Goal: Task Accomplishment & Management: Complete application form

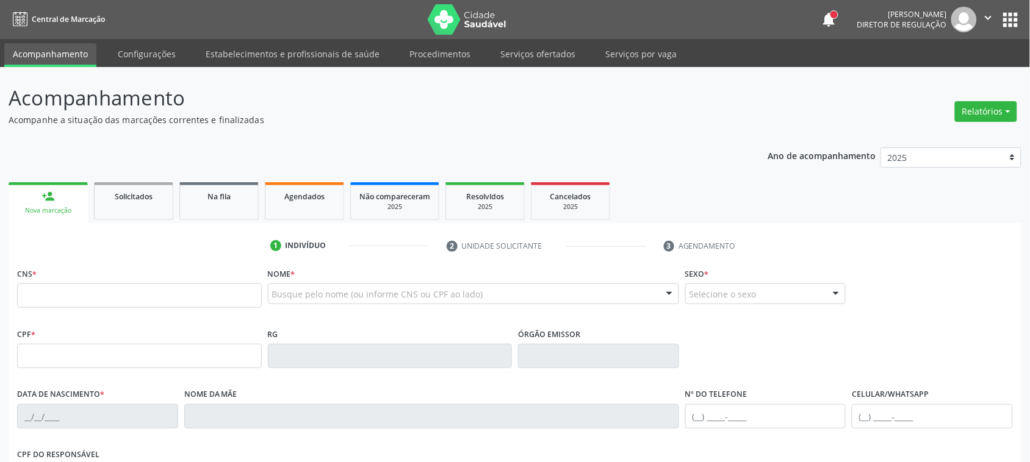
drag, startPoint x: 47, startPoint y: 218, endPoint x: 91, endPoint y: 202, distance: 47.5
click at [49, 220] on link "person_add Nova marcação" at bounding box center [48, 202] width 79 height 41
click at [119, 281] on div "CNS *" at bounding box center [139, 286] width 245 height 43
drag, startPoint x: 81, startPoint y: 299, endPoint x: 81, endPoint y: 260, distance: 39.0
click at [81, 299] on input "text" at bounding box center [139, 296] width 245 height 24
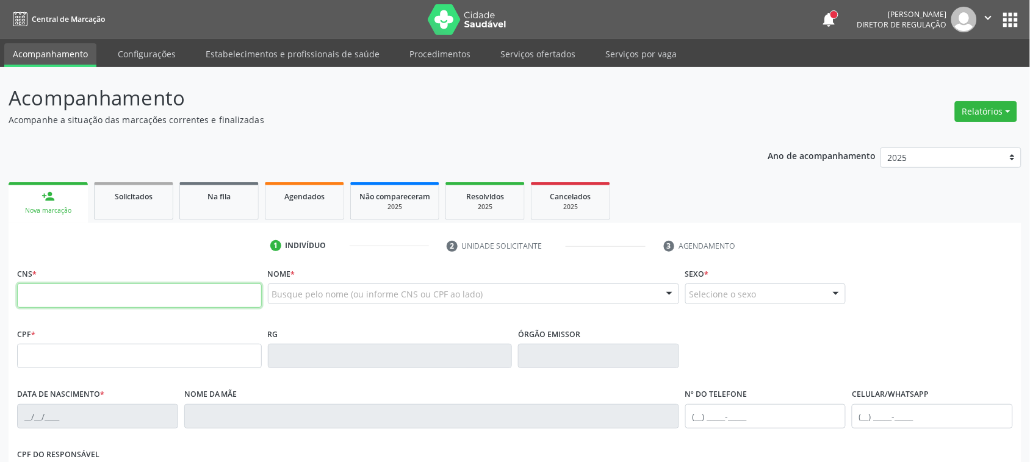
click at [78, 294] on input "text" at bounding box center [139, 296] width 245 height 24
click at [303, 139] on div "Ano de acompanhamento 2025 2024 person_add Nova marcação Solicitados Na fila Ag…" at bounding box center [515, 396] width 1013 height 514
click at [109, 290] on input "text" at bounding box center [139, 296] width 245 height 24
click at [181, 298] on input "text" at bounding box center [139, 296] width 245 height 24
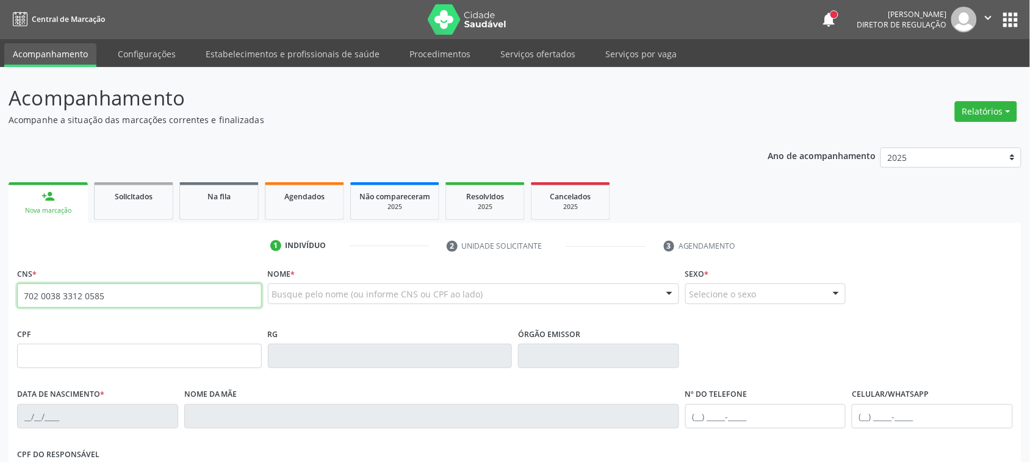
type input "702 0038 3312 0585"
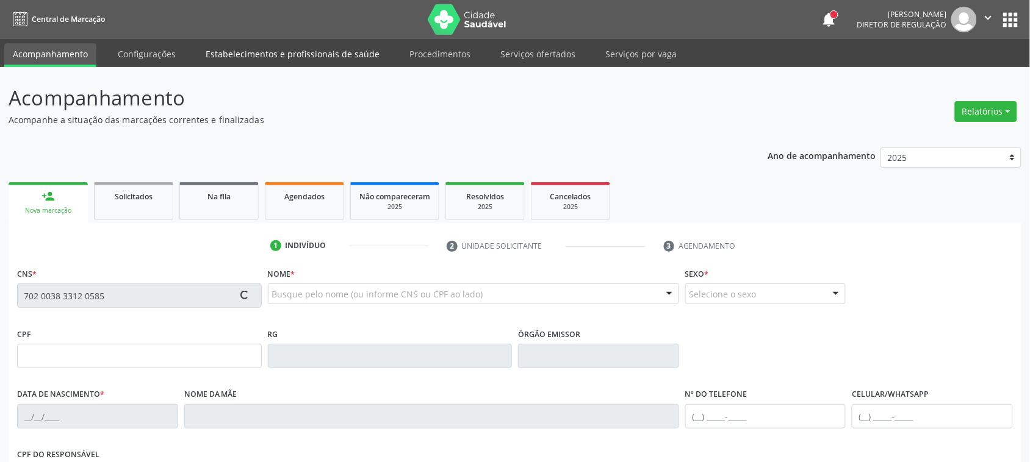
type input "28/11/1975"
type input "Ana de Carvalho Nascimento"
type input "(87) 99826-0416"
type input "1190"
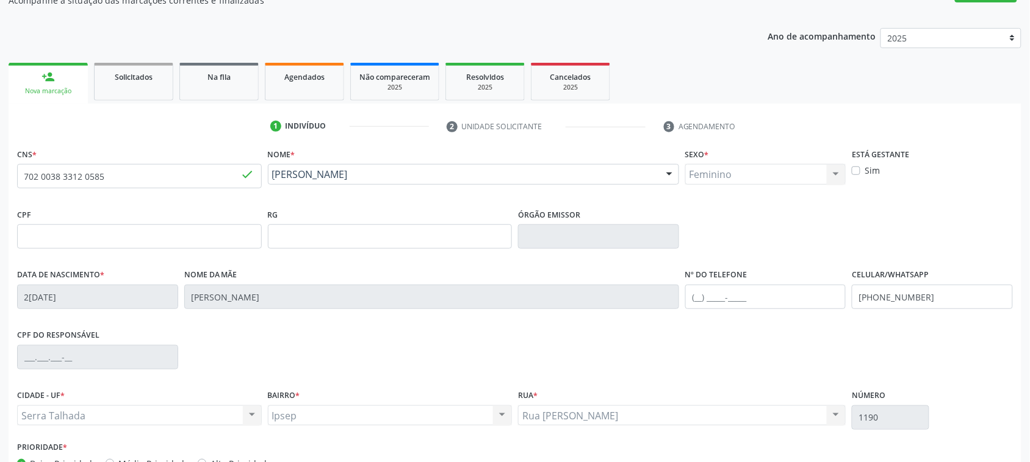
scroll to position [199, 0]
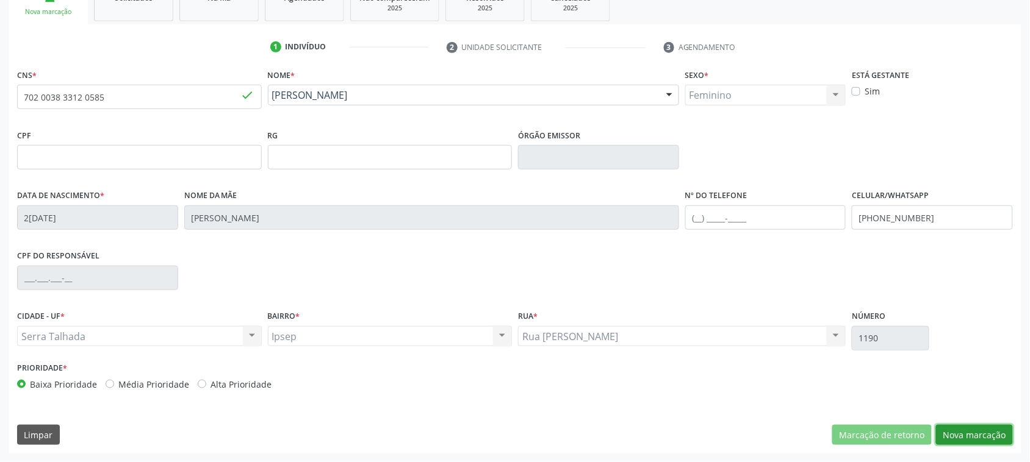
click at [975, 433] on button "Nova marcação" at bounding box center [974, 435] width 77 height 21
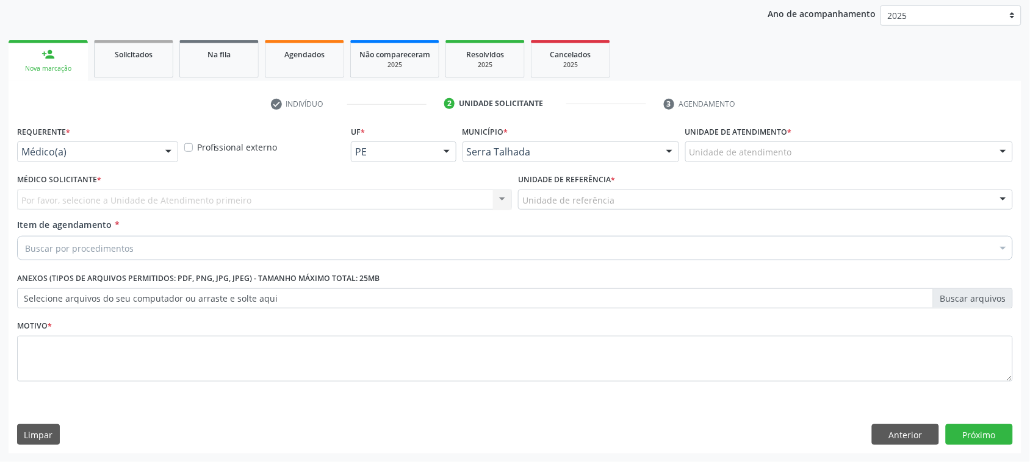
scroll to position [142, 0]
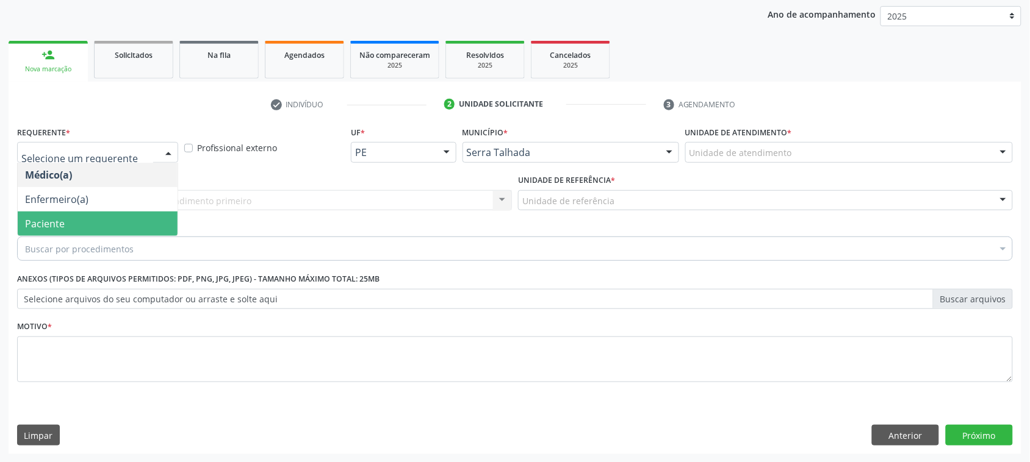
click at [84, 223] on span "Paciente" at bounding box center [98, 224] width 160 height 24
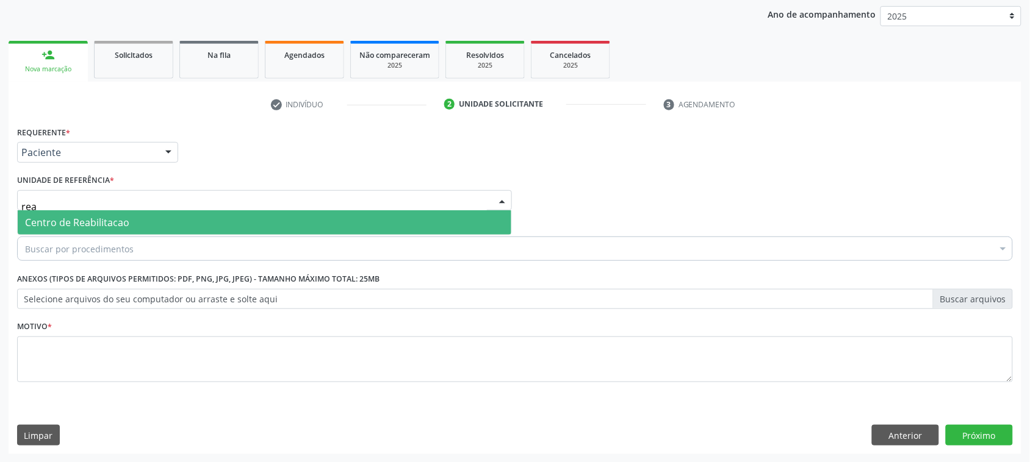
type input "reab"
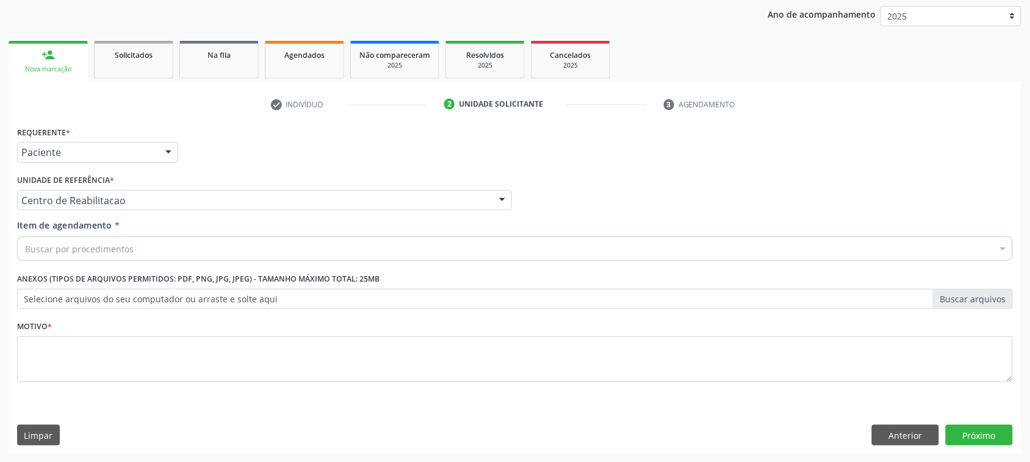
click at [34, 239] on div "Buscar por procedimentos" at bounding box center [514, 249] width 995 height 24
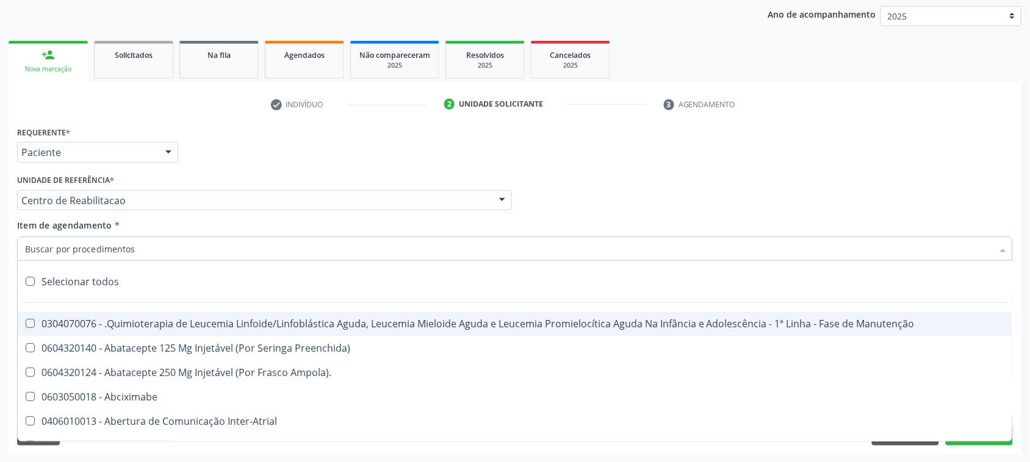
click at [40, 248] on input "Item de agendamento *" at bounding box center [508, 249] width 967 height 24
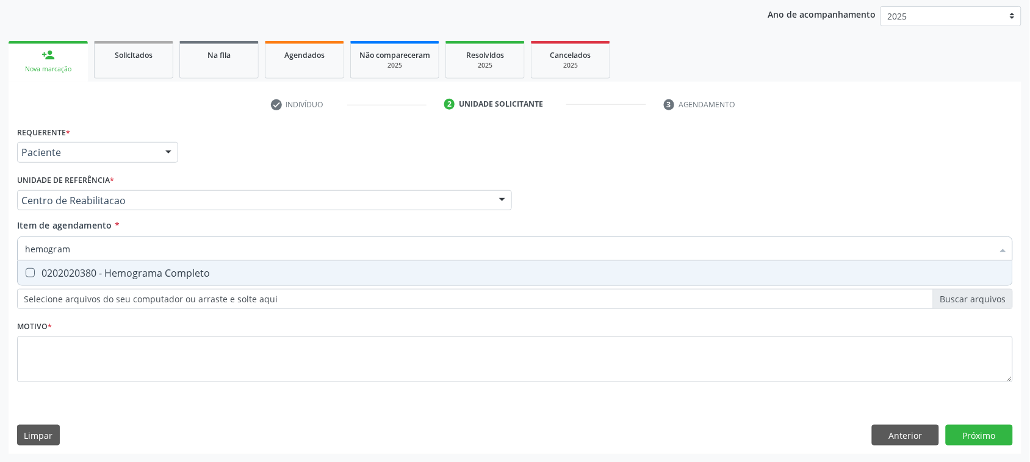
type input "hemograma"
click at [120, 275] on div "0202020380 - Hemograma Completo" at bounding box center [515, 273] width 980 height 10
checkbox Completo "true"
click at [114, 248] on input "hemograma" at bounding box center [508, 249] width 967 height 24
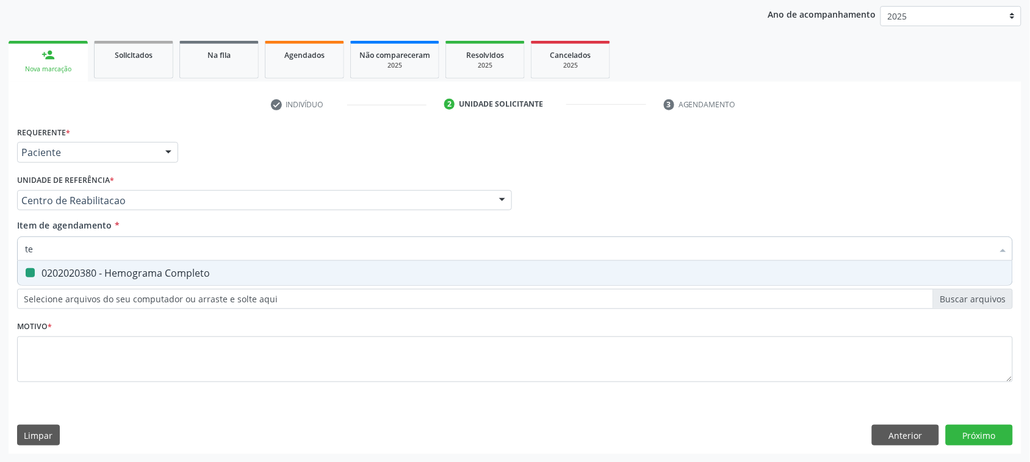
type input "tem"
checkbox Completo "false"
type input "tempo de co"
click at [121, 282] on span "0202020070 - Determinação de Tempo de Coagulação" at bounding box center [515, 273] width 994 height 24
checkbox Coagulação "true"
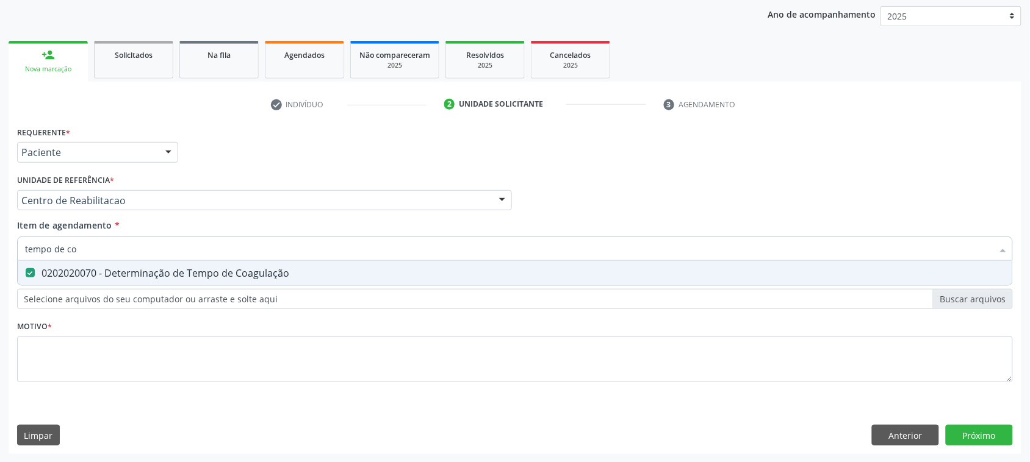
click at [110, 242] on input "tempo de co" at bounding box center [508, 249] width 967 height 24
type input "tempo de s"
checkbox Coagulação "false"
type input "tempo de sangra"
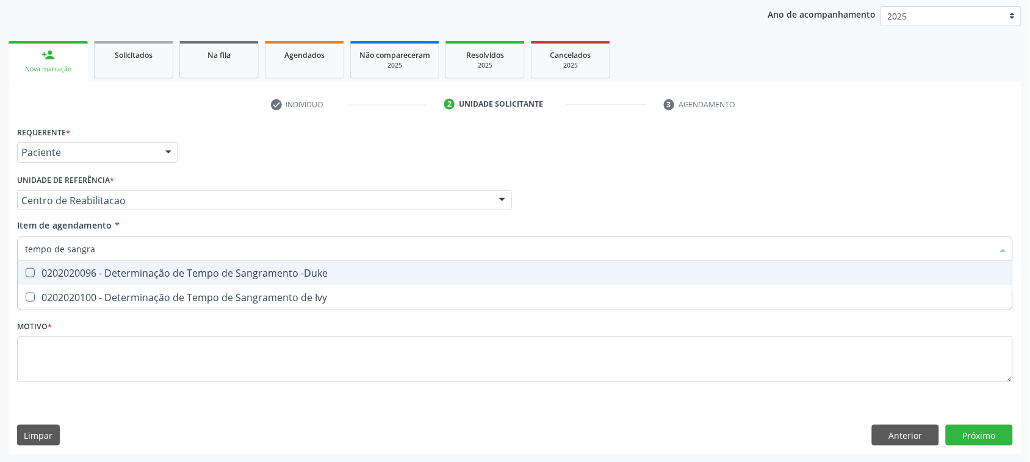
click at [113, 273] on div "0202020096 - Determinação de Tempo de Sangramento -Duke" at bounding box center [515, 273] width 980 height 10
checkbox -Duke "true"
click at [110, 241] on input "tempo de sangra" at bounding box center [508, 249] width 967 height 24
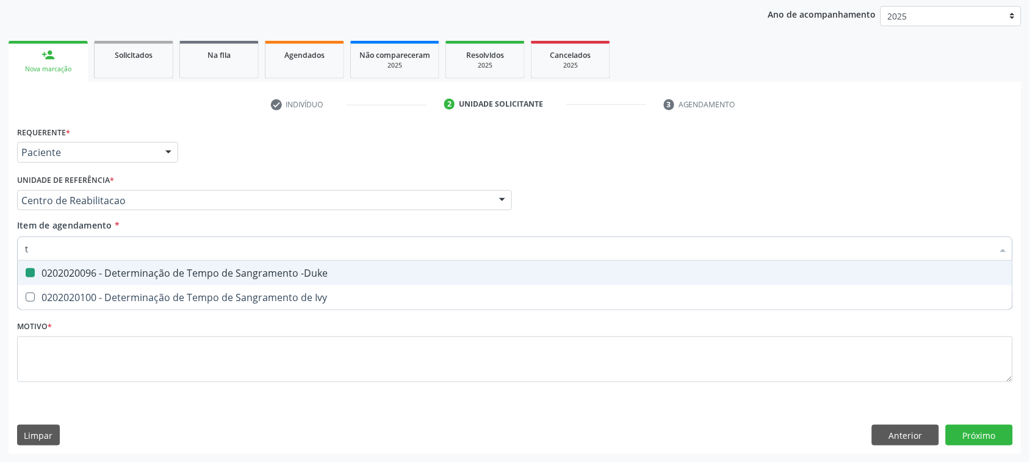
type input "ta"
checkbox -Duke "false"
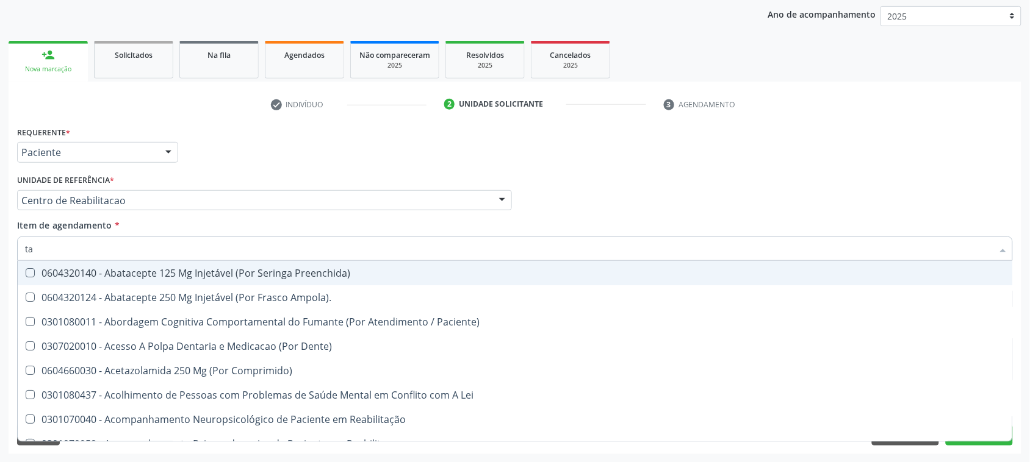
type input "tap"
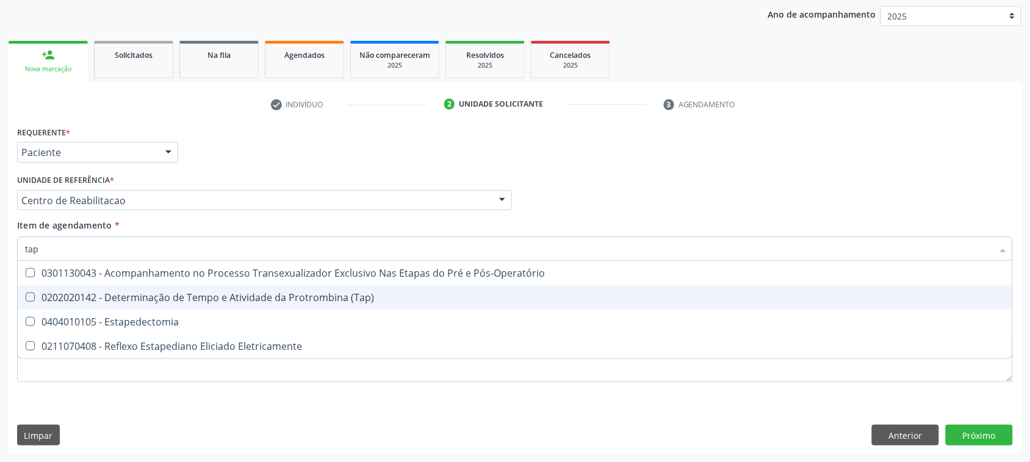
click at [179, 306] on span "0202020142 - Determinação de Tempo e Atividade da Protrombina (Tap)" at bounding box center [515, 297] width 994 height 24
checkbox \(Tap\) "true"
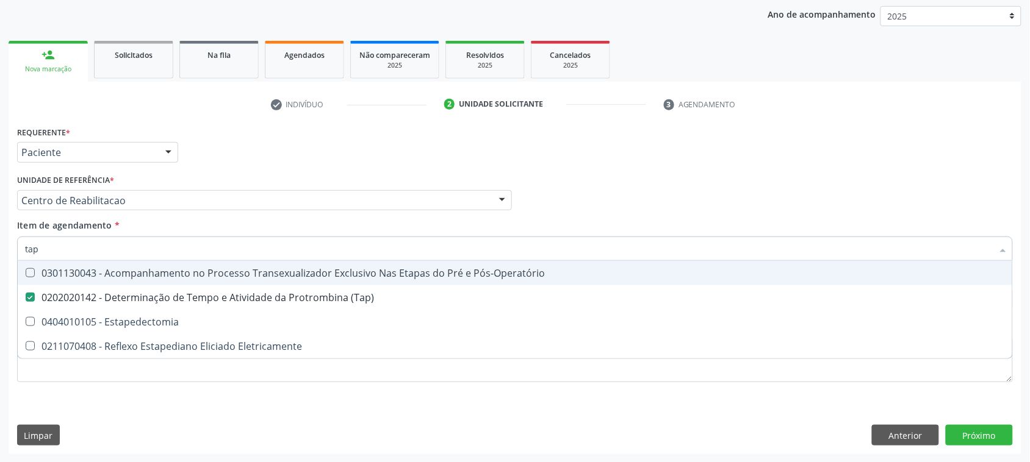
click at [145, 248] on input "tap" at bounding box center [508, 249] width 967 height 24
checkbox \(Tap\) "false"
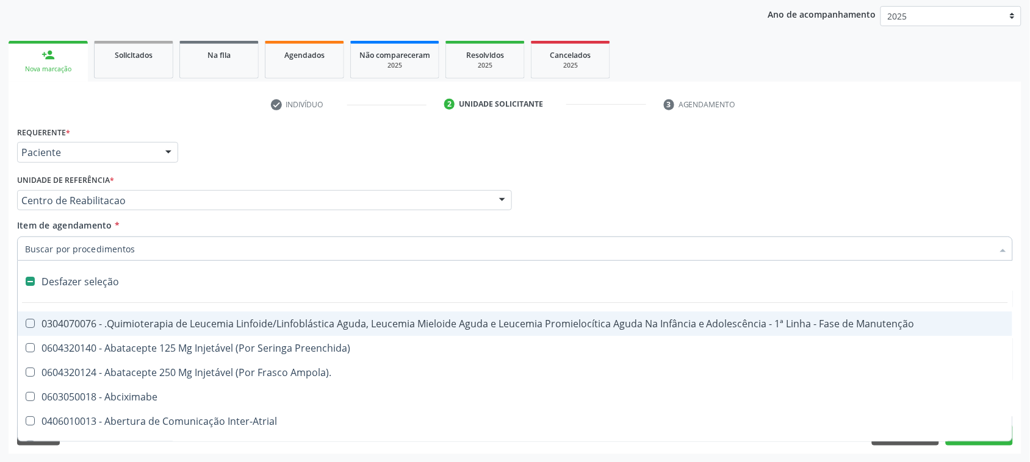
type input "g"
checkbox Trabalhadores "true"
checkbox Lei "true"
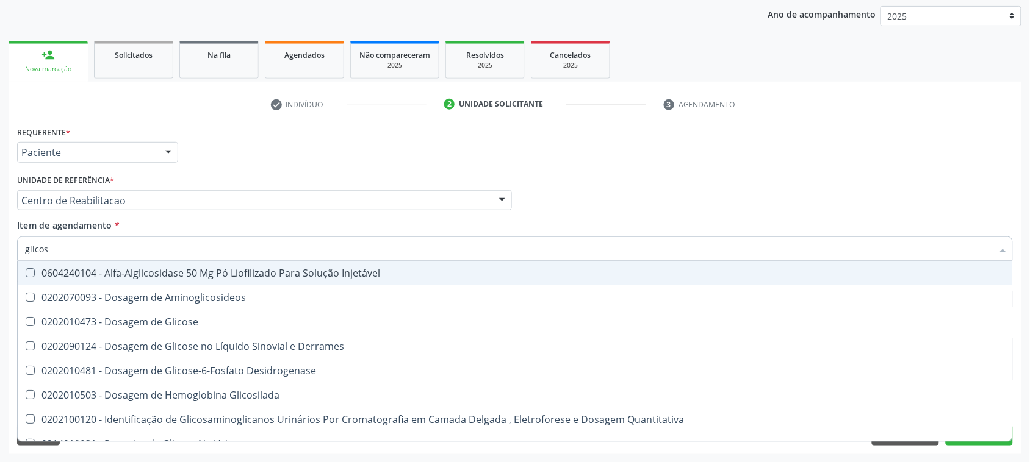
type input "glicose"
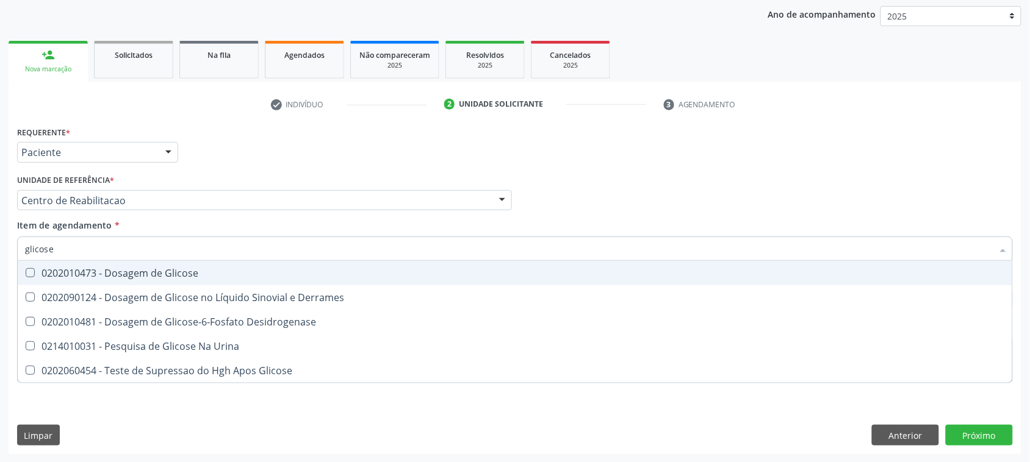
click at [150, 264] on span "0202010473 - Dosagem de Glicose" at bounding box center [515, 273] width 994 height 24
checkbox Glicose "true"
click at [140, 245] on input "glicose" at bounding box center [508, 249] width 967 height 24
checkbox Glicose "false"
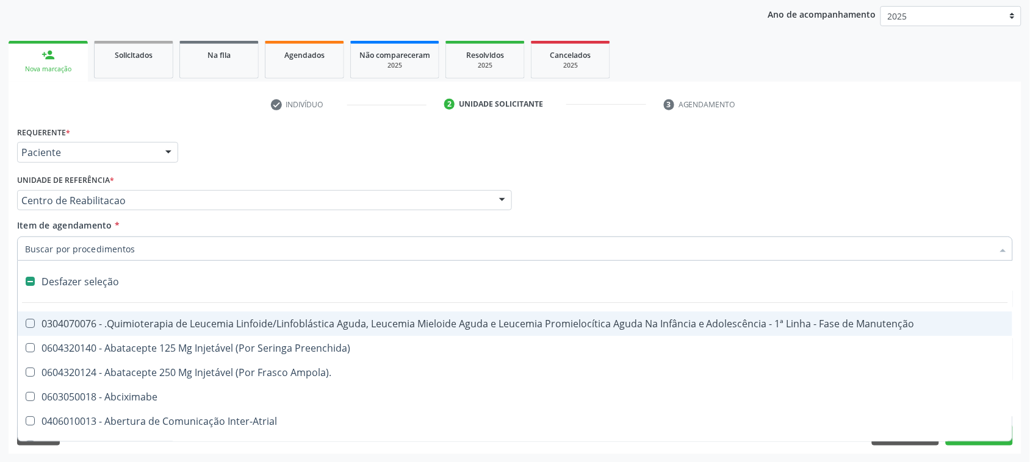
type input "u"
checkbox Encefalica "true"
checkbox Esforco "true"
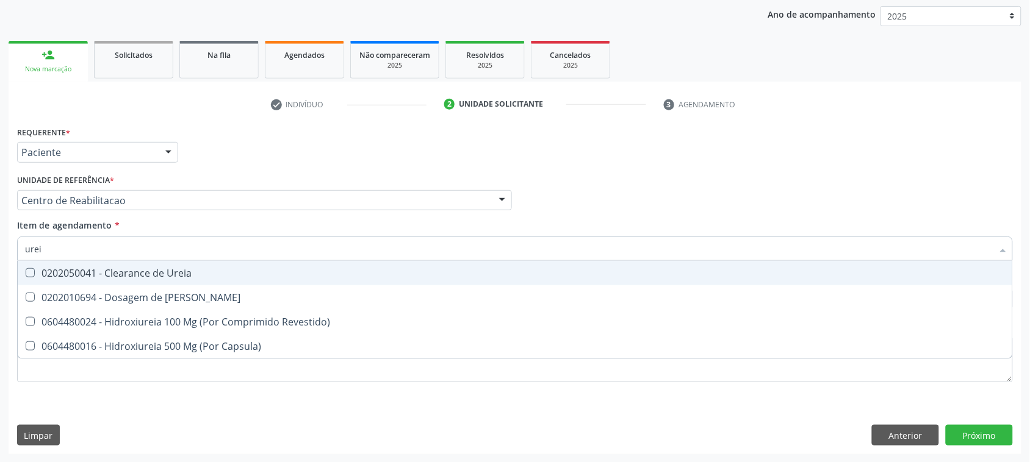
type input "ureia"
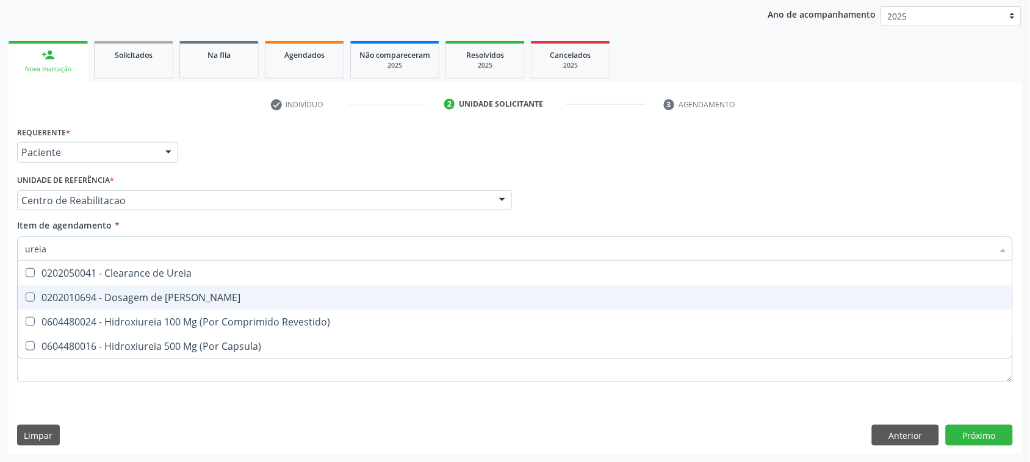
click at [126, 294] on div "0202010694 - Dosagem de Ureia" at bounding box center [515, 298] width 980 height 10
checkbox Ureia "true"
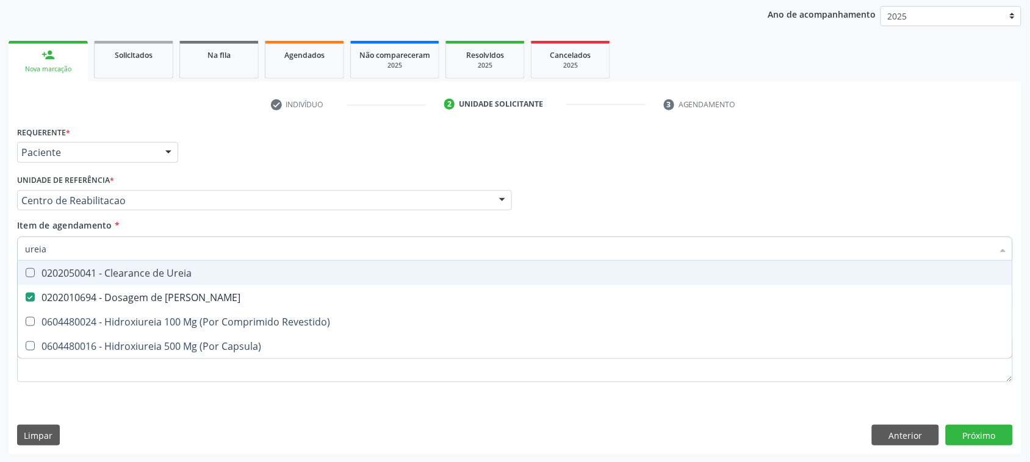
click at [126, 251] on input "ureia" at bounding box center [508, 249] width 967 height 24
type input "cr"
checkbox Ureia "false"
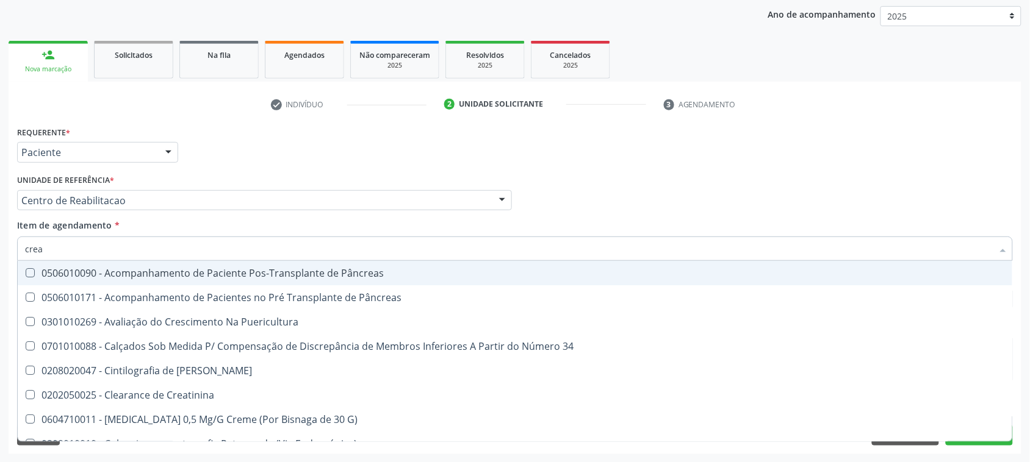
type input "creat"
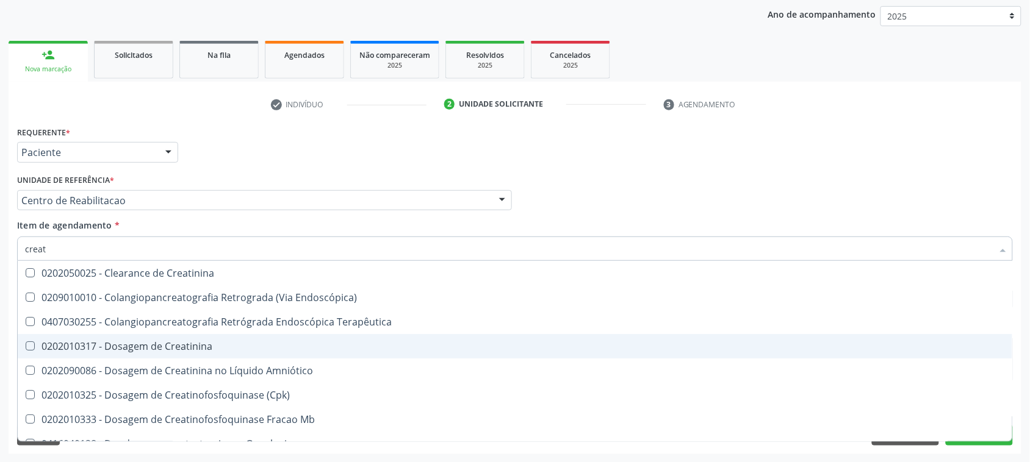
click at [113, 348] on div "0202010317 - Dosagem de Creatinina" at bounding box center [515, 347] width 980 height 10
checkbox Creatinina "true"
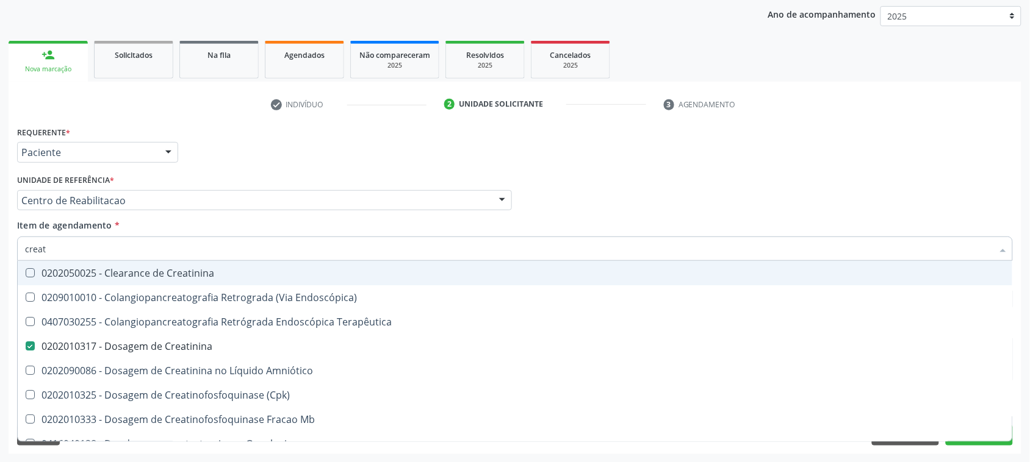
click at [120, 246] on input "creat" at bounding box center [508, 249] width 967 height 24
type input "a"
checkbox Creatinina "false"
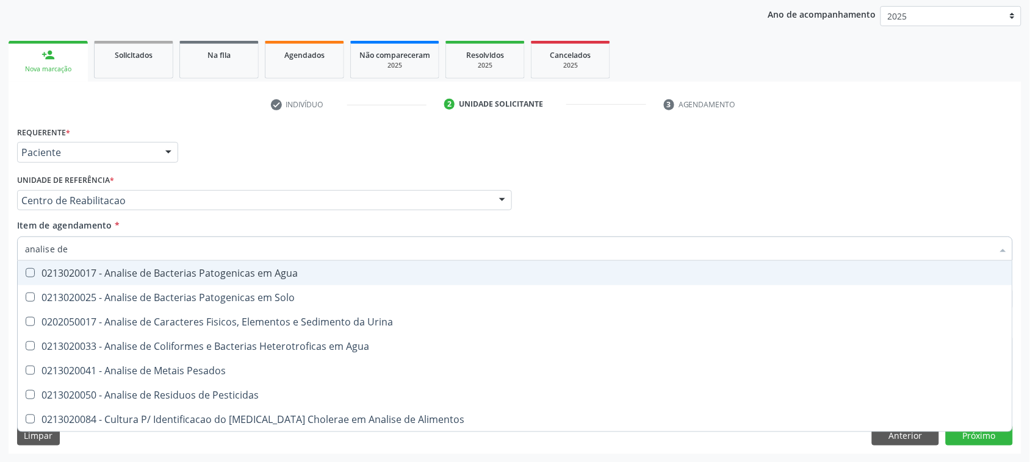
type input "analise de c"
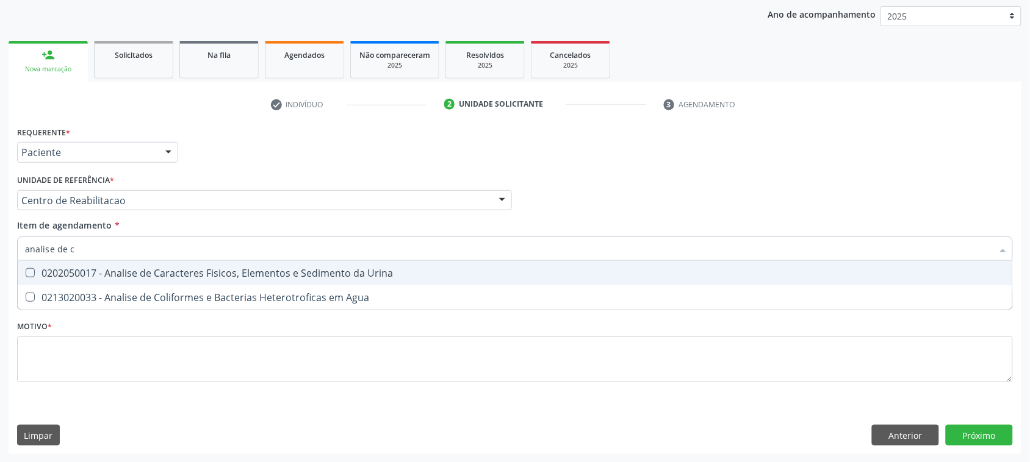
click at [195, 273] on div "0202050017 - Analise de Caracteres Fisicos, Elementos e Sedimento da Urina" at bounding box center [515, 273] width 980 height 10
checkbox Urina "true"
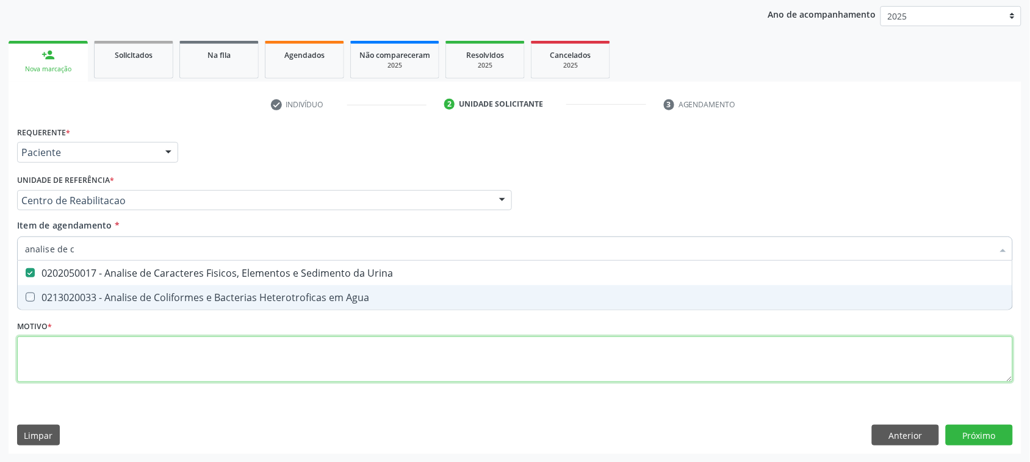
click at [140, 343] on div "Requerente * Paciente Médico(a) Enfermeiro(a) Paciente Nenhum resultado encontr…" at bounding box center [514, 261] width 995 height 276
checkbox Agua "true"
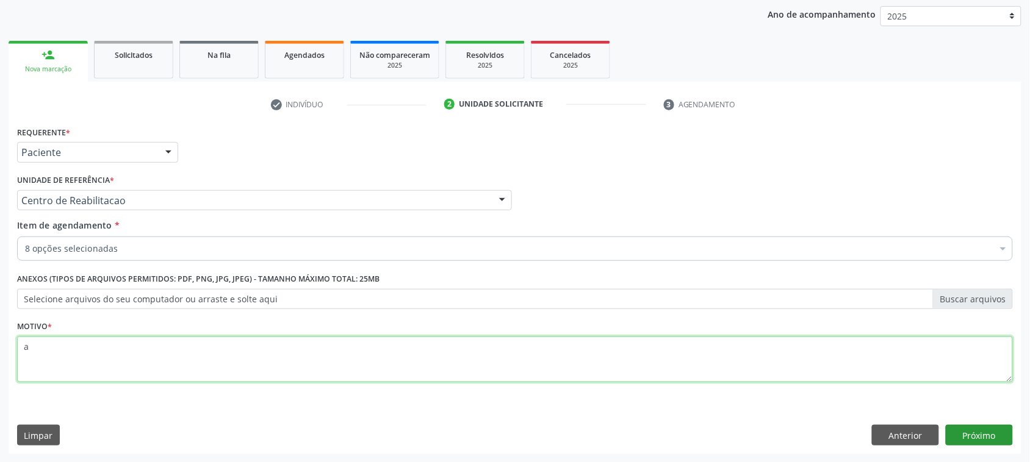
type textarea "a"
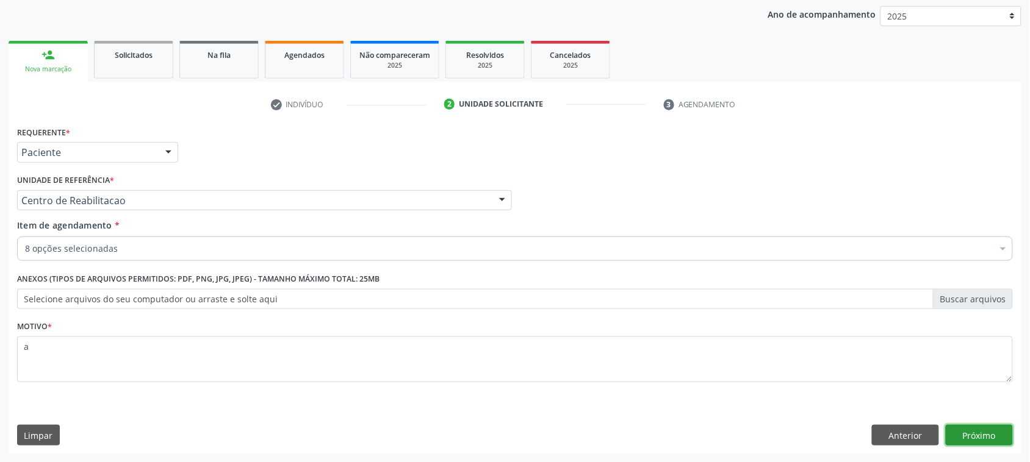
click at [995, 437] on button "Próximo" at bounding box center [978, 435] width 67 height 21
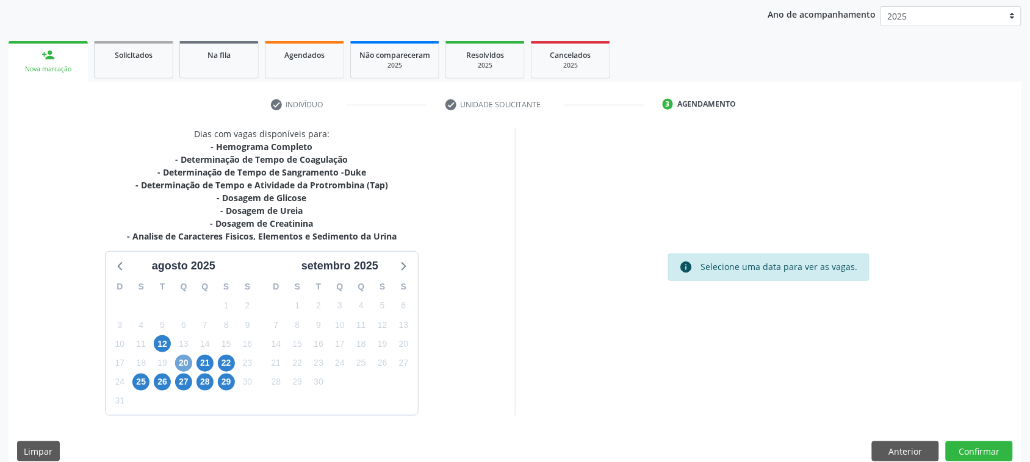
click at [181, 364] on span "20" at bounding box center [183, 363] width 17 height 17
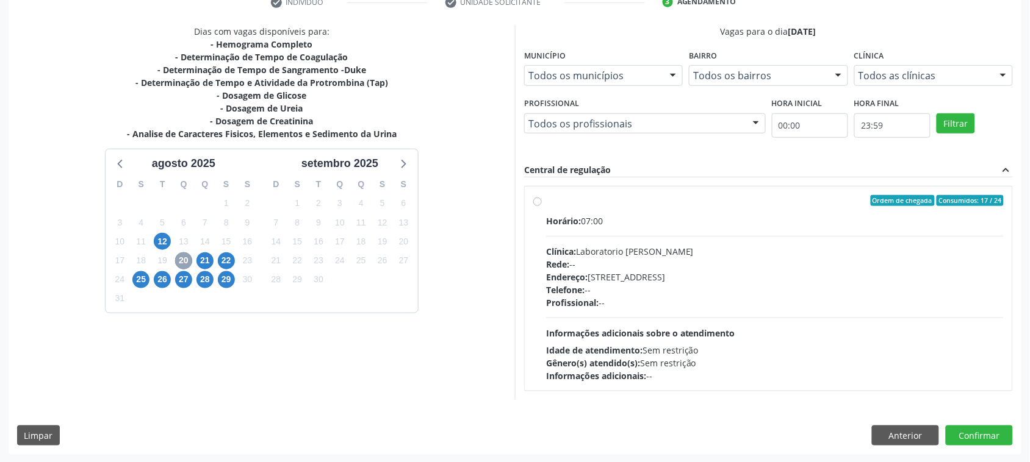
scroll to position [245, 0]
click at [608, 242] on div "Horário: 07:00 Clínica: Laboratorio Jose Paulo Terto Rede: -- Endereço: Casa, n…" at bounding box center [774, 298] width 457 height 168
click at [542, 206] on input "Ordem de chegada Consumidos: 17 / 24 Horário: 07:00 Clínica: Laboratorio Jose P…" at bounding box center [537, 200] width 9 height 11
radio input "true"
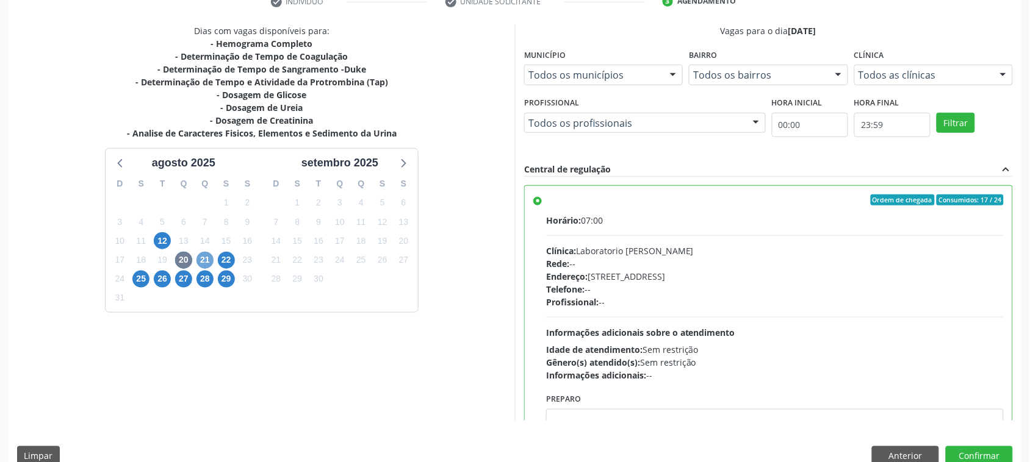
click at [204, 260] on span "21" at bounding box center [204, 260] width 17 height 17
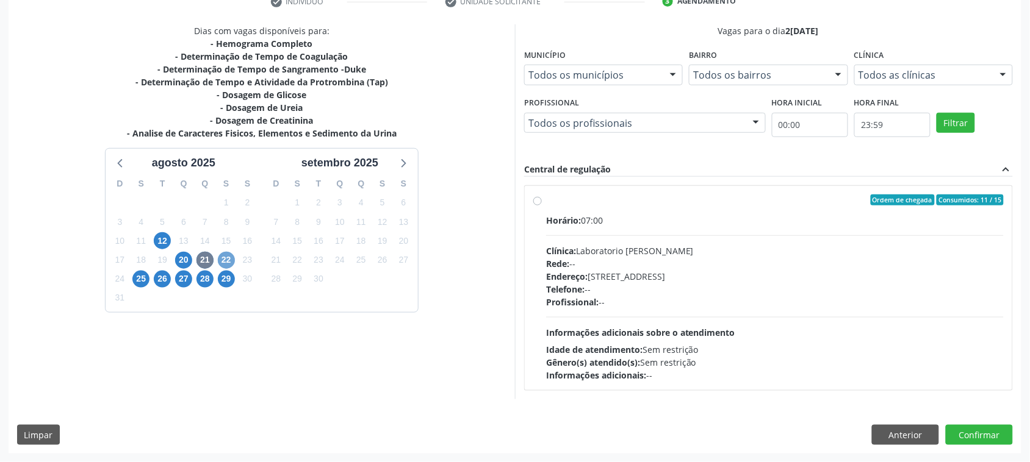
click at [224, 264] on span "22" at bounding box center [226, 260] width 17 height 17
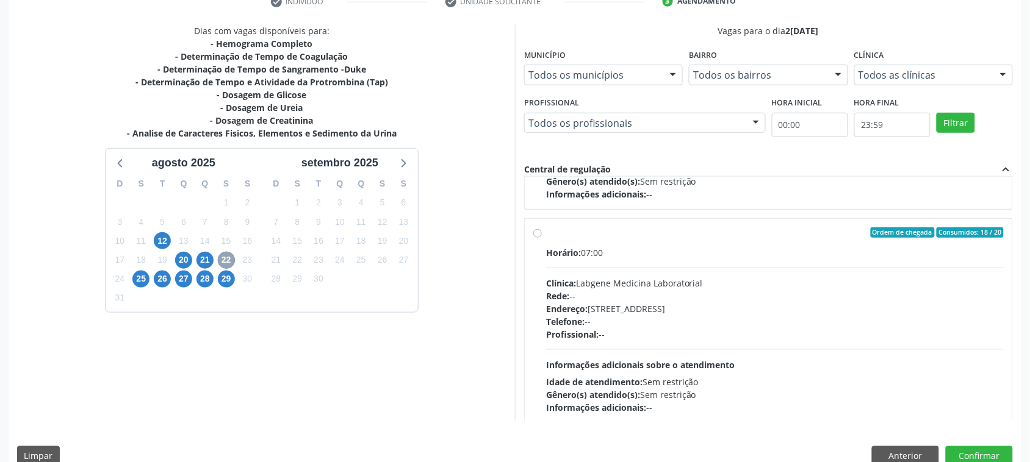
scroll to position [193, 0]
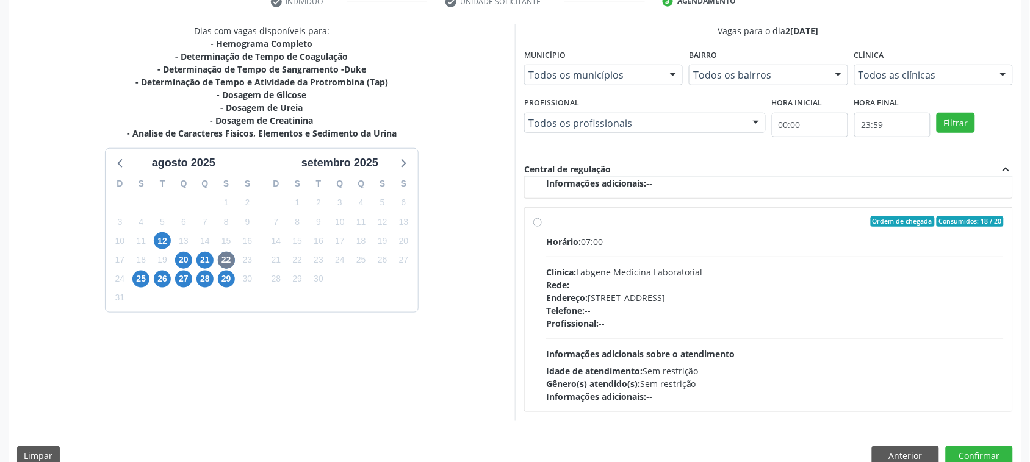
click at [785, 282] on div "Rede: --" at bounding box center [774, 285] width 457 height 13
click at [542, 228] on input "Ordem de chegada Consumidos: 18 / 20 Horário: 07:00 Clínica: Labgene Medicina L…" at bounding box center [537, 222] width 9 height 11
radio input "true"
click at [999, 458] on button "Confirmar" at bounding box center [978, 457] width 67 height 21
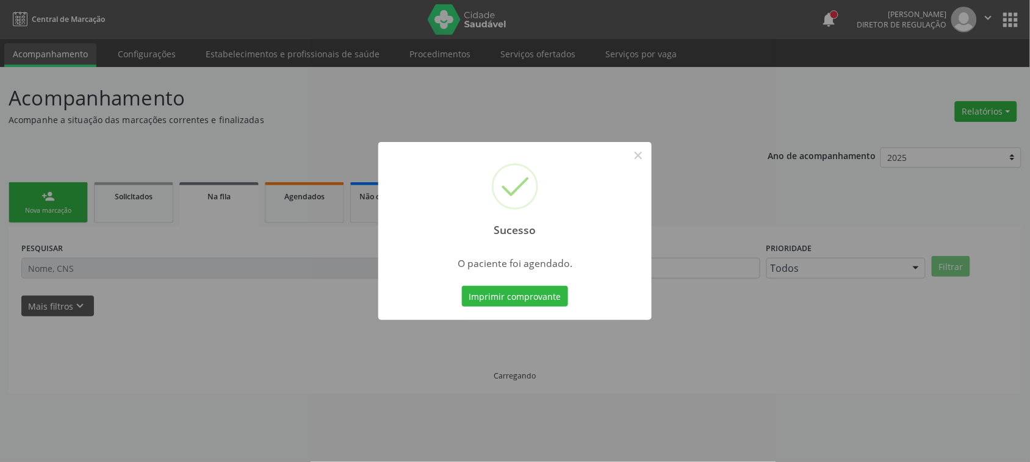
scroll to position [0, 0]
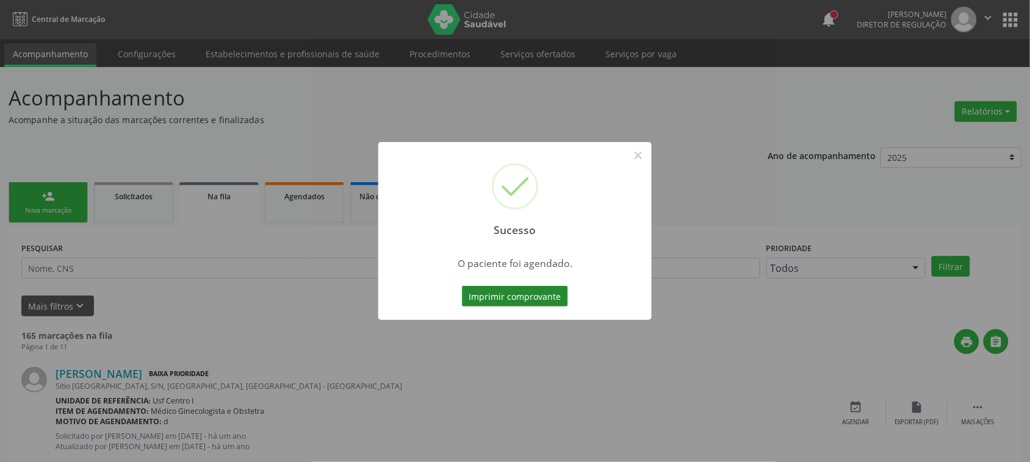
click at [526, 287] on button "Imprimir comprovante" at bounding box center [515, 296] width 106 height 21
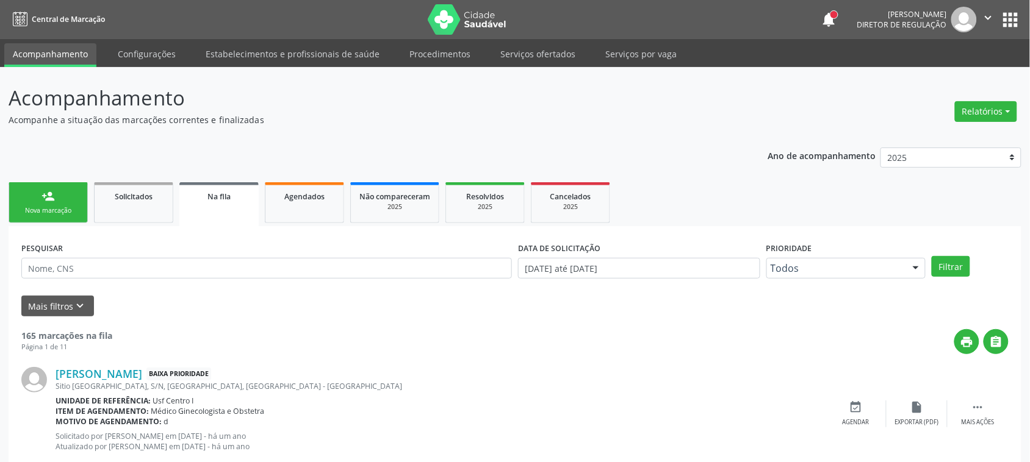
click at [76, 206] on div "Nova marcação" at bounding box center [48, 210] width 61 height 9
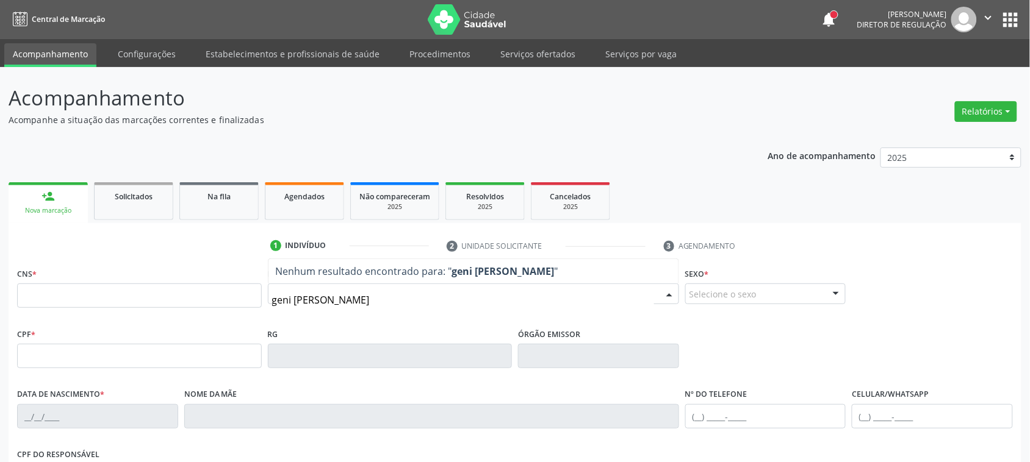
type input "geni maria de melo sou"
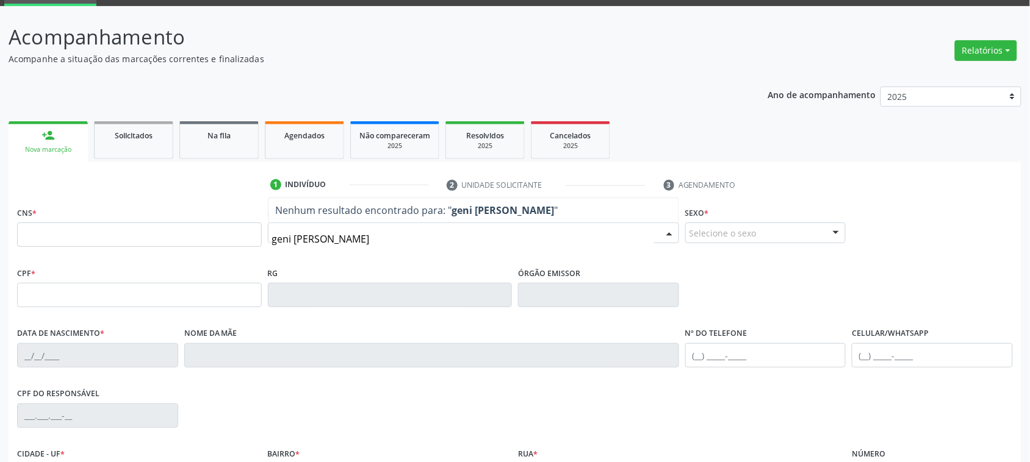
scroll to position [152, 0]
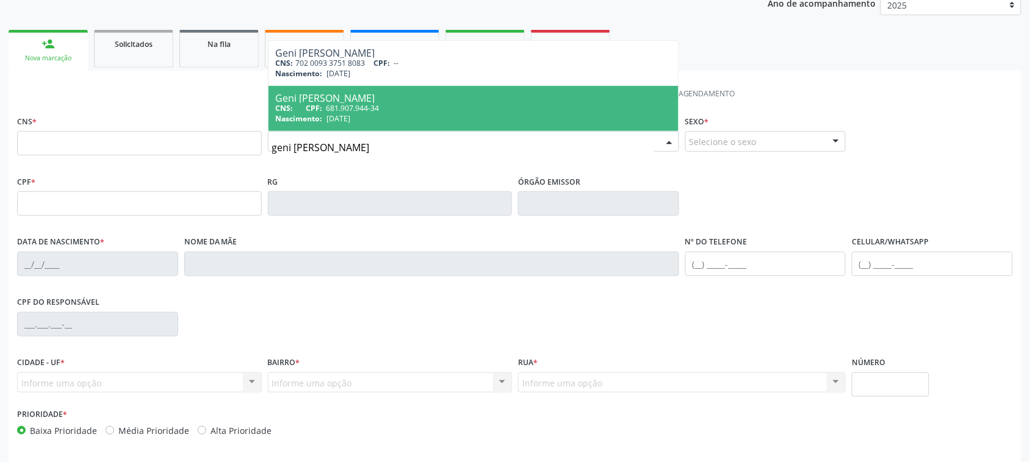
click at [445, 123] on div "Nascimento: 05/02/1961" at bounding box center [473, 118] width 395 height 10
type input "681.907.944-34"
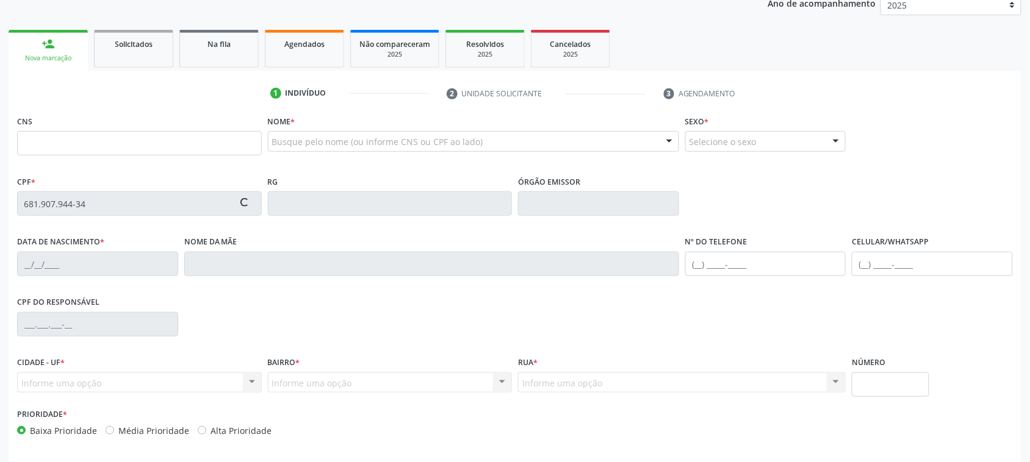
type input "05/02/1961"
type input "Sebastiana Maria da Conceição"
type input "[PHONE_NUMBER]"
type input "628.743.064-87"
type input "S/N"
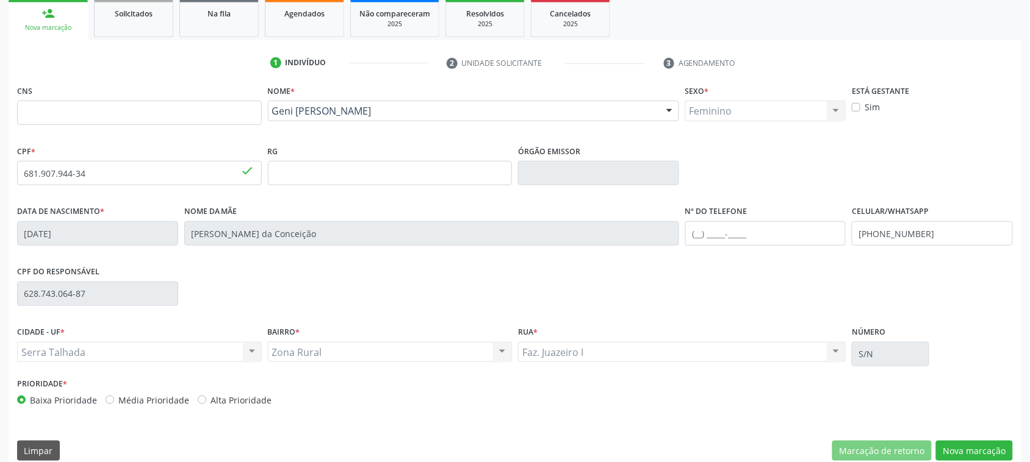
scroll to position [199, 0]
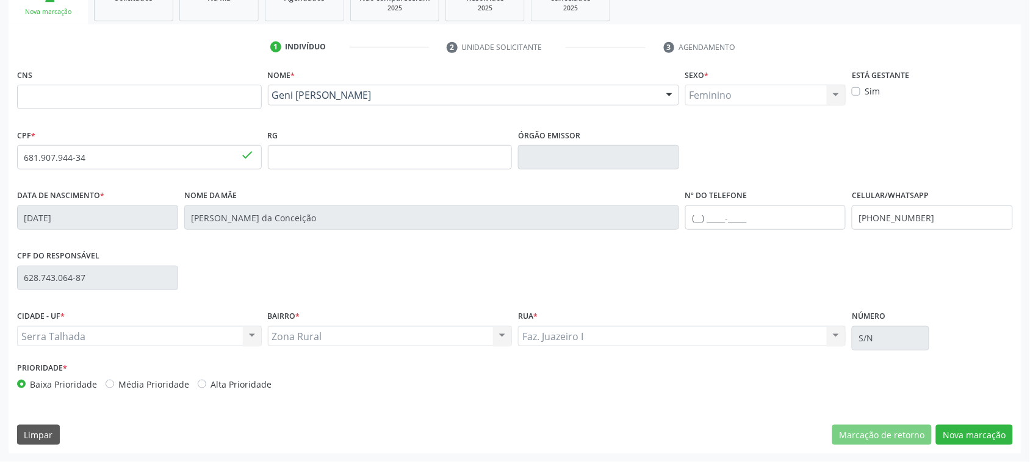
click at [63, 425] on div "Limpar Marcação de retorno Nova marcação" at bounding box center [514, 435] width 995 height 21
click at [370, 102] on div "Geni Maria de Melo Souza" at bounding box center [473, 95] width 411 height 21
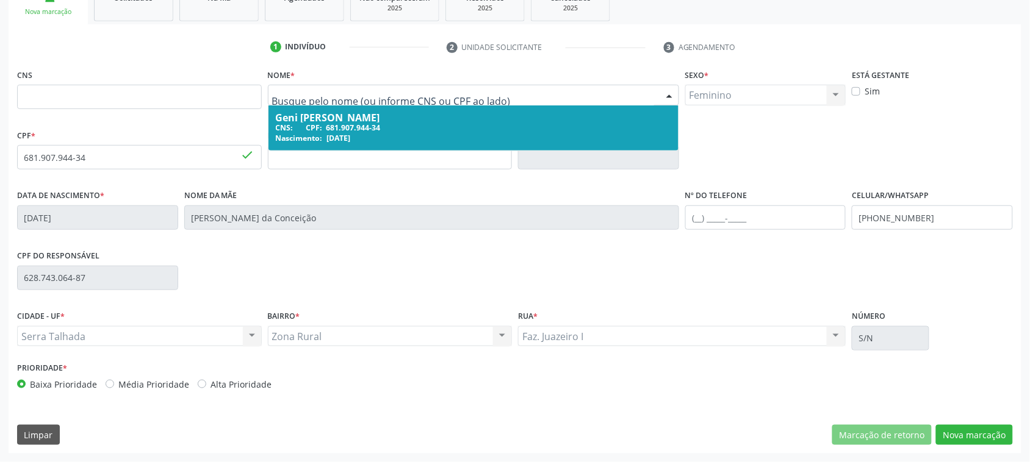
click at [370, 102] on input "text" at bounding box center [463, 101] width 382 height 24
drag, startPoint x: 160, startPoint y: 87, endPoint x: 159, endPoint y: 96, distance: 9.8
click at [157, 90] on input "text" at bounding box center [139, 97] width 245 height 24
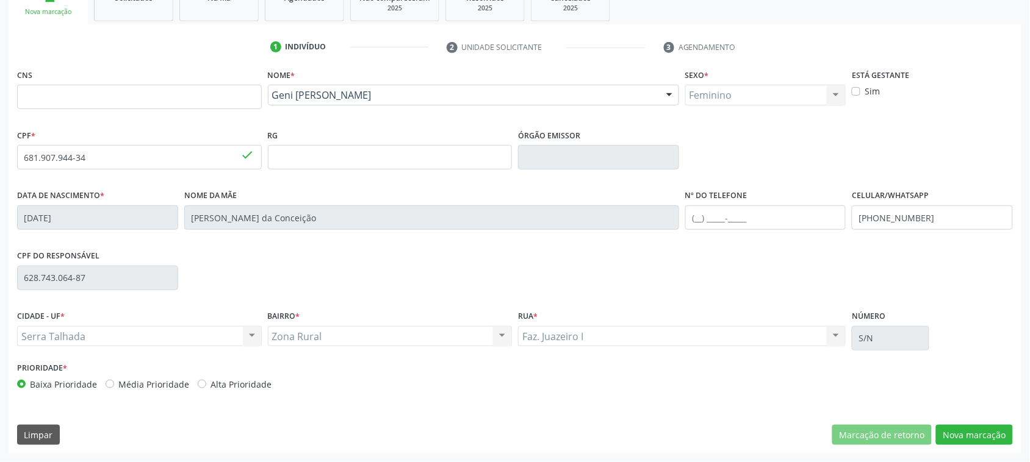
click at [362, 108] on div "Geni Maria de Melo Souza Geni Maria de Melo Souza CNS: CPF: 681.907.944-34 Nasc…" at bounding box center [473, 99] width 411 height 29
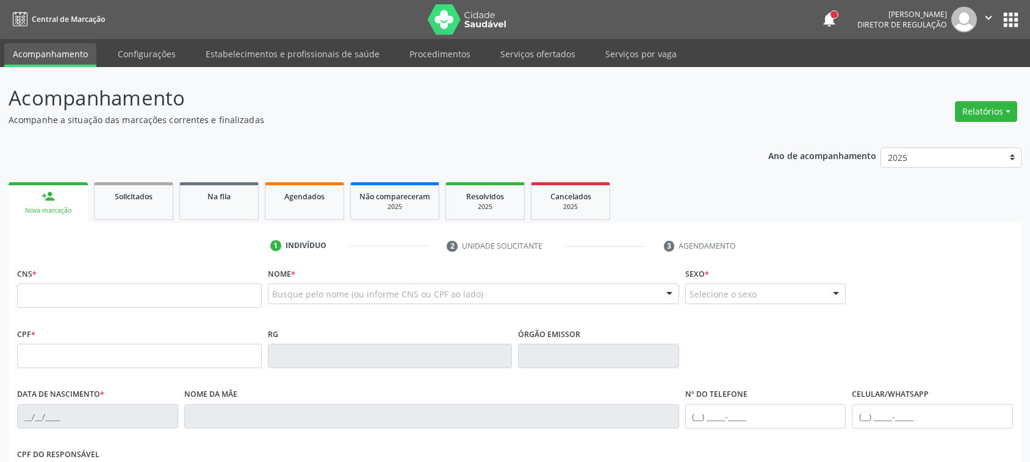
scroll to position [199, 0]
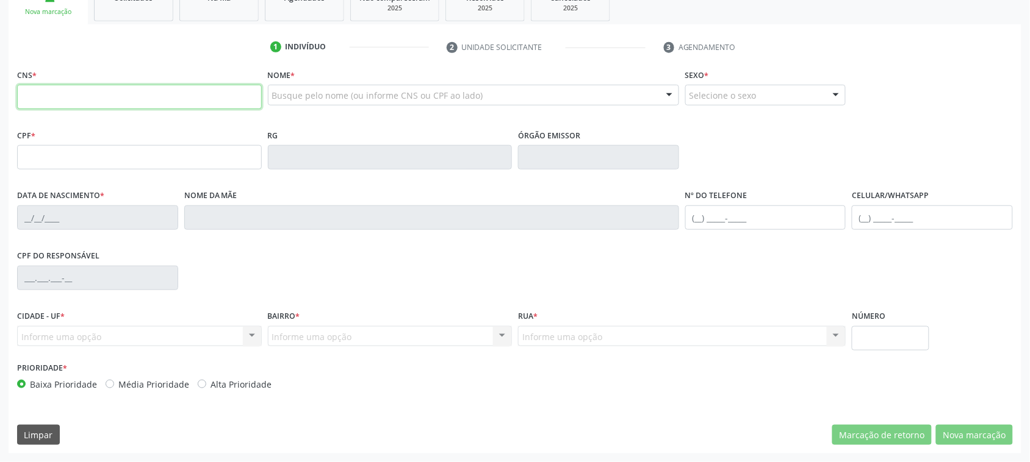
click at [217, 90] on input "text" at bounding box center [139, 97] width 245 height 24
type input "700 3079 3834 7630"
type input "128.456.284-04"
type input "31/05/1997"
type input "Maria Gisleide Pereira da Silva"
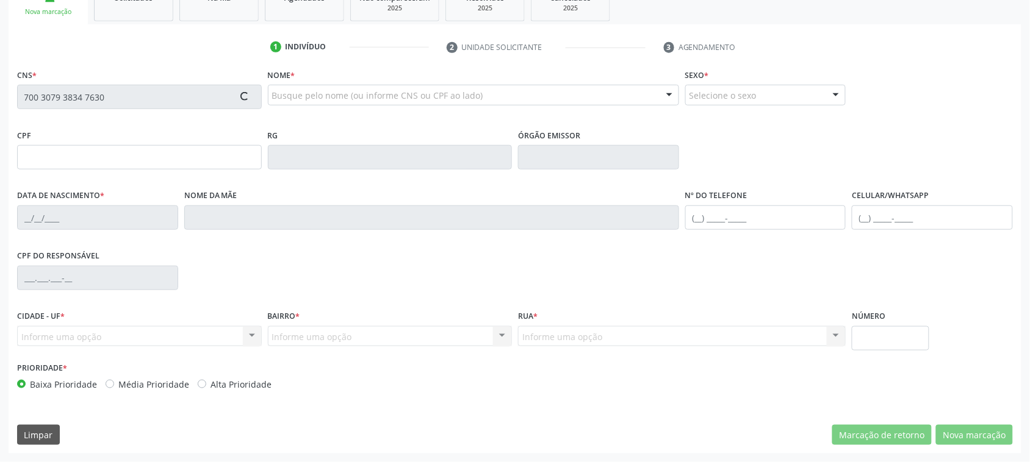
type input "0"
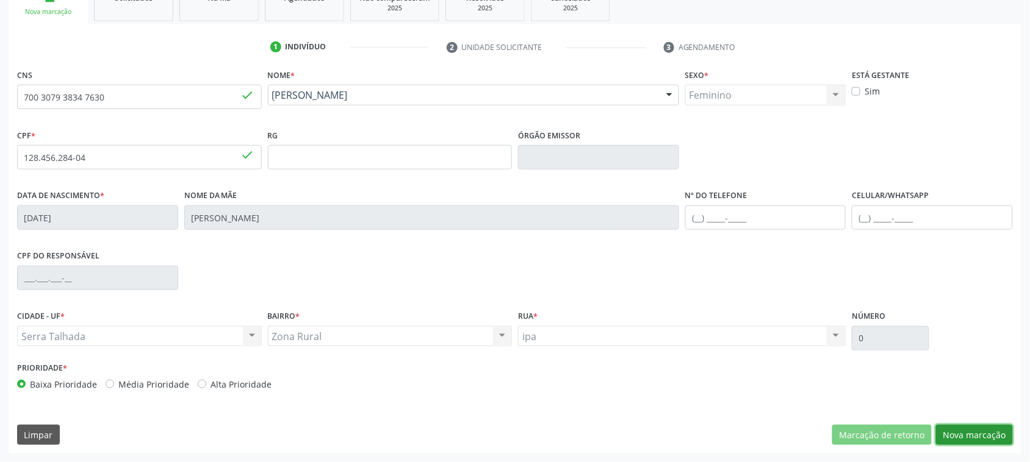
click at [959, 443] on button "Nova marcação" at bounding box center [974, 435] width 77 height 21
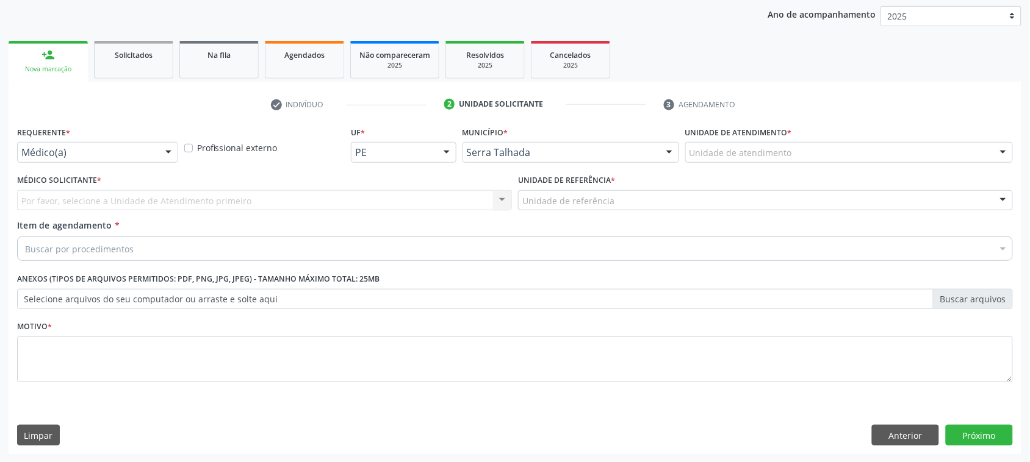
click at [160, 157] on div at bounding box center [168, 153] width 18 height 21
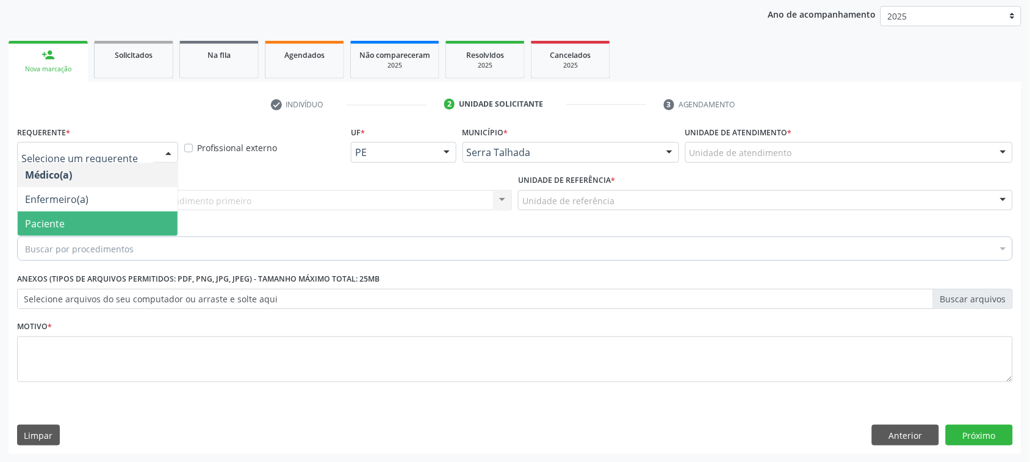
click at [129, 220] on span "Paciente" at bounding box center [98, 224] width 160 height 24
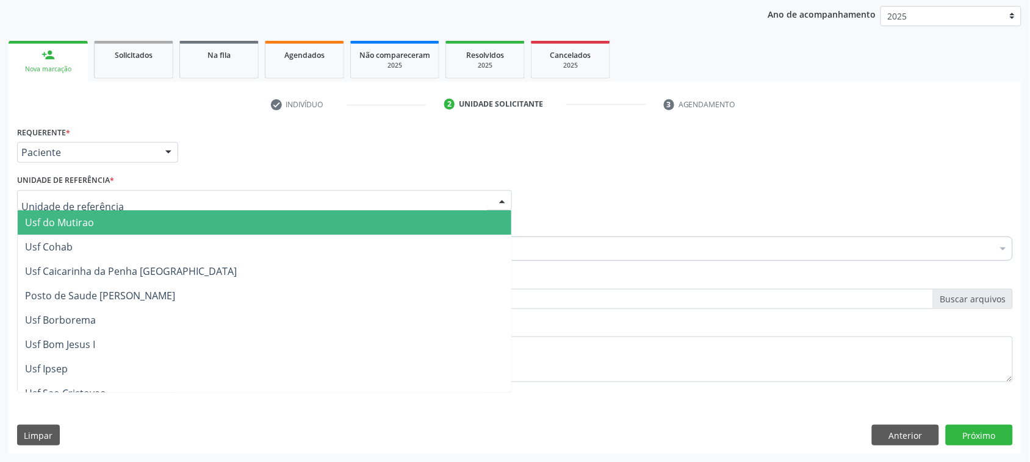
click at [102, 190] on div at bounding box center [264, 200] width 495 height 21
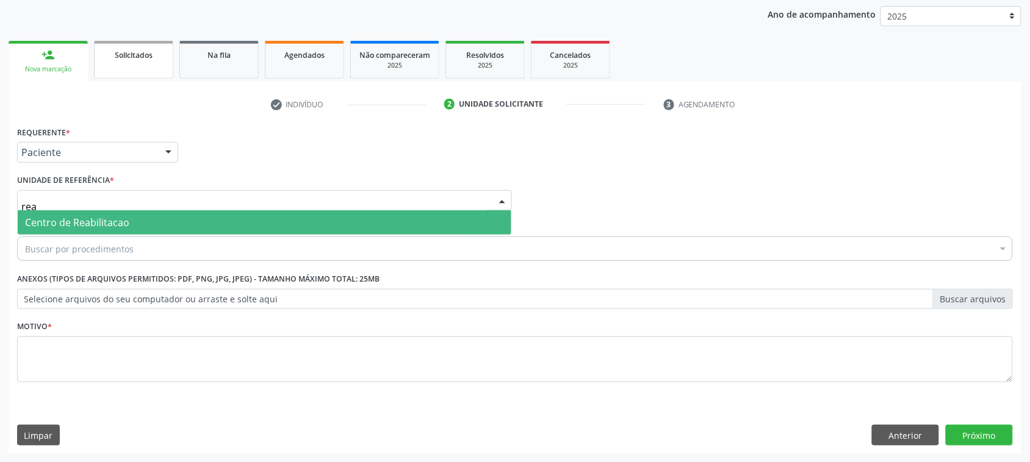
type input "reab"
click at [72, 224] on span "Centro de Reabilitacao" at bounding box center [77, 222] width 104 height 13
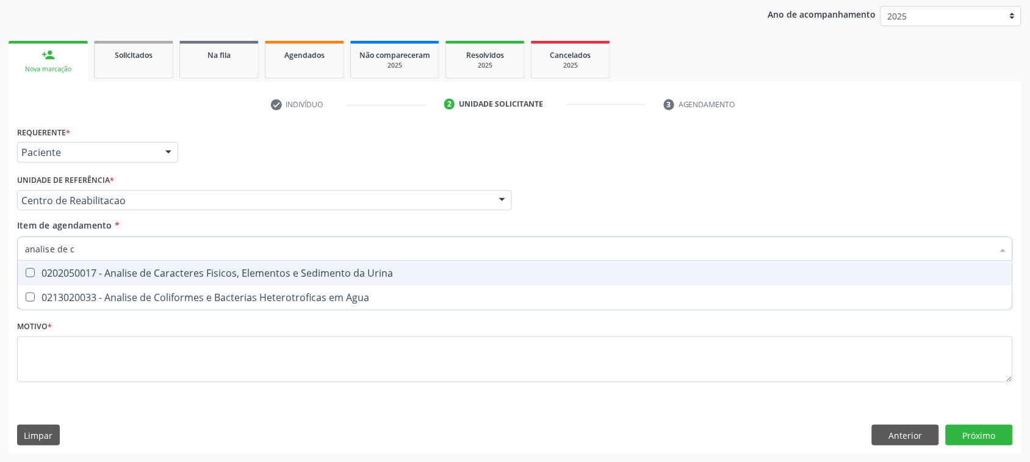
type input "analise de ca"
click at [59, 262] on span "0202050017 - Analise de Caracteres Fisicos, Elementos e Sedimento da Urina" at bounding box center [515, 273] width 994 height 24
checkbox Urina "true"
click at [127, 249] on input "analise de ca" at bounding box center [508, 249] width 967 height 24
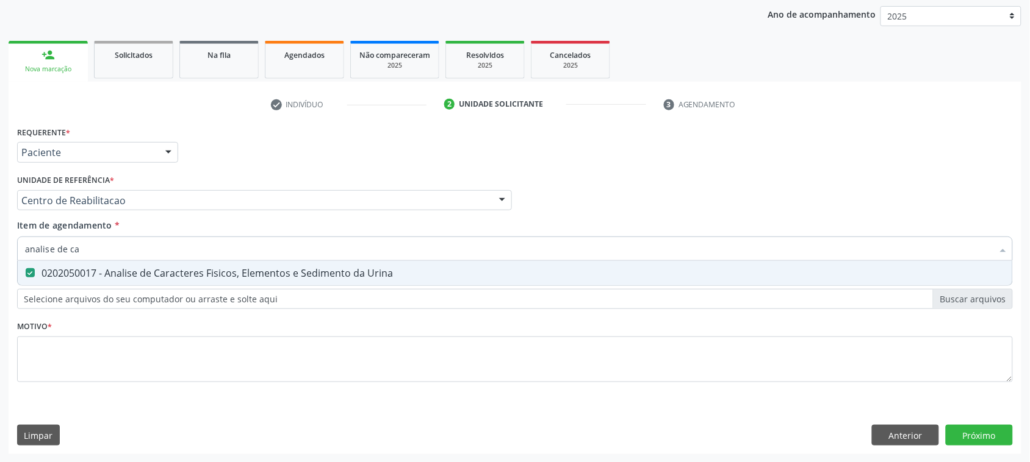
click at [127, 249] on input "analise de ca" at bounding box center [508, 249] width 967 height 24
checkbox Urina "false"
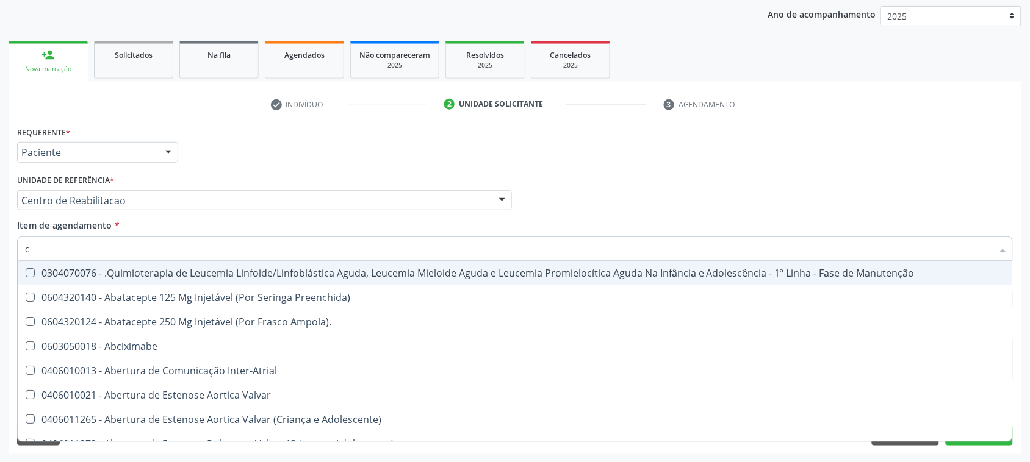
type input "cu"
checkbox Urina "false"
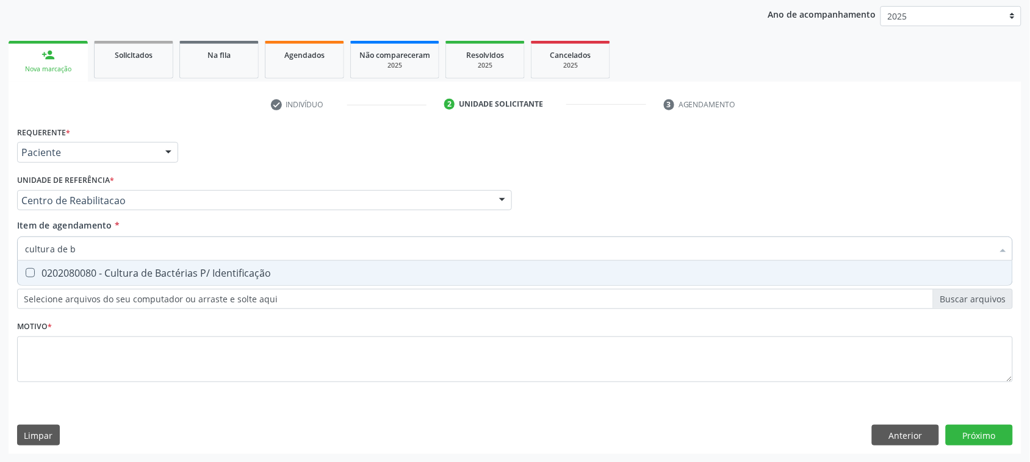
type input "cultura de ba"
click at [154, 278] on div "0202080080 - Cultura de Bactérias P/ Identificação" at bounding box center [515, 273] width 980 height 10
checkbox Identificação "true"
click at [135, 248] on input "cultura de ba" at bounding box center [508, 249] width 967 height 24
type input "cultura"
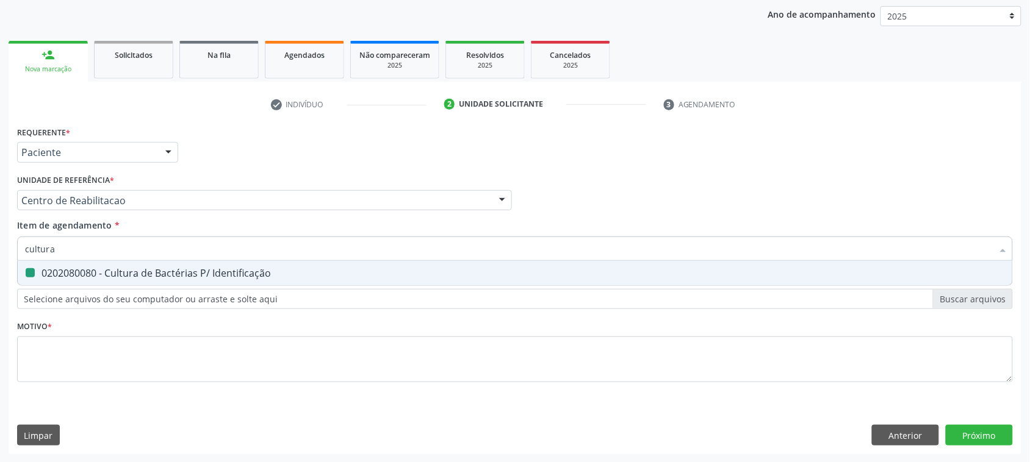
checkbox Identificação "false"
type input "c"
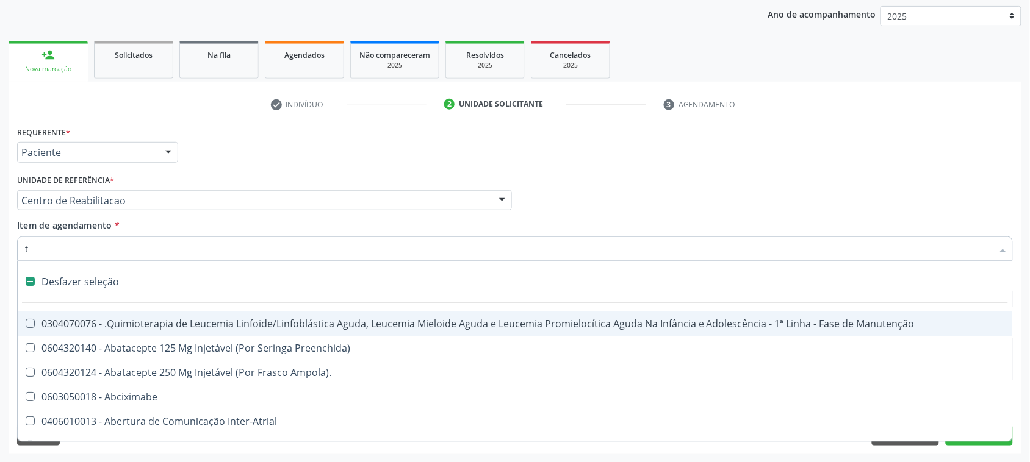
type input "te"
checkbox I\) "true"
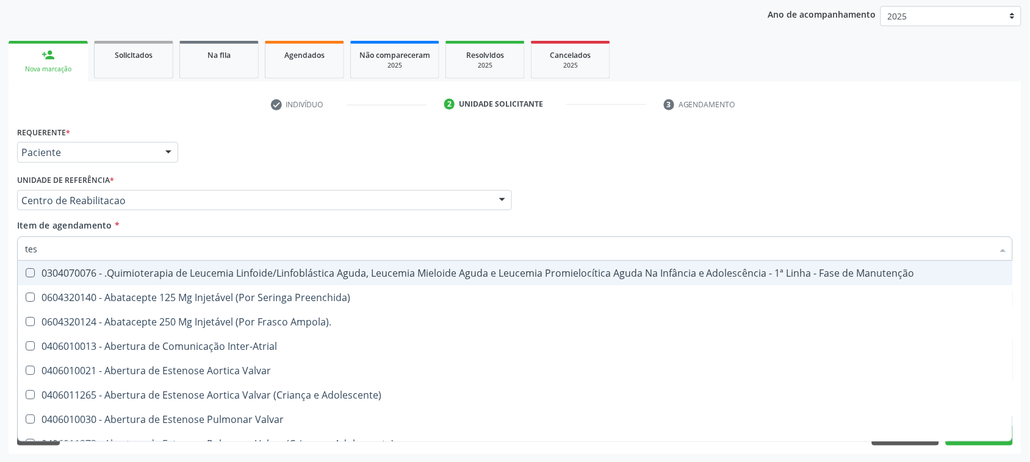
type input "test"
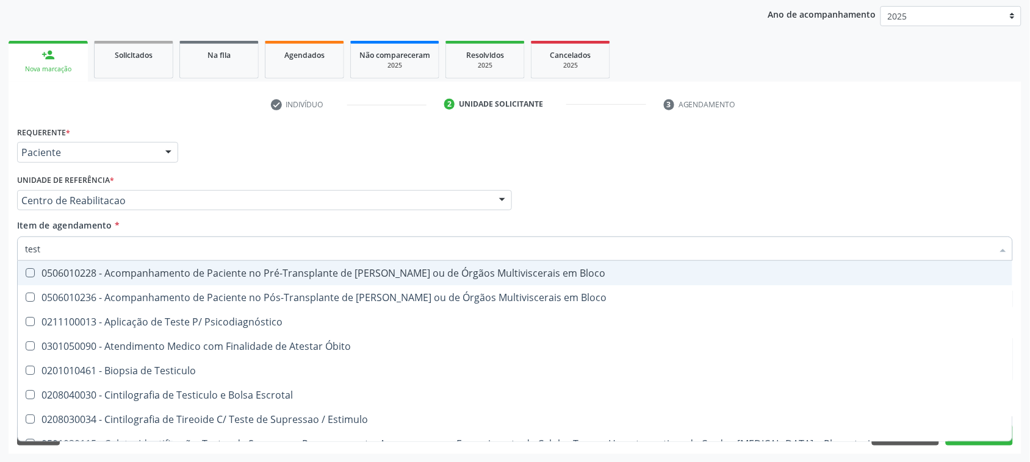
checkbox Ergometrico "false"
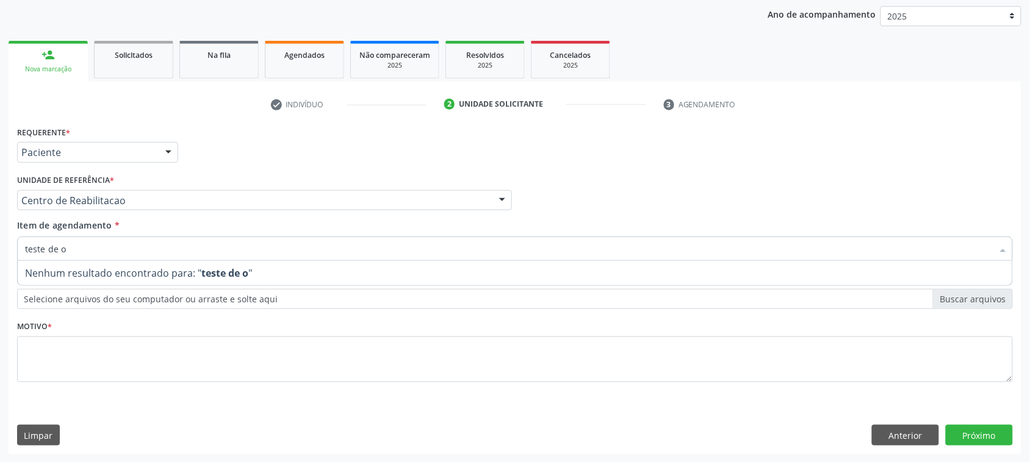
click at [117, 244] on input "teste de o" at bounding box center [508, 249] width 967 height 24
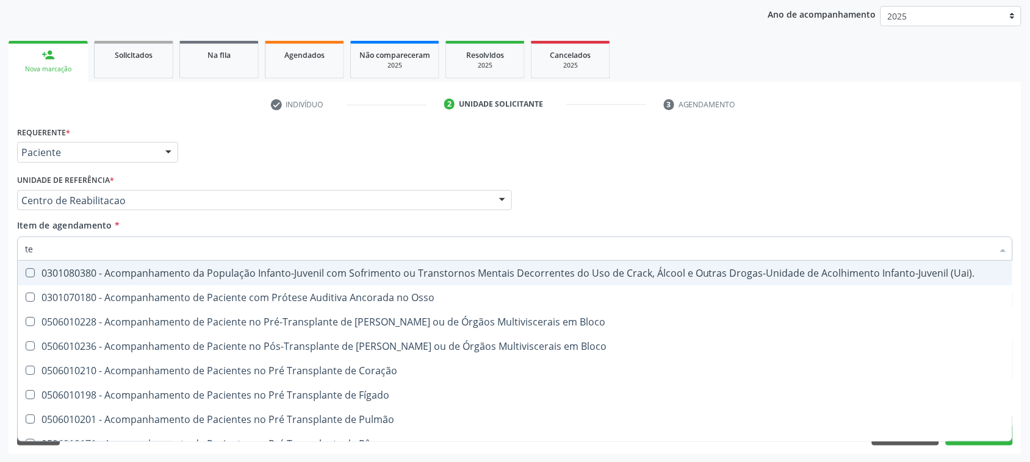
type input "t"
checkbox Transplantes "false"
checkbox \(Disco\) "true"
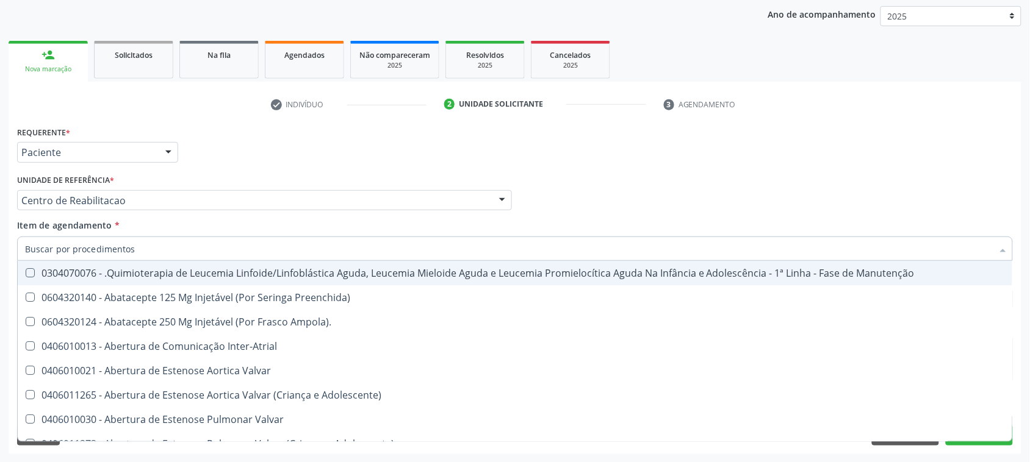
checkbox Urina "false"
checkbox Central "true"
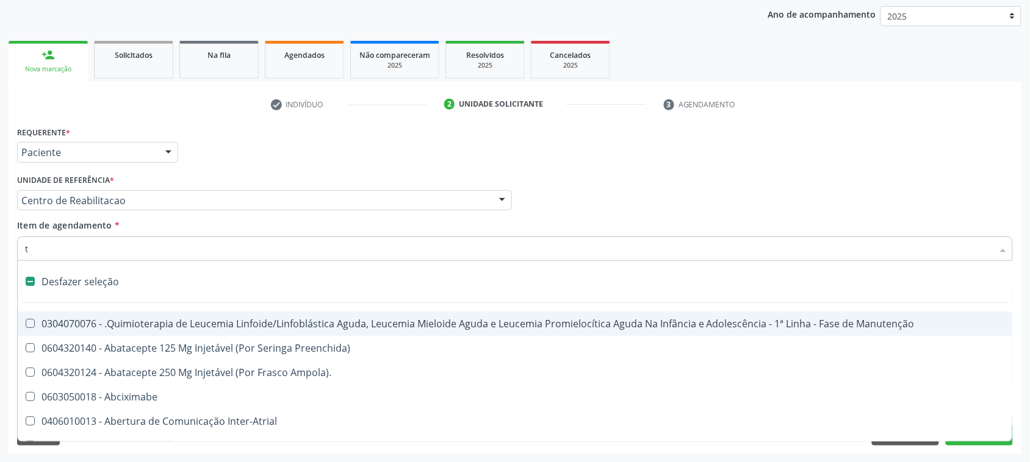
type input "te"
checkbox I\) "true"
checkbox Reto "false"
checkbox Urina "false"
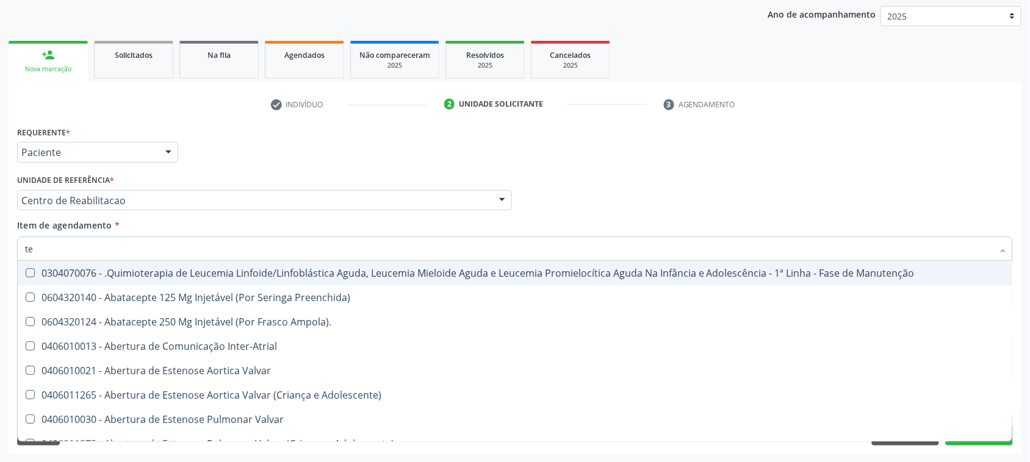
type input "tes"
checkbox Urina "false"
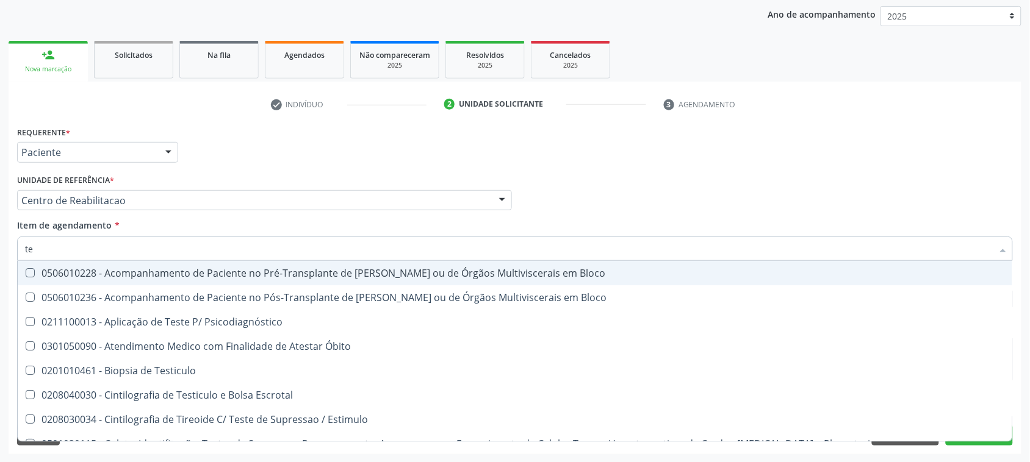
type input "t"
checkbox Ergometrico "false"
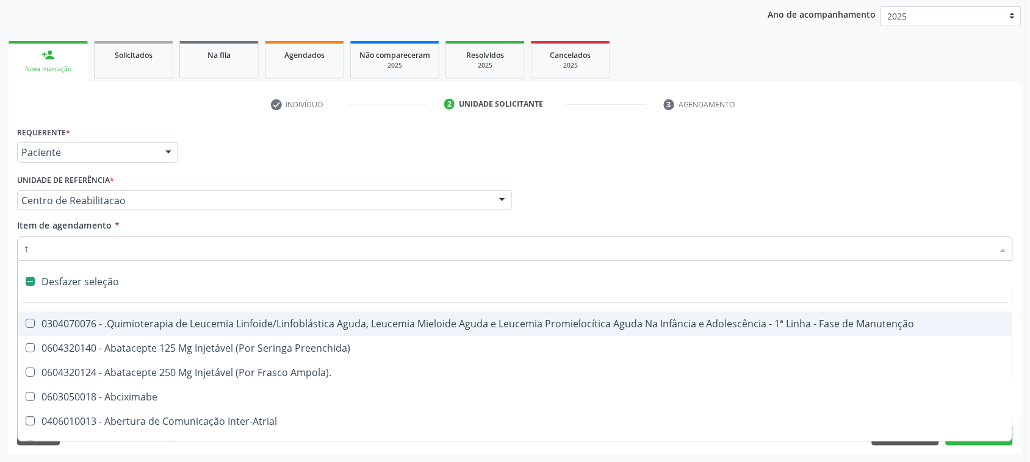
type input "te"
checkbox I\) "true"
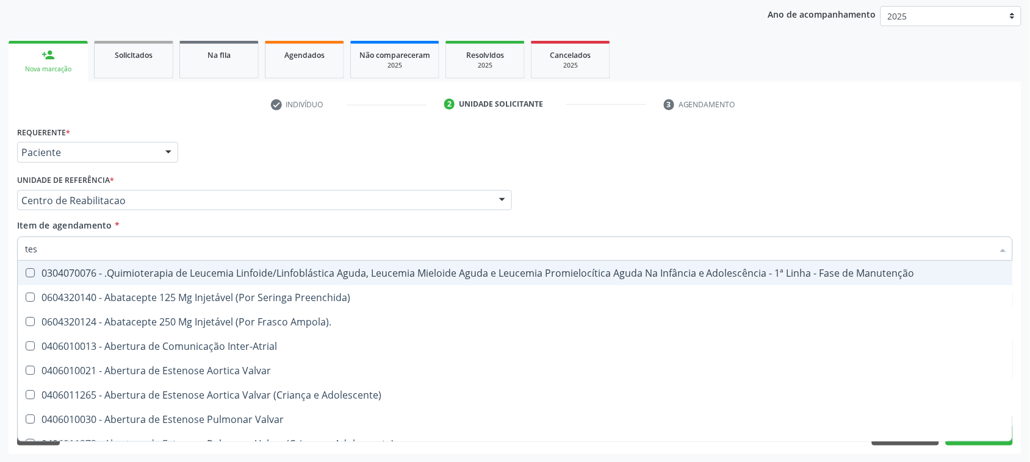
type input "test"
checkbox Urina "false"
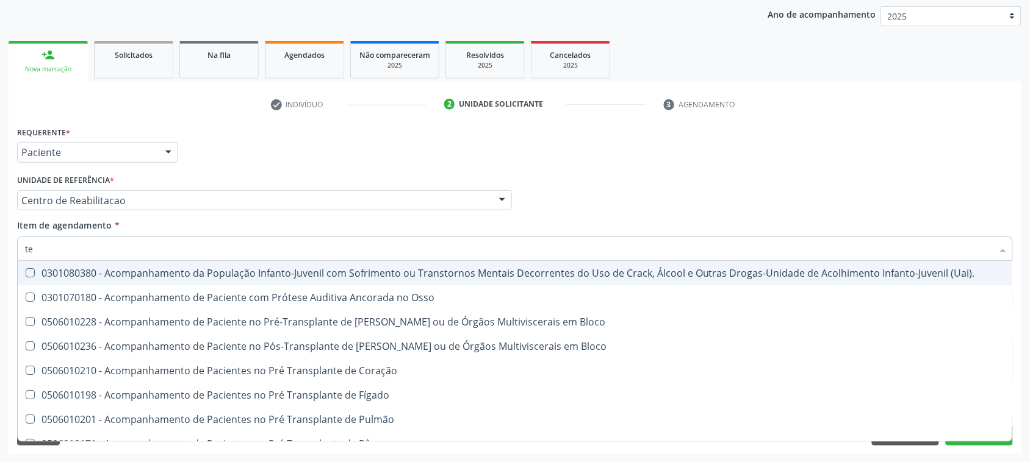
type input "t"
checkbox Transplantes "false"
checkbox \(Disco\) "true"
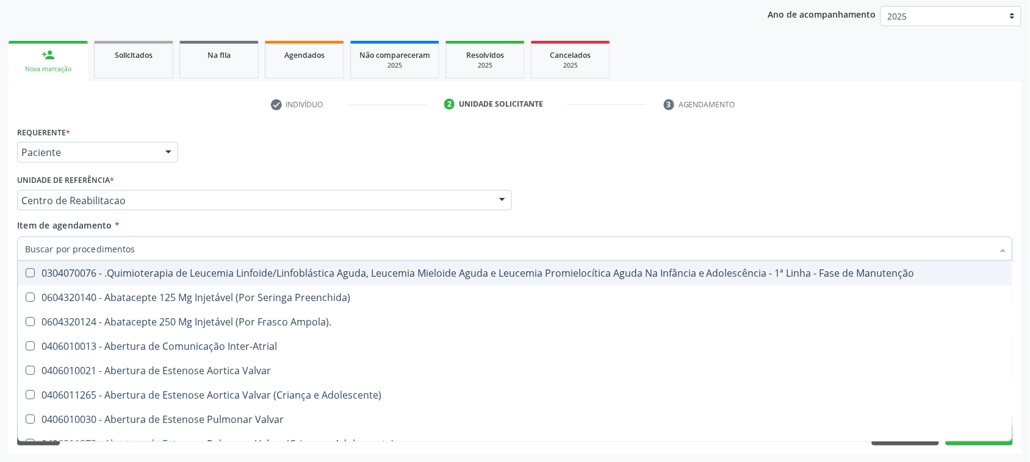
checkbox Urina "false"
checkbox Central "true"
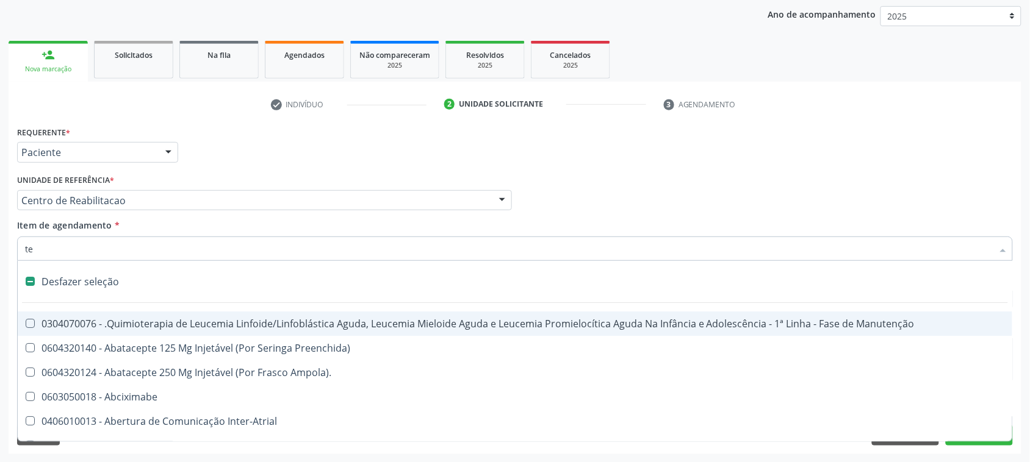
type input "tes"
checkbox I\) "false"
checkbox Reto "false"
checkbox Urina "false"
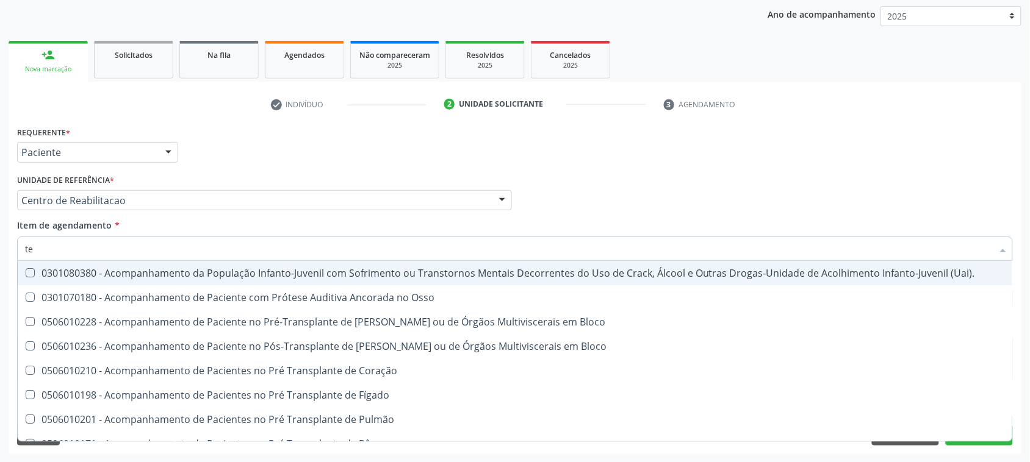
type input "t"
checkbox Transplantes "false"
checkbox \(Disco\) "true"
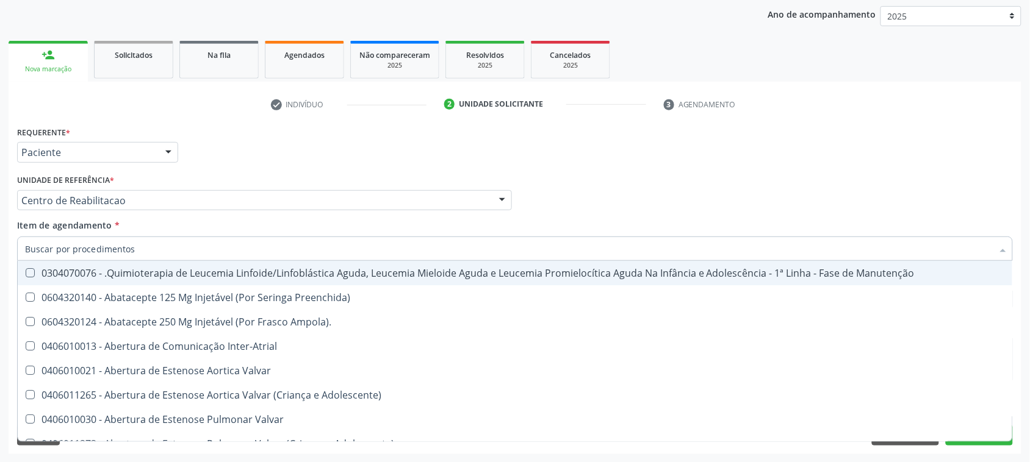
checkbox Urina "false"
checkbox Central "true"
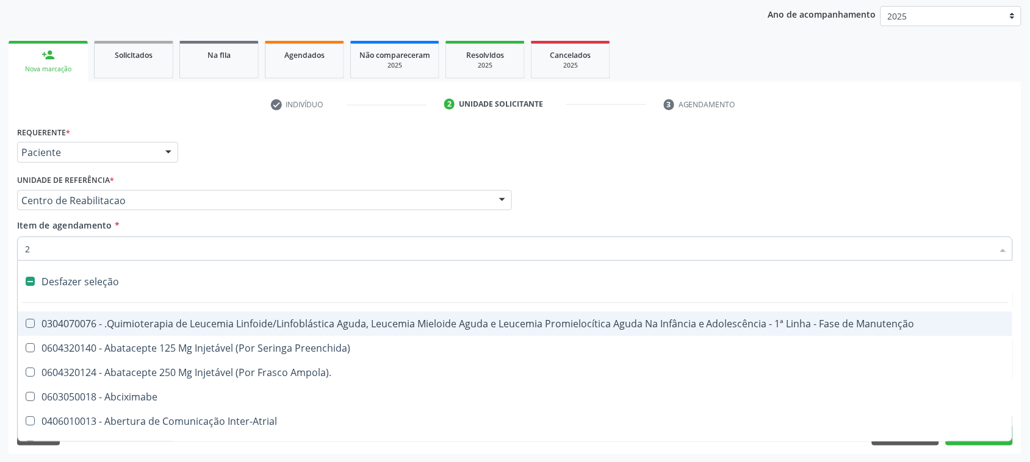
type input "2"
checkbox A "true"
checkbox Urina "false"
checkbox Septostomia "true"
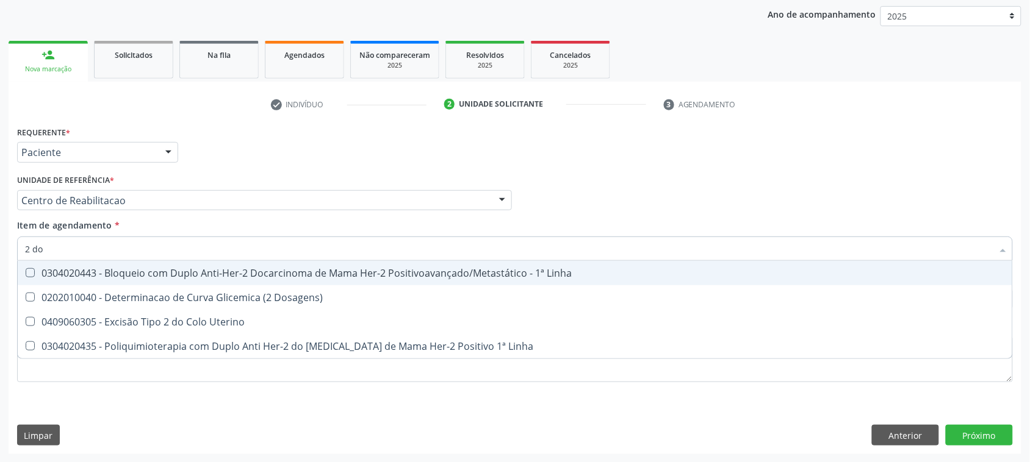
type input "2 dos"
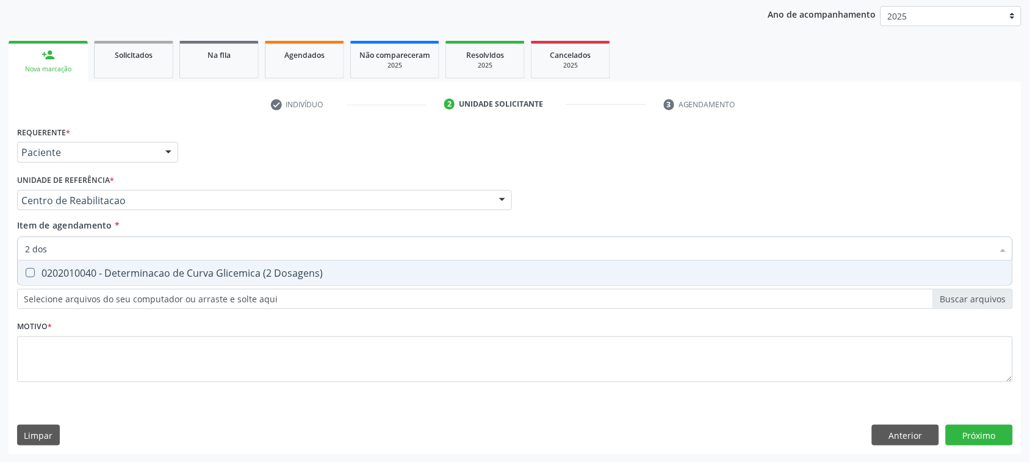
click at [162, 281] on span "0202010040 - Determinacao de Curva Glicemica (2 Dosagens)" at bounding box center [515, 273] width 994 height 24
checkbox Dosagens\) "true"
click at [115, 242] on input "2 dos" at bounding box center [508, 249] width 967 height 24
drag, startPoint x: 115, startPoint y: 242, endPoint x: 80, endPoint y: 259, distance: 39.0
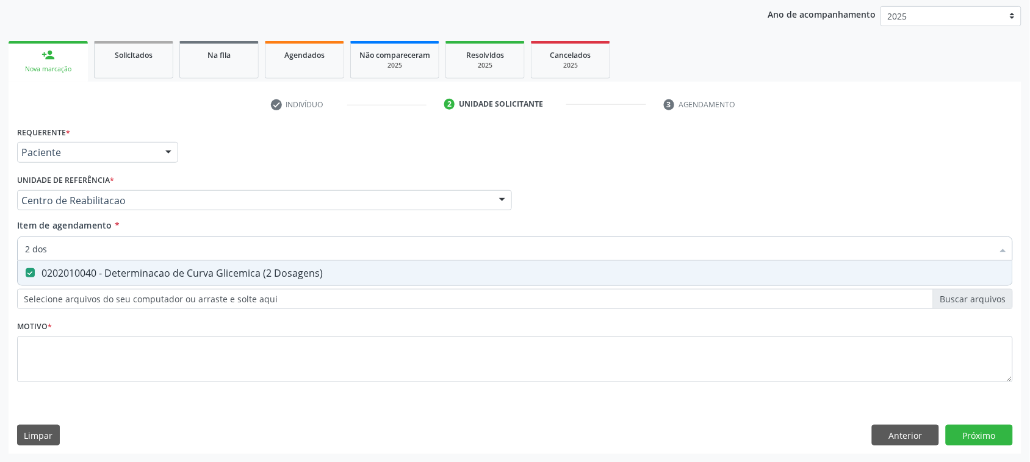
click at [113, 242] on input "2 dos" at bounding box center [508, 249] width 967 height 24
checkbox Dosagens\) "false"
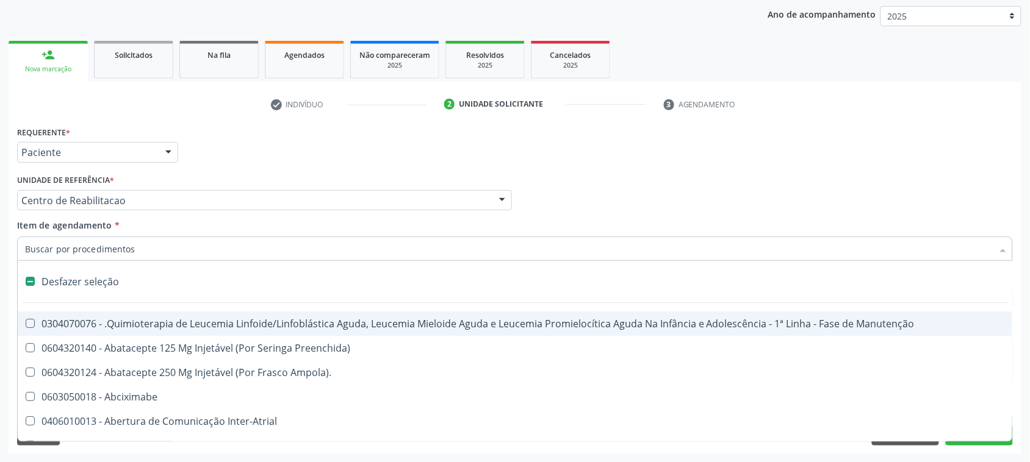
type input "t"
checkbox Reto "true"
checkbox Urina "false"
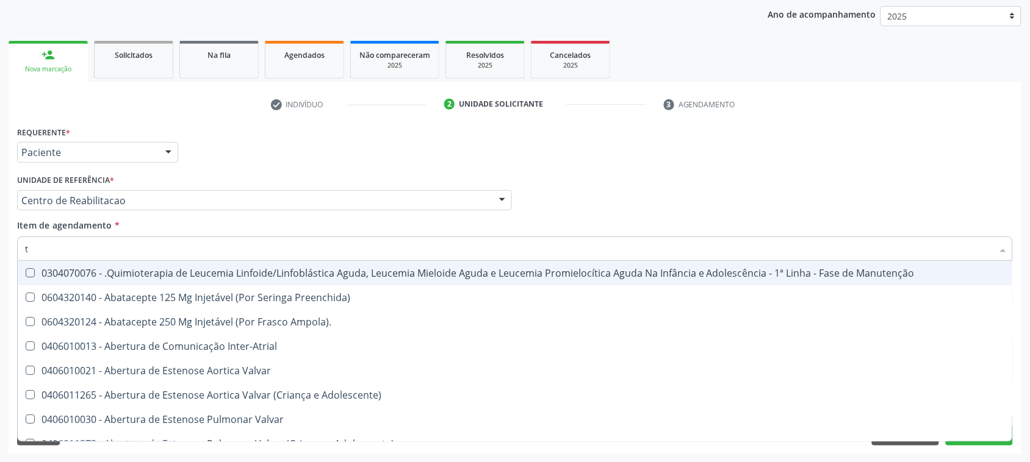
type input "te"
checkbox Medicamento\(S\) "true"
checkbox Urina "false"
checkbox Ampola\) "true"
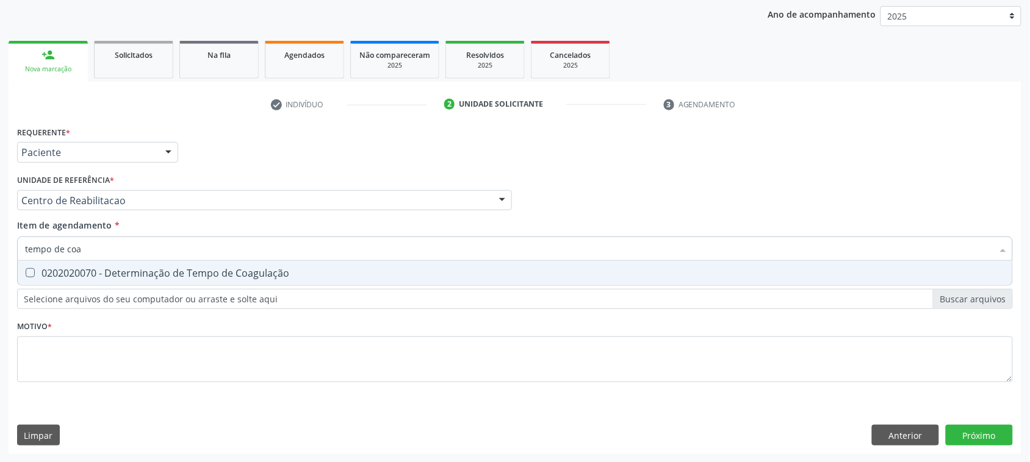
type input "tempo de coag"
click at [149, 278] on div "0202020070 - Determinação de Tempo de Coagulação" at bounding box center [515, 273] width 980 height 10
checkbox Coagulação "true"
click at [139, 253] on input "tempo de coag" at bounding box center [508, 249] width 967 height 24
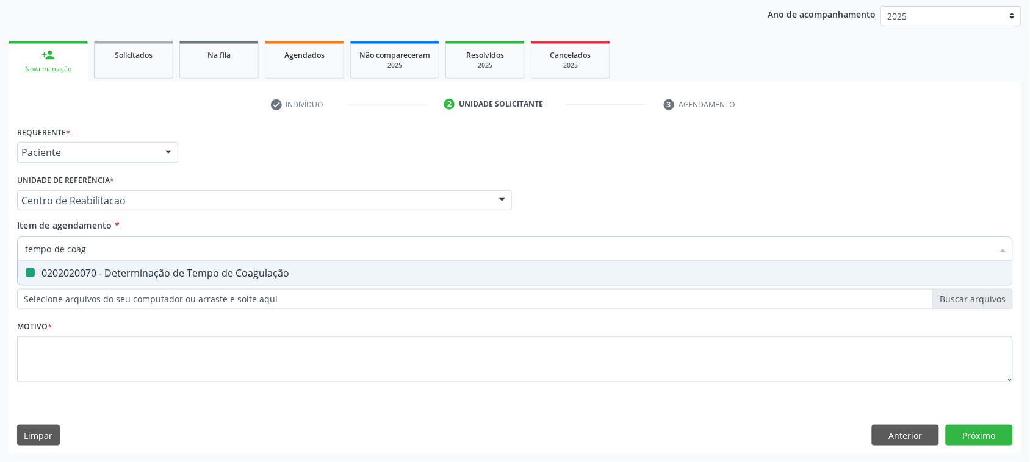
type input "tempo de t"
checkbox Coagulação "false"
type input "tempo de"
checkbox Trombina "true"
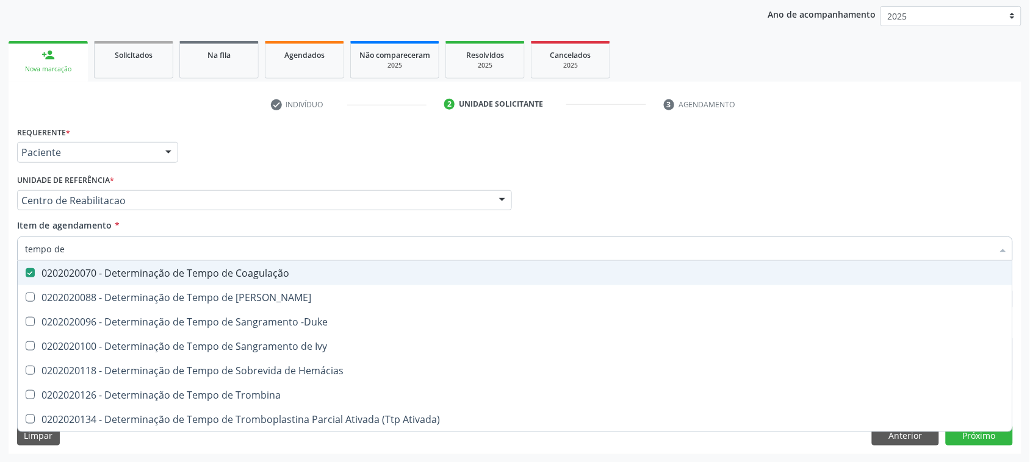
type input "tempo de s"
checkbox Coagulação "false"
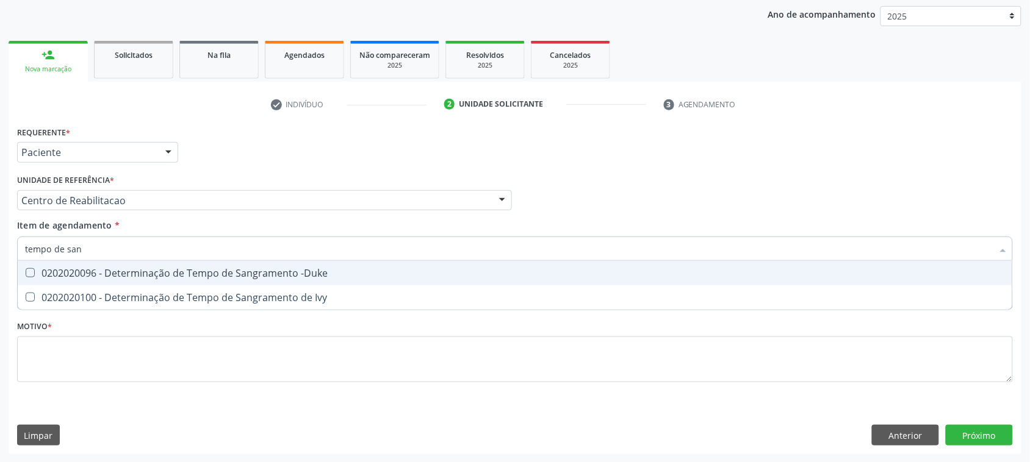
type input "tempo de sang"
click at [242, 270] on div "0202020096 - Determinação de Tempo de Sangramento -Duke" at bounding box center [515, 273] width 980 height 10
checkbox -Duke "true"
drag, startPoint x: 135, startPoint y: 247, endPoint x: 96, endPoint y: 203, distance: 59.2
click at [92, 206] on div "Requerente * Paciente Médico(a) Enfermeiro(a) Paciente Nenhum resultado encontr…" at bounding box center [514, 261] width 995 height 276
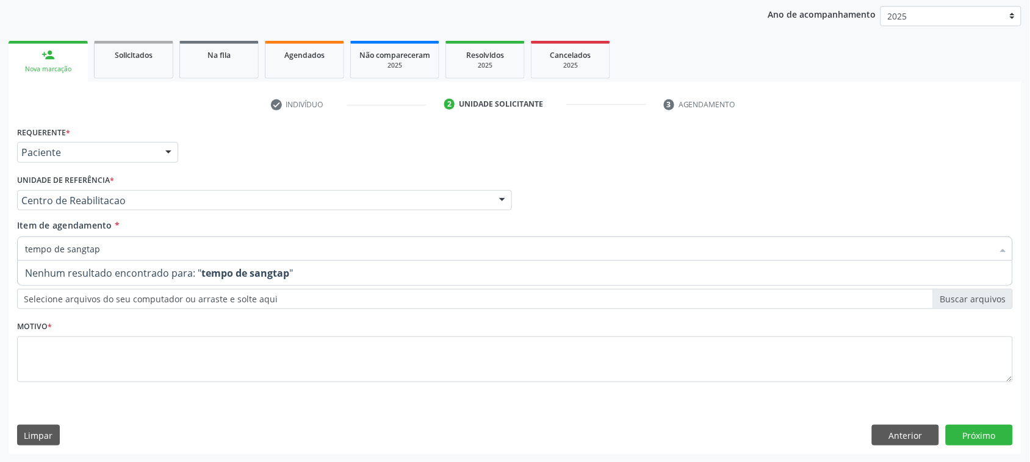
drag, startPoint x: 116, startPoint y: 247, endPoint x: 2, endPoint y: 237, distance: 114.5
click at [3, 245] on div "Acompanhamento Acompanhe a situação das marcações correntes e finalizadas Relat…" at bounding box center [515, 194] width 1030 height 537
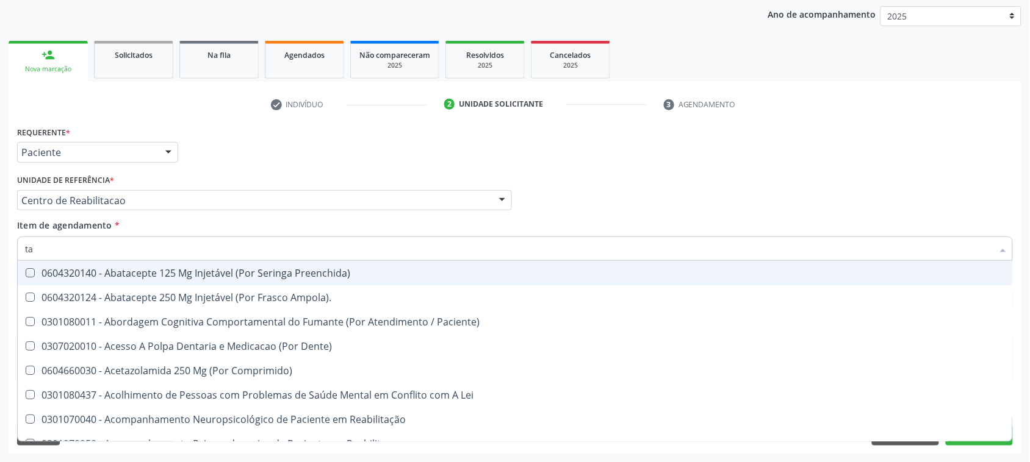
type input "tap"
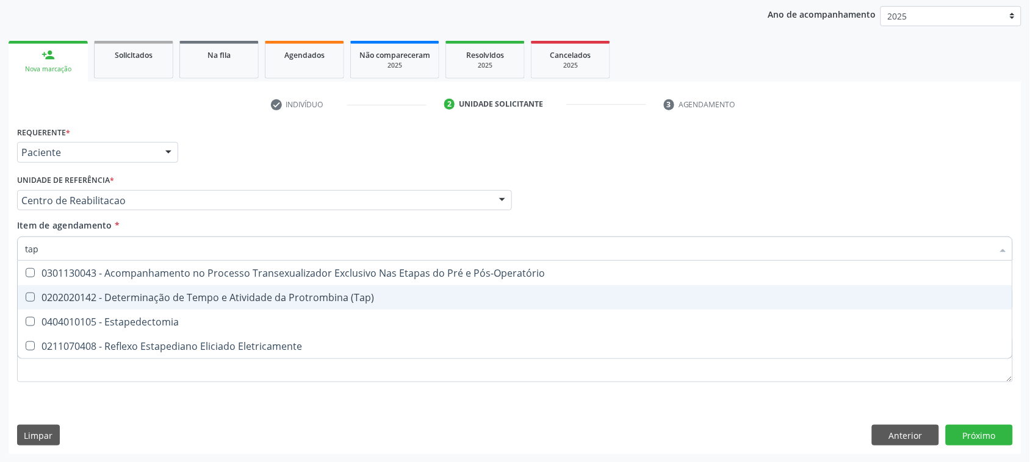
click at [328, 297] on div "0202020142 - Determinação de Tempo e Atividade da Protrombina (Tap)" at bounding box center [515, 298] width 980 height 10
checkbox \(Tap\) "true"
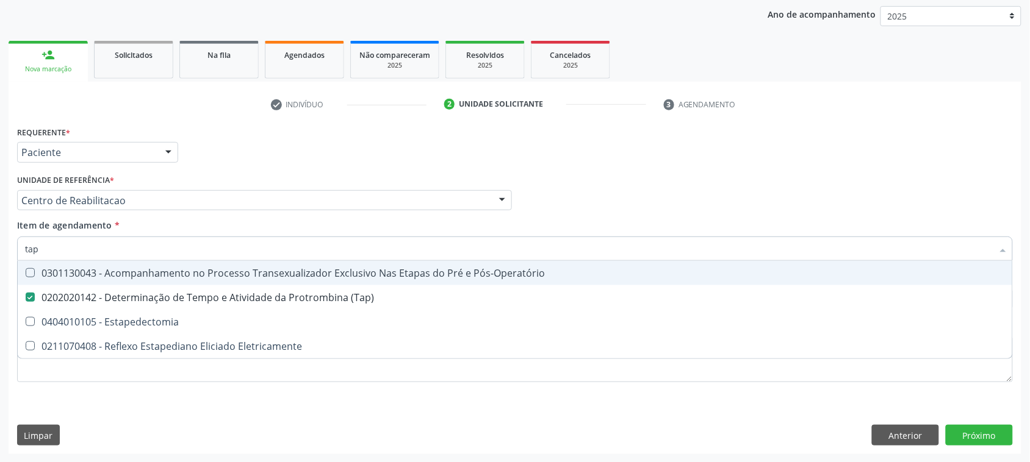
click at [48, 245] on input "tap" at bounding box center [508, 249] width 967 height 24
type input "to"
checkbox \(Tap\) "false"
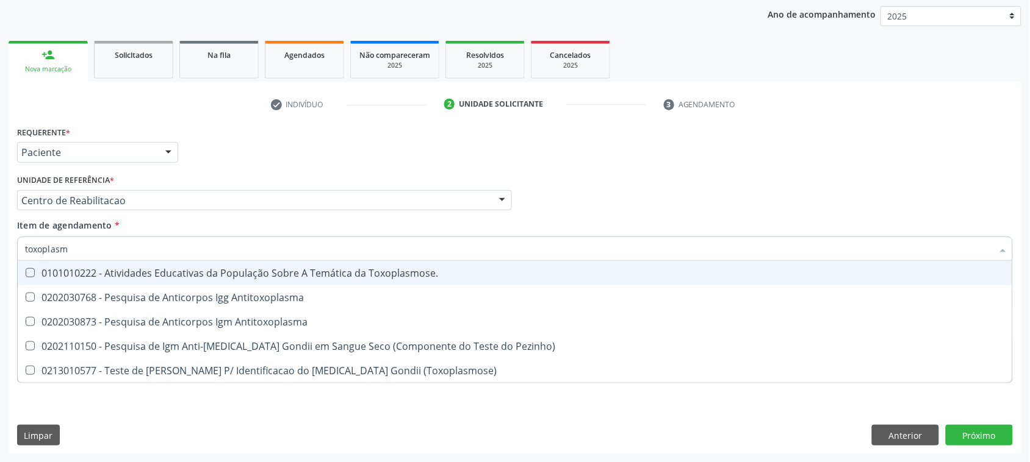
type input "[MEDICAL_DATA]"
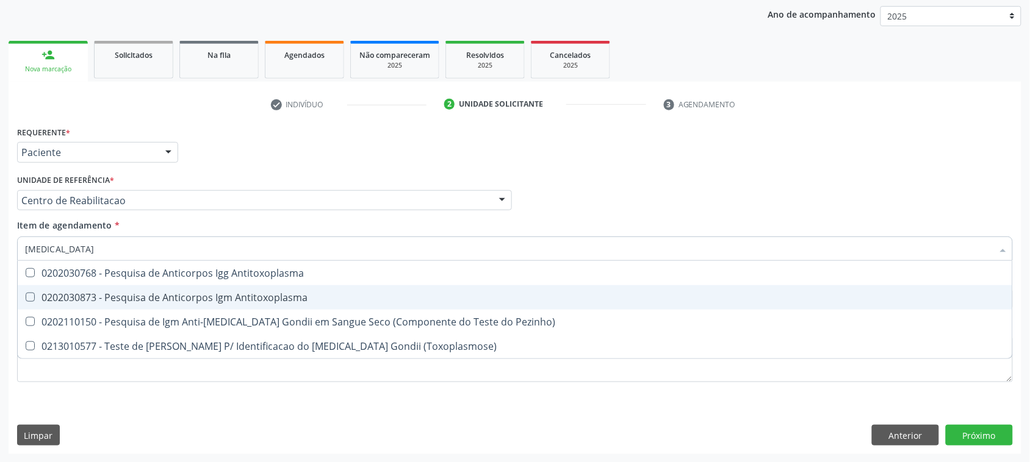
click at [170, 296] on div "0202030873 - Pesquisa de Anticorpos Igm Antitoxoplasma" at bounding box center [515, 298] width 980 height 10
checkbox Antitoxoplasma "true"
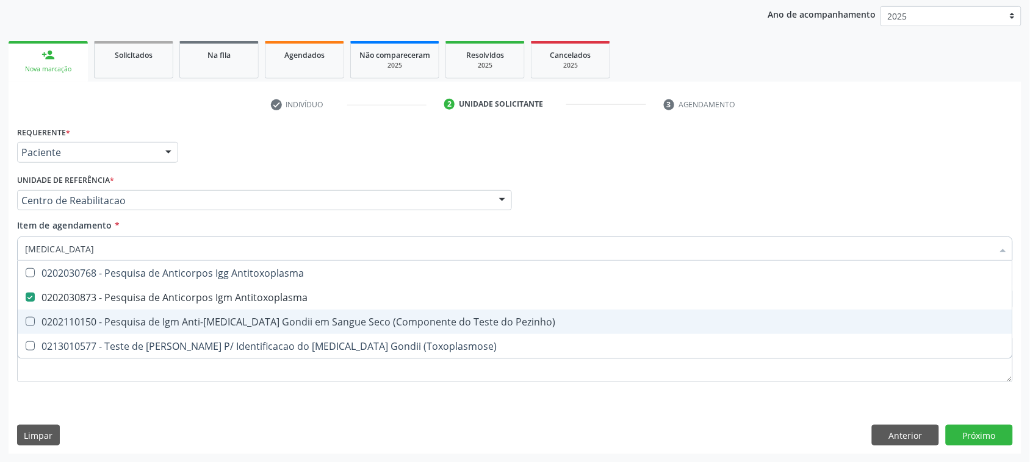
click at [171, 312] on span "0202110150 - Pesquisa de Igm Anti-[MEDICAL_DATA] Gondii em Sangue Seco (Compone…" at bounding box center [515, 322] width 994 height 24
checkbox Pezinho\) "true"
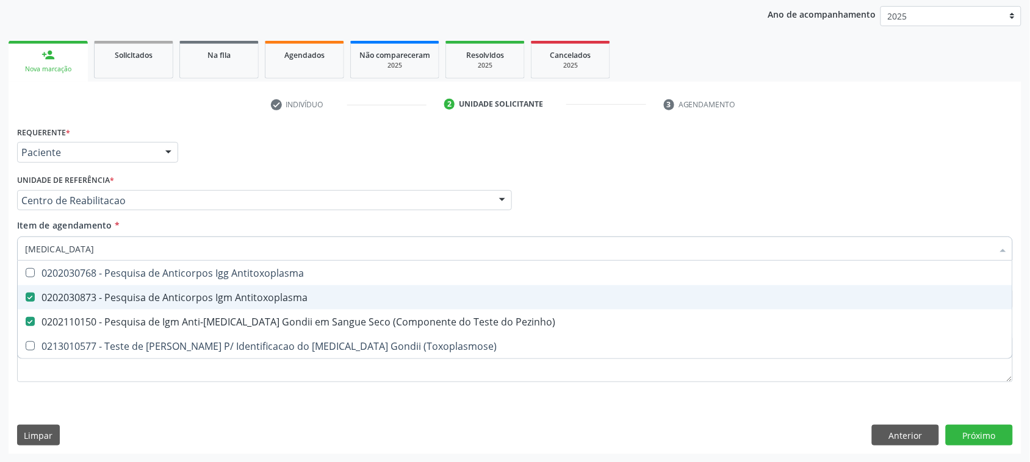
click at [168, 295] on div "0202030873 - Pesquisa de Anticorpos Igm Antitoxoplasma" at bounding box center [515, 298] width 980 height 10
checkbox Antitoxoplasma "false"
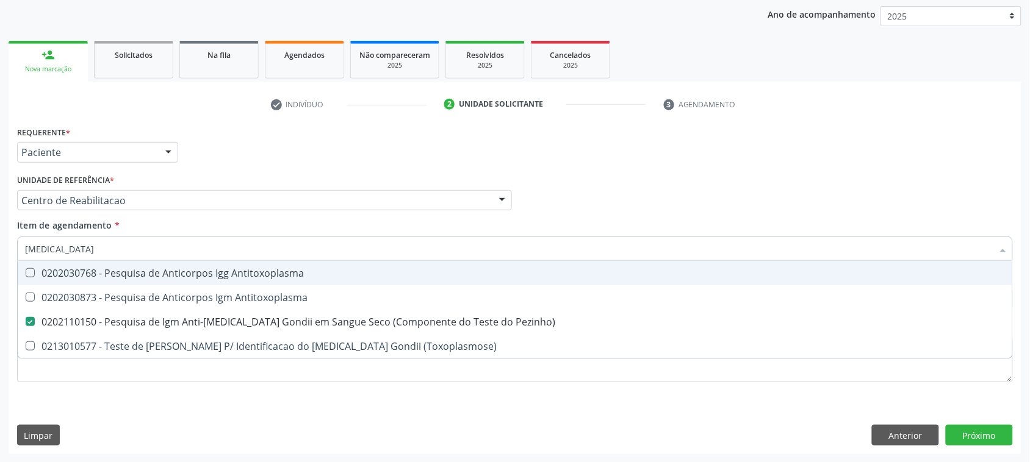
click at [171, 273] on div "0202030768 - Pesquisa de Anticorpos Igg Antitoxoplasma" at bounding box center [515, 273] width 980 height 10
checkbox Antitoxoplasma "true"
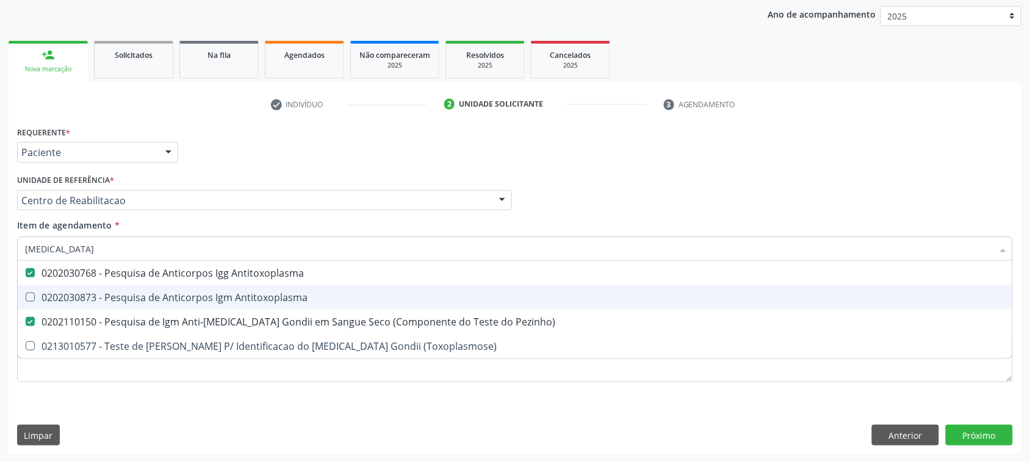
click at [171, 294] on div "0202030873 - Pesquisa de Anticorpos Igm Antitoxoplasma" at bounding box center [515, 298] width 980 height 10
checkbox Antitoxoplasma "true"
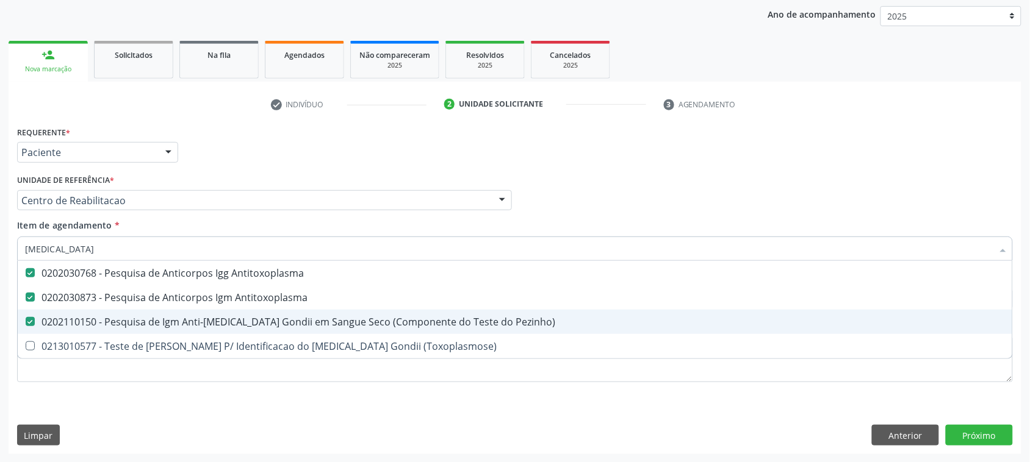
click at [171, 321] on div "0202110150 - Pesquisa de Igm Anti-[MEDICAL_DATA] Gondii em Sangue Seco (Compone…" at bounding box center [515, 322] width 980 height 10
checkbox Pezinho\) "false"
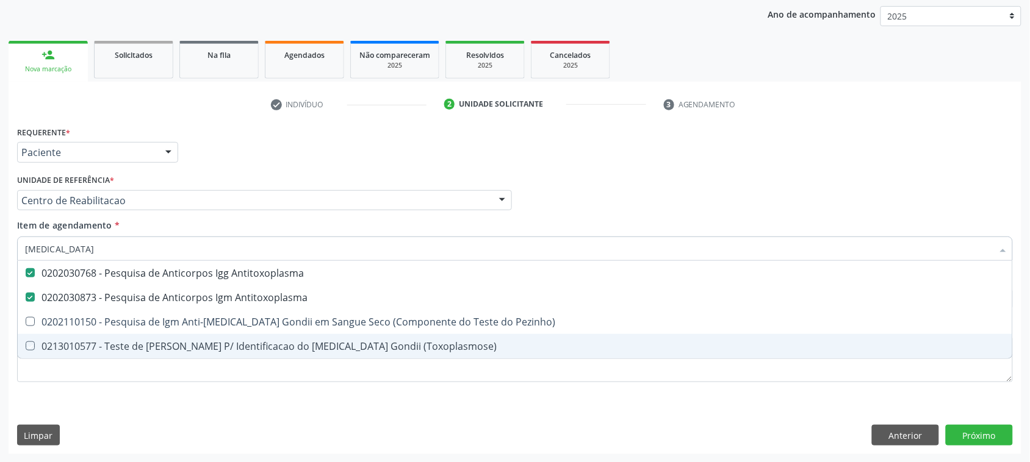
click at [140, 388] on div "Requerente * Paciente Médico(a) Enfermeiro(a) Paciente Nenhum resultado encontr…" at bounding box center [514, 261] width 995 height 276
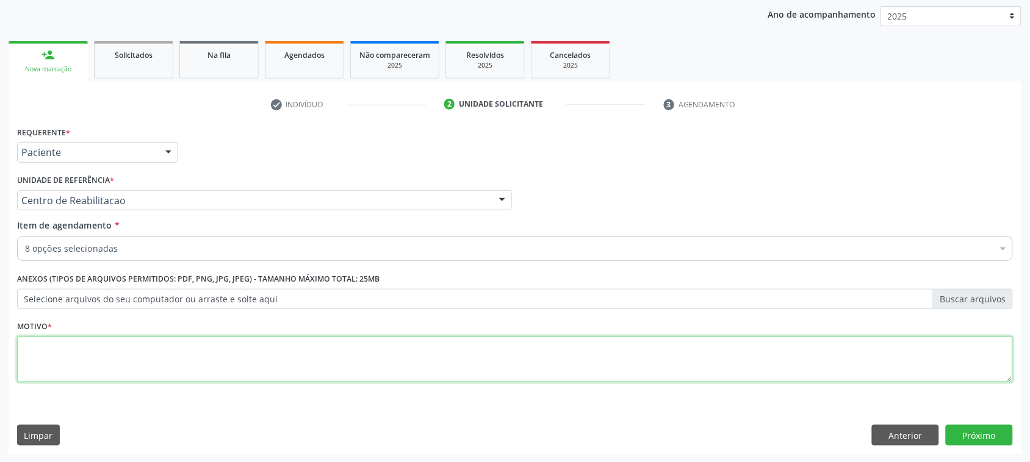
click at [135, 351] on textarea at bounding box center [514, 360] width 995 height 46
type textarea "."
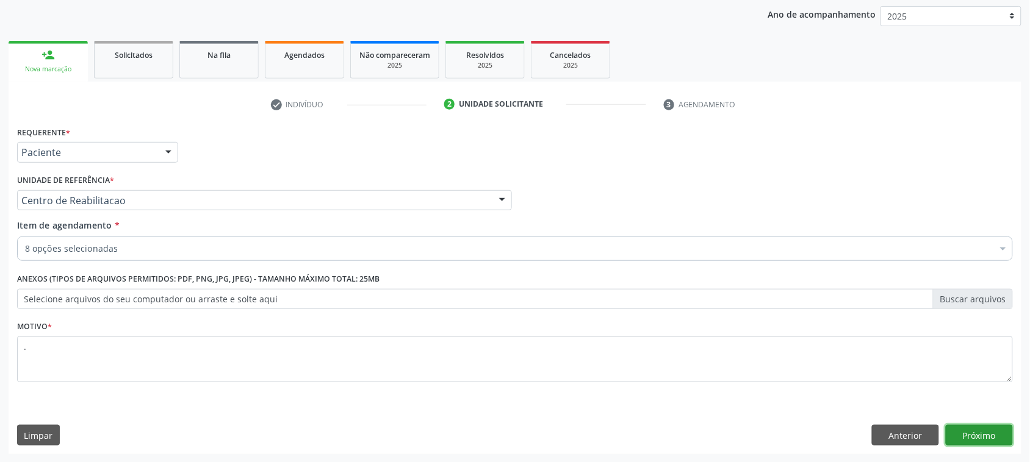
click at [974, 437] on button "Próximo" at bounding box center [978, 435] width 67 height 21
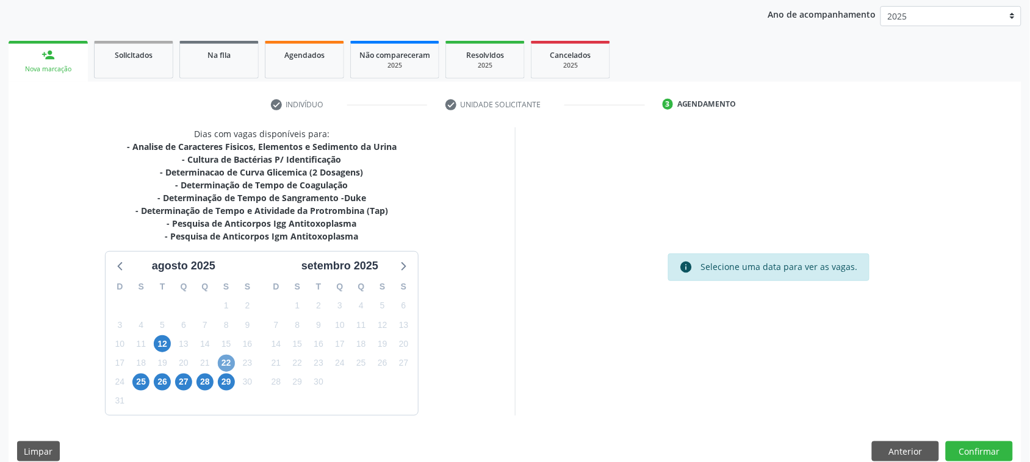
click at [224, 357] on span "22" at bounding box center [226, 363] width 17 height 17
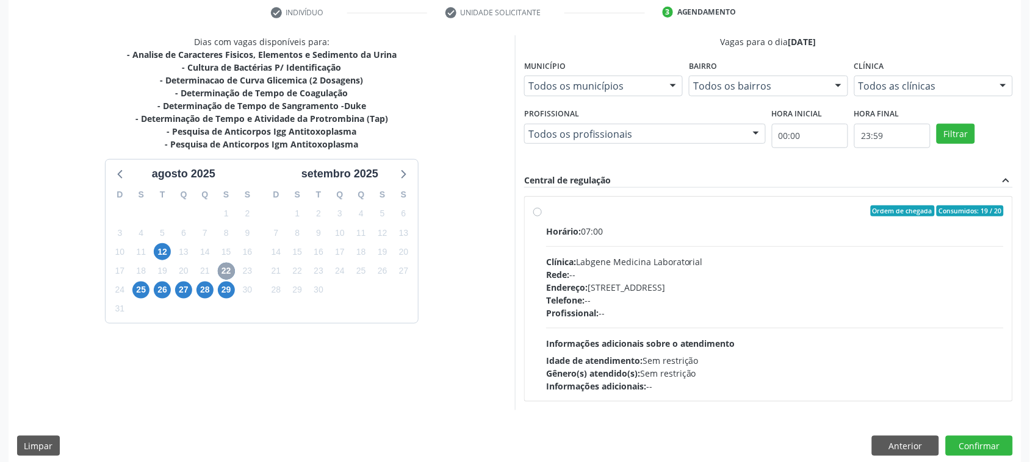
scroll to position [245, 0]
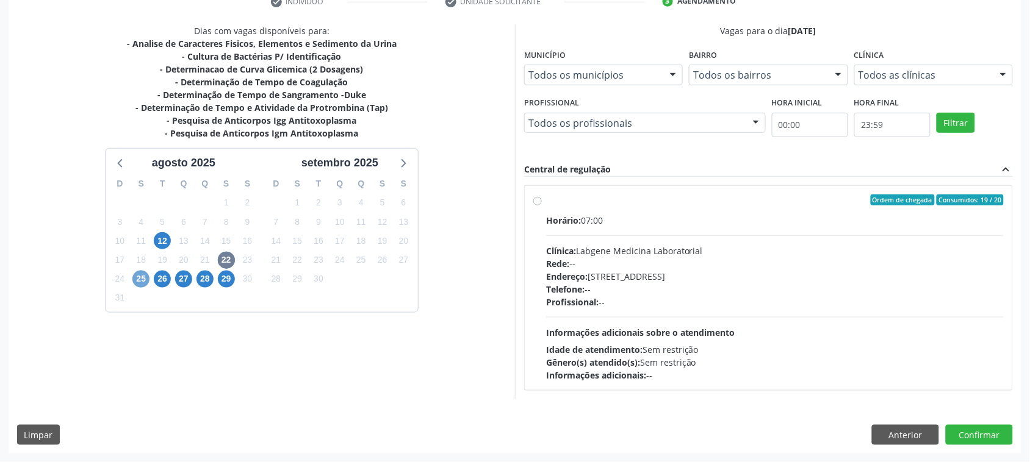
click at [144, 276] on span "25" at bounding box center [140, 279] width 17 height 17
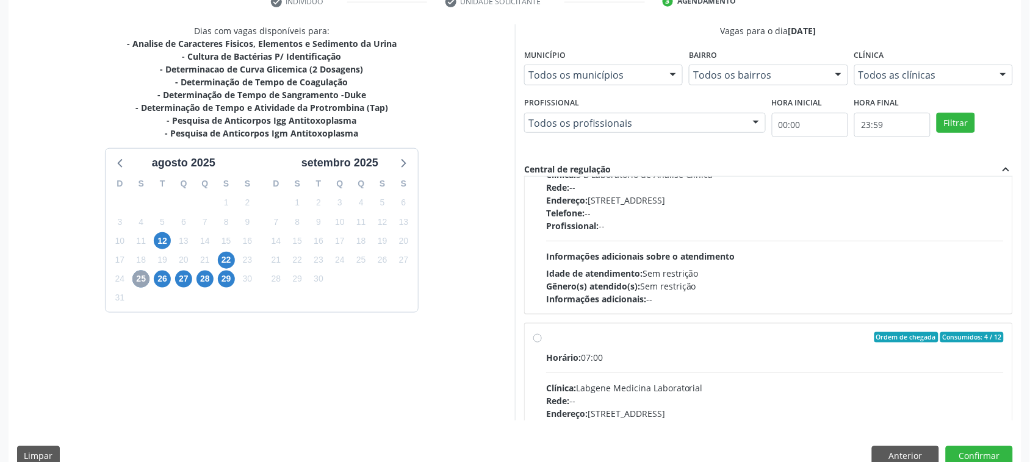
scroll to position [0, 0]
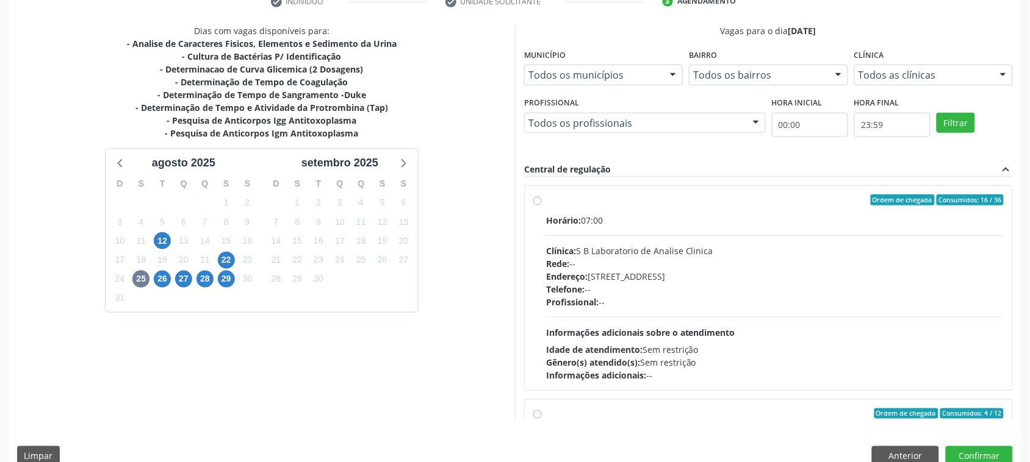
click at [681, 257] on div "Clínica: S B Laboratorio de Analise Clinica" at bounding box center [774, 251] width 457 height 13
click at [542, 206] on input "Ordem de chegada Consumidos: 16 / 36 Horário: 07:00 Clínica: S B Laboratorio de…" at bounding box center [537, 200] width 9 height 11
radio input "true"
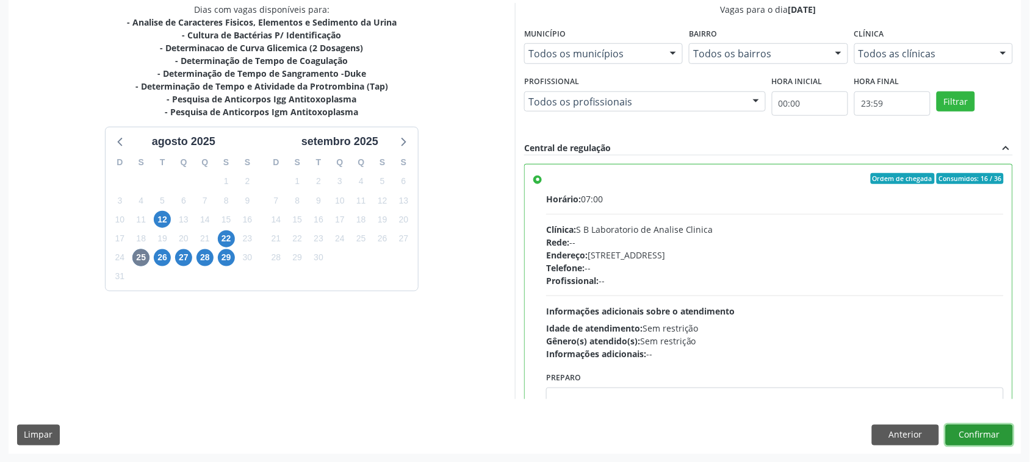
click at [986, 431] on button "Confirmar" at bounding box center [978, 435] width 67 height 21
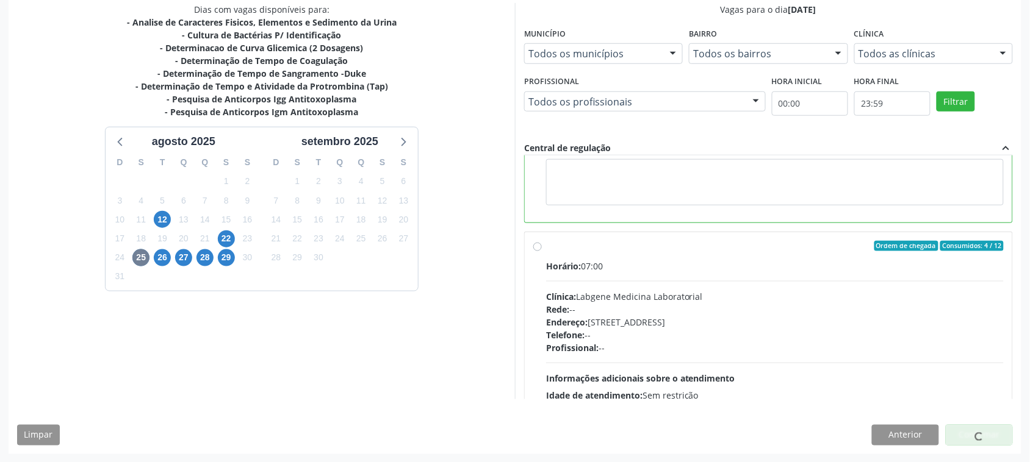
scroll to position [0, 0]
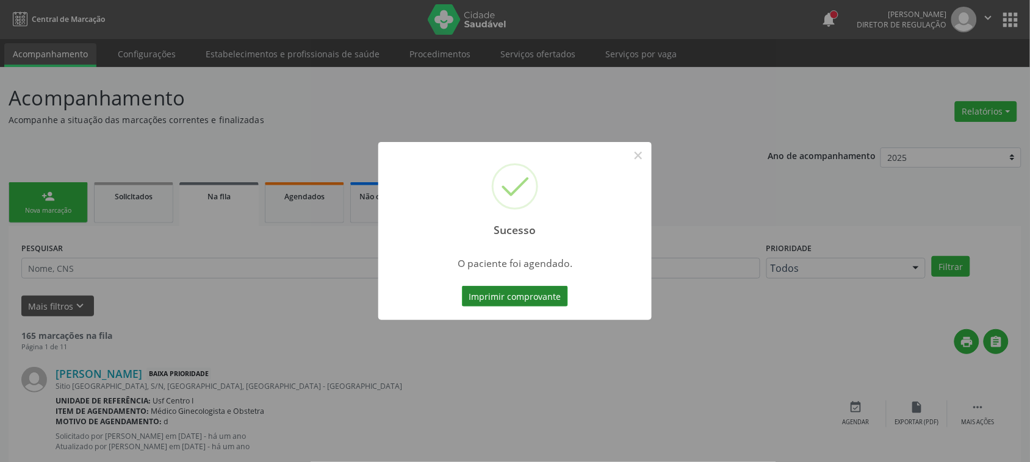
click at [546, 298] on button "Imprimir comprovante" at bounding box center [515, 296] width 106 height 21
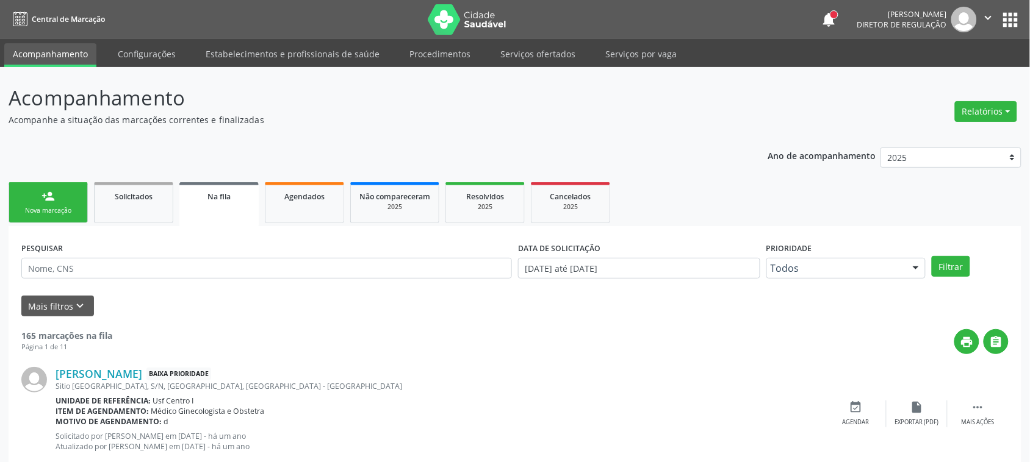
click at [59, 220] on link "person_add Nova marcação" at bounding box center [48, 202] width 79 height 41
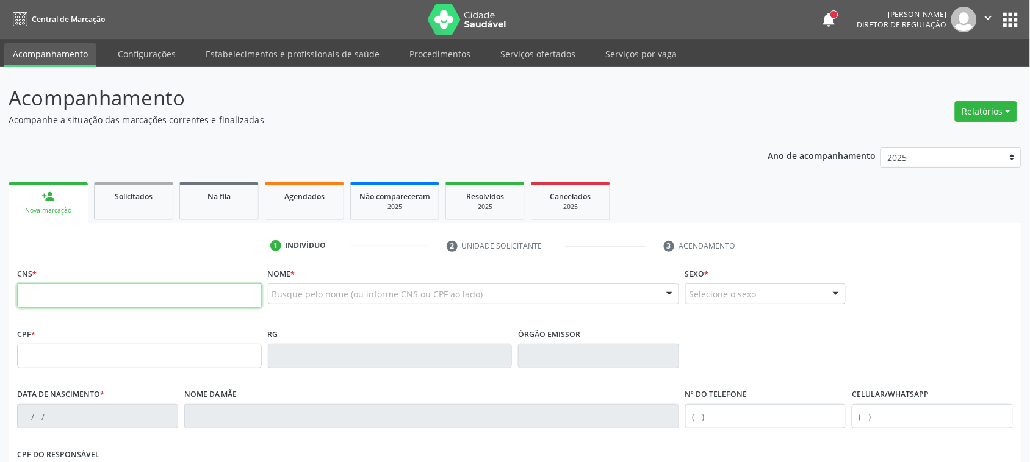
click at [107, 298] on input "text" at bounding box center [139, 296] width 245 height 24
type input "705 0062 9487 2850"
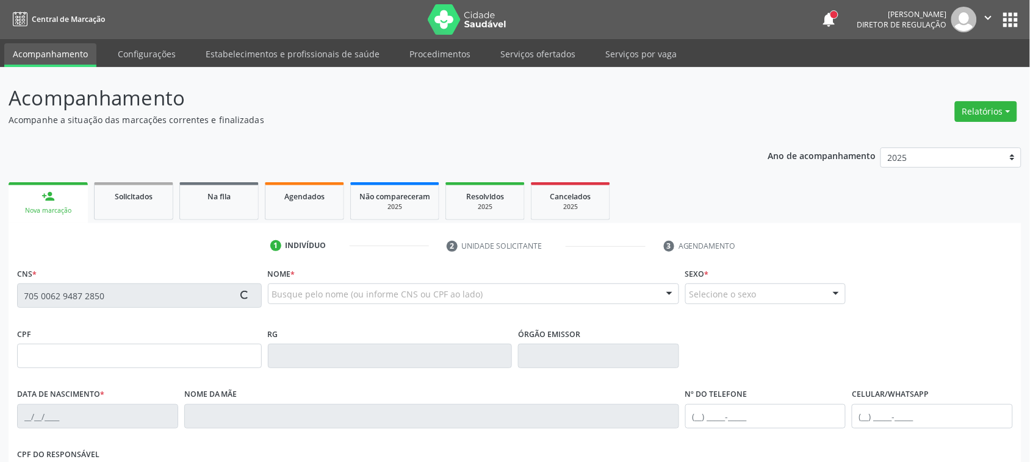
type input "[DATE]"
type input "S/N"
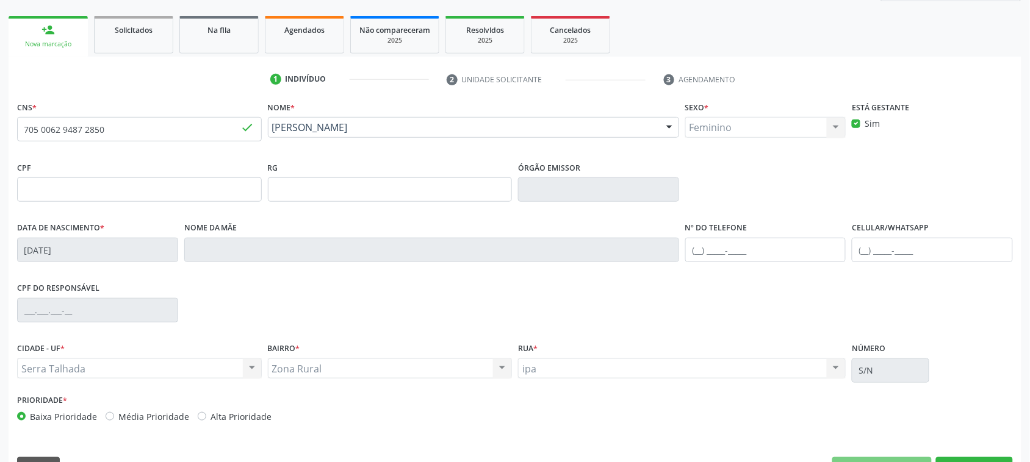
scroll to position [199, 0]
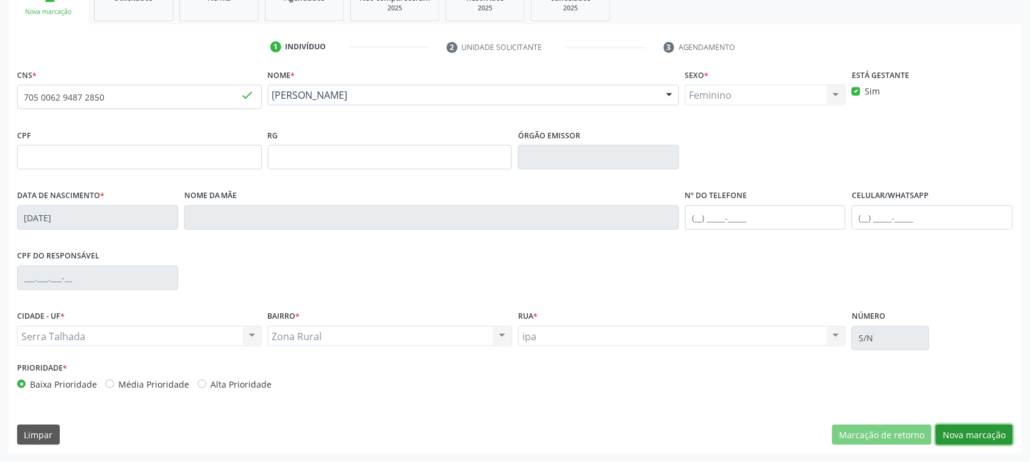
click at [970, 442] on button "Nova marcação" at bounding box center [974, 435] width 77 height 21
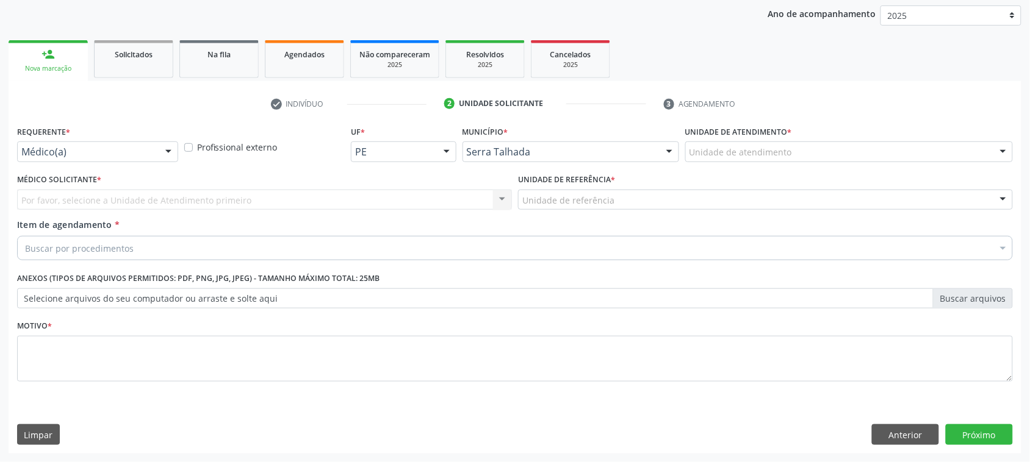
scroll to position [142, 0]
click at [102, 145] on div "Médico(a)" at bounding box center [97, 152] width 161 height 21
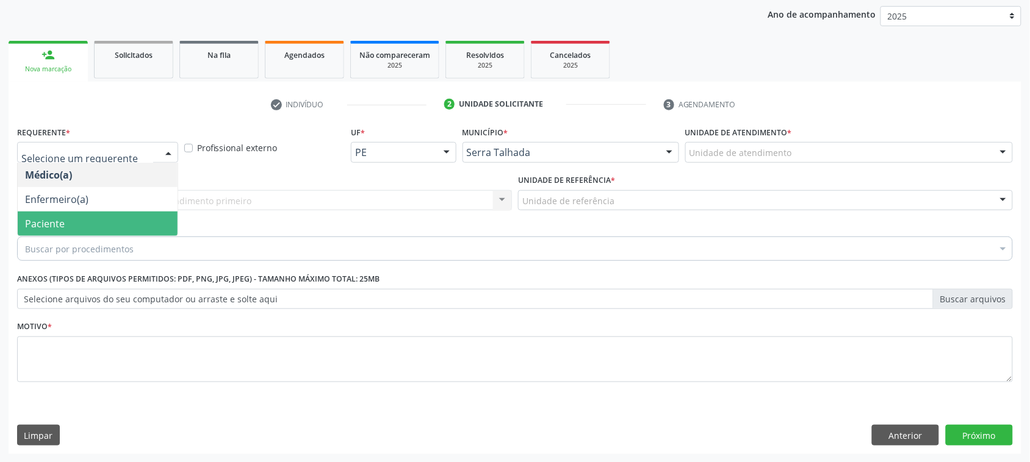
click at [81, 221] on span "Paciente" at bounding box center [98, 224] width 160 height 24
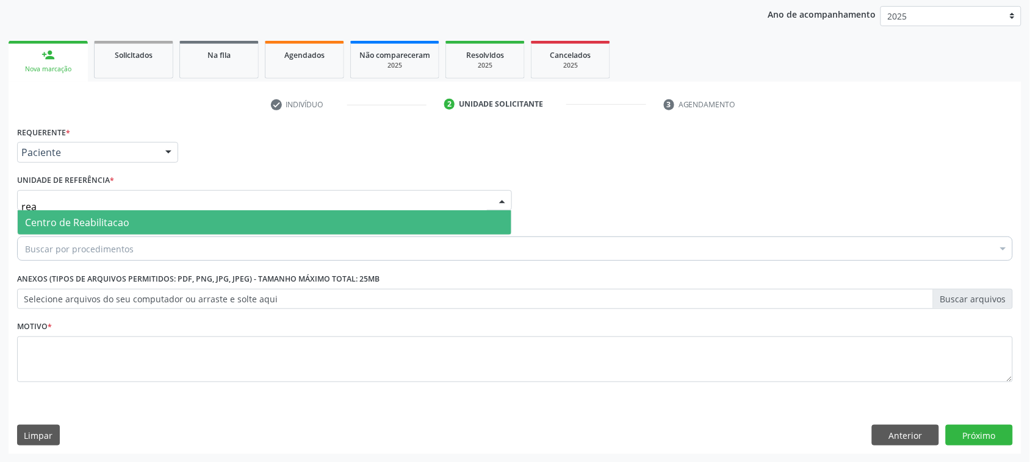
type input "reab"
click at [26, 221] on span "Centro de Reabilitacao" at bounding box center [77, 222] width 104 height 13
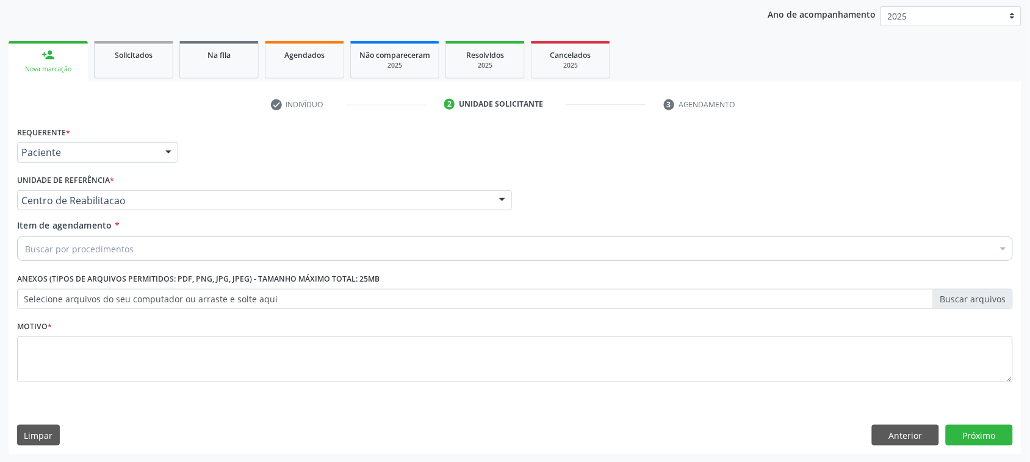
click at [50, 257] on div "Buscar por procedimentos" at bounding box center [514, 249] width 995 height 24
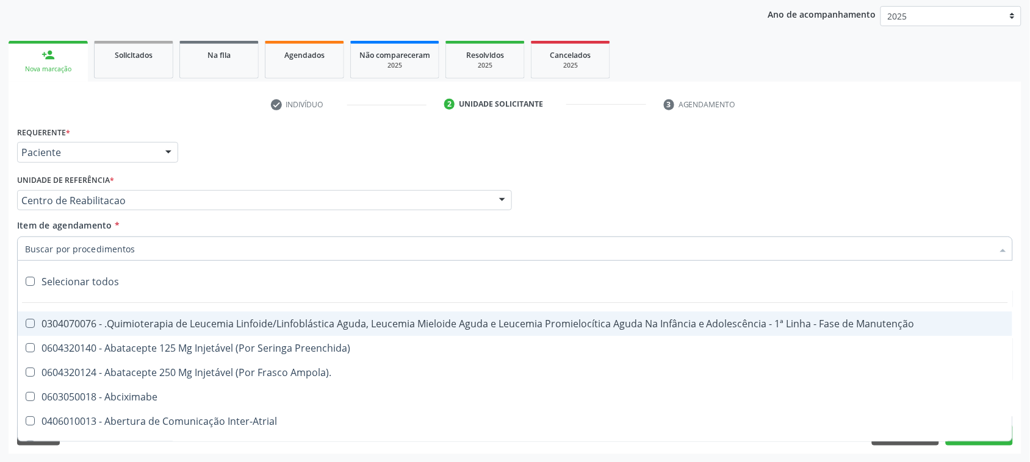
click at [50, 251] on input "Item de agendamento *" at bounding box center [508, 249] width 967 height 24
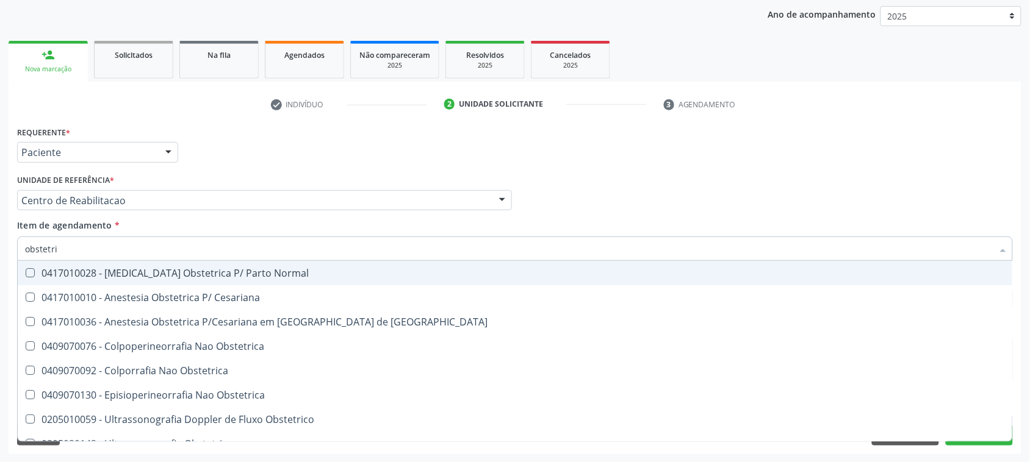
type input "obstetric"
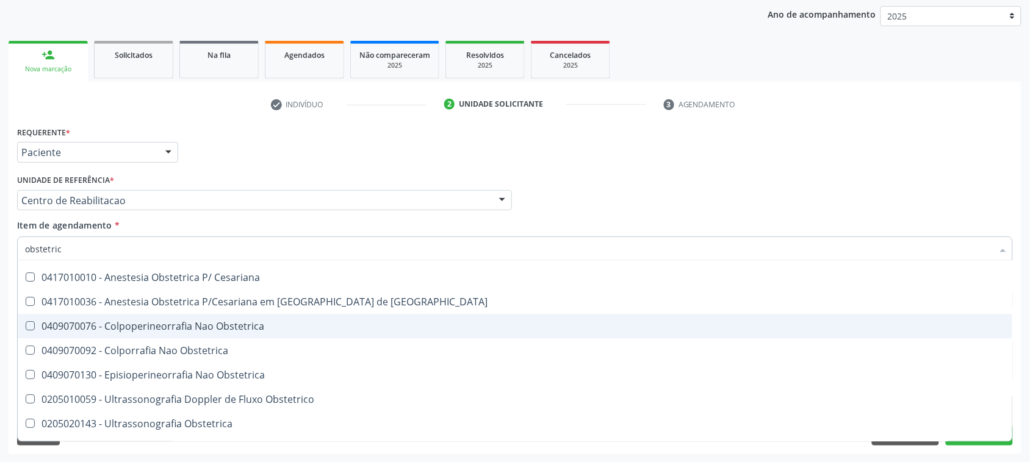
scroll to position [38, 0]
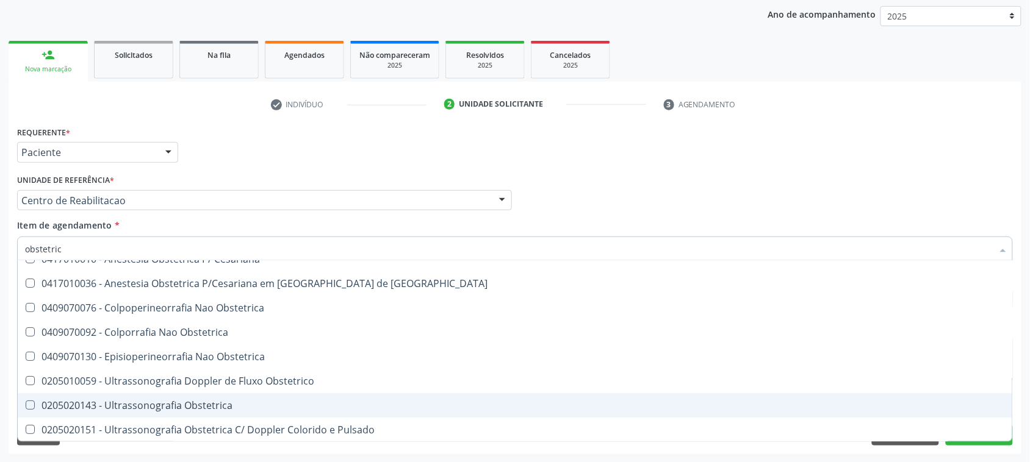
click at [234, 401] on div "0205020143 - Ultrassonografia Obstetrica" at bounding box center [515, 406] width 980 height 10
checkbox Obstetrica "true"
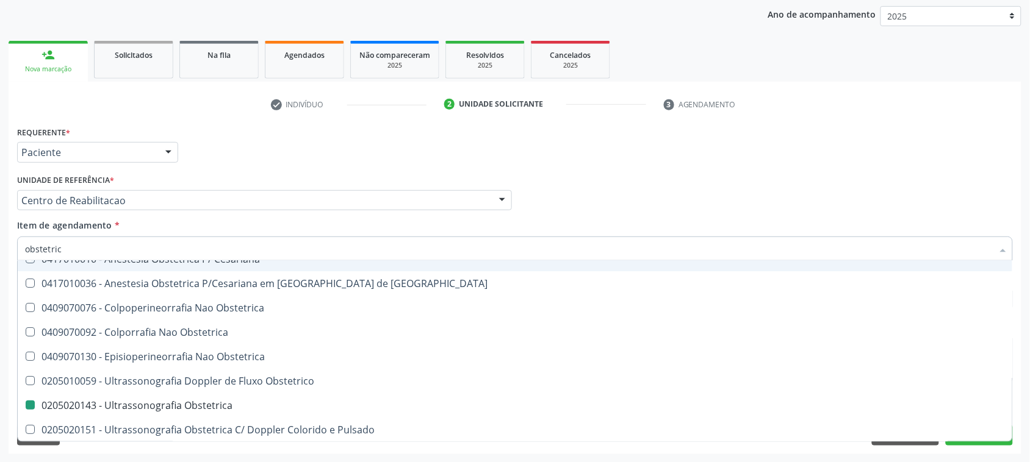
click at [543, 172] on div "Médico Solicitante Por favor, selecione a Unidade de Atendimento primeiro Nenhu…" at bounding box center [515, 195] width 1002 height 48
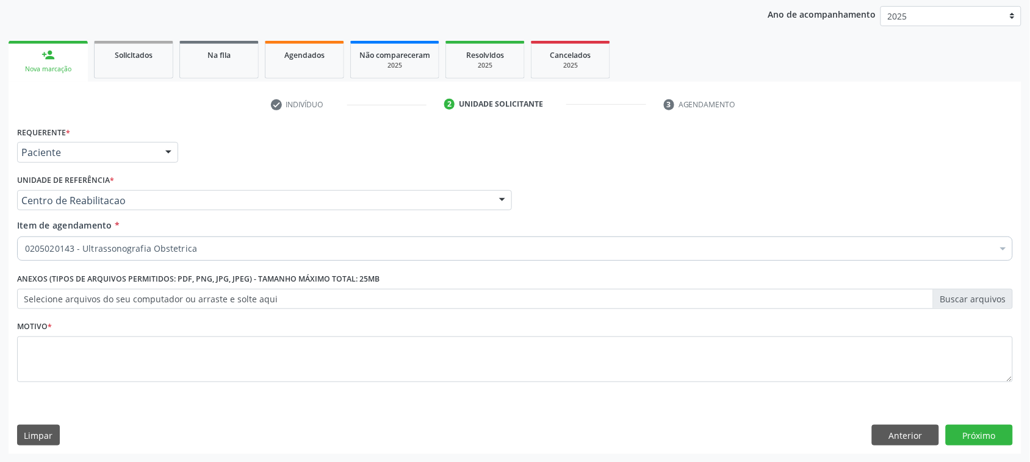
scroll to position [0, 0]
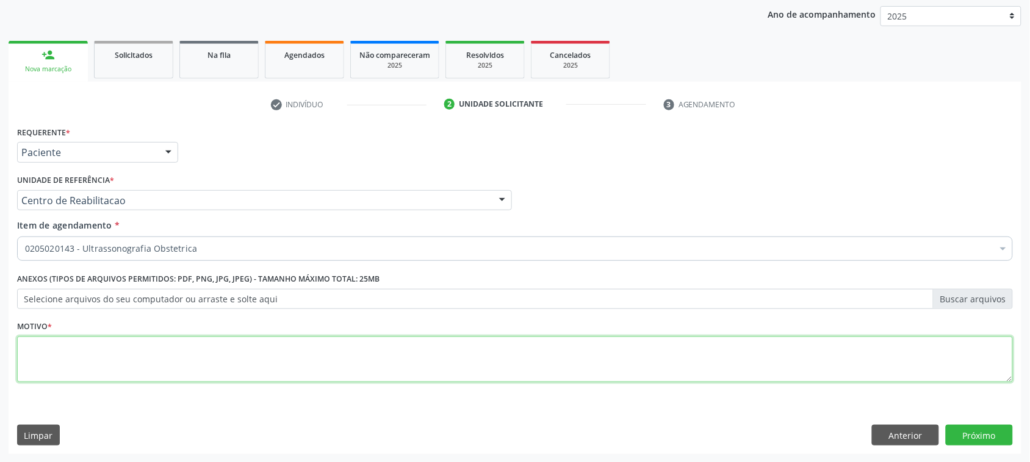
click at [309, 377] on textarea at bounding box center [514, 360] width 995 height 46
type textarea "."
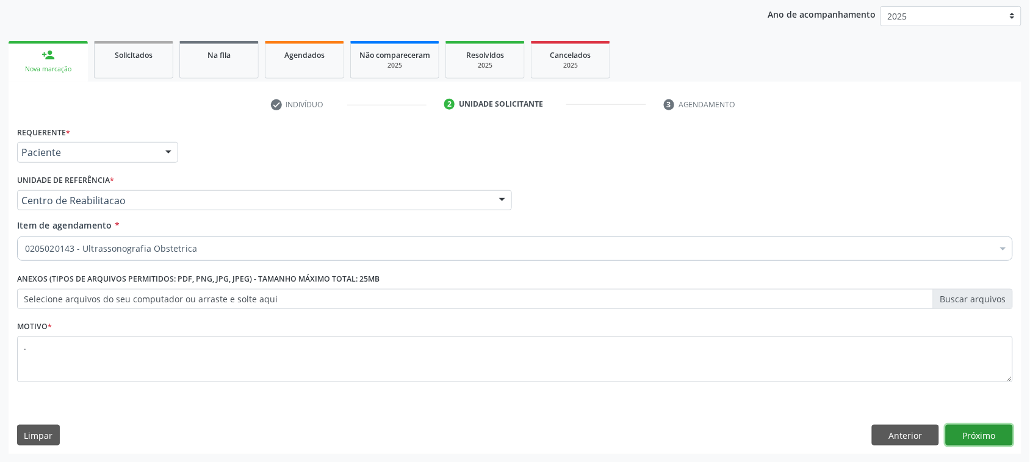
click at [985, 440] on button "Próximo" at bounding box center [978, 435] width 67 height 21
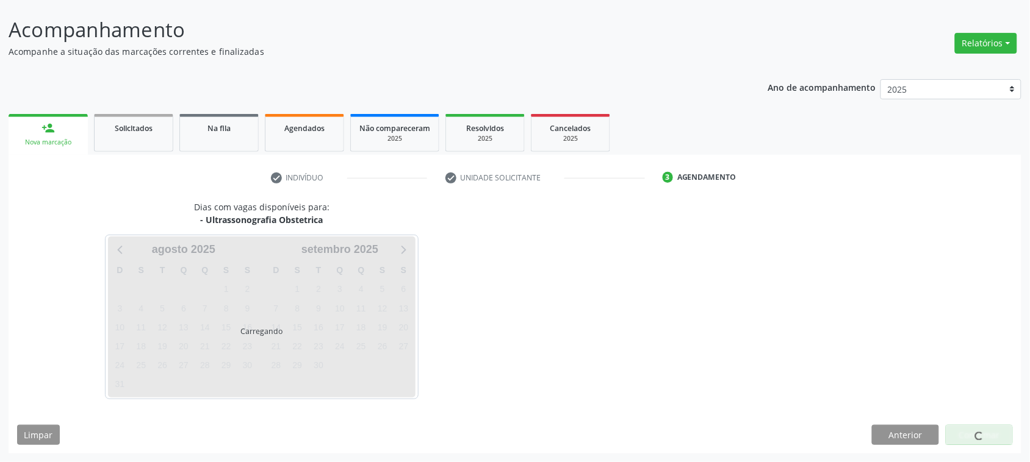
scroll to position [68, 0]
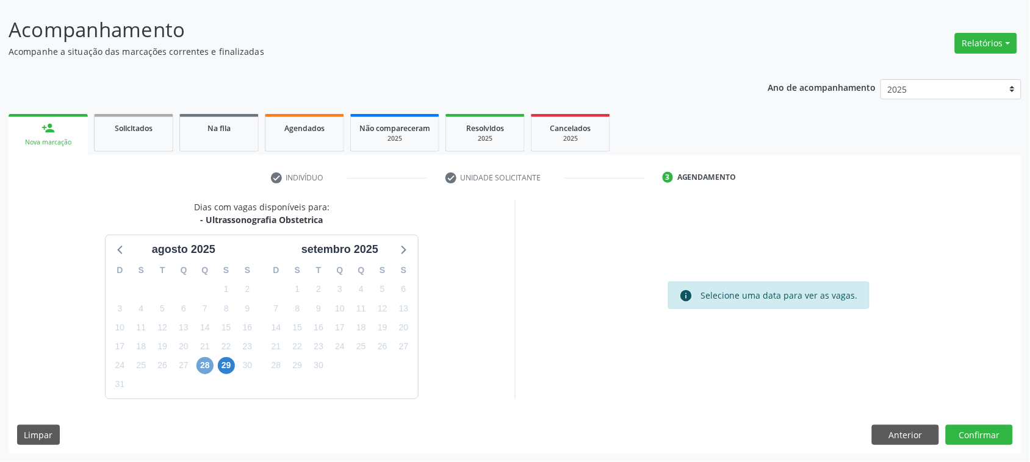
click at [199, 367] on span "28" at bounding box center [204, 365] width 17 height 17
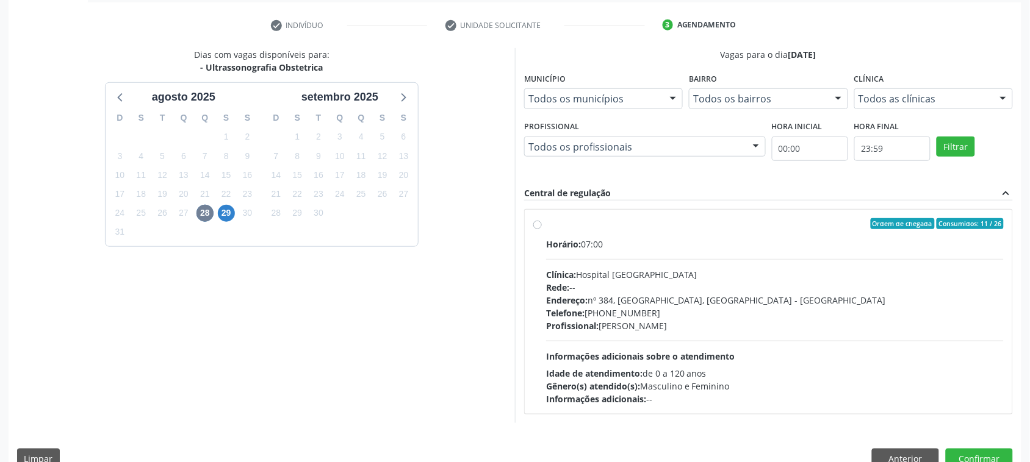
click at [650, 234] on label "Ordem de chegada Consumidos: 11 / 26 Horário: 07:00 Clínica: Hospital Sao Franc…" at bounding box center [774, 311] width 457 height 187
click at [542, 229] on input "Ordem de chegada Consumidos: 11 / 26 Horário: 07:00 Clínica: Hospital Sao Franc…" at bounding box center [537, 223] width 9 height 11
radio input "true"
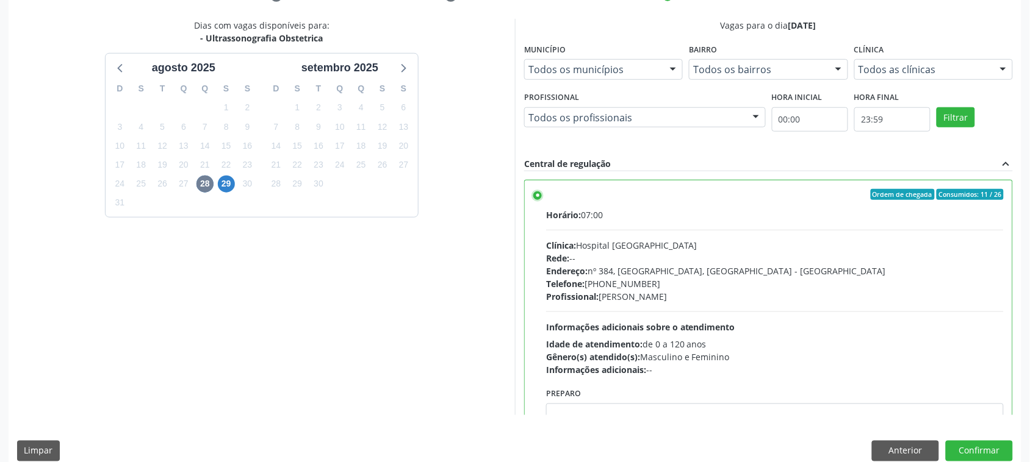
scroll to position [266, 0]
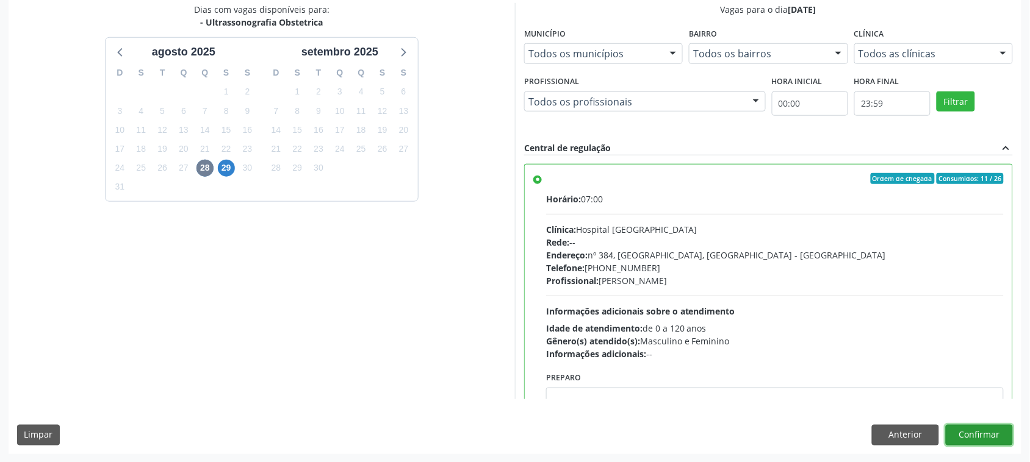
click at [984, 433] on button "Confirmar" at bounding box center [978, 435] width 67 height 21
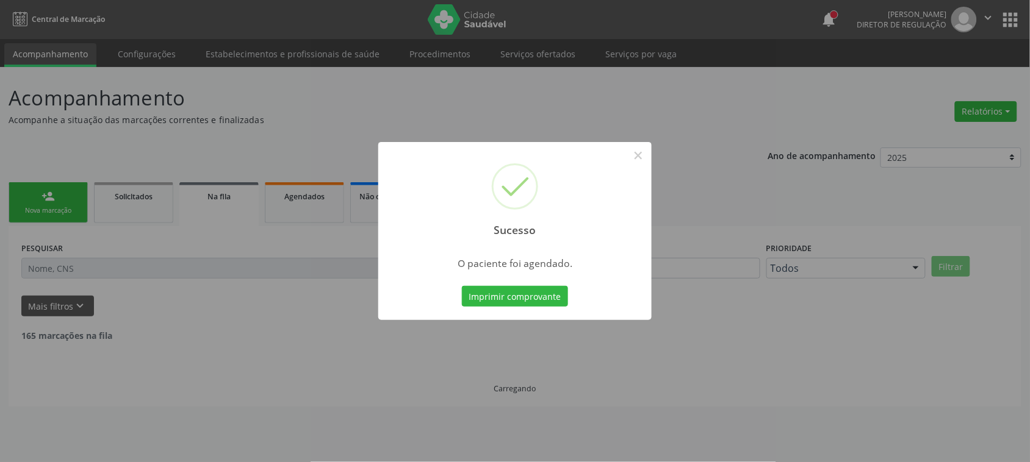
scroll to position [0, 0]
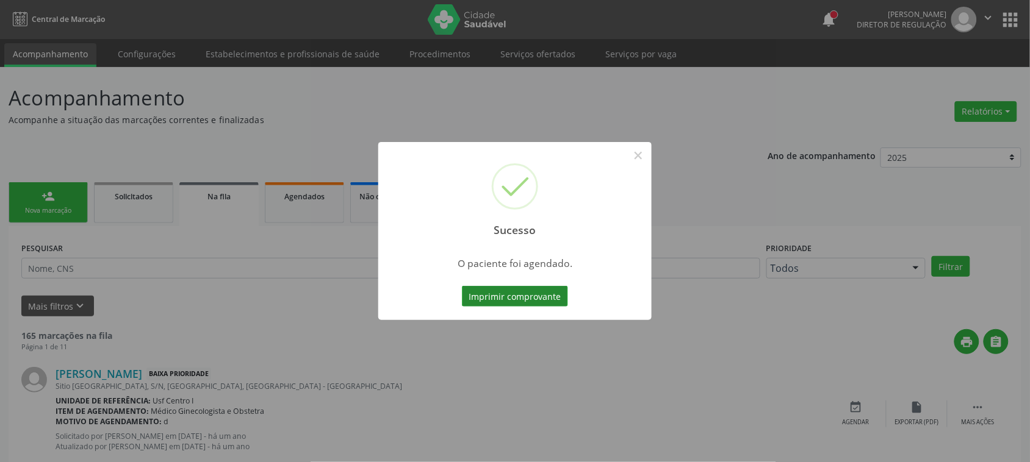
click at [488, 288] on button "Imprimir comprovante" at bounding box center [515, 296] width 106 height 21
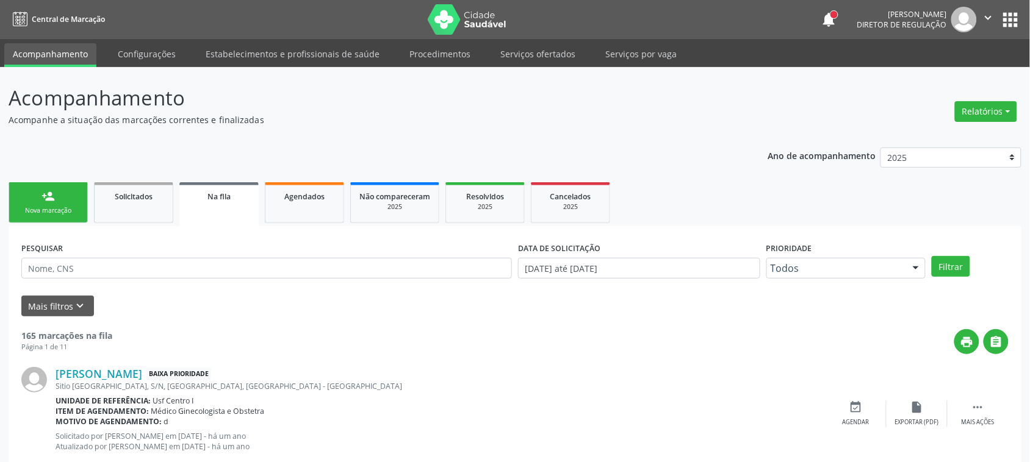
click at [61, 221] on link "person_add Nova marcação" at bounding box center [48, 202] width 79 height 41
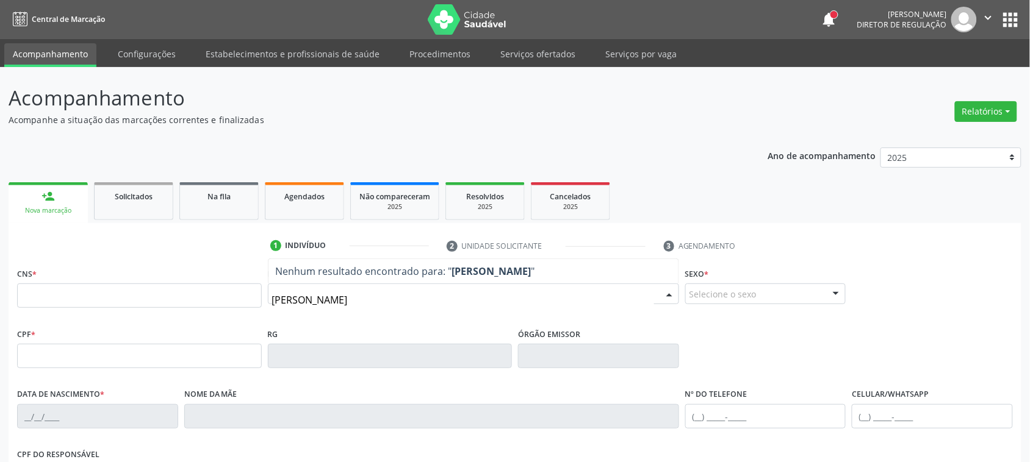
type input "maria fernanda ferre"
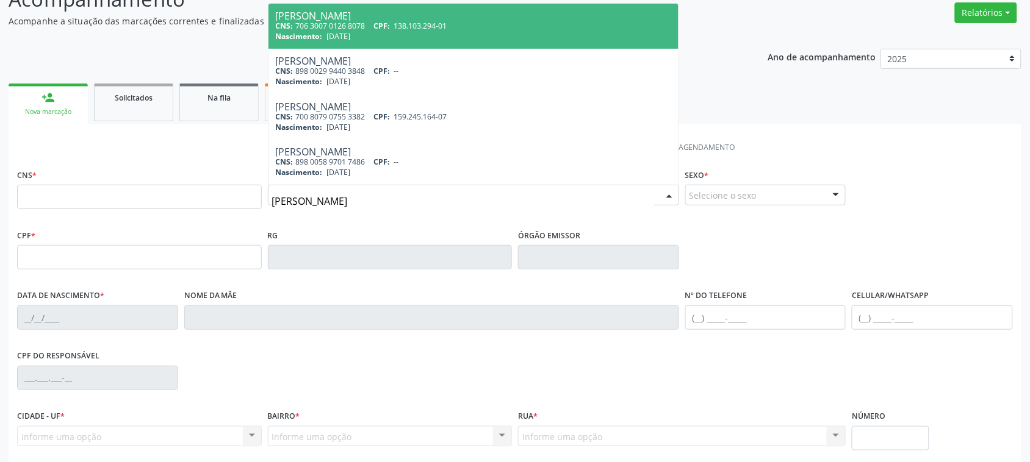
scroll to position [76, 0]
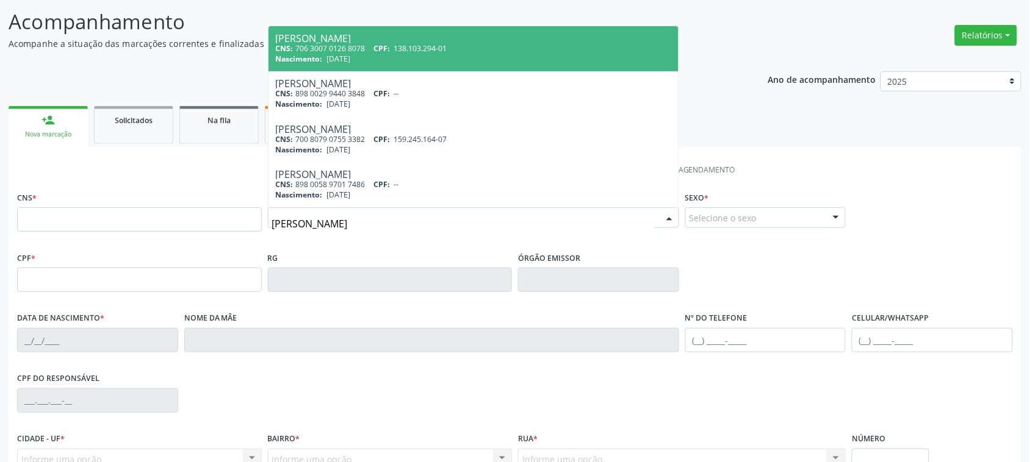
click at [391, 56] on div "Nascimento: 16/05/2016" at bounding box center [473, 59] width 395 height 10
type input "706 3007 0126 8078"
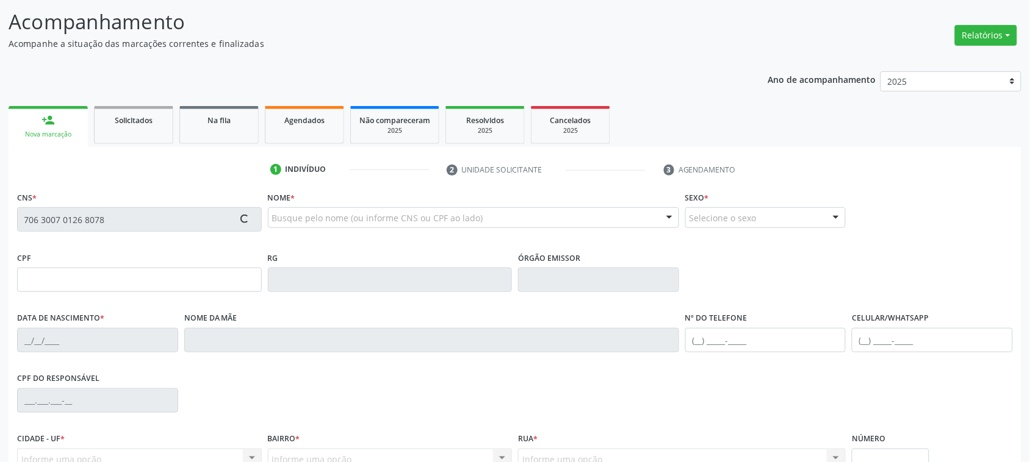
type input "138.103.294-01"
type input "16/05/2016"
type input "Maria José Marques da Costa"
type input "(87) 99999-9999"
type input "042.395.875-57"
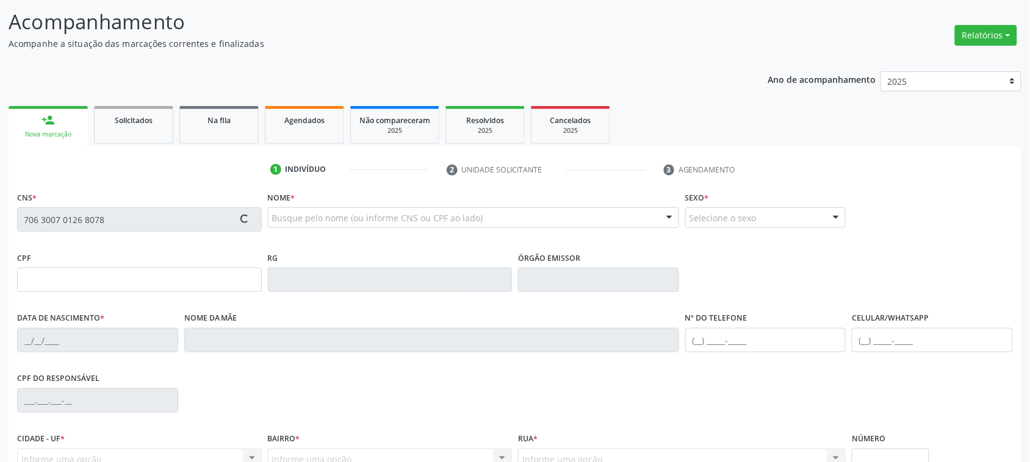
type input "86"
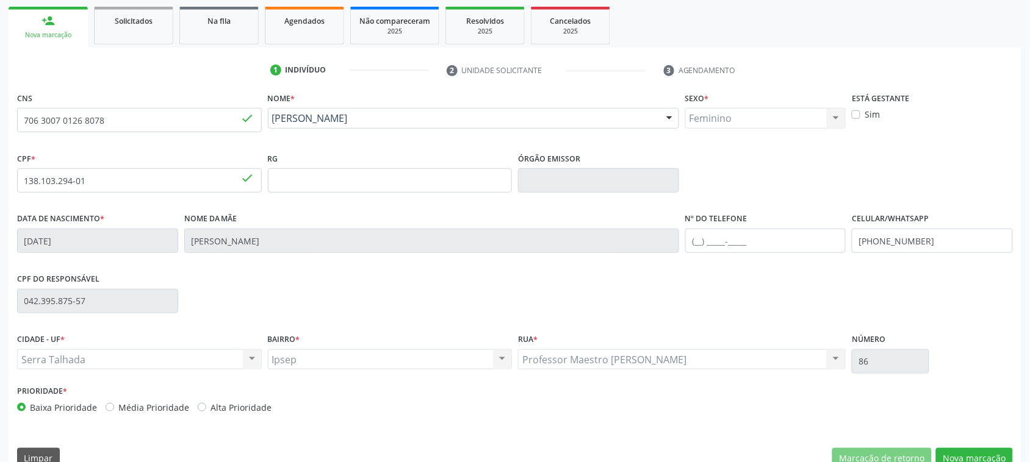
scroll to position [199, 0]
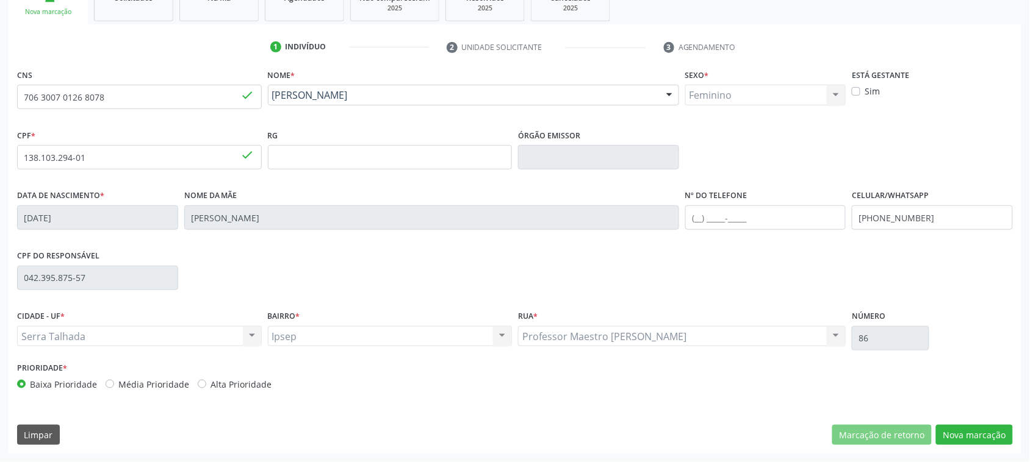
click at [59, 437] on div "Limpar Marcação de retorno Nova marcação" at bounding box center [514, 435] width 995 height 21
click at [55, 440] on button "Limpar" at bounding box center [38, 435] width 43 height 21
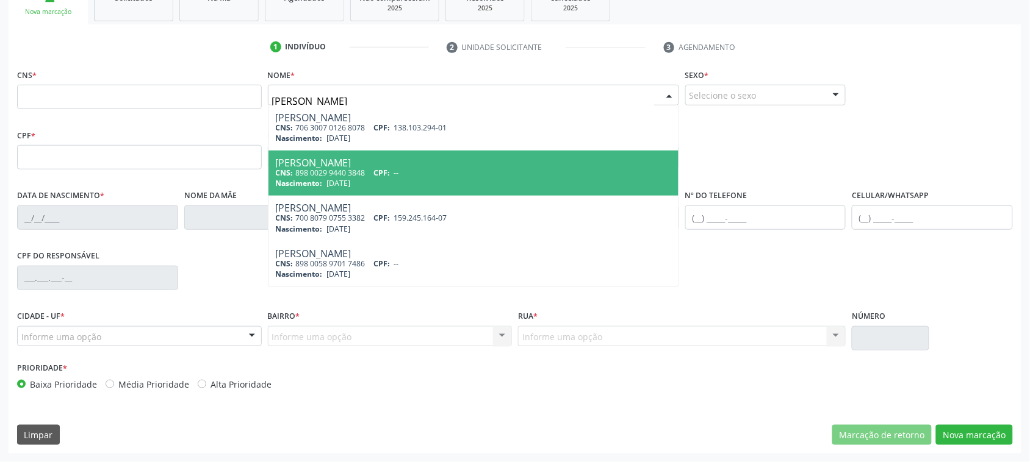
click at [450, 178] on div "Nascimento: 10/05/2006" at bounding box center [473, 183] width 395 height 10
type input "maria fernanda ferreira"
type input "898 0029 9440 3848"
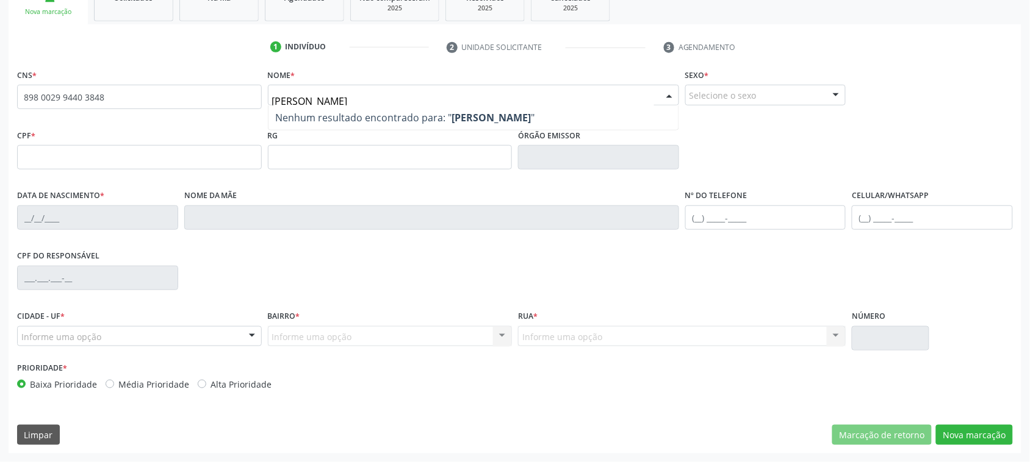
type input "maria ferna"
click at [168, 93] on input "898 0029 9440 3848" at bounding box center [139, 97] width 245 height 24
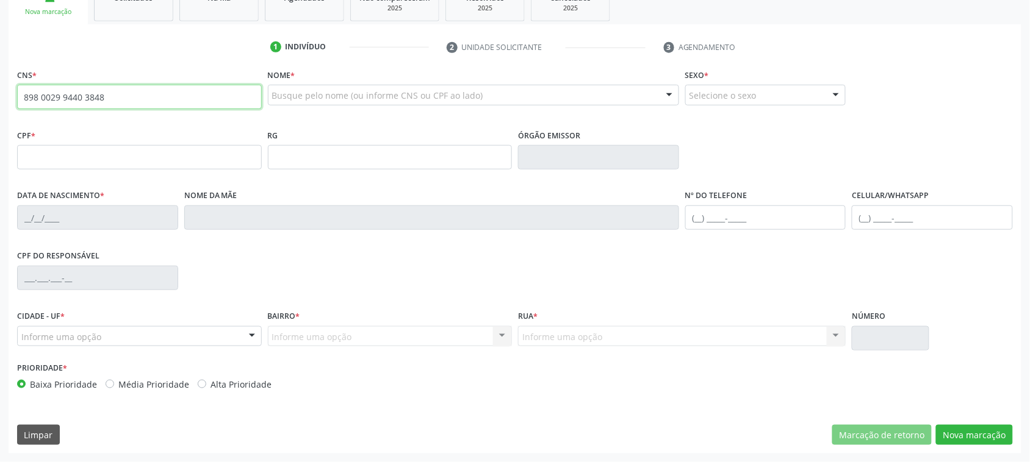
click at [168, 93] on input "898 0029 9440 3848" at bounding box center [139, 97] width 245 height 24
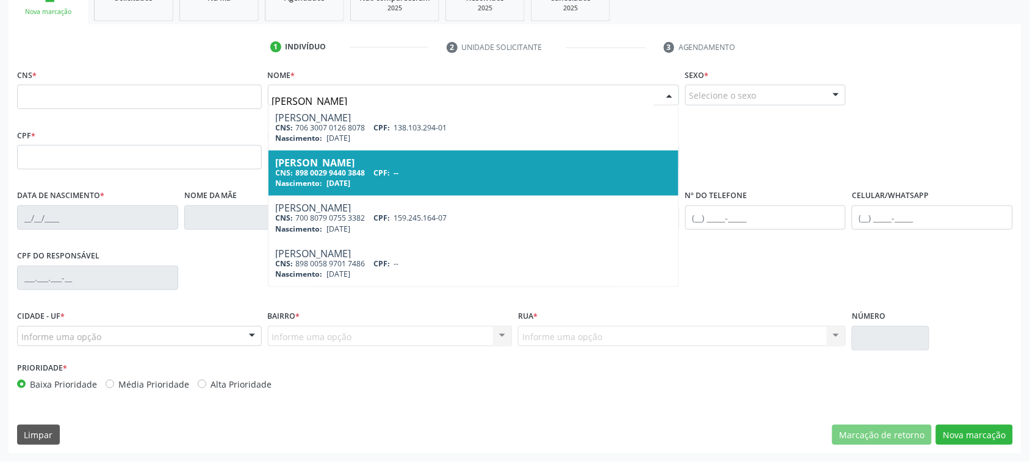
click at [403, 171] on div "CNS: 898 0029 9440 3848 CPF: --" at bounding box center [473, 173] width 395 height 10
type input "maria fernanda ferreira"
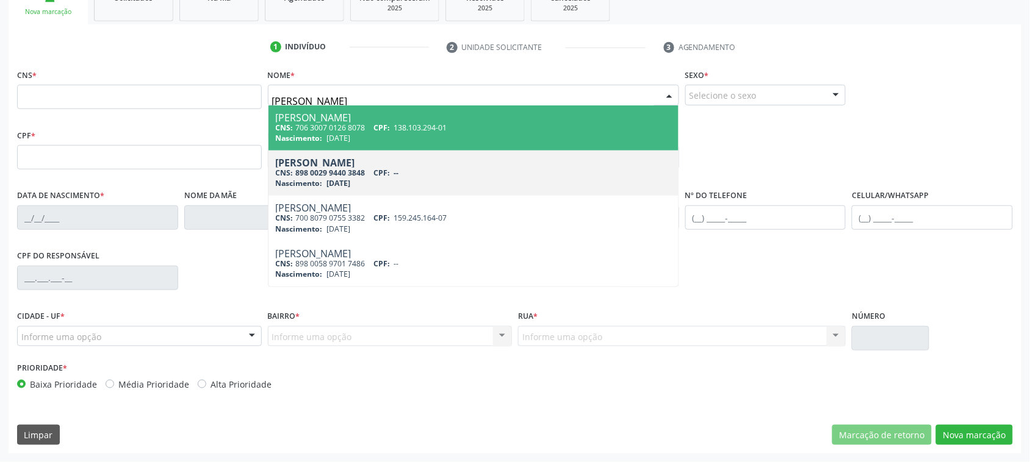
type input "maria fernanda ferreira da sil"
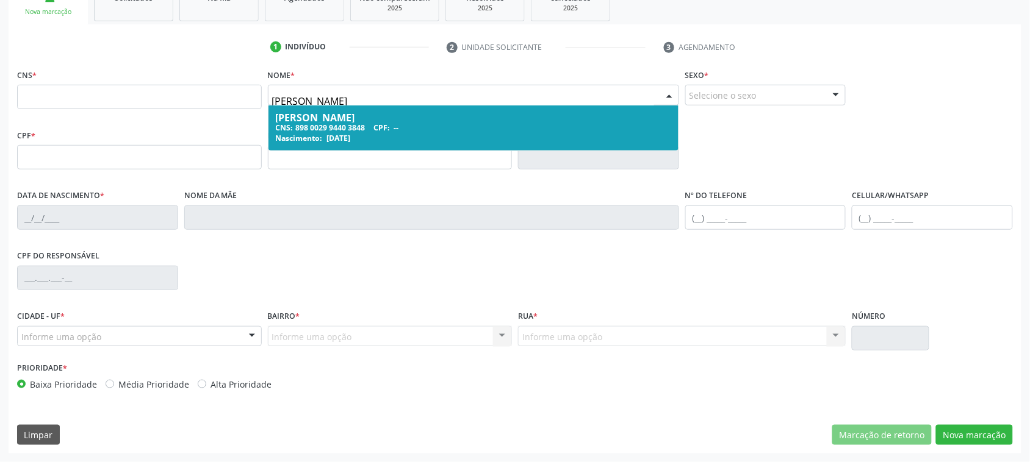
click at [412, 120] on div "Maria Fernanda Ferreira da Silva" at bounding box center [473, 118] width 395 height 10
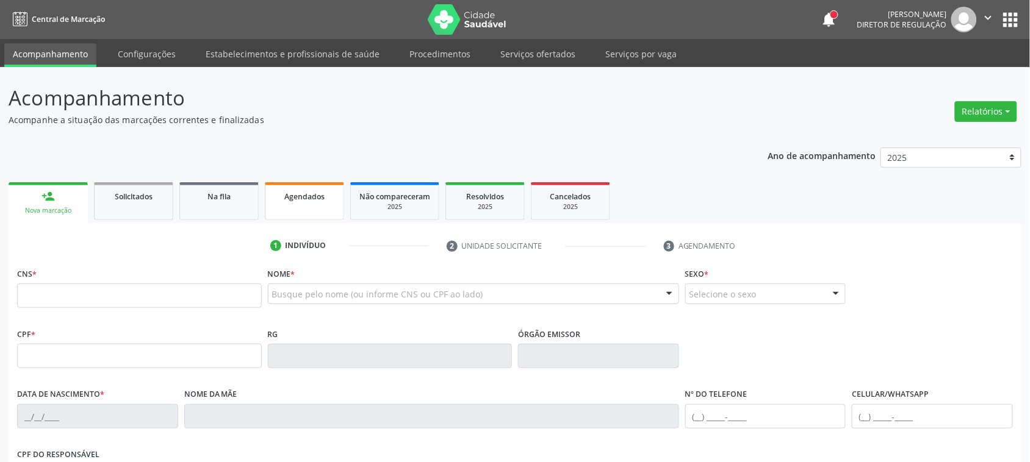
click at [328, 198] on div "Agendados" at bounding box center [304, 196] width 61 height 13
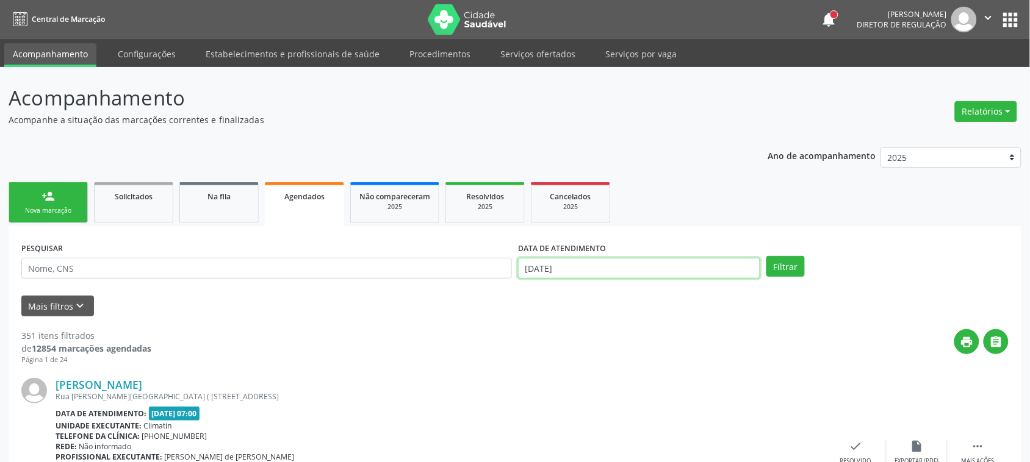
click at [699, 270] on input "18/08/2025" at bounding box center [639, 268] width 242 height 21
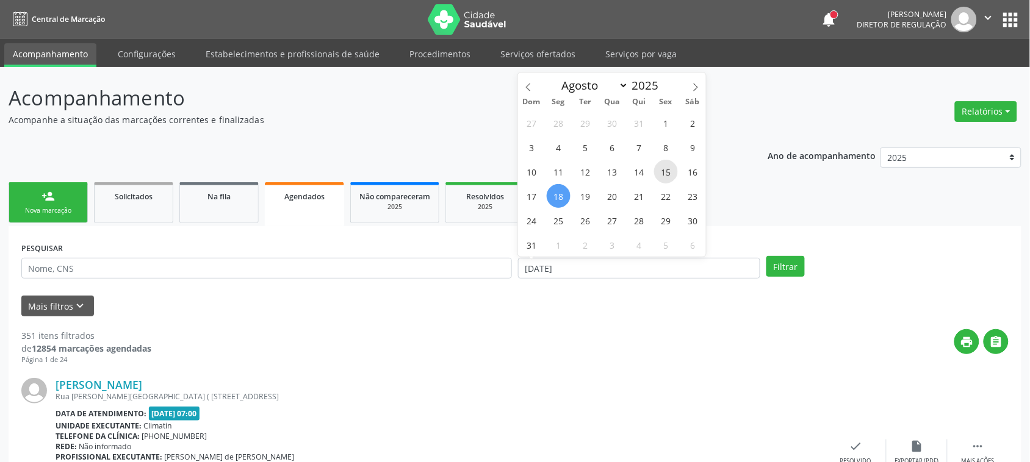
click at [662, 175] on span "15" at bounding box center [666, 172] width 24 height 24
type input "15/08/2025"
click at [662, 175] on span "15" at bounding box center [666, 172] width 24 height 24
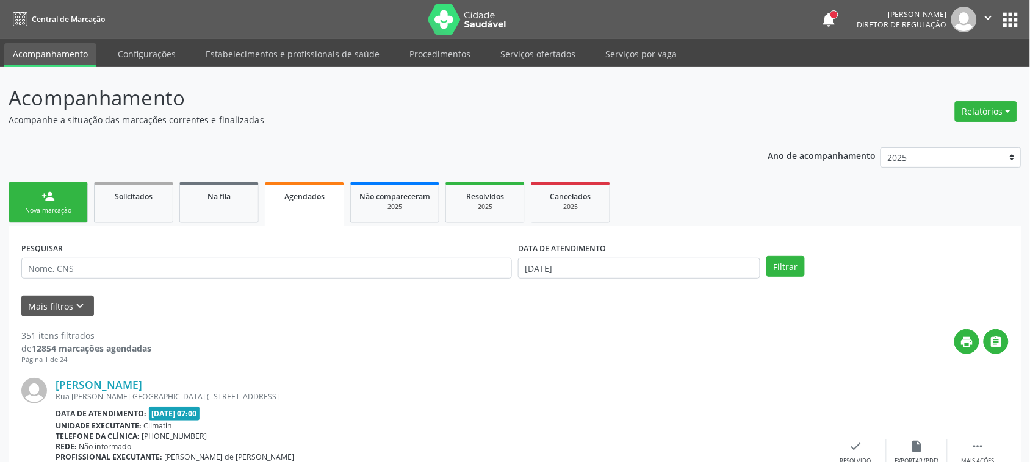
click at [260, 270] on input "text" at bounding box center [266, 268] width 490 height 21
click at [78, 299] on icon "keyboard_arrow_down" at bounding box center [80, 305] width 13 height 13
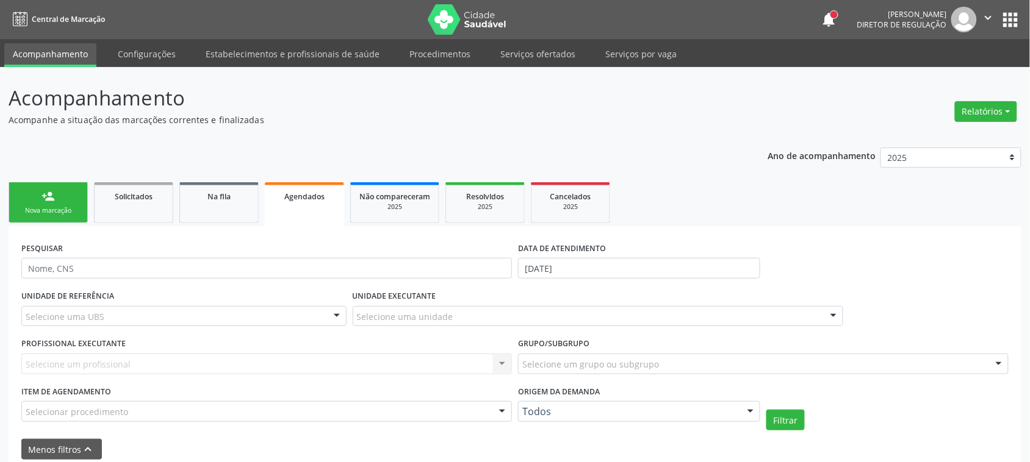
click at [120, 319] on div "Selecione uma UBS" at bounding box center [183, 316] width 325 height 21
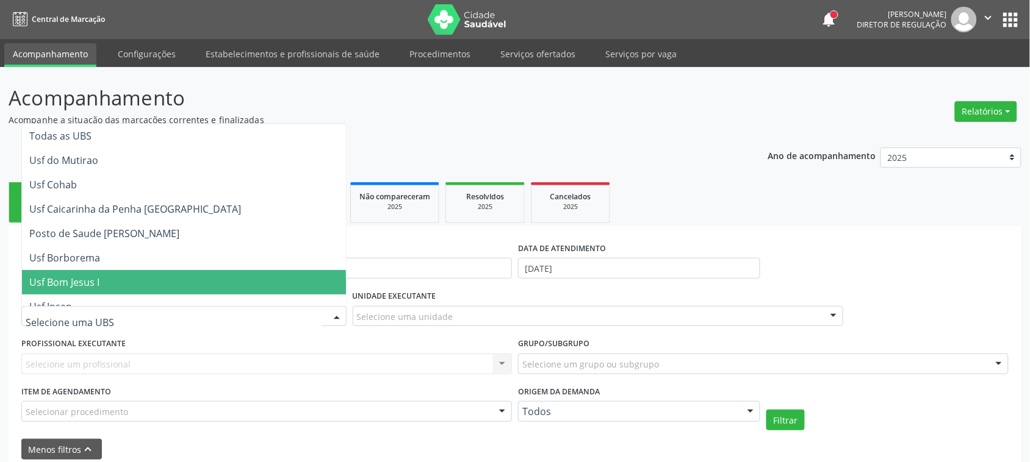
click at [400, 257] on div "PESQUISAR" at bounding box center [266, 263] width 497 height 48
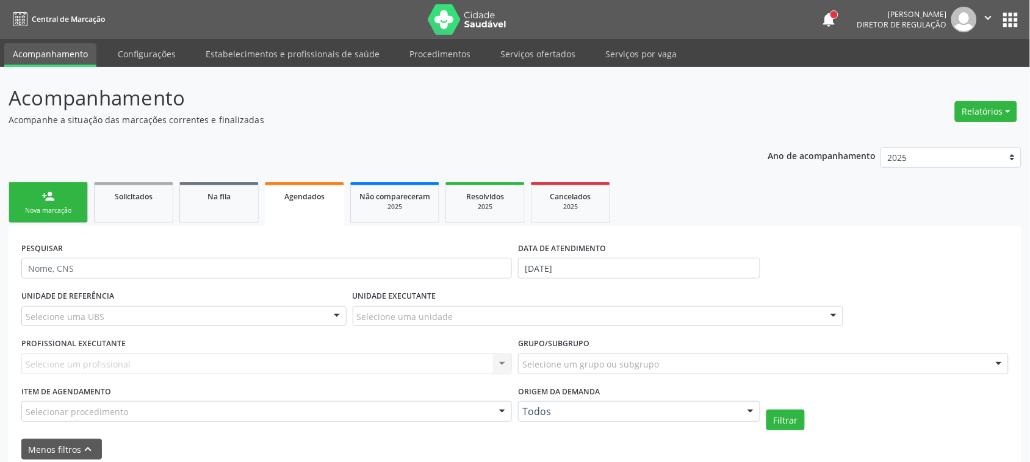
click at [152, 311] on div "Selecione uma UBS" at bounding box center [183, 316] width 325 height 21
type input "adrielle vi"
click at [775, 419] on button "Filtrar" at bounding box center [785, 420] width 38 height 21
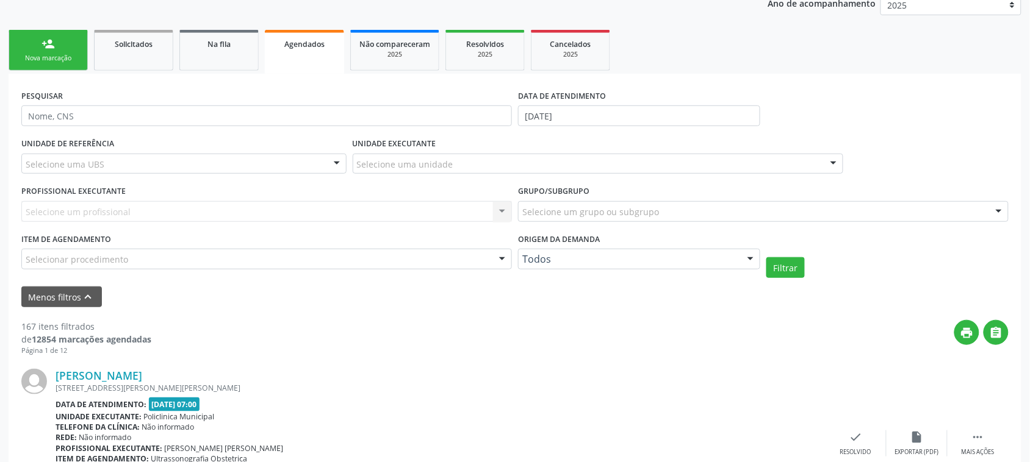
scroll to position [76, 0]
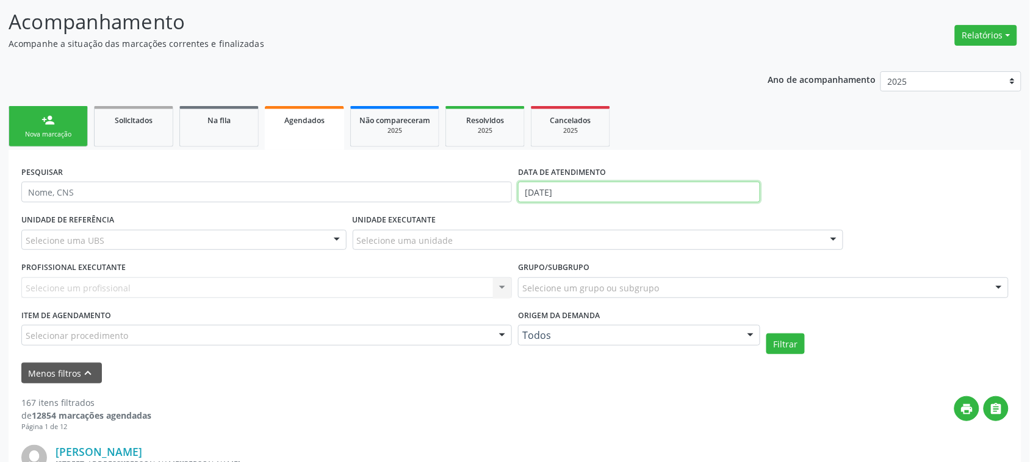
click at [562, 196] on input "15/08/2025" at bounding box center [639, 192] width 242 height 21
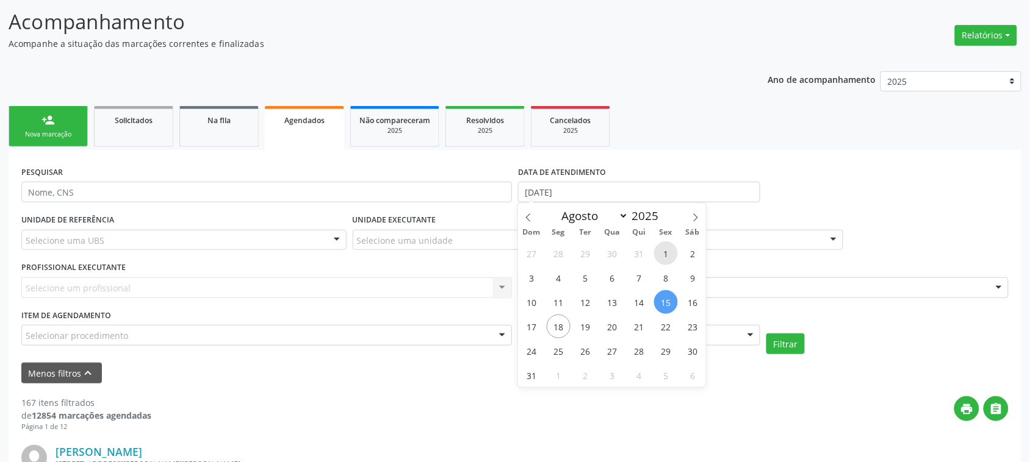
click at [665, 255] on span "1" at bounding box center [666, 254] width 24 height 24
type input "01/08/2025"
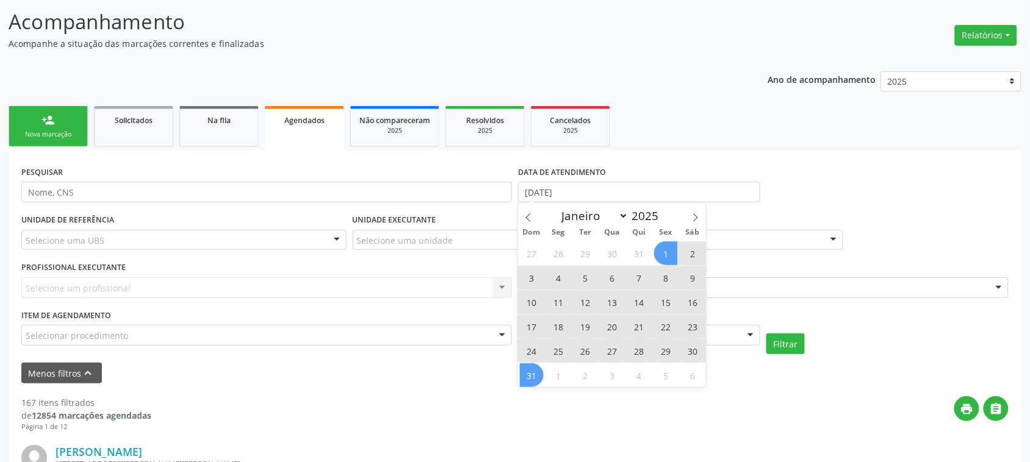
click at [537, 372] on span "31" at bounding box center [532, 376] width 24 height 24
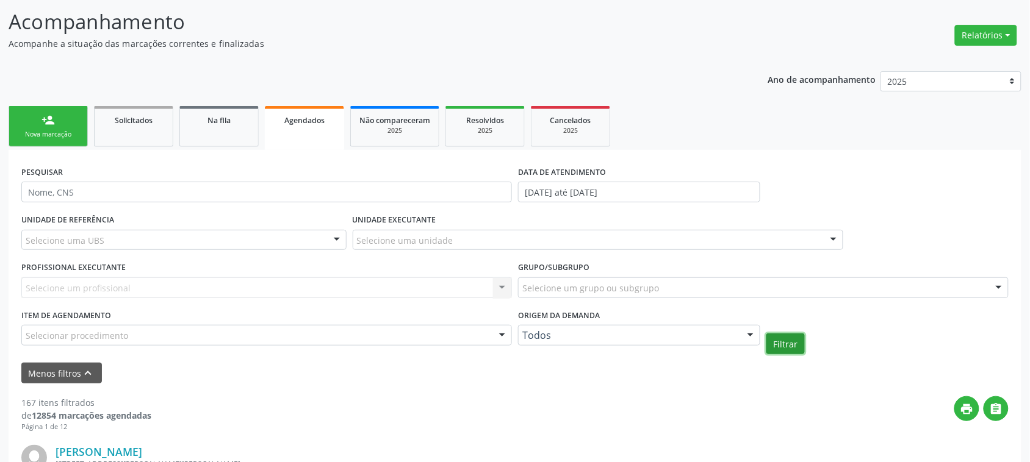
click at [779, 348] on button "Filtrar" at bounding box center [785, 344] width 38 height 21
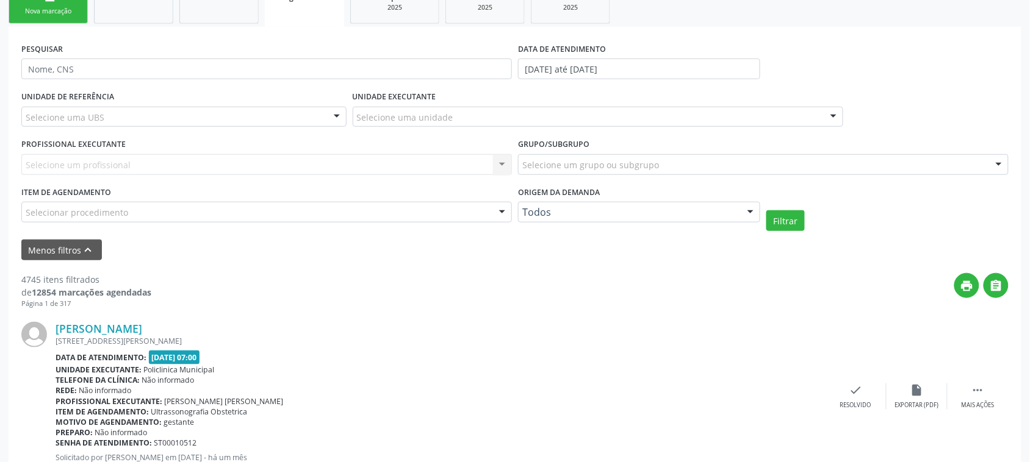
scroll to position [173, 0]
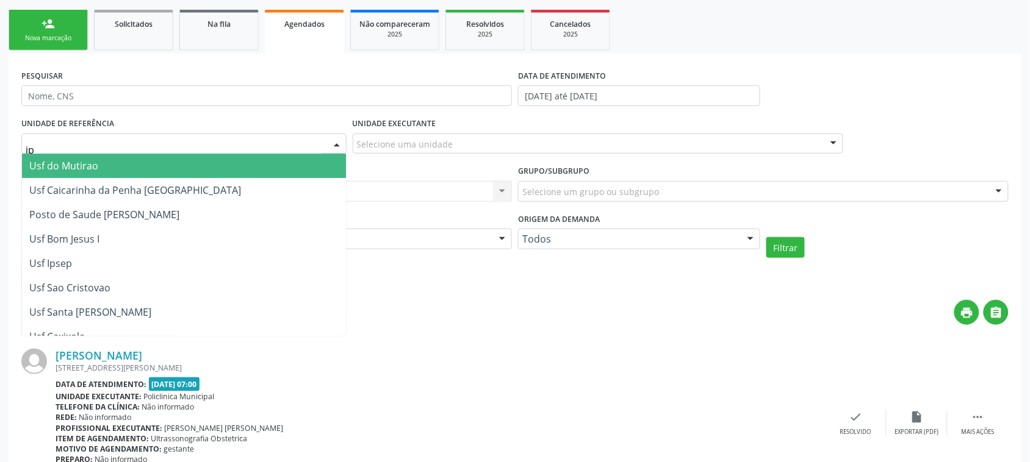
type input "ipa"
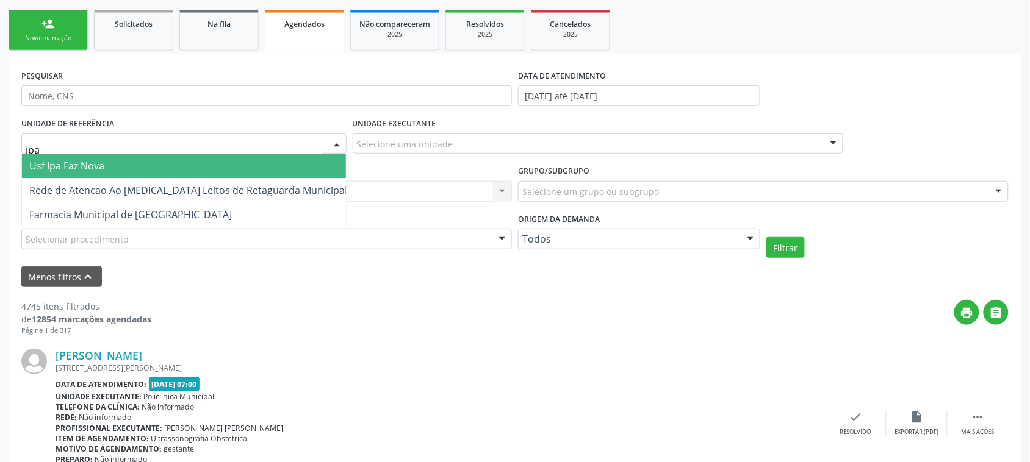
click at [110, 162] on span "Usf Ipa Faz Nova" at bounding box center [188, 166] width 332 height 24
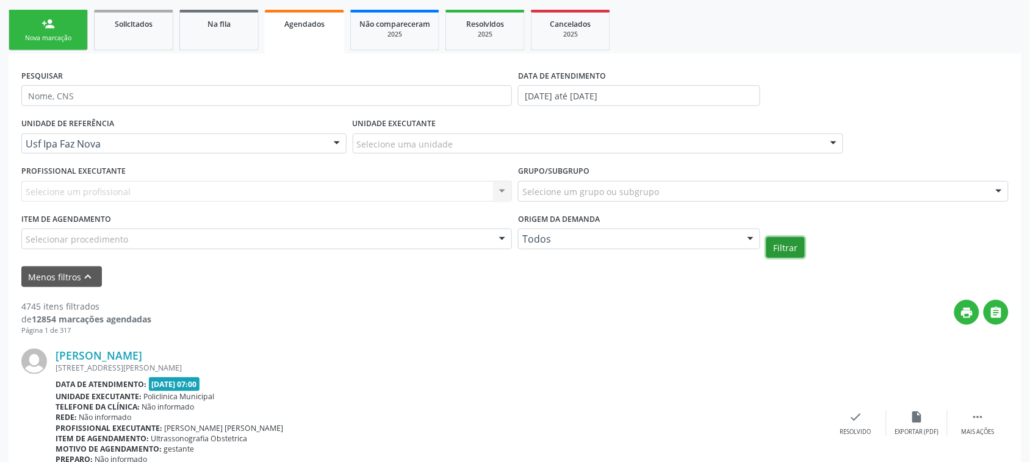
click at [790, 253] on button "Filtrar" at bounding box center [785, 247] width 38 height 21
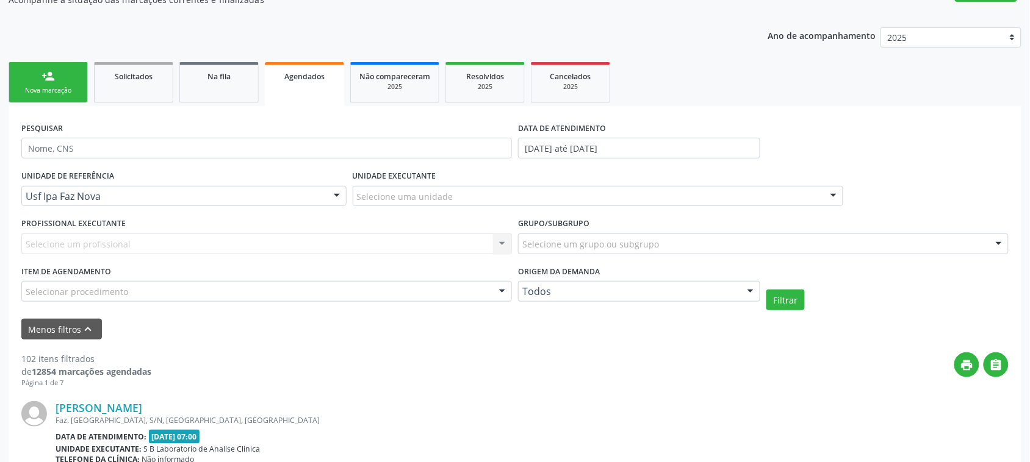
scroll to position [96, 0]
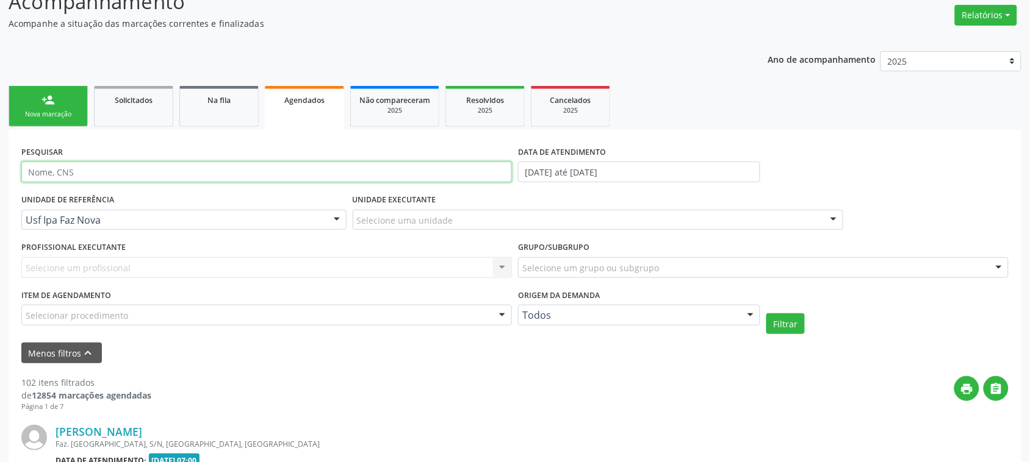
click at [146, 171] on input "text" at bounding box center [266, 172] width 490 height 21
type input "adrie"
click at [783, 323] on button "Filtrar" at bounding box center [785, 324] width 38 height 21
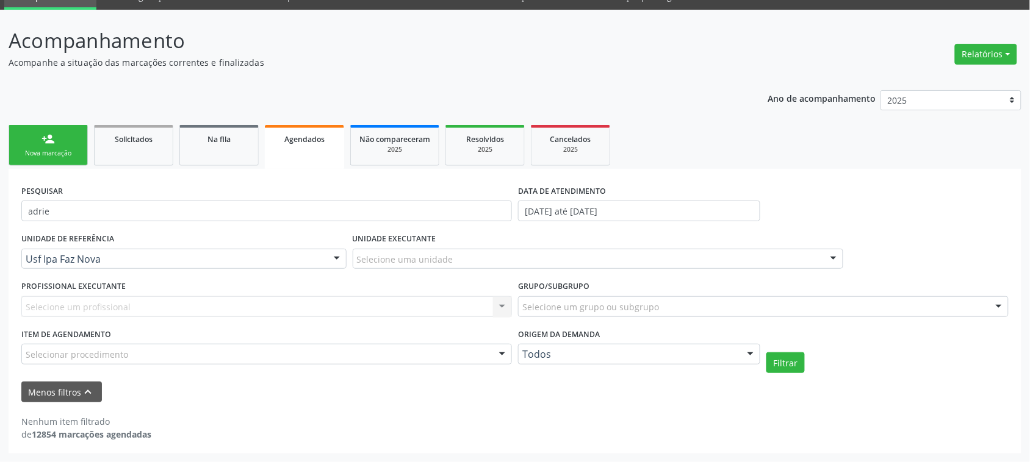
scroll to position [57, 0]
click at [72, 163] on link "person_add Nova marcação" at bounding box center [48, 146] width 79 height 41
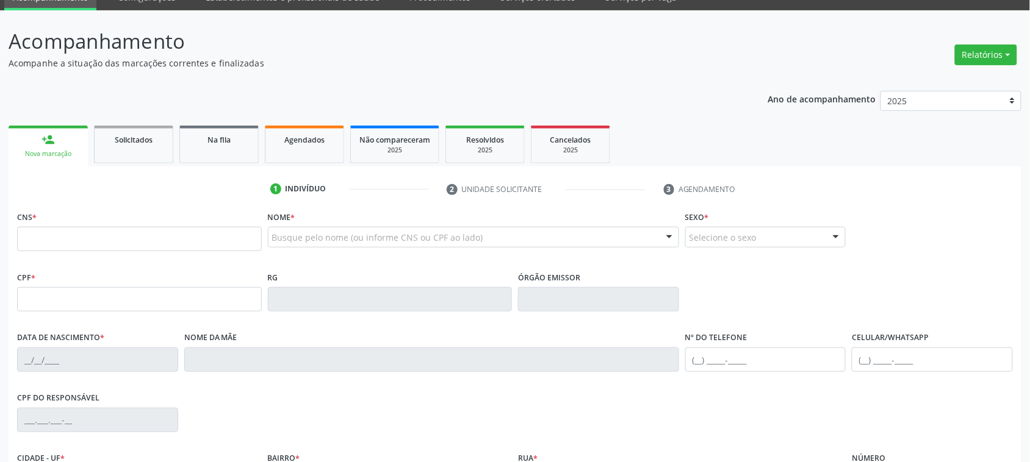
click at [68, 135] on link "person_add Nova marcação" at bounding box center [48, 146] width 79 height 41
click at [102, 240] on input "text" at bounding box center [139, 239] width 245 height 24
type input "700 3079 3834 7630"
type input "128.456.284-04"
type input "31/05/1997"
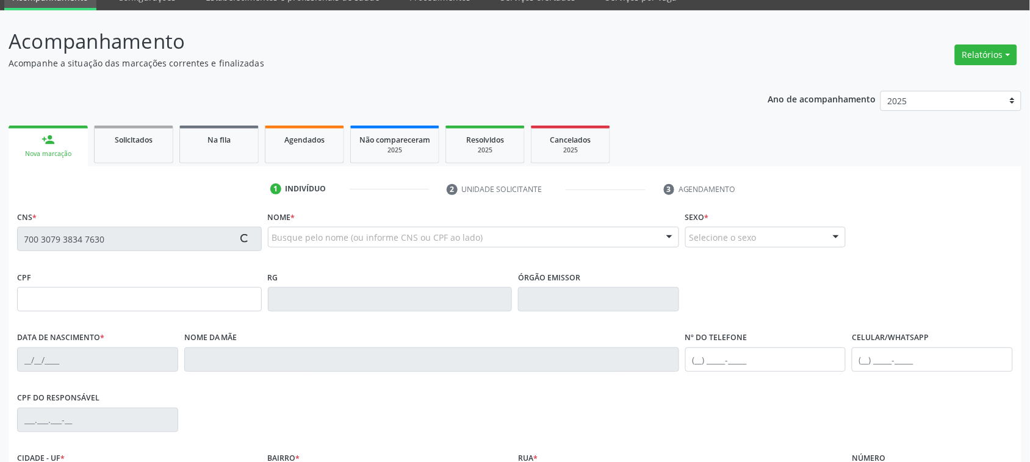
type input "Maria Gisleide Pereira da Silva"
type input "0"
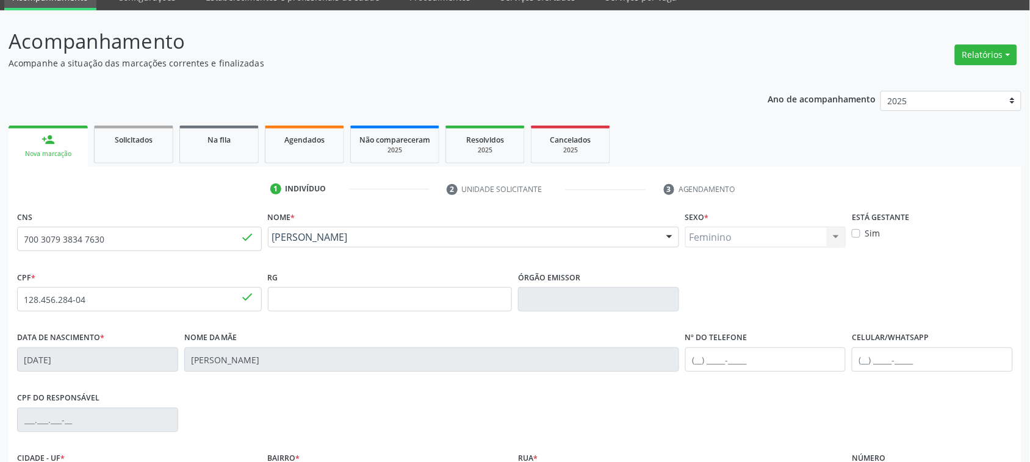
scroll to position [199, 0]
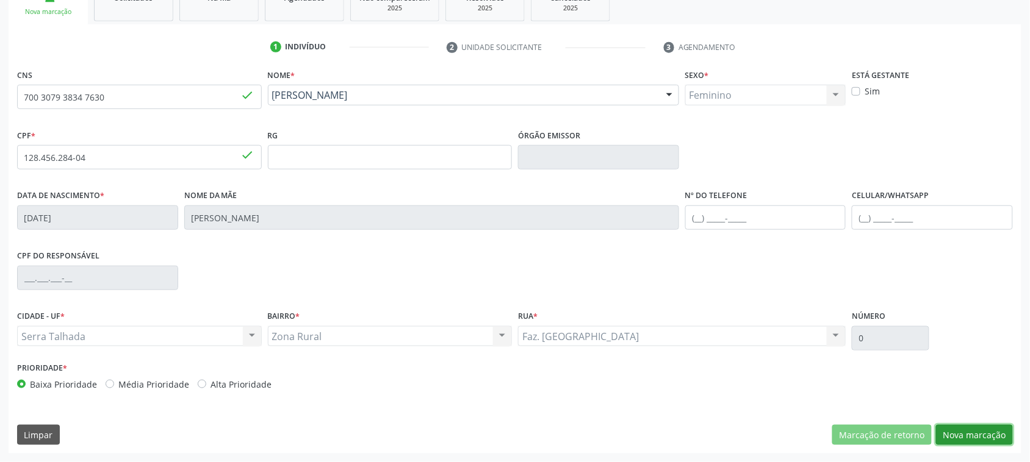
click at [985, 430] on button "Nova marcação" at bounding box center [974, 435] width 77 height 21
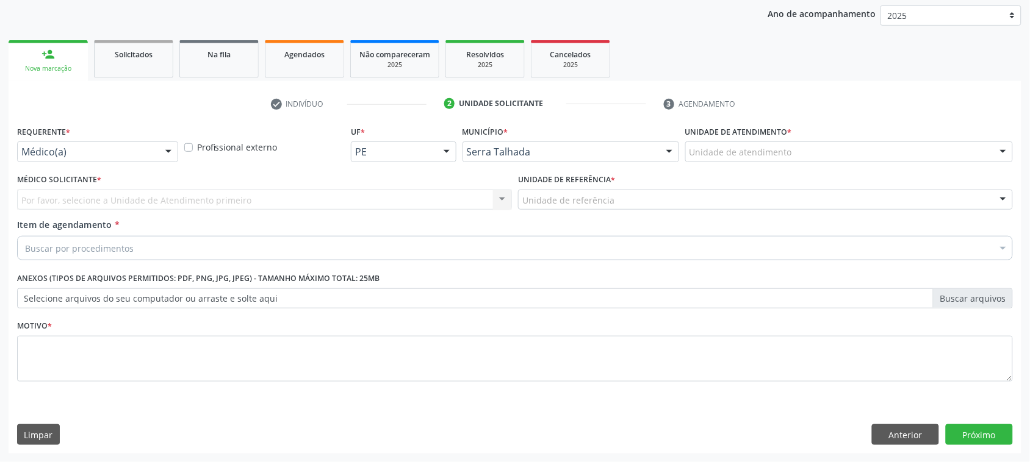
scroll to position [142, 0]
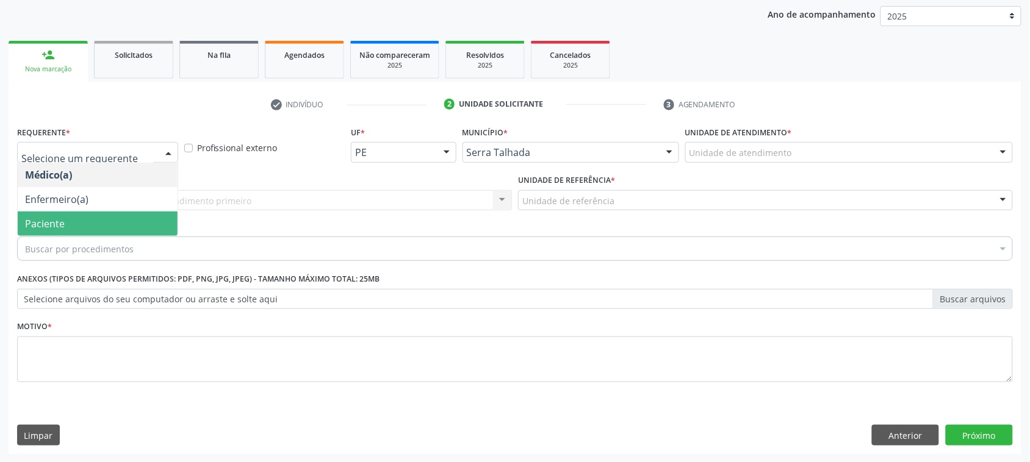
click at [73, 215] on span "Paciente" at bounding box center [98, 224] width 160 height 24
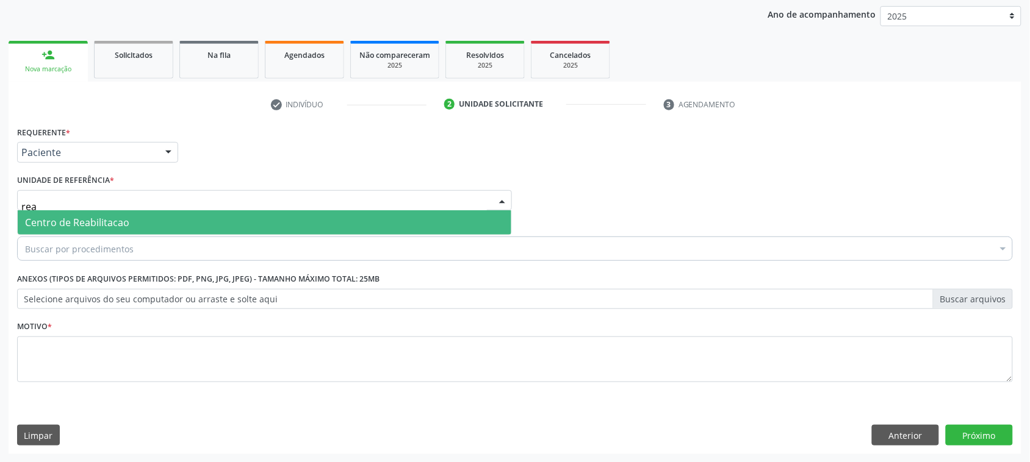
type input "reab"
click at [111, 212] on span "Centro de Reabilitacao" at bounding box center [264, 222] width 493 height 24
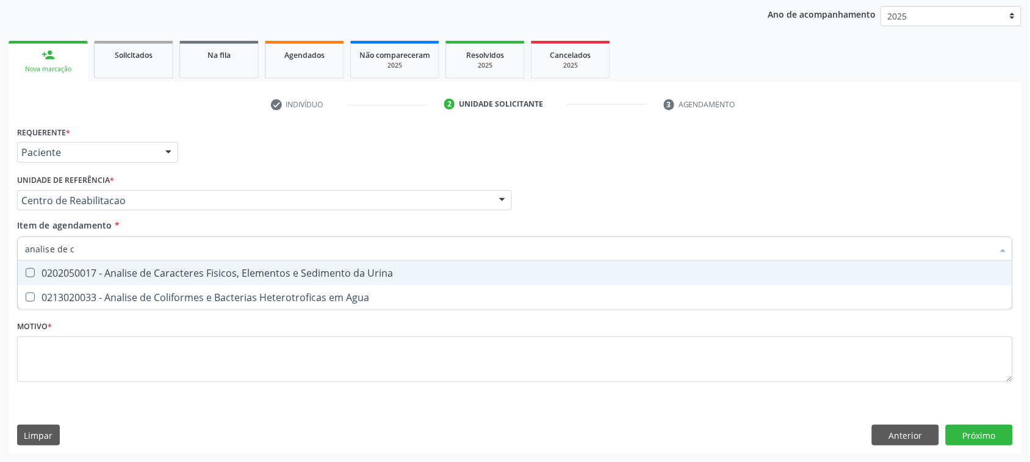
type input "analise de ca"
click at [141, 278] on div "0202050017 - Analise de Caracteres Fisicos, Elementos e Sedimento da Urina" at bounding box center [515, 273] width 980 height 10
checkbox Urina "true"
click at [141, 254] on input "analise de ca" at bounding box center [508, 249] width 967 height 24
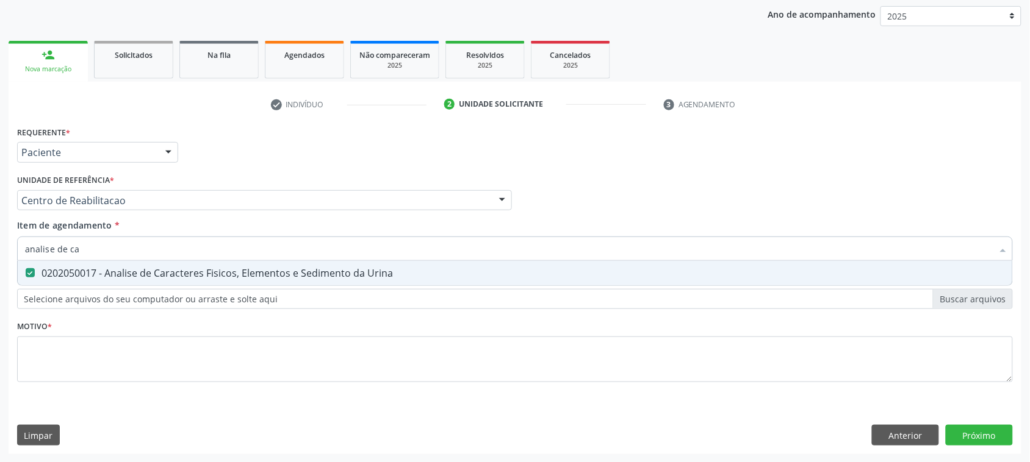
click at [141, 254] on input "analise de ca" at bounding box center [508, 249] width 967 height 24
type input "cu"
checkbox Urina "false"
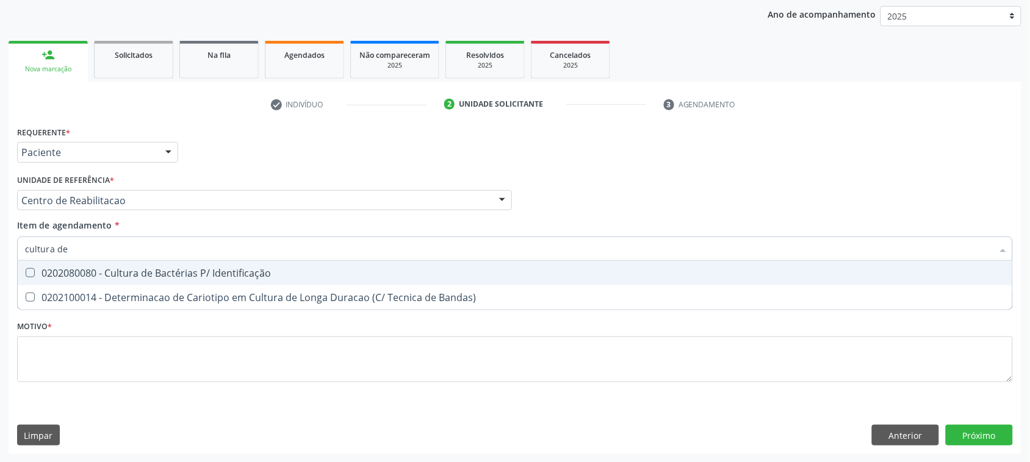
type input "cultura de b"
click at [142, 278] on div "0202080080 - Cultura de Bactérias P/ Identificação" at bounding box center [515, 273] width 980 height 10
checkbox Identificação "true"
click at [127, 332] on div "Requerente * Paciente Médico(a) Enfermeiro(a) Paciente Nenhum resultado encontr…" at bounding box center [514, 261] width 995 height 276
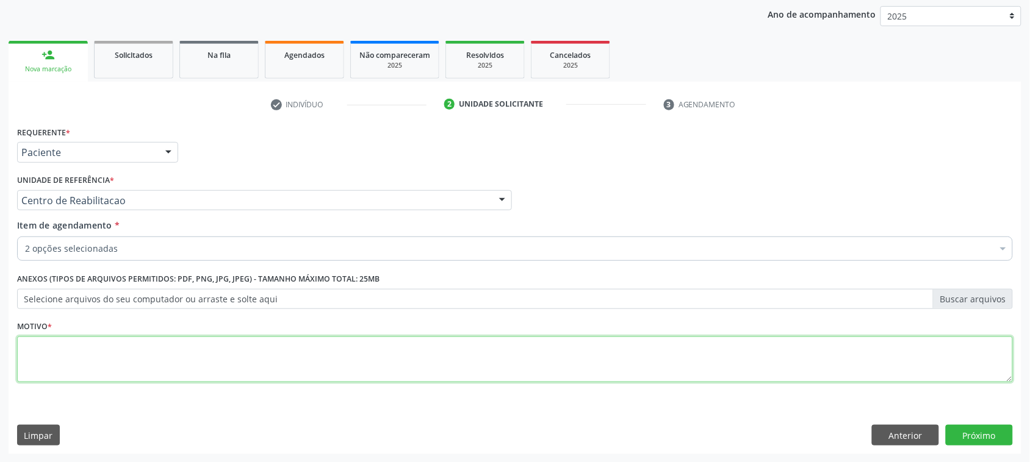
click at [109, 351] on textarea at bounding box center [514, 360] width 995 height 46
type textarea ";"
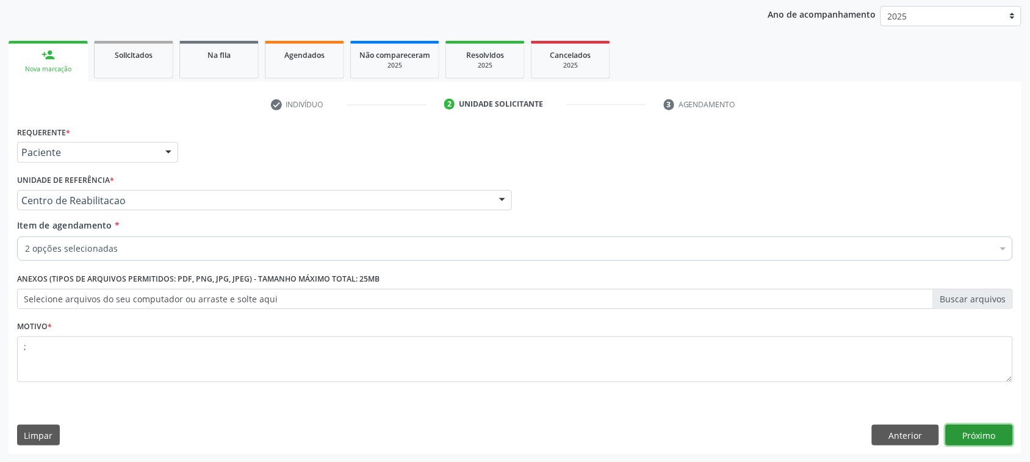
click at [980, 441] on button "Próximo" at bounding box center [978, 435] width 67 height 21
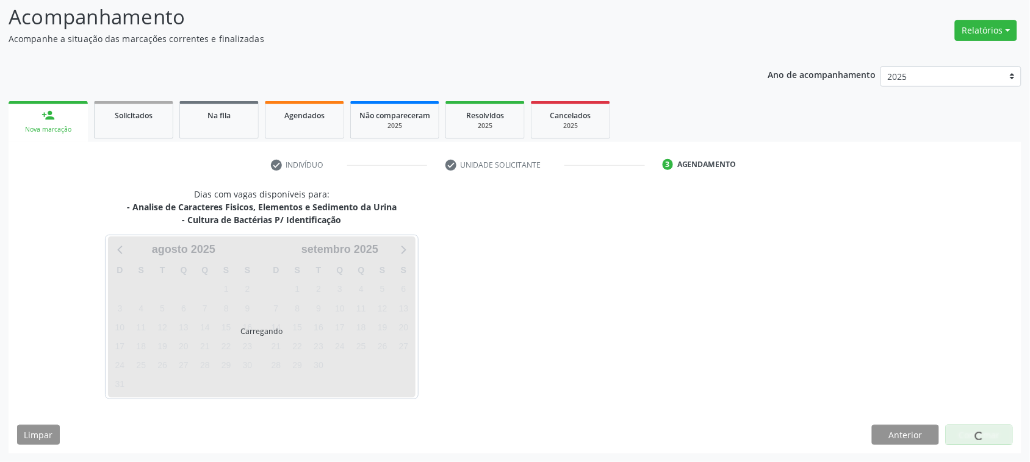
scroll to position [81, 0]
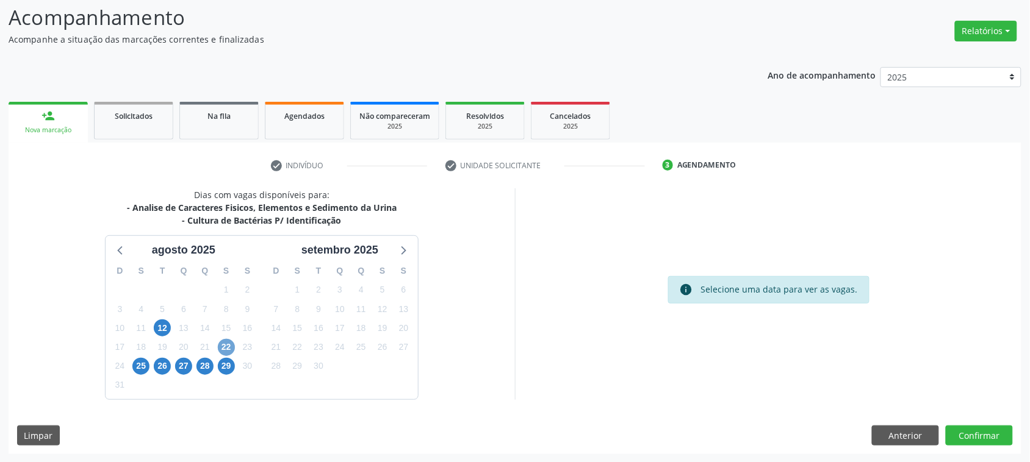
click at [221, 345] on span "22" at bounding box center [226, 347] width 17 height 17
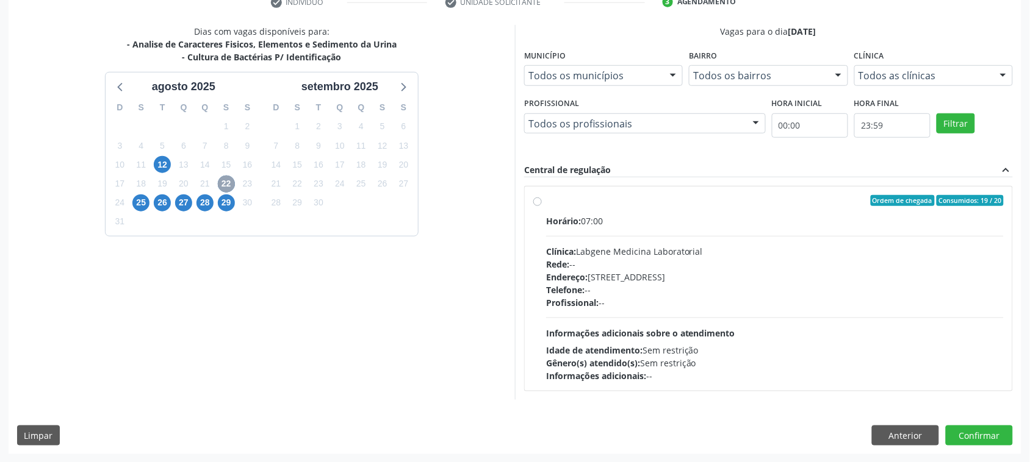
scroll to position [245, 0]
click at [142, 202] on span "25" at bounding box center [140, 202] width 17 height 17
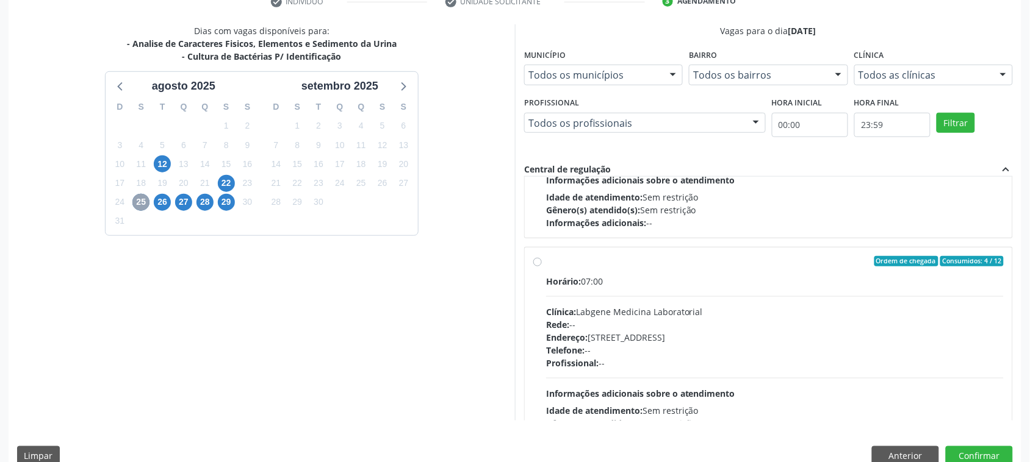
scroll to position [0, 0]
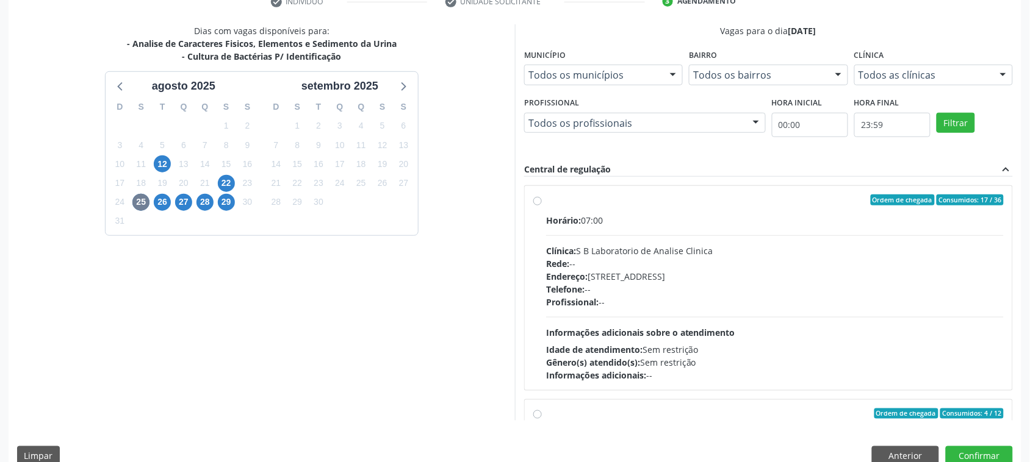
click at [694, 269] on div "Rede: --" at bounding box center [774, 263] width 457 height 13
click at [542, 206] on input "Ordem de chegada Consumidos: 17 / 36 Horário: 07:00 Clínica: S B Laboratorio de…" at bounding box center [537, 200] width 9 height 11
radio input "true"
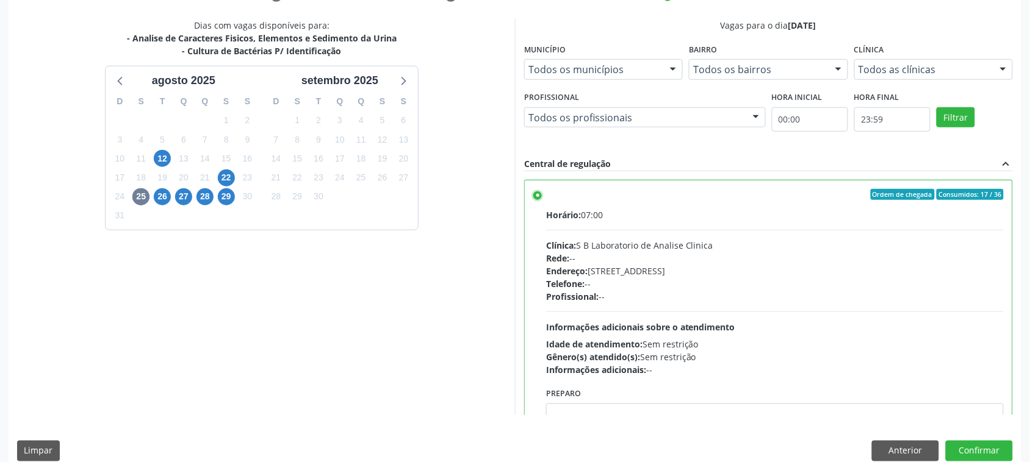
scroll to position [266, 0]
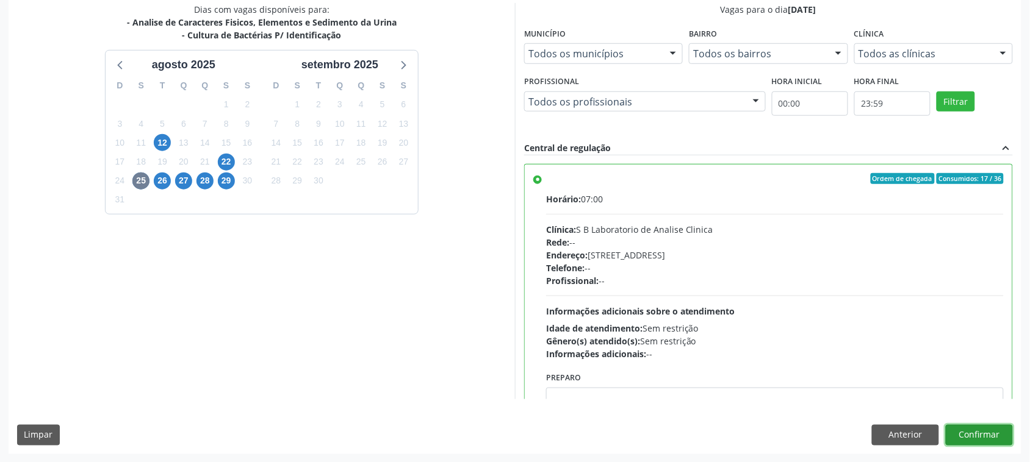
click at [975, 445] on button "Confirmar" at bounding box center [978, 435] width 67 height 21
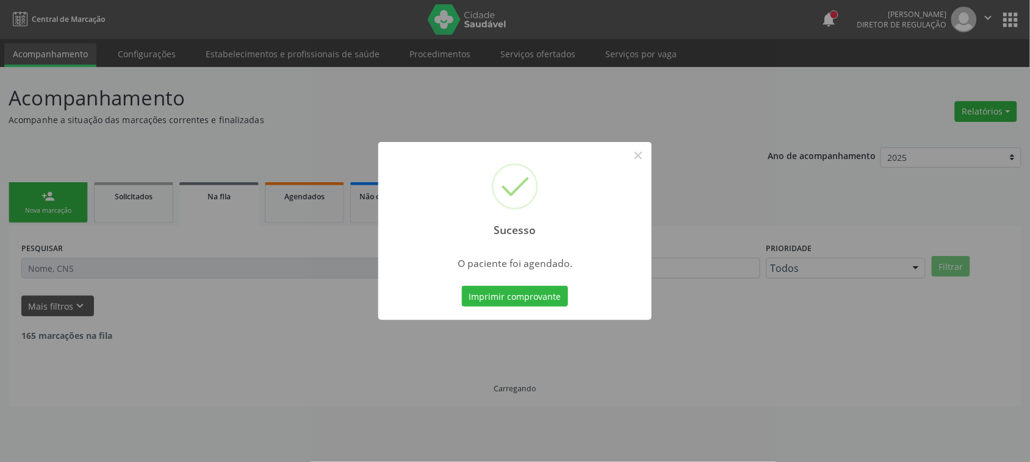
scroll to position [0, 0]
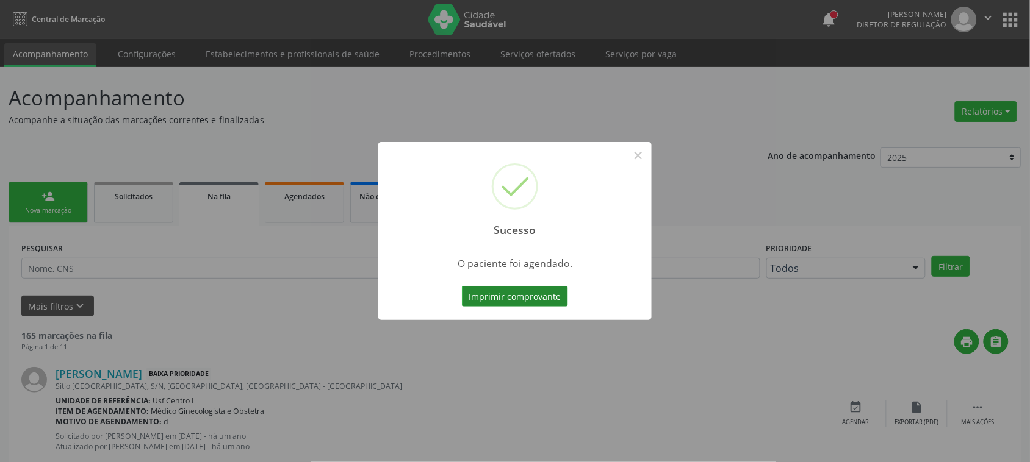
click at [476, 289] on button "Imprimir comprovante" at bounding box center [515, 296] width 106 height 21
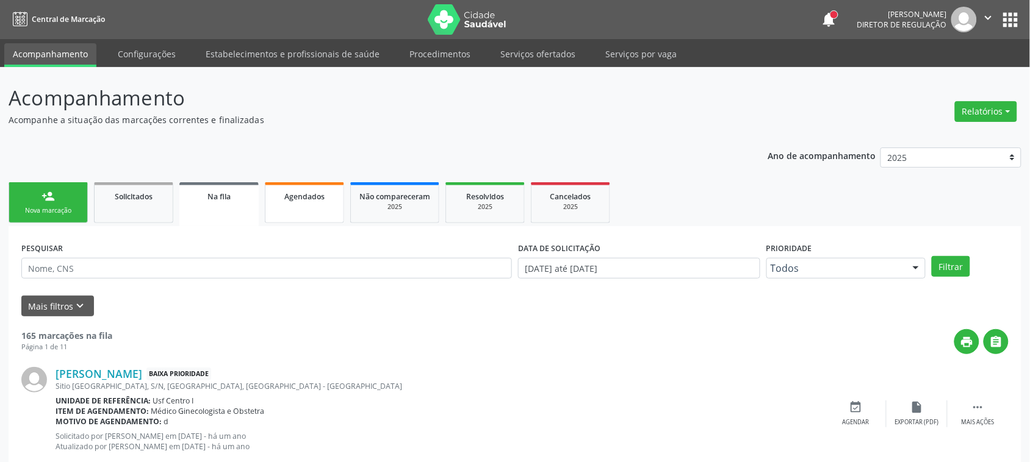
click at [296, 195] on span "Agendados" at bounding box center [304, 197] width 40 height 10
select select "7"
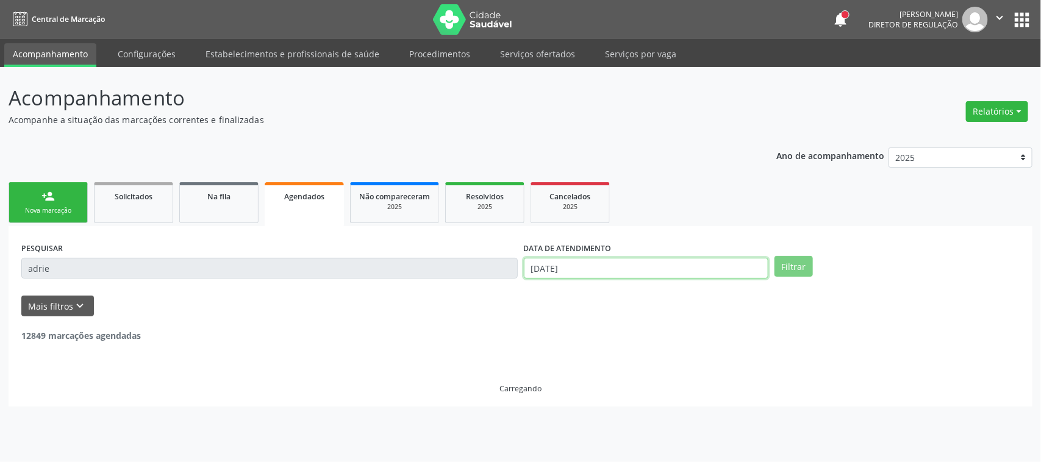
click at [708, 266] on input "18/08/2025" at bounding box center [646, 268] width 245 height 21
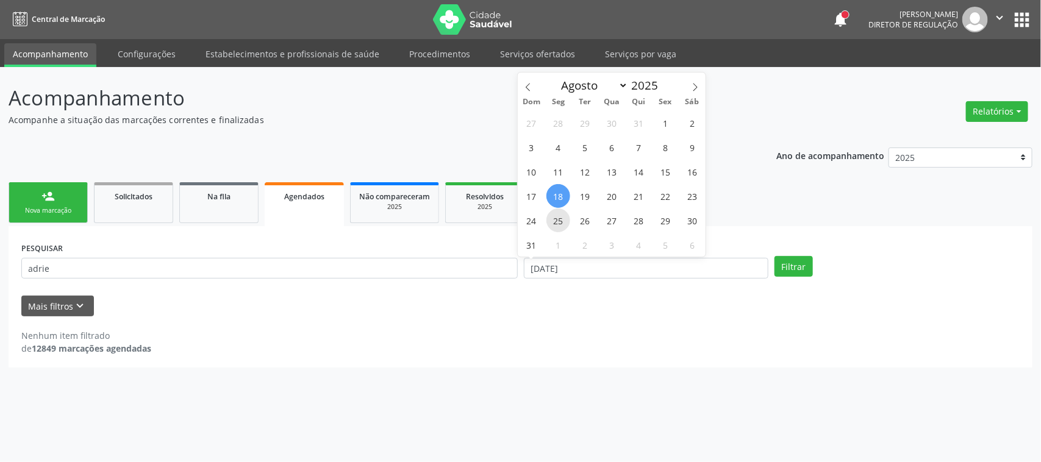
click at [559, 223] on span "25" at bounding box center [559, 221] width 24 height 24
type input "[DATE]"
click at [559, 223] on span "25" at bounding box center [559, 221] width 24 height 24
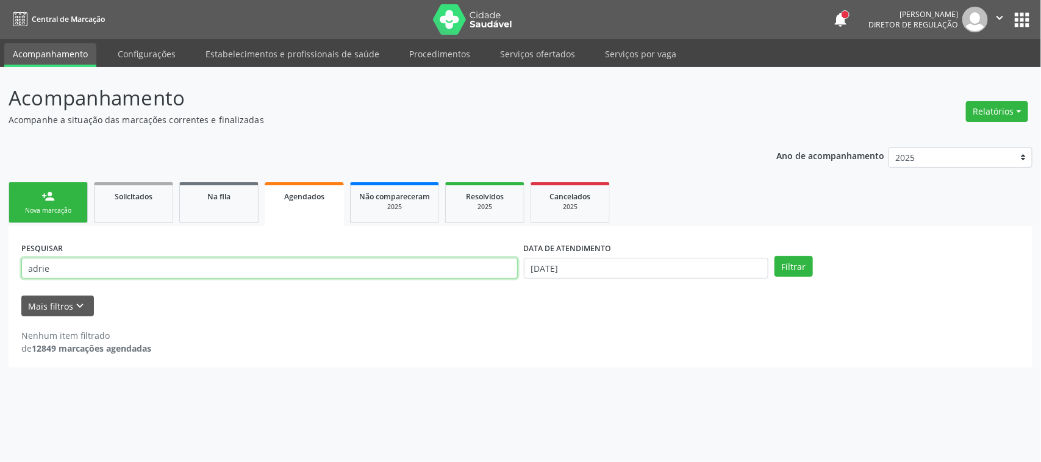
click at [68, 270] on input "adrie" at bounding box center [269, 268] width 497 height 21
type input "jaqueline"
click at [803, 276] on button "Filtrar" at bounding box center [794, 266] width 38 height 21
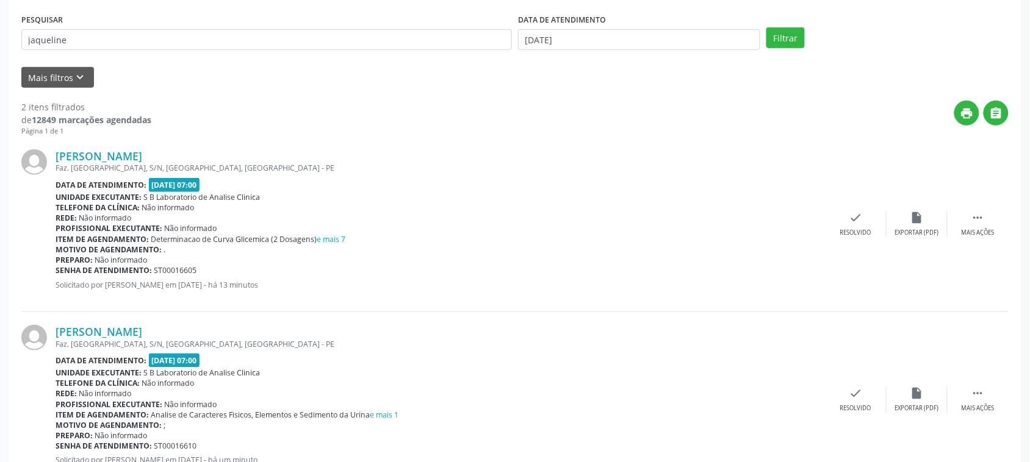
scroll to position [275, 0]
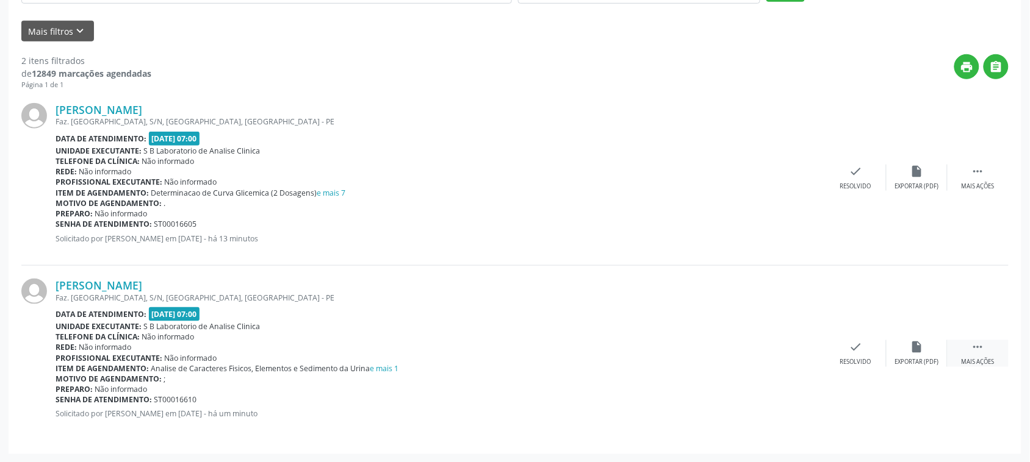
click at [974, 346] on icon "" at bounding box center [977, 346] width 13 height 13
click at [921, 360] on div "Editar" at bounding box center [917, 362] width 20 height 9
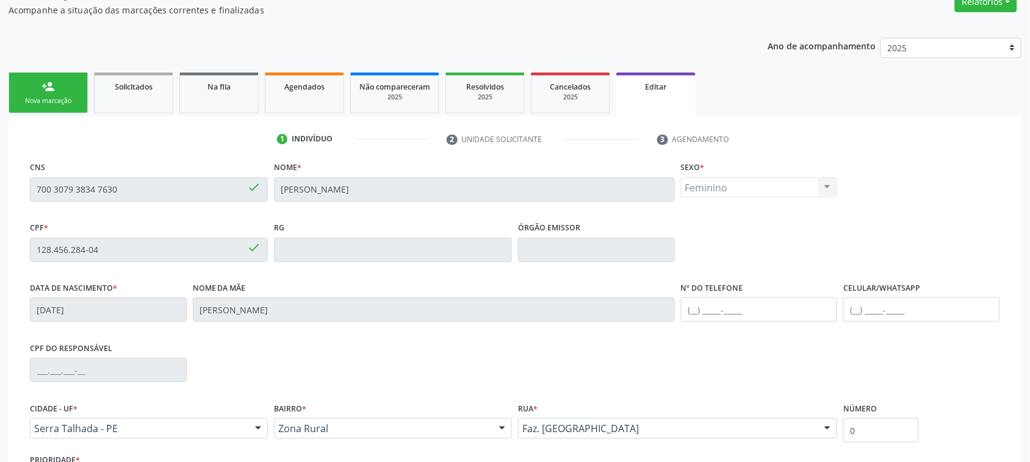
scroll to position [215, 0]
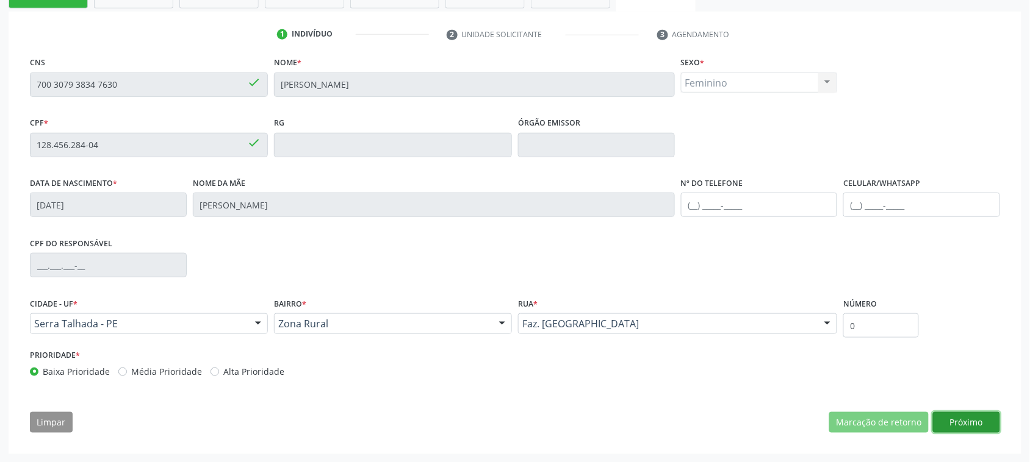
click at [964, 423] on button "Próximo" at bounding box center [966, 422] width 67 height 21
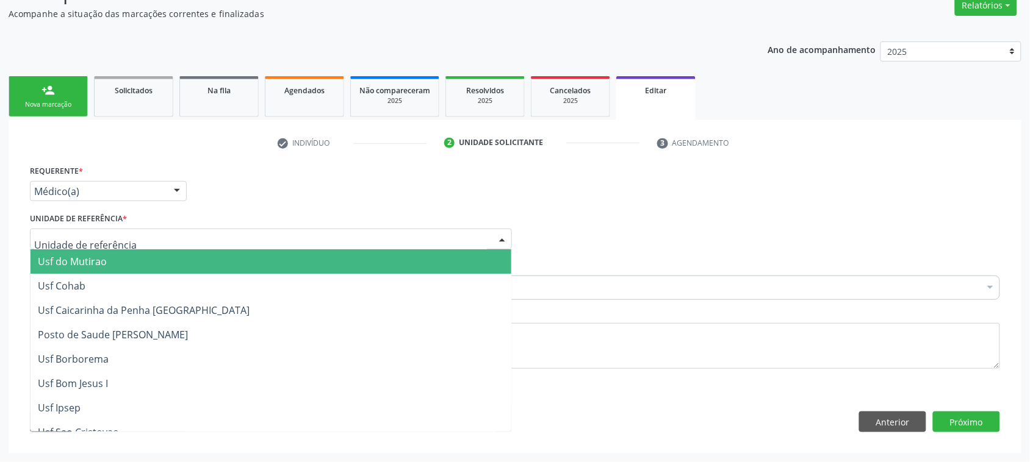
click at [160, 239] on div at bounding box center [271, 239] width 482 height 21
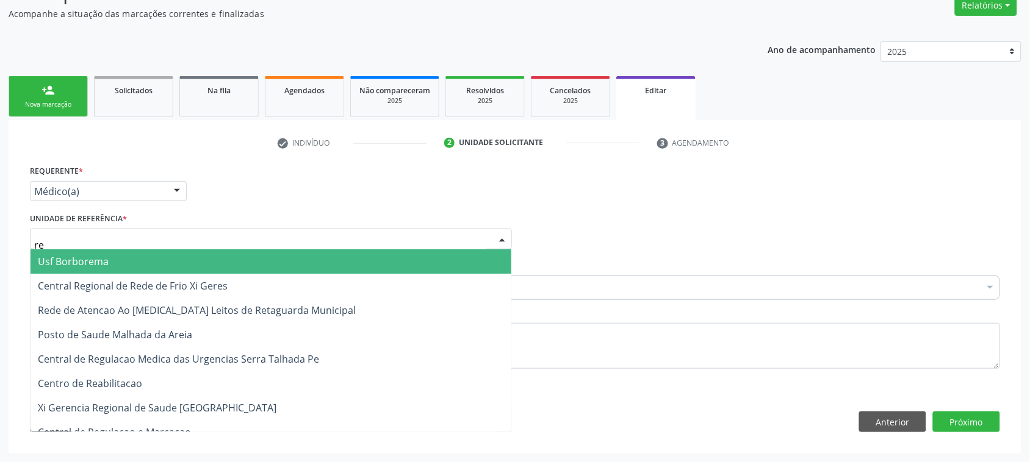
type input "rea"
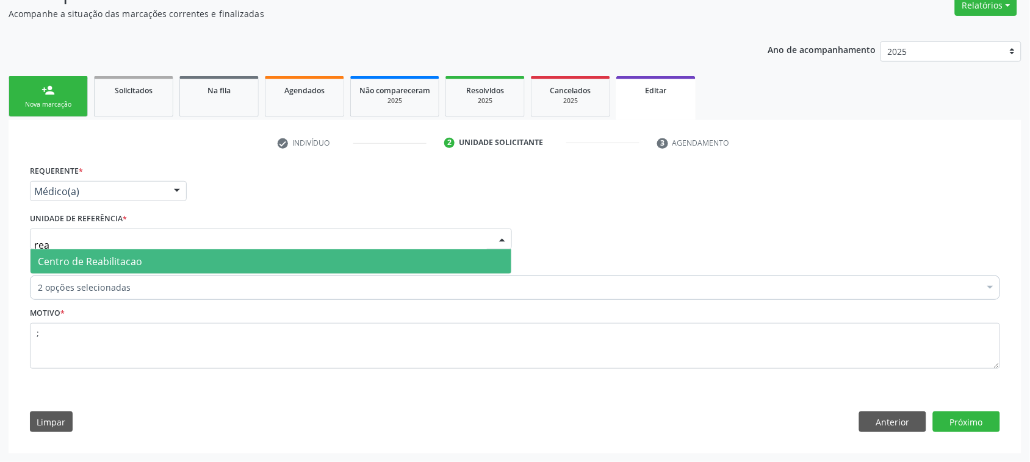
click at [111, 261] on span "Centro de Reabilitacao" at bounding box center [90, 261] width 104 height 13
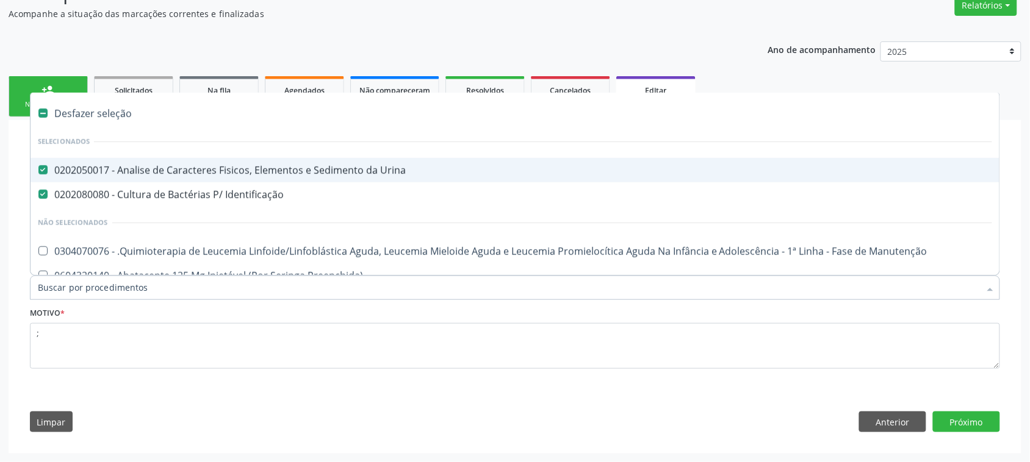
click at [122, 171] on div "0202050017 - Analise de Caracteres Fisicos, Elementos e Sedimento da Urina" at bounding box center [515, 170] width 954 height 10
checkbox Urina "false"
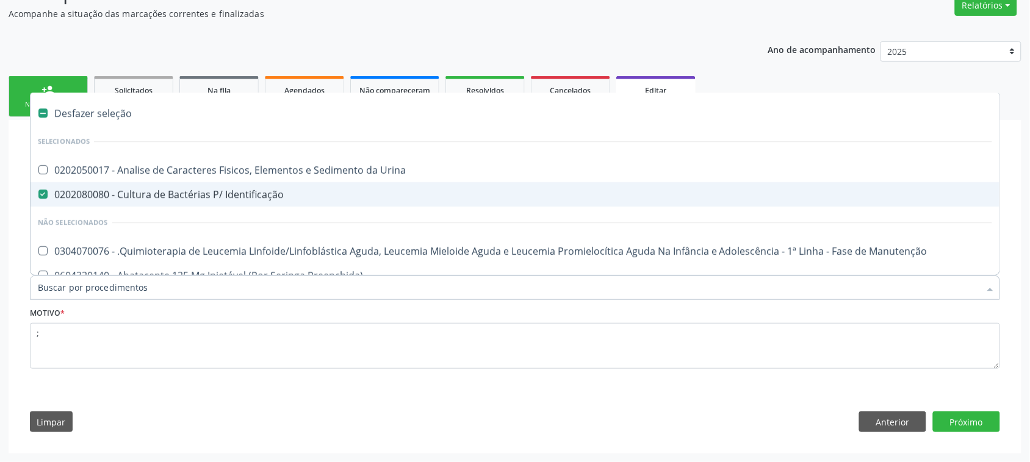
click at [128, 195] on div "0202080080 - Cultura de Bactérias P/ Identificação" at bounding box center [515, 195] width 954 height 10
checkbox Identificação "false"
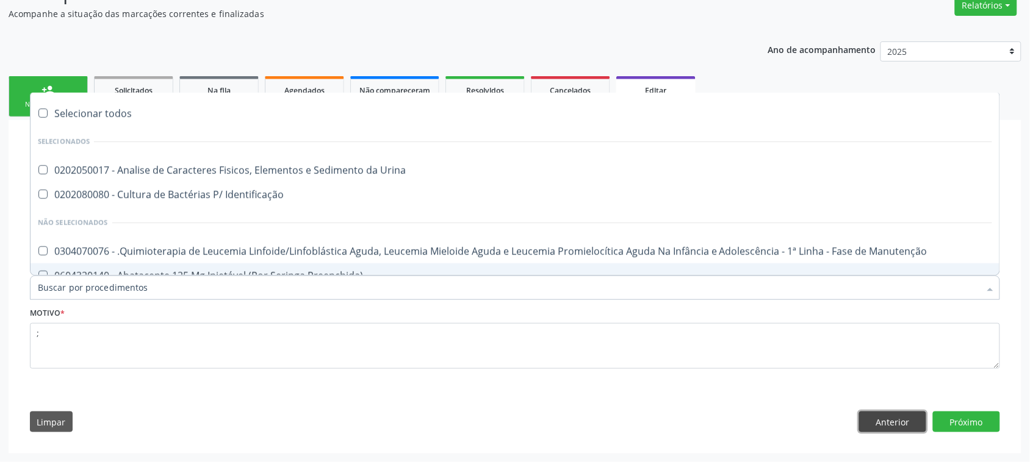
click at [916, 418] on button "Anterior" at bounding box center [892, 422] width 67 height 21
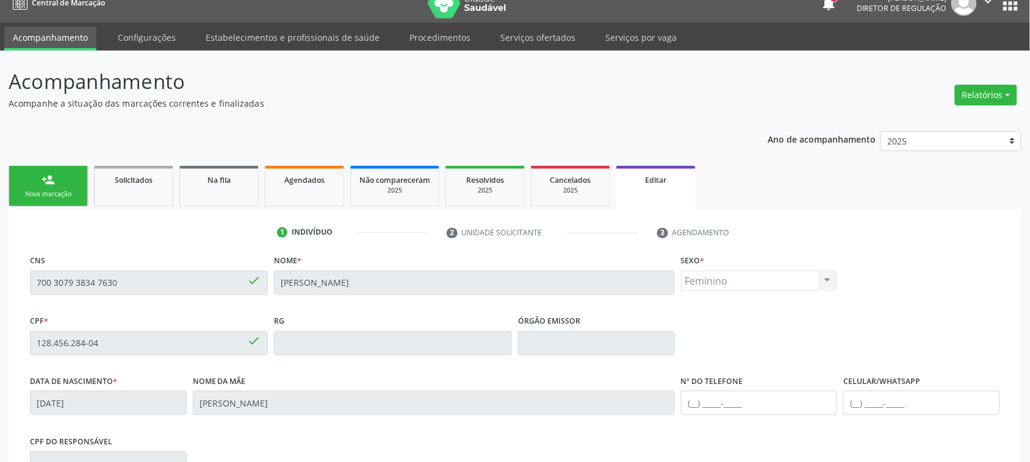
scroll to position [0, 0]
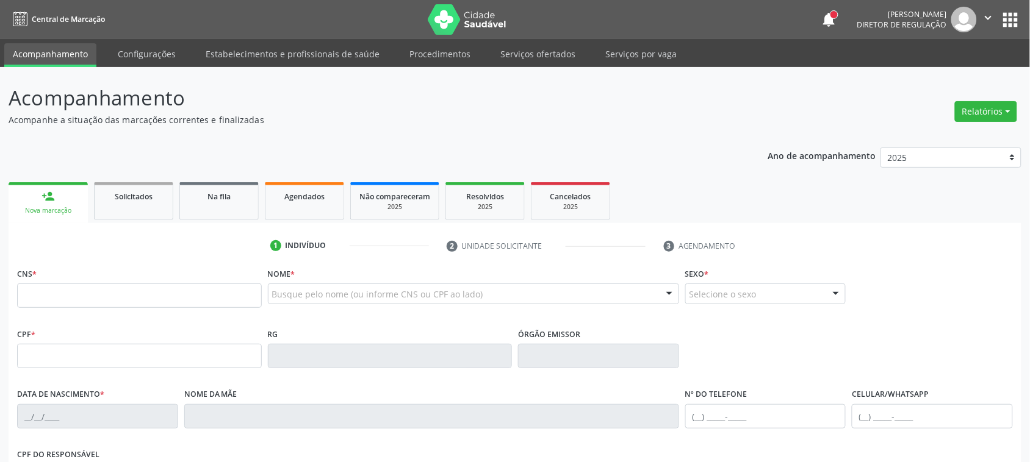
drag, startPoint x: 0, startPoint y: 0, endPoint x: 204, endPoint y: 295, distance: 358.5
click at [204, 295] on input "text" at bounding box center [139, 296] width 245 height 24
type input "704 6006 8084 6729"
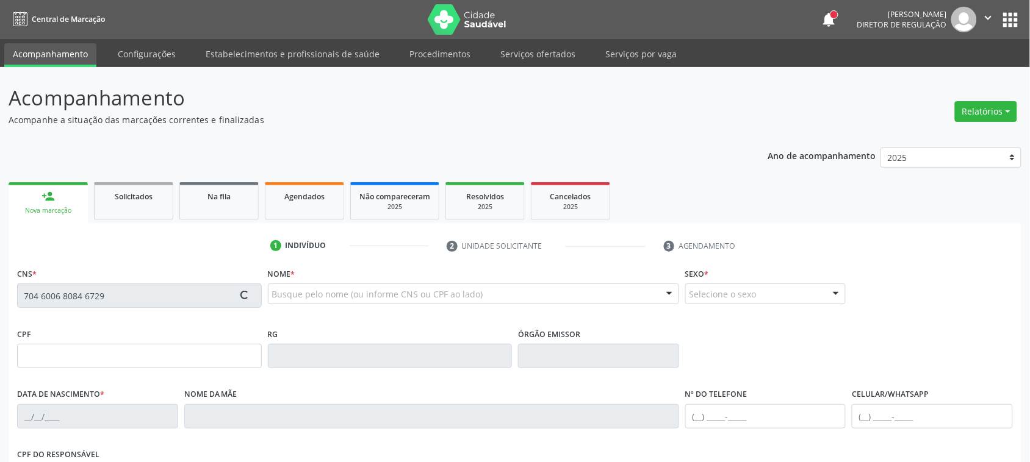
type input "125.156.144-69"
type input "[DATE]"
type input "[PERSON_NAME]"
type input "[PHONE_NUMBER]"
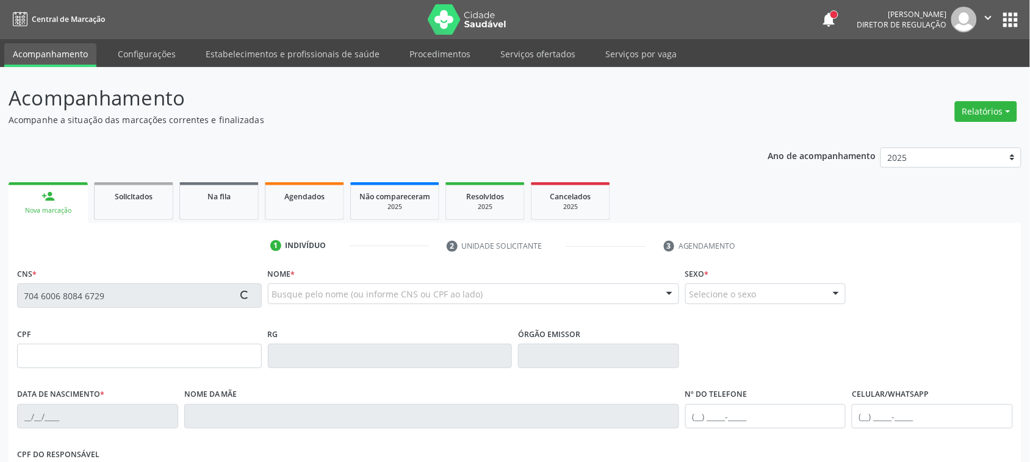
type input "106.679.314-06"
type input "201"
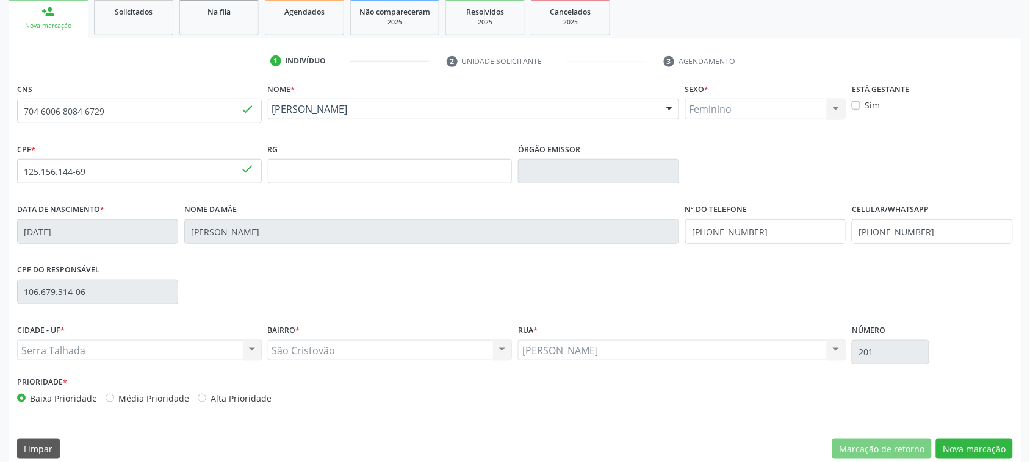
scroll to position [199, 0]
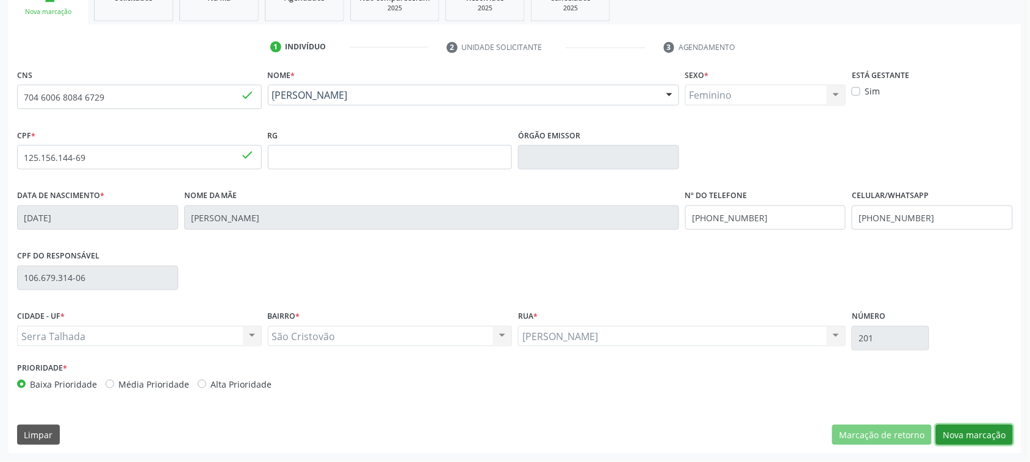
click at [1002, 432] on button "Nova marcação" at bounding box center [974, 435] width 77 height 21
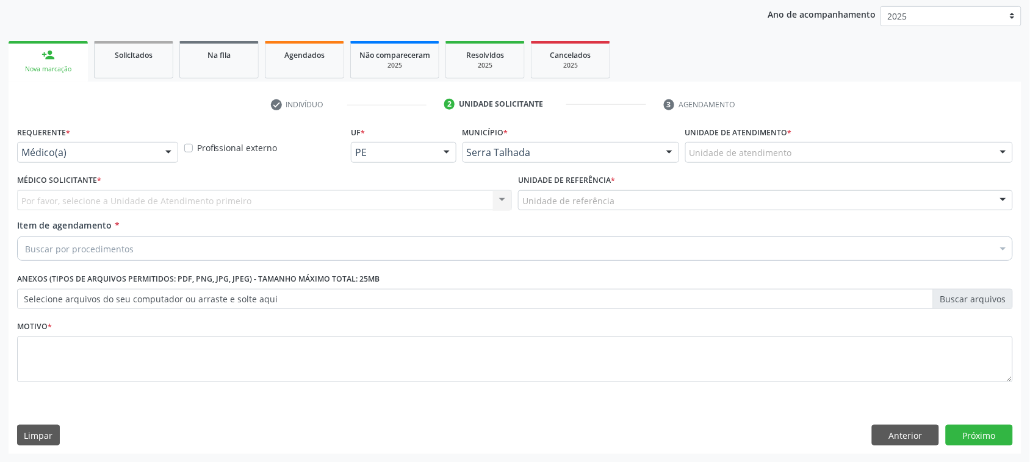
click at [101, 144] on div "Médico(a)" at bounding box center [97, 152] width 161 height 21
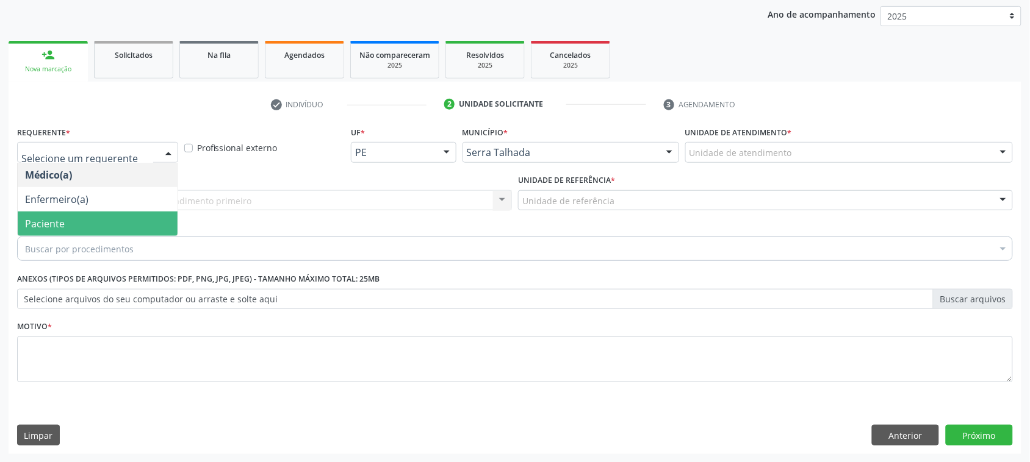
click at [82, 218] on span "Paciente" at bounding box center [98, 224] width 160 height 24
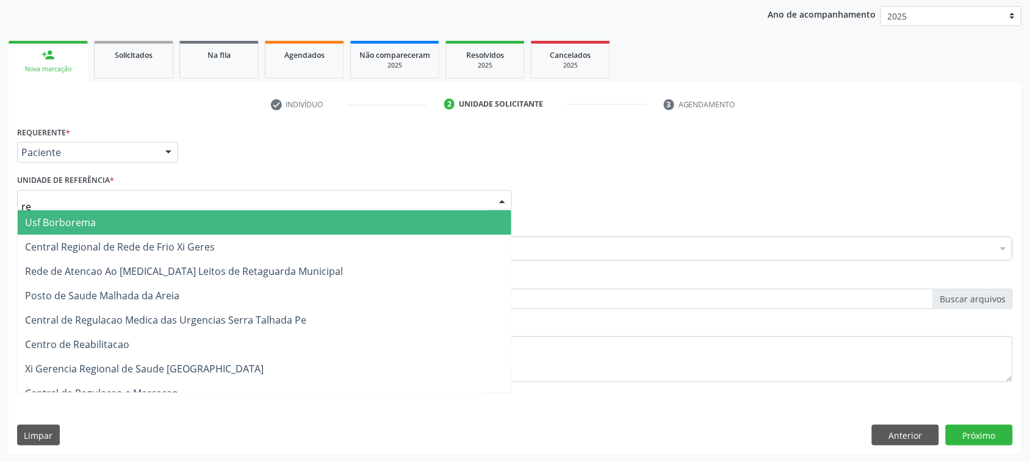
type input "rea"
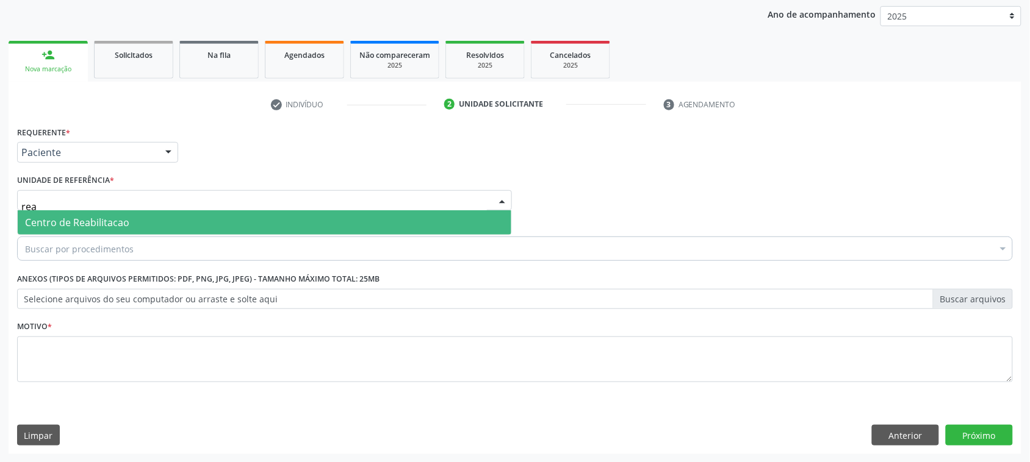
click at [99, 223] on span "Centro de Reabilitacao" at bounding box center [77, 222] width 104 height 13
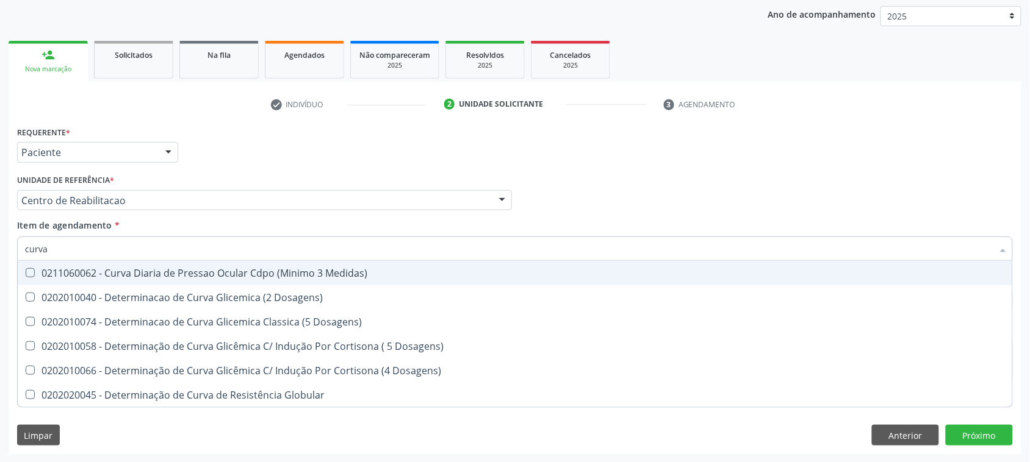
type input "curva g"
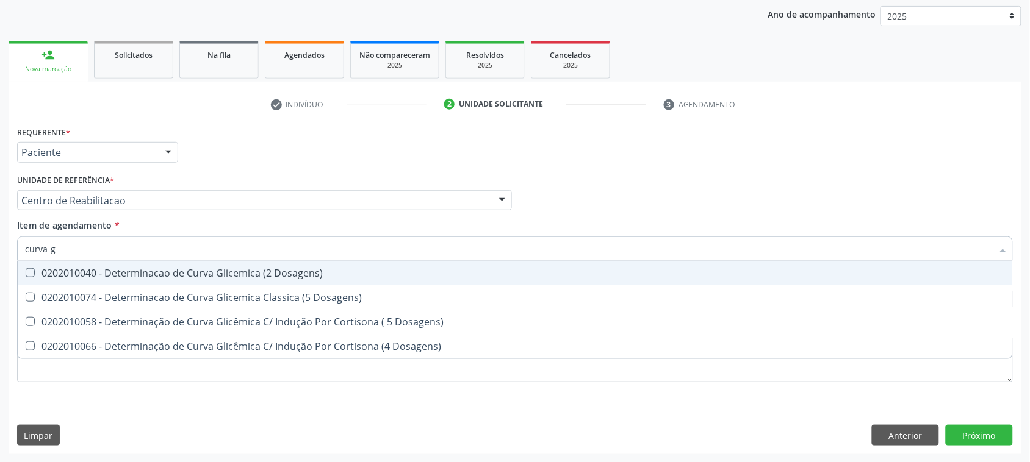
click at [117, 268] on div "0202010040 - Determinacao de Curva Glicemica (2 Dosagens)" at bounding box center [515, 273] width 980 height 10
checkbox Dosagens\) "true"
click at [101, 239] on input "curva g" at bounding box center [508, 249] width 967 height 24
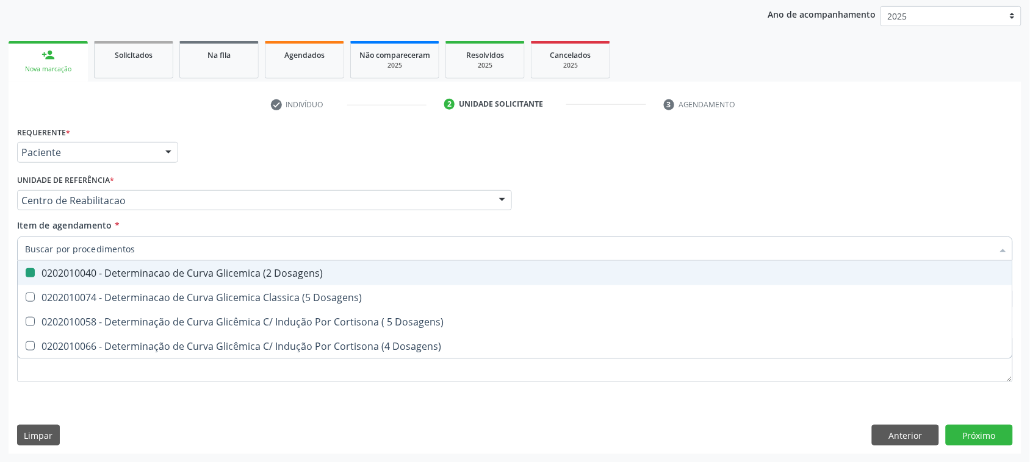
checkbox Dosagens\) "false"
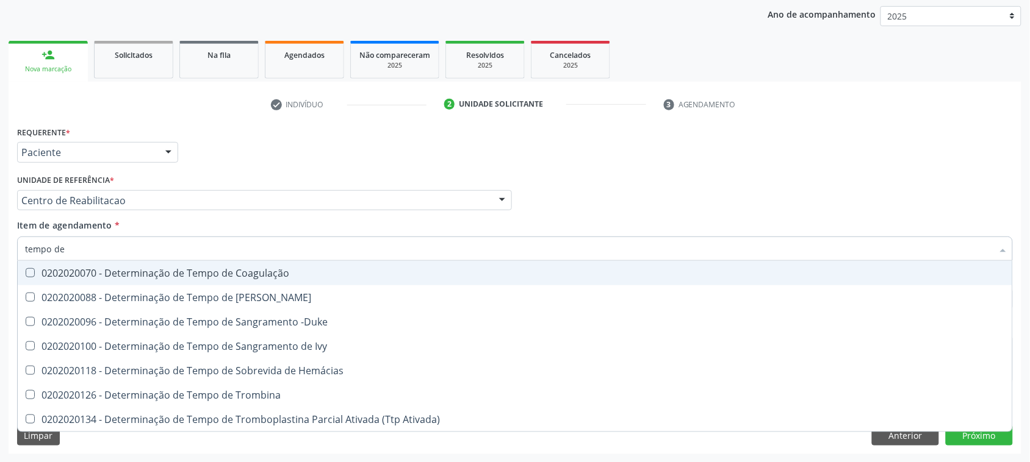
type input "tempo de c"
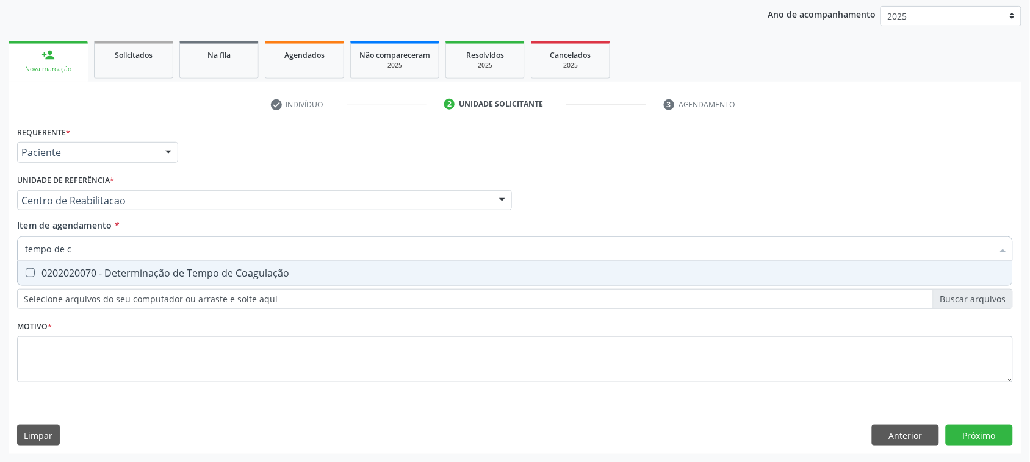
click at [125, 271] on div "0202020070 - Determinação de Tempo de Coagulação" at bounding box center [515, 273] width 980 height 10
checkbox Coagulação "true"
click at [116, 244] on input "tempo de c" at bounding box center [508, 249] width 967 height 24
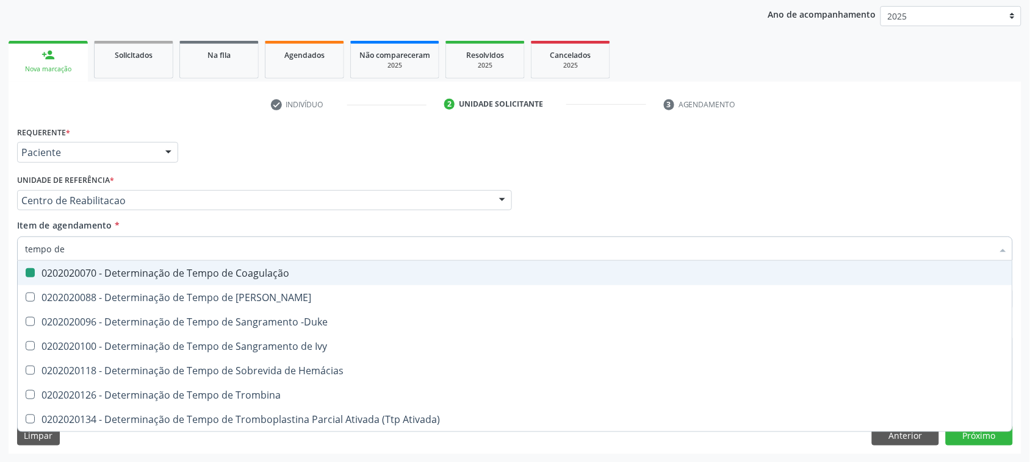
type input "tempo de s"
checkbox Coagulação "false"
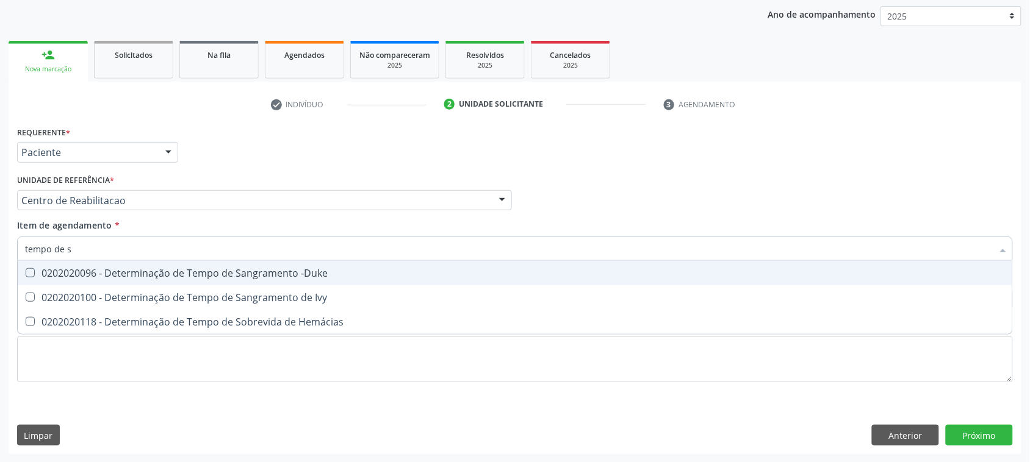
type input "tempo de sa"
click at [102, 278] on div "0202020096 - Determinação de Tempo de Sangramento -Duke" at bounding box center [515, 273] width 980 height 10
checkbox -Duke "true"
click at [96, 251] on input "tempo de sa" at bounding box center [508, 249] width 967 height 24
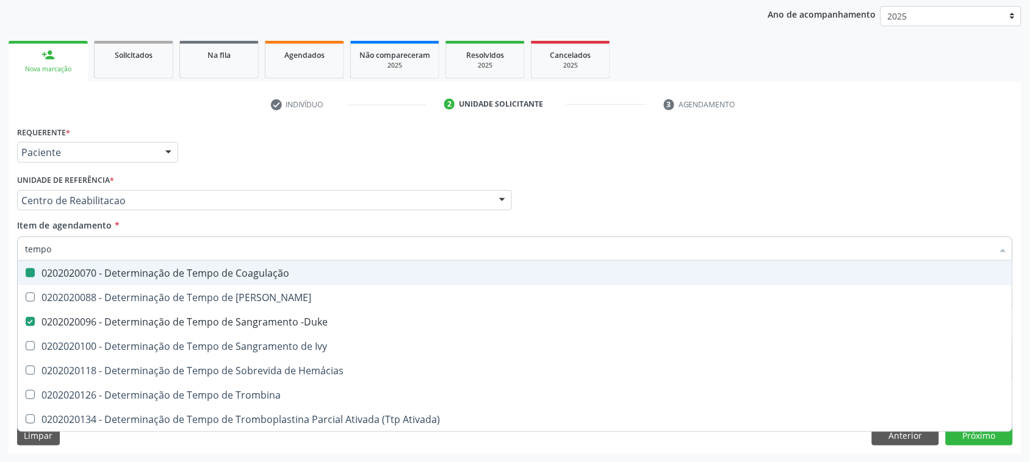
type input "tempo"
checkbox Coagulação "false"
checkbox -Duke "false"
type input "t"
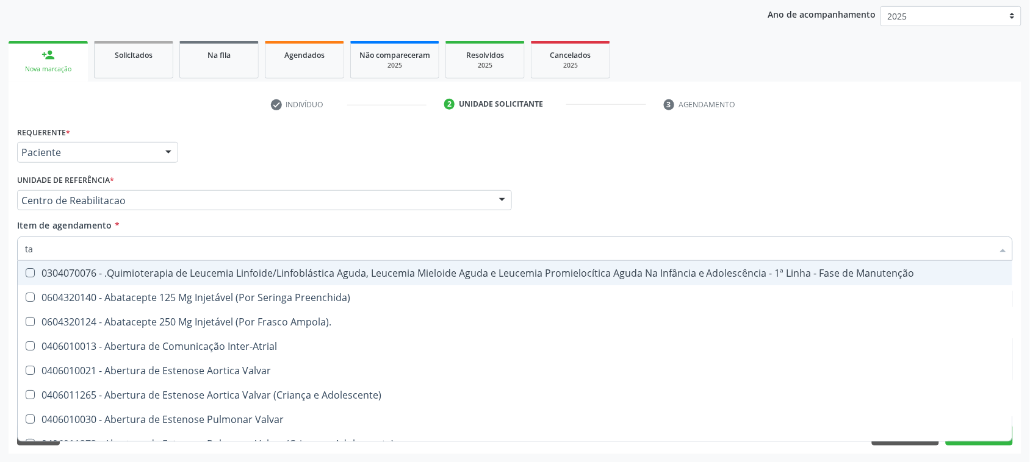
type input "tap"
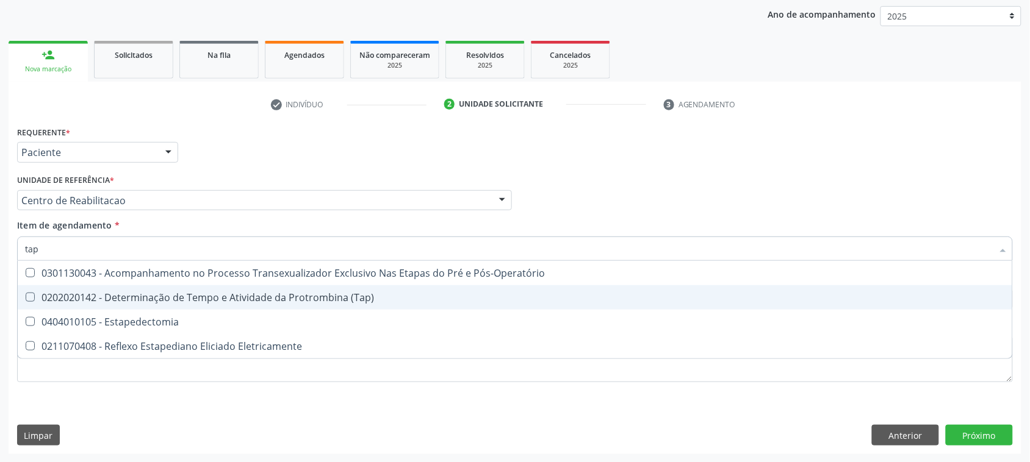
click at [267, 293] on div "0202020142 - Determinação de Tempo e Atividade da Protrombina (Tap)" at bounding box center [515, 298] width 980 height 10
checkbox \(Tap\) "true"
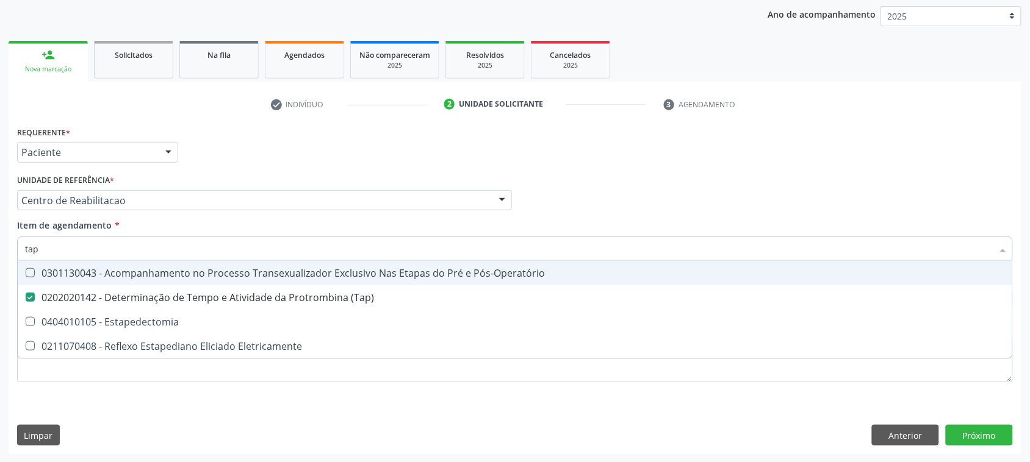
click at [153, 250] on input "tap" at bounding box center [508, 249] width 967 height 24
checkbox \(Tap\) "false"
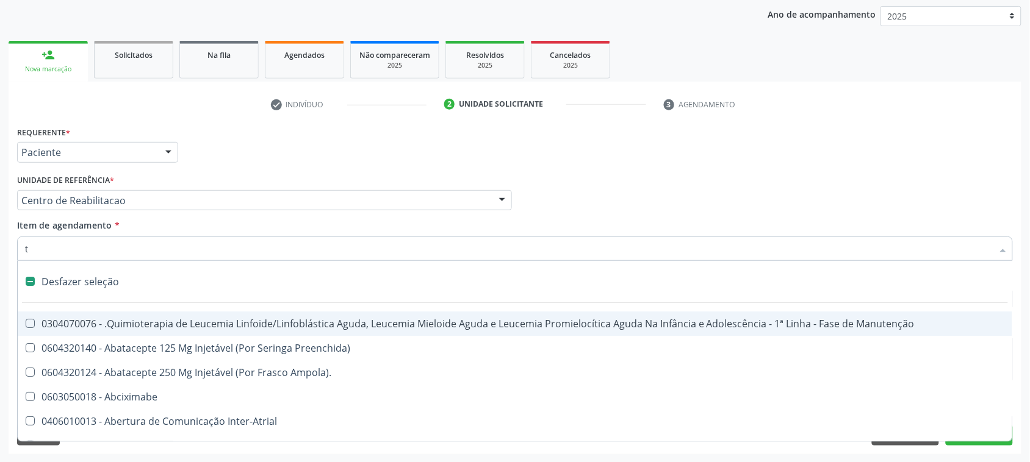
type input "to"
checkbox Sexual "true"
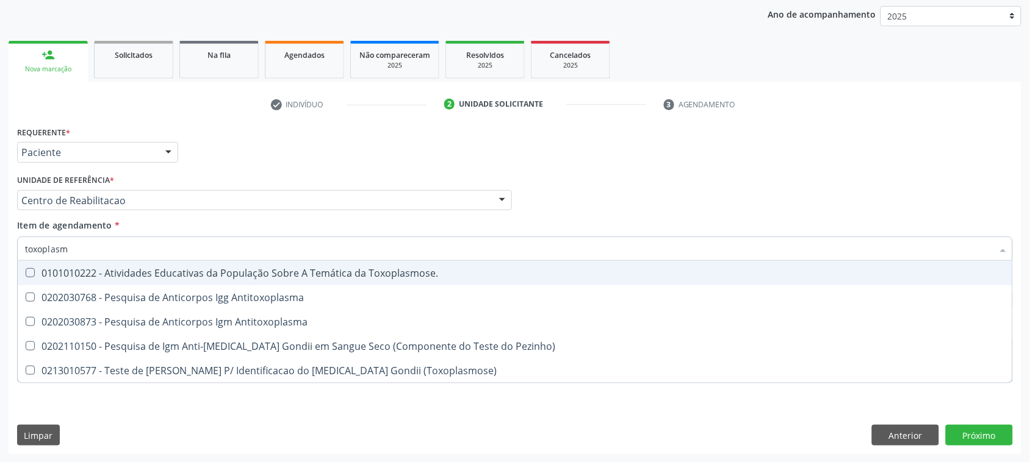
type input "[MEDICAL_DATA]"
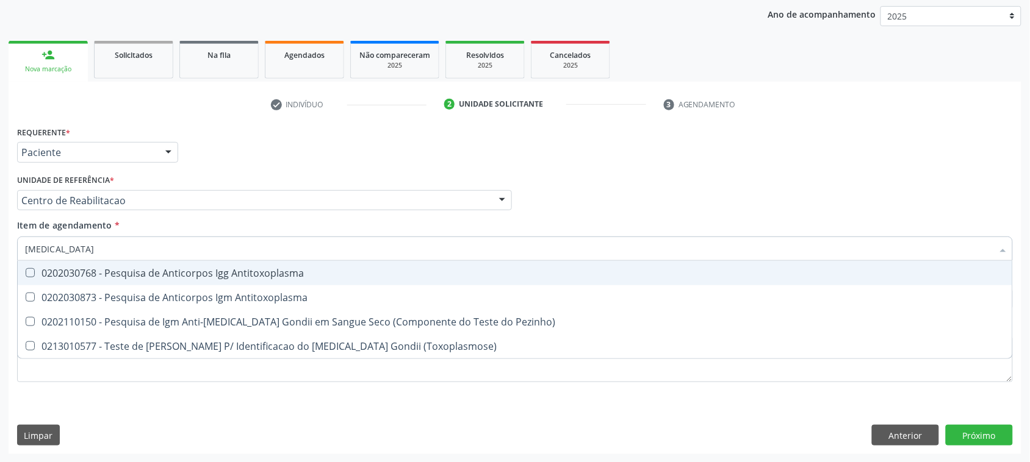
click at [162, 276] on div "0202030768 - Pesquisa de Anticorpos Igg Antitoxoplasma" at bounding box center [515, 273] width 980 height 10
checkbox Antitoxoplasma "true"
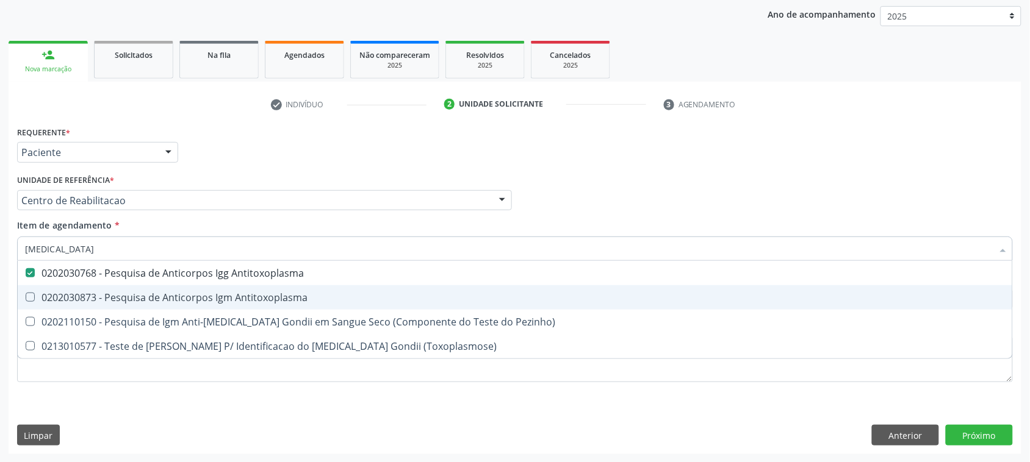
click at [168, 288] on span "0202030873 - Pesquisa de Anticorpos Igm Antitoxoplasma" at bounding box center [515, 297] width 994 height 24
checkbox Antitoxoplasma "true"
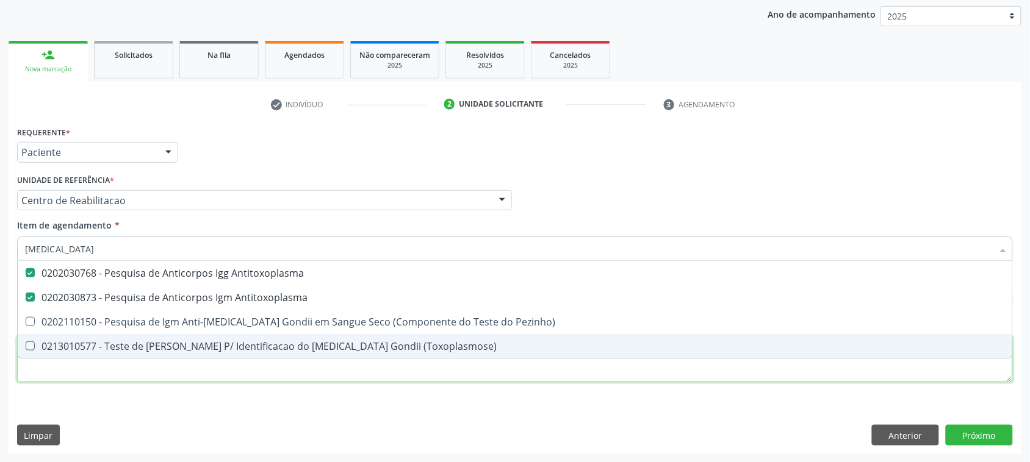
click at [159, 373] on div "Requerente * Paciente Médico(a) Enfermeiro(a) Paciente Nenhum resultado encontr…" at bounding box center [514, 261] width 995 height 276
checkbox Pezinho\) "true"
checkbox \(Toxoplasmose\) "true"
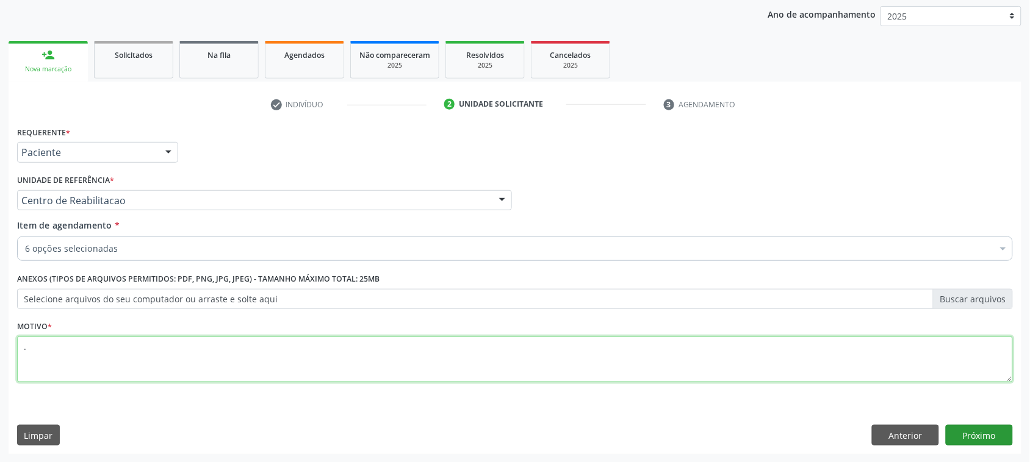
type textarea "."
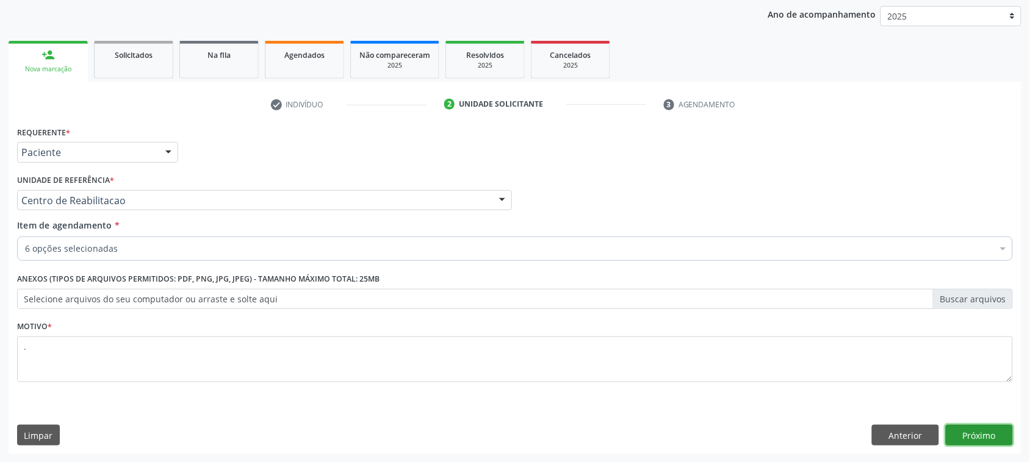
click at [971, 445] on button "Próximo" at bounding box center [978, 435] width 67 height 21
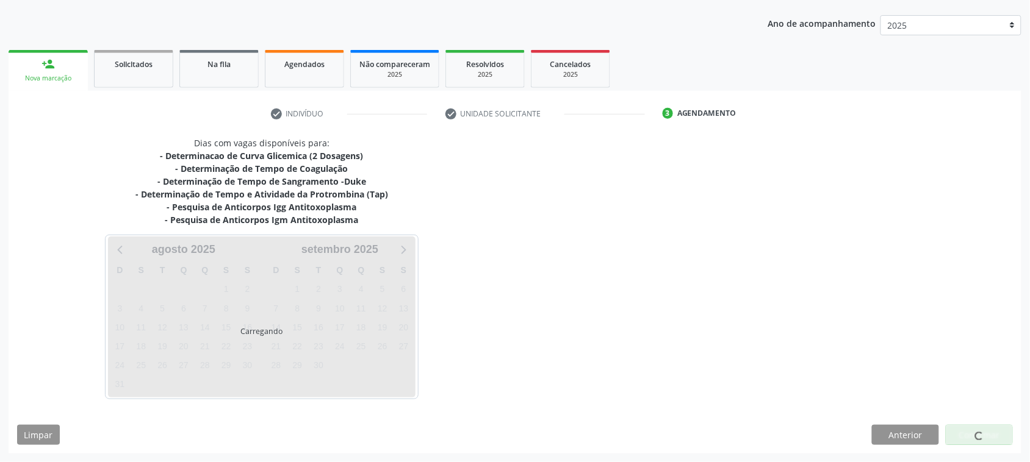
scroll to position [132, 0]
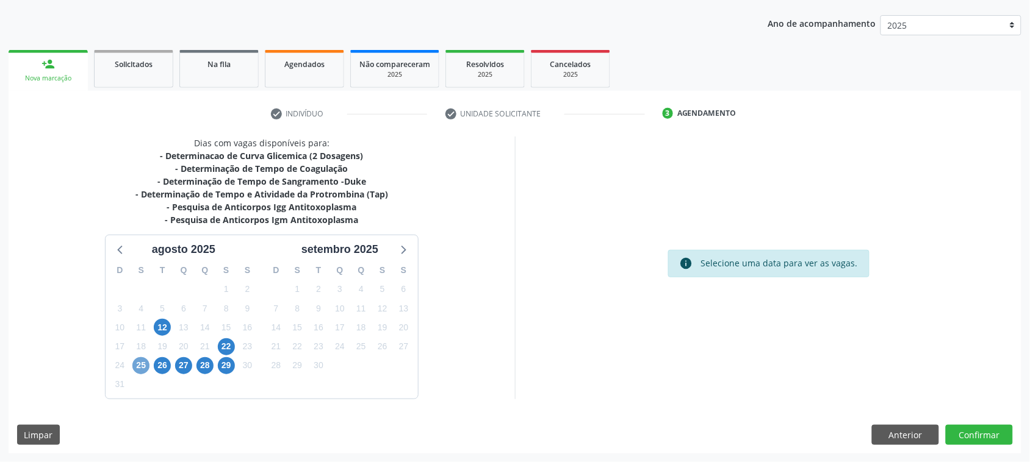
click at [139, 366] on span "25" at bounding box center [140, 365] width 17 height 17
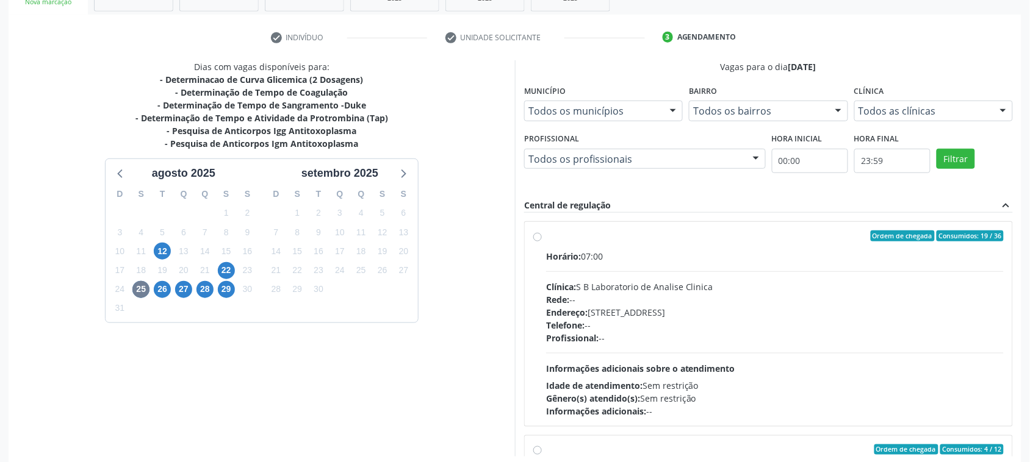
click at [748, 273] on div "Horário: 07:00 Clínica: S B Laboratorio de Analise Clinica Rede: -- Endereço: […" at bounding box center [774, 334] width 457 height 168
click at [542, 242] on input "Ordem de chegada Consumidos: 19 / 36 Horário: 07:00 Clínica: S B Laboratorio de…" at bounding box center [537, 236] width 9 height 11
radio input "true"
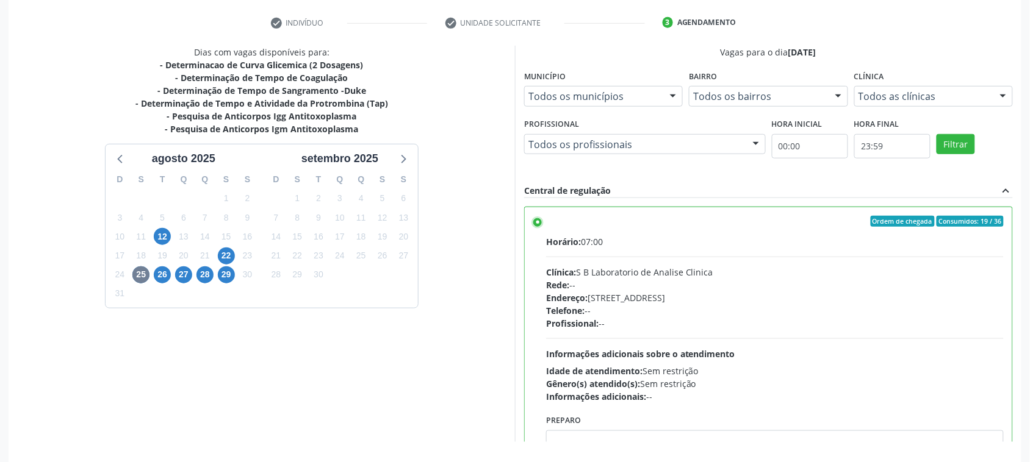
scroll to position [266, 0]
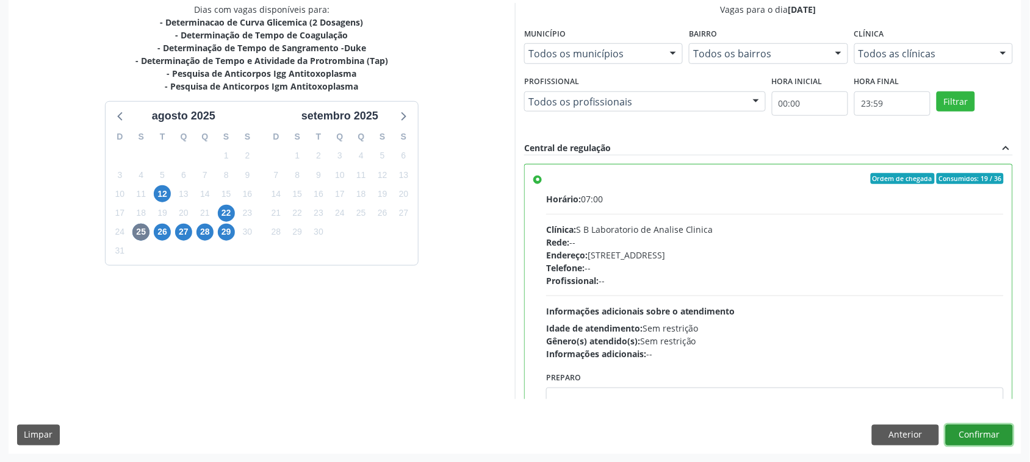
click at [999, 435] on button "Confirmar" at bounding box center [978, 435] width 67 height 21
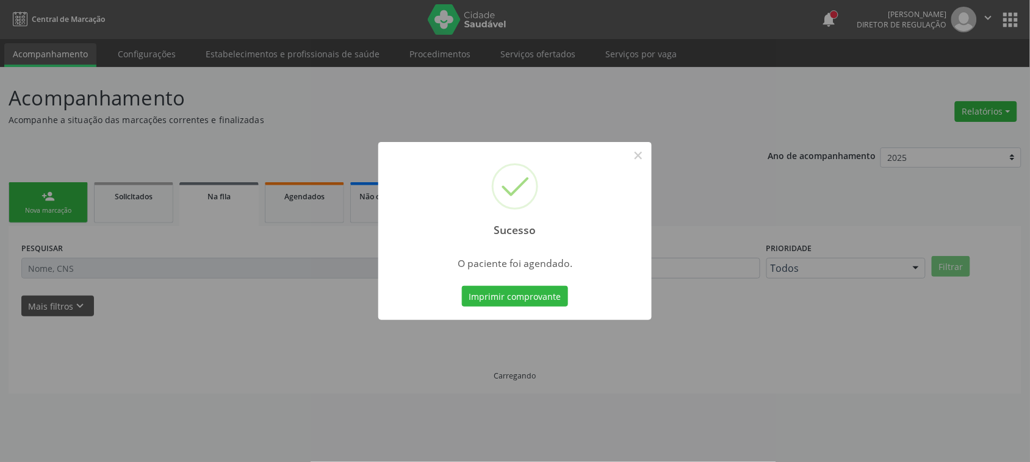
scroll to position [0, 0]
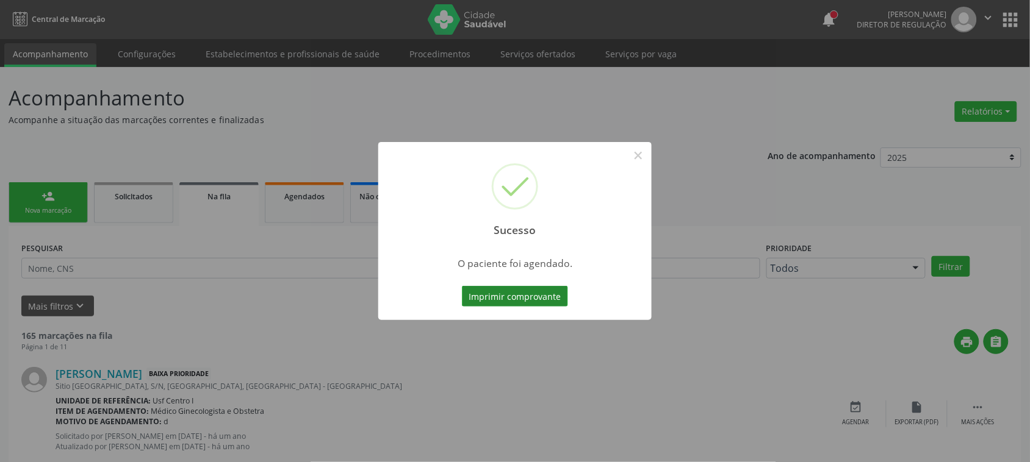
click at [514, 298] on button "Imprimir comprovante" at bounding box center [515, 296] width 106 height 21
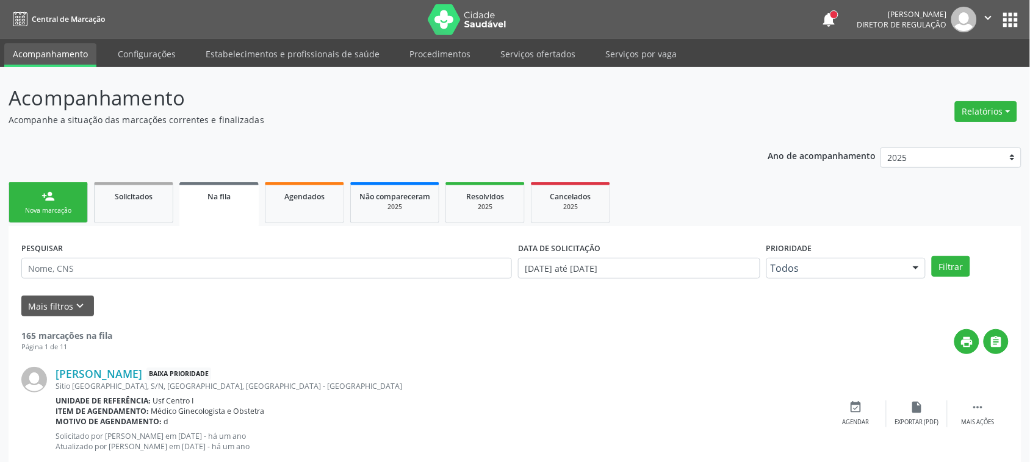
click at [54, 213] on div "Nova marcação" at bounding box center [48, 210] width 61 height 9
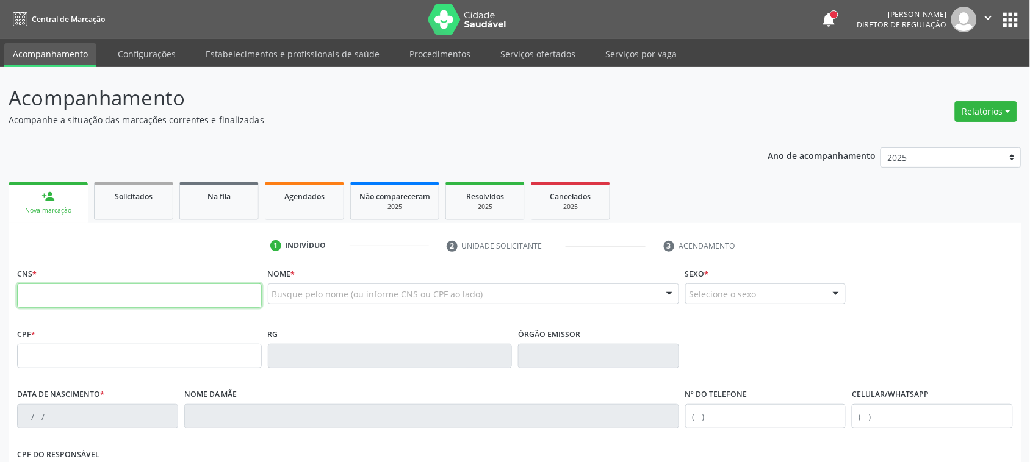
click at [185, 303] on input "text" at bounding box center [139, 296] width 245 height 24
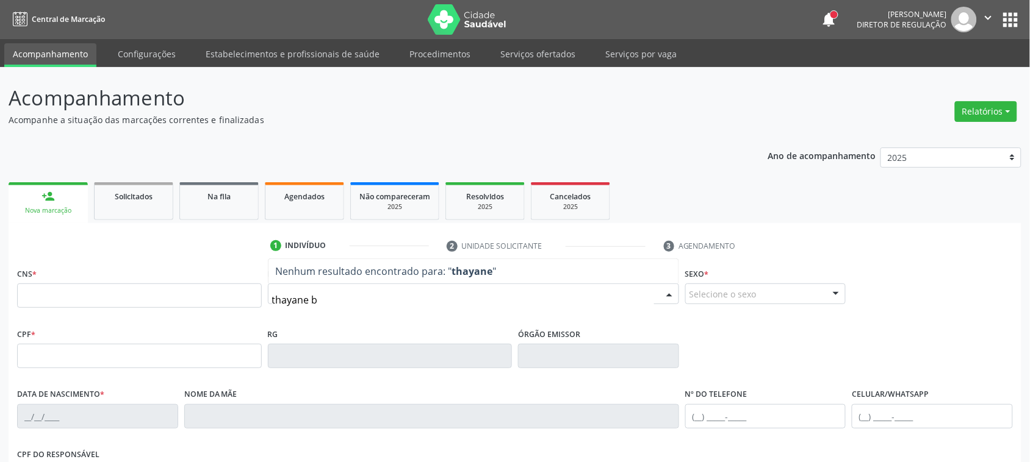
type input "thayane be"
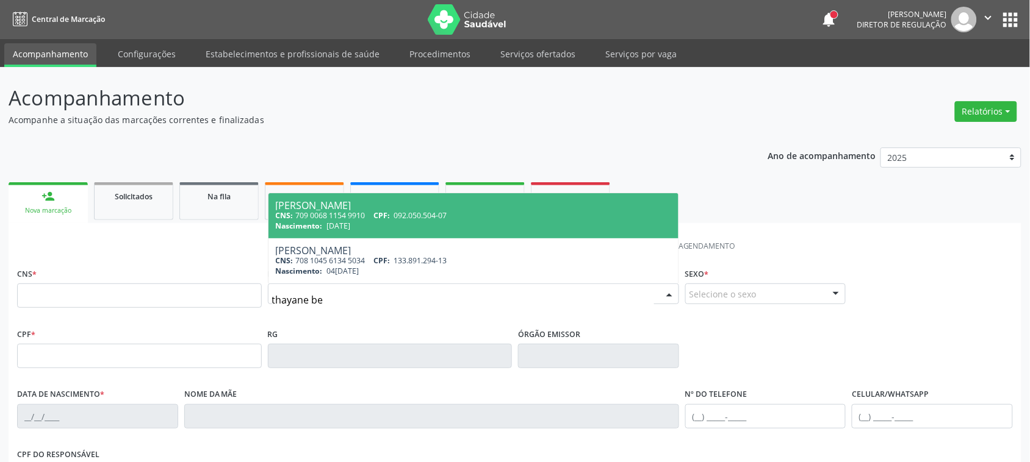
click at [419, 203] on div "[PERSON_NAME]" at bounding box center [473, 206] width 395 height 10
type input "709 0068 1154 9910"
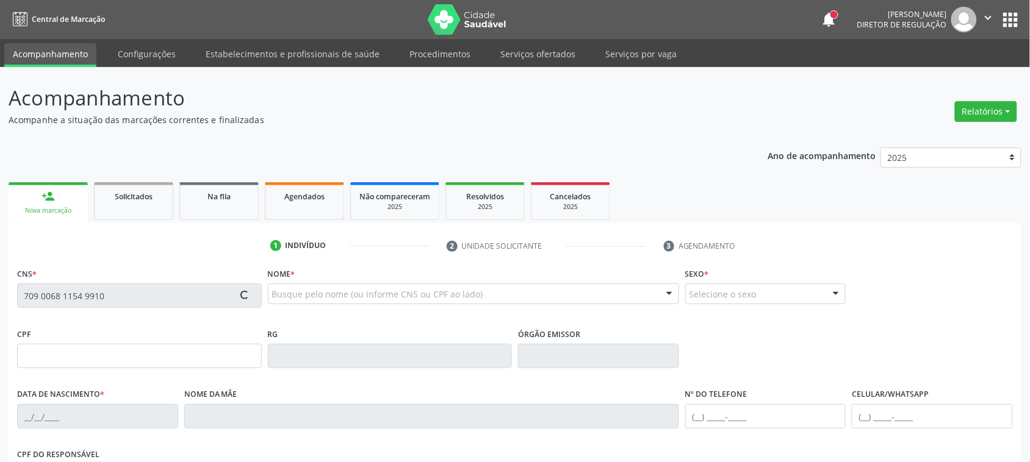
type input "092.050.504-07"
type input "[DATE]"
type input "[PERSON_NAME]"
type input "[PHONE_NUMBER]"
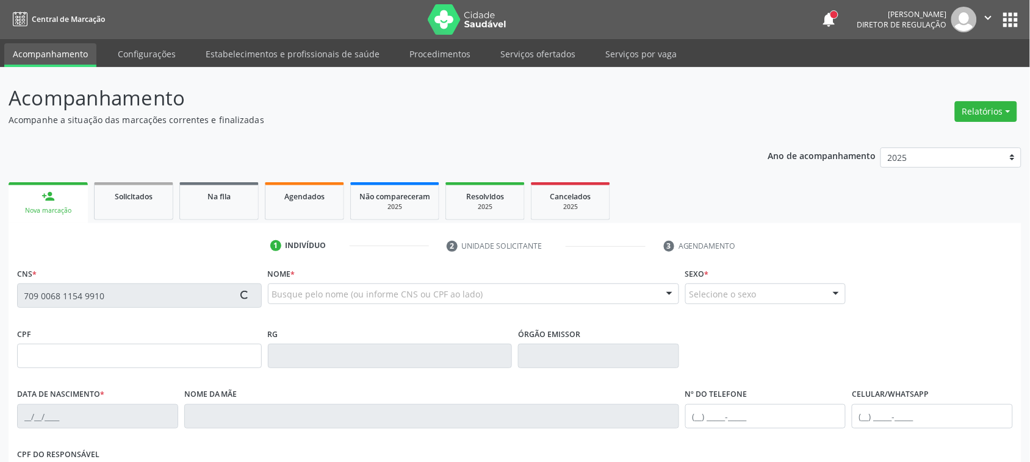
type input "S/N"
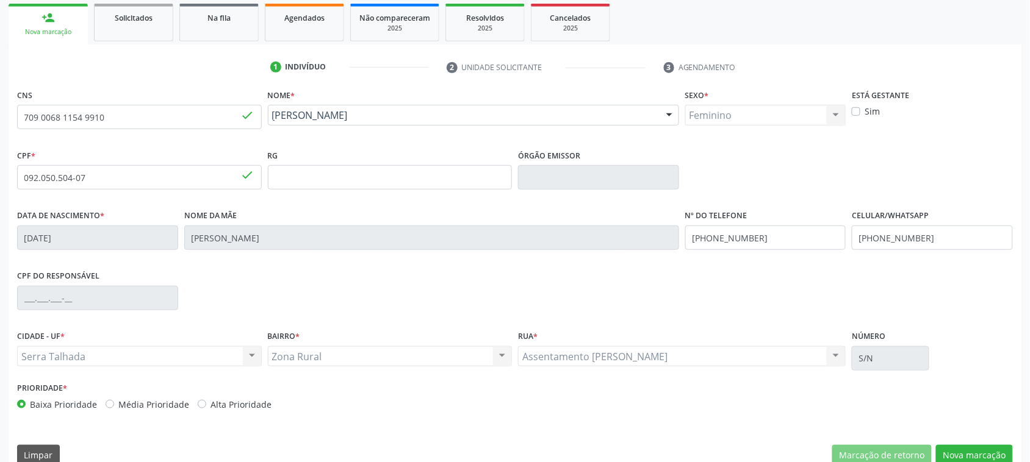
scroll to position [199, 0]
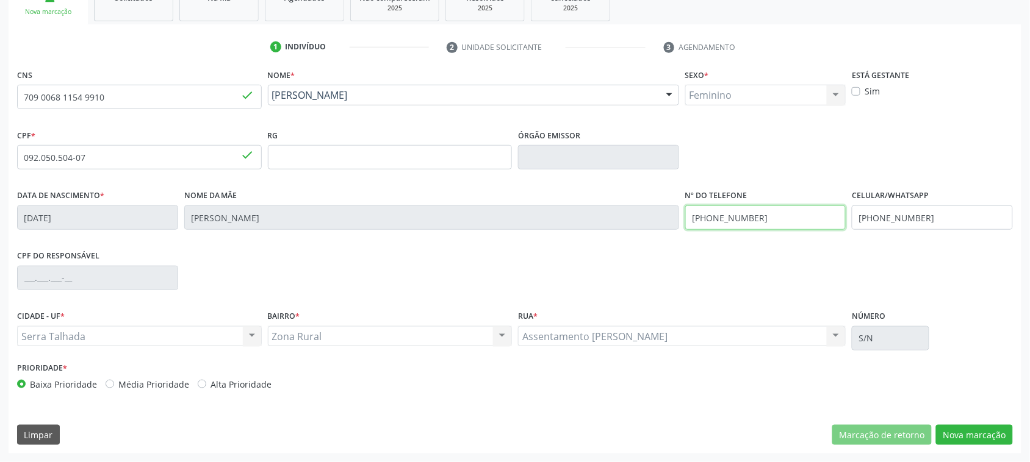
click at [758, 218] on input "[PHONE_NUMBER]" at bounding box center [765, 218] width 161 height 24
click at [754, 245] on div "Nº do Telefone" at bounding box center [765, 217] width 167 height 60
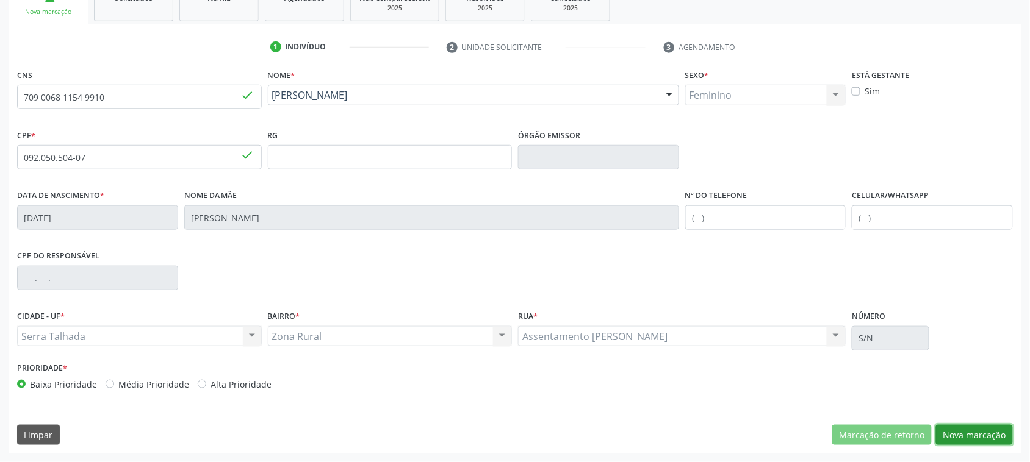
click at [947, 434] on button "Nova marcação" at bounding box center [974, 435] width 77 height 21
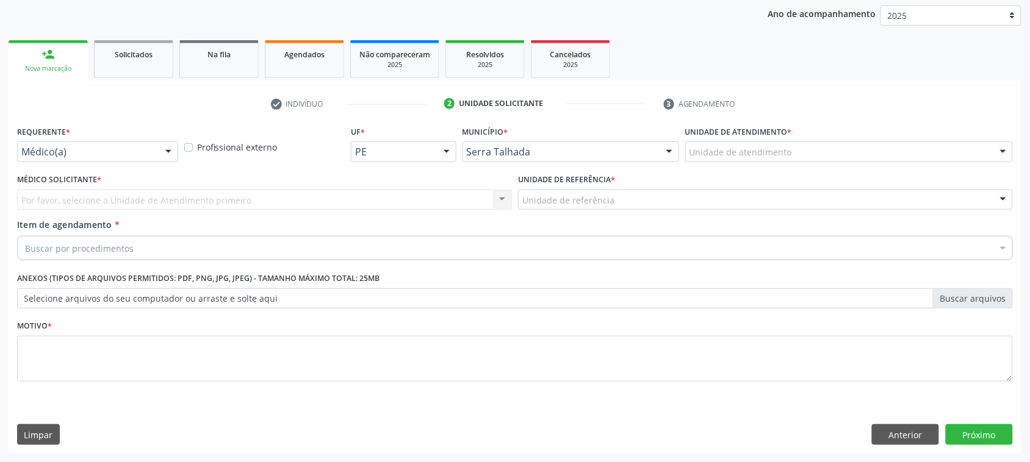
scroll to position [142, 0]
click at [139, 160] on div "Médico(a)" at bounding box center [97, 152] width 161 height 21
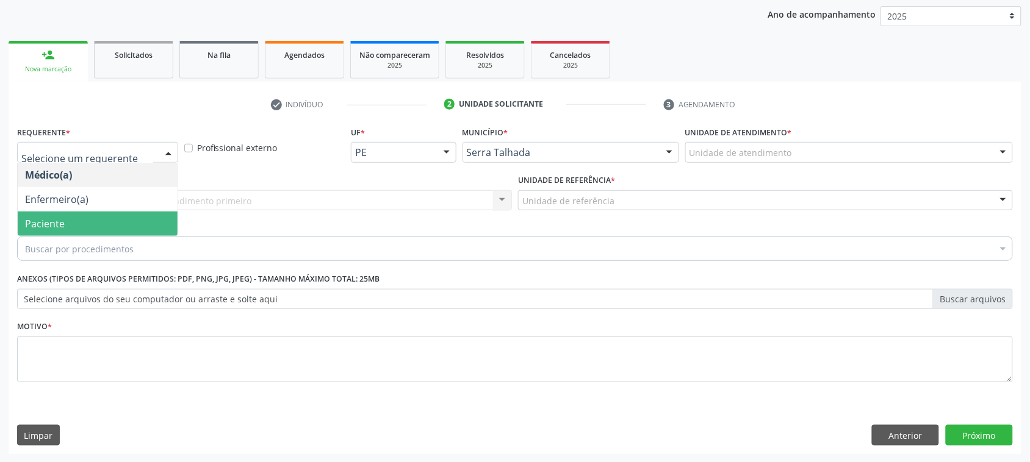
click at [131, 217] on span "Paciente" at bounding box center [98, 224] width 160 height 24
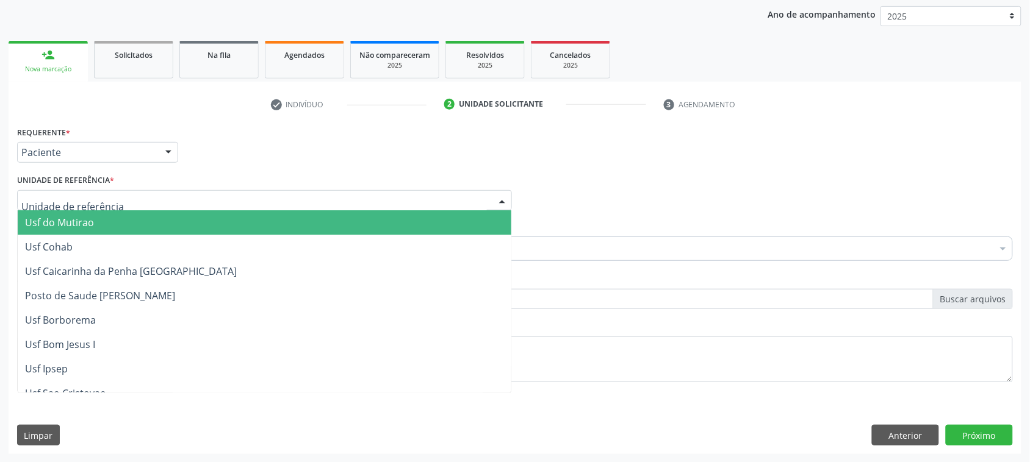
click at [117, 193] on div at bounding box center [264, 200] width 495 height 21
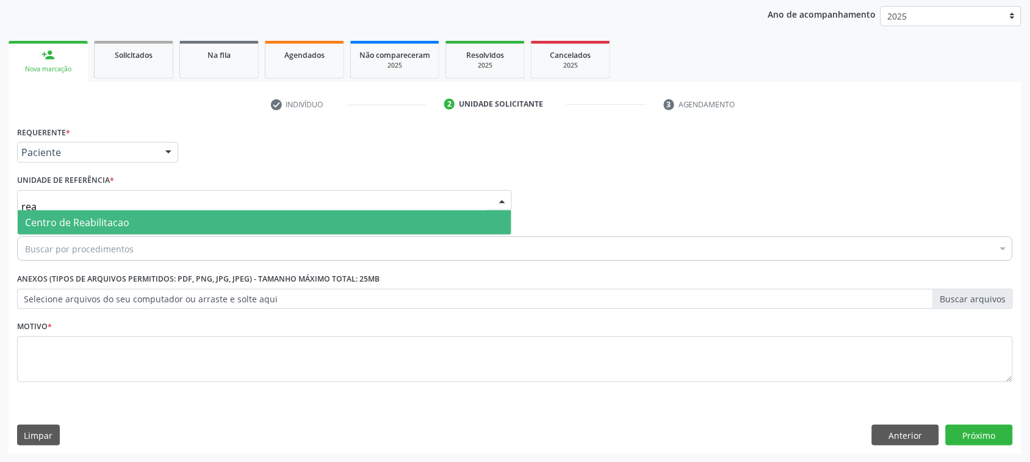
type input "reab"
click at [126, 214] on span "Centro de Reabilitacao" at bounding box center [264, 222] width 493 height 24
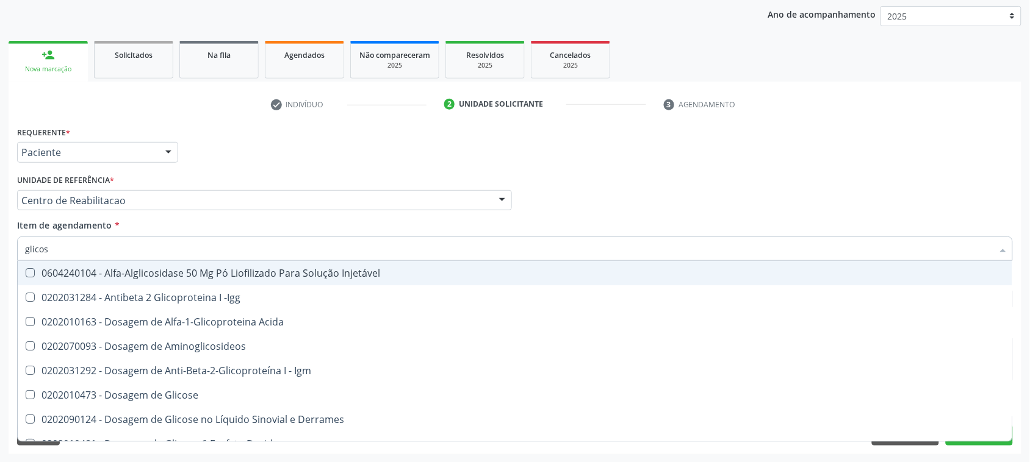
type input "glicose"
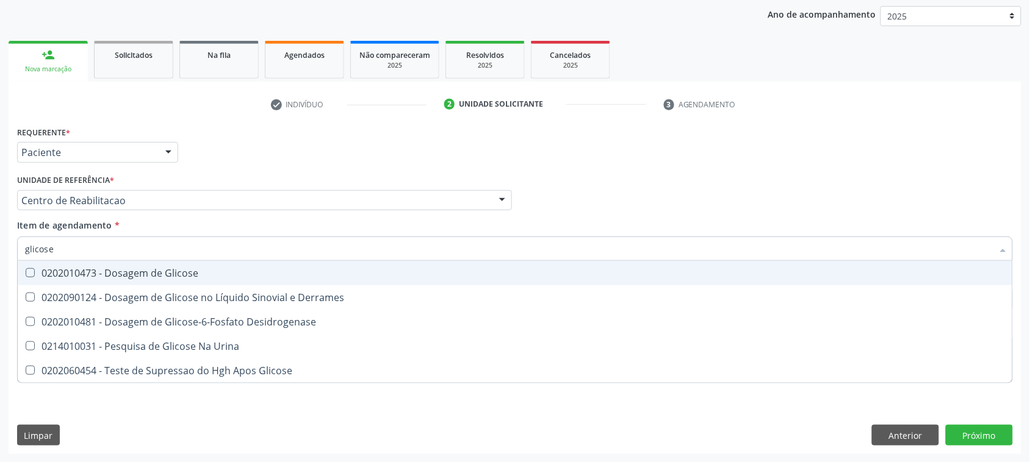
click at [129, 278] on div "0202010473 - Dosagem de Glicose" at bounding box center [515, 273] width 980 height 10
checkbox Glicose "true"
click at [119, 251] on input "glicose" at bounding box center [508, 249] width 967 height 24
type input "cole"
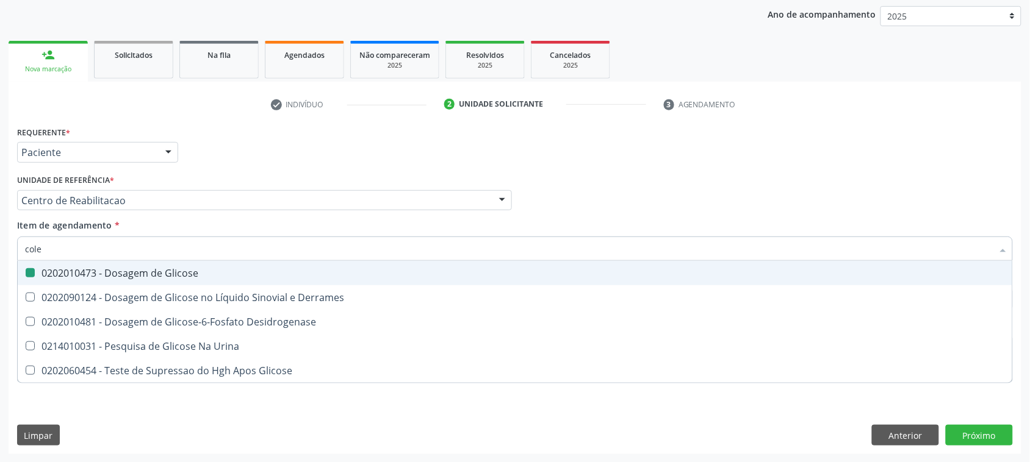
checkbox Glicose "false"
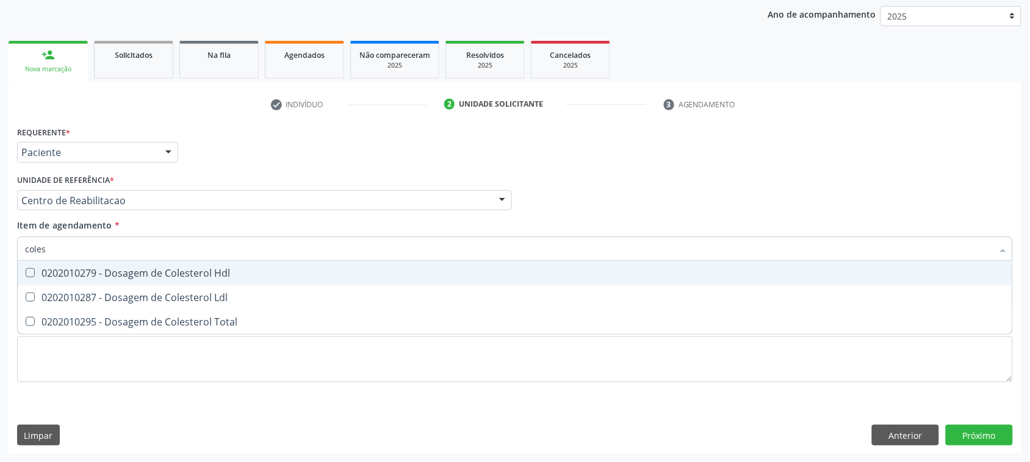
type input "colest"
click at [130, 269] on div "0202010279 - Dosagem de Colesterol Hdl" at bounding box center [515, 273] width 980 height 10
checkbox Hdl "true"
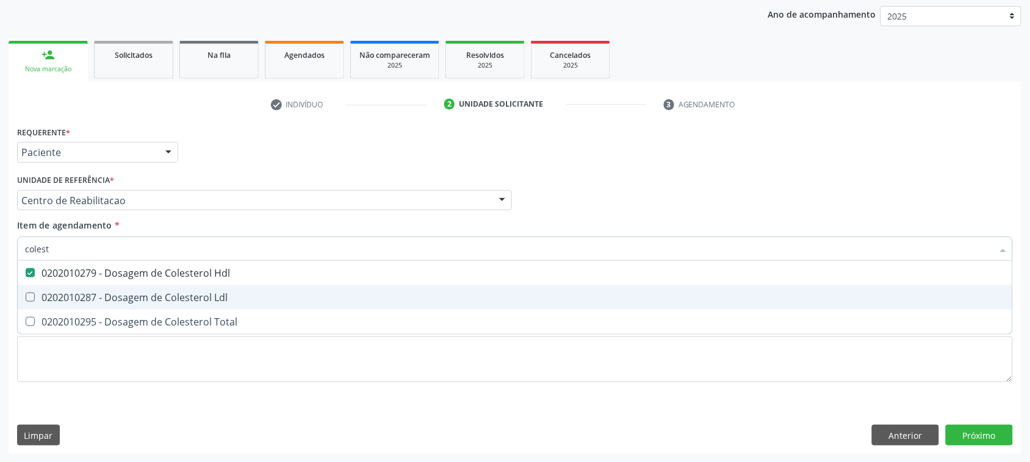
drag, startPoint x: 141, startPoint y: 296, endPoint x: 143, endPoint y: 330, distance: 33.6
click at [143, 299] on div "0202010287 - Dosagem de Colesterol Ldl" at bounding box center [515, 298] width 980 height 10
checkbox Ldl "true"
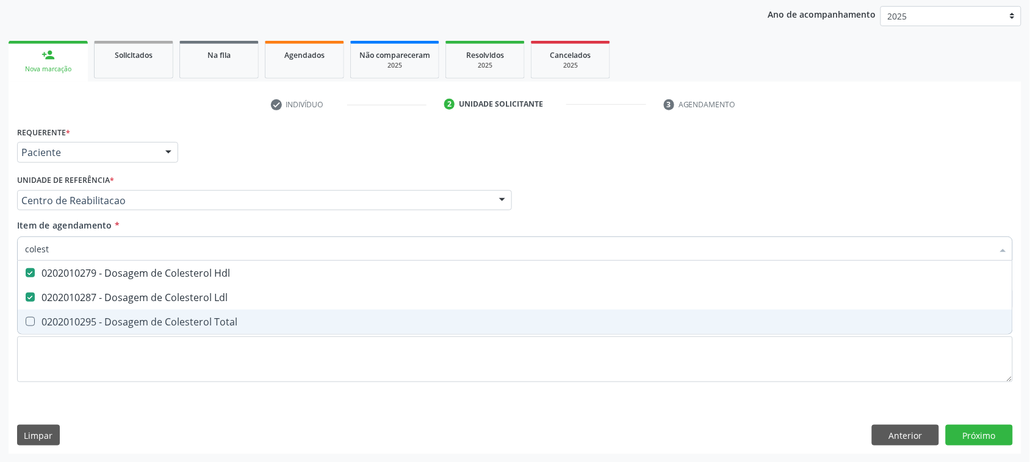
click at [143, 331] on span "0202010295 - Dosagem de Colesterol Total" at bounding box center [515, 322] width 994 height 24
checkbox Total "true"
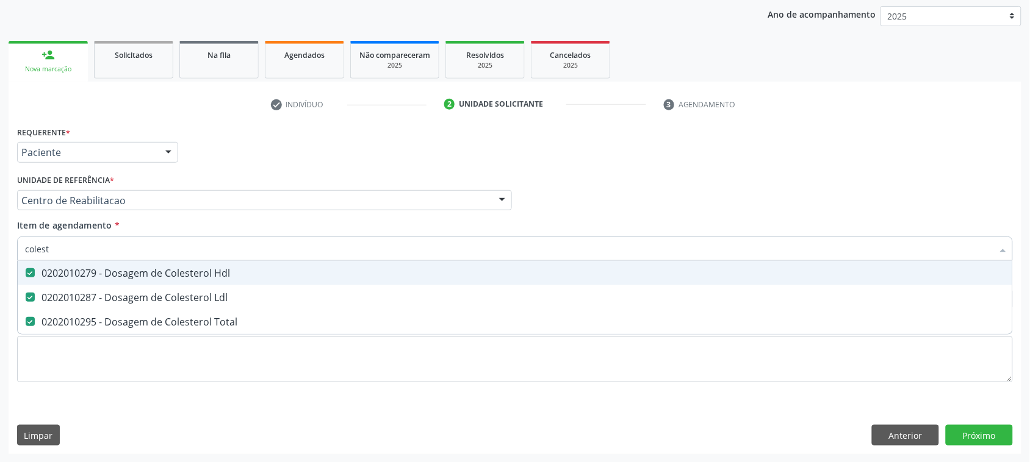
click at [113, 242] on input "colest" at bounding box center [508, 249] width 967 height 24
type input "tr"
checkbox Hdl "false"
checkbox Ldl "false"
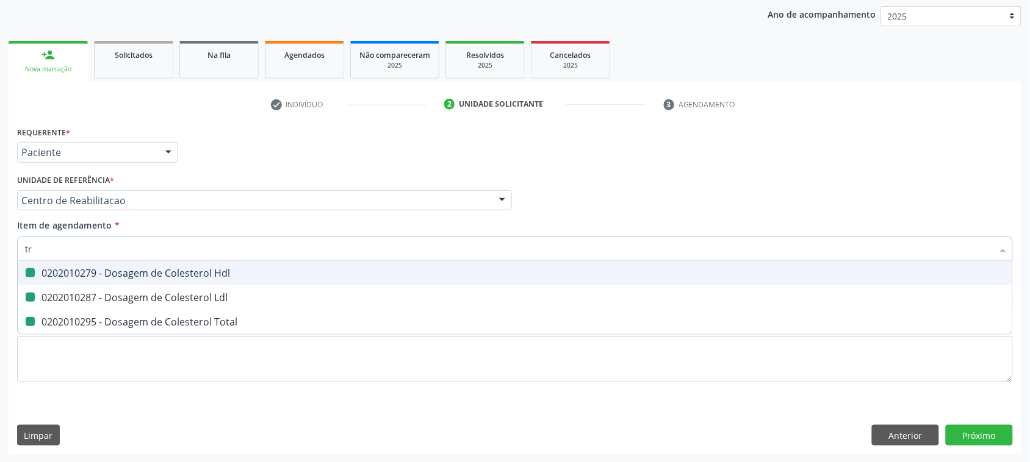
checkbox Total "false"
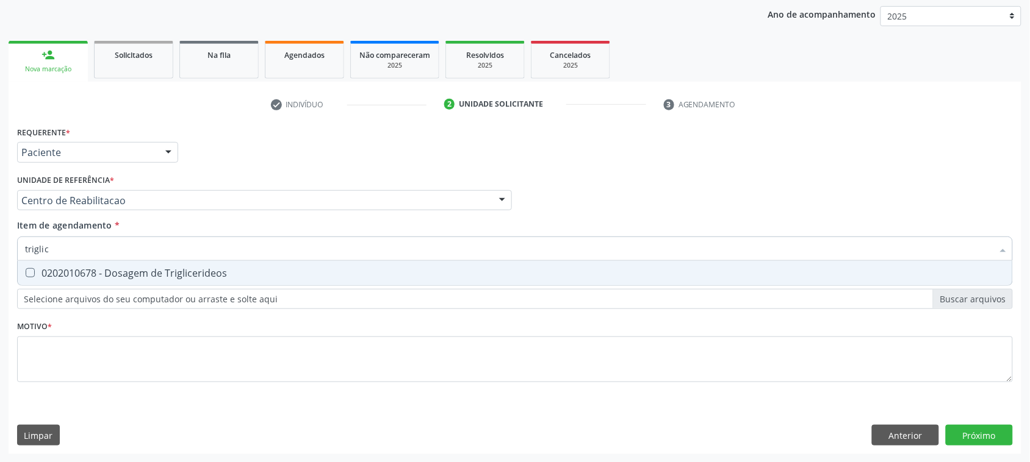
type input "triglice"
click at [84, 270] on div "0202010678 - Dosagem de Triglicerideos" at bounding box center [515, 273] width 980 height 10
checkbox Triglicerideos "true"
type input "triglice"
click at [118, 215] on div "Unidade de referência * Centro de Reabilitacao Usf do Mutirao Usf Cohab Usf Cai…" at bounding box center [264, 195] width 501 height 48
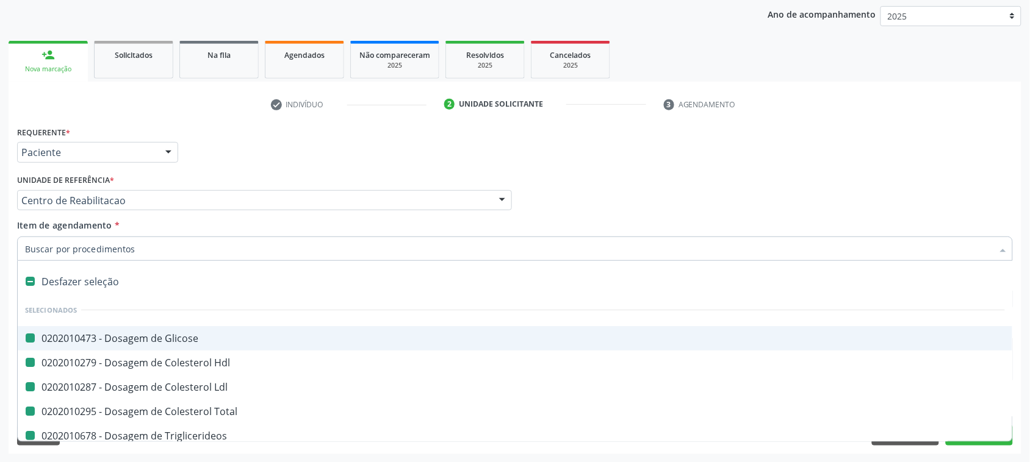
type input "b"
checkbox Glicose "false"
checkbox Hdl "false"
checkbox Ldl "false"
checkbox Total "false"
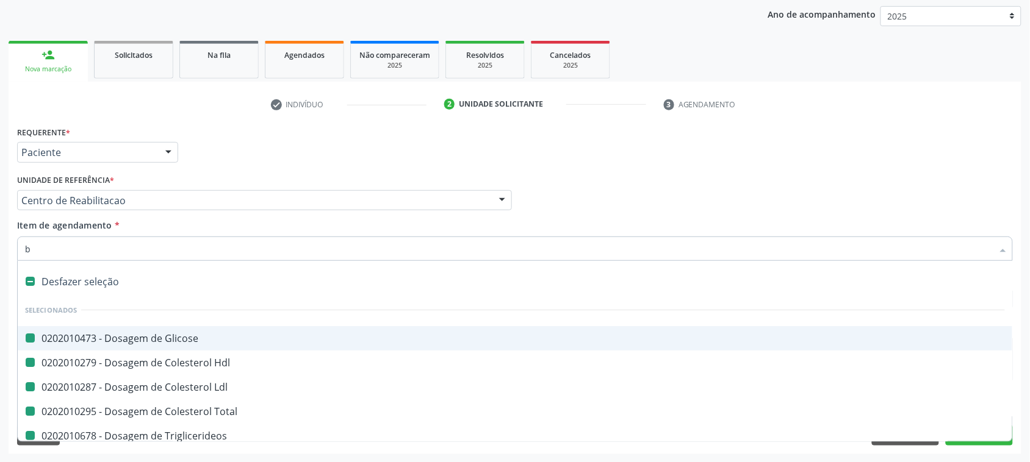
checkbox Triglicerideos "false"
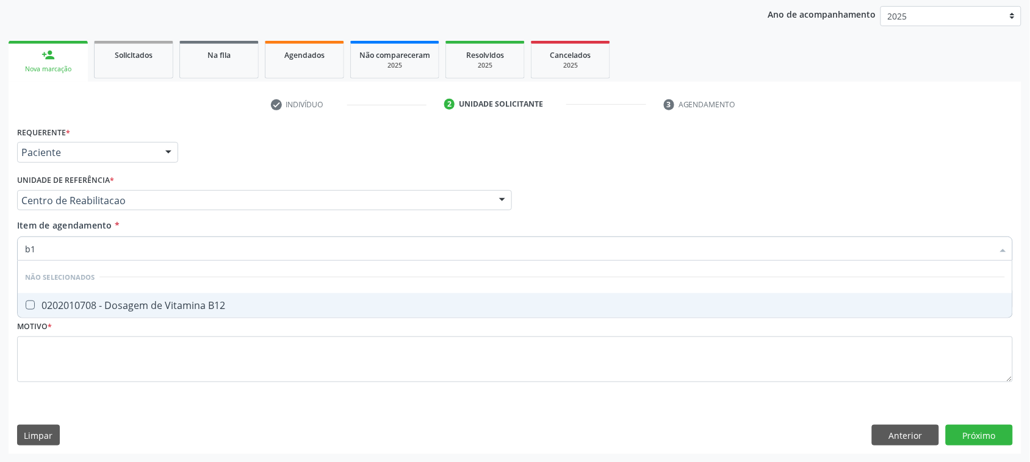
type input "b12"
click at [96, 301] on div "0202010708 - Dosagem de Vitamina B12" at bounding box center [515, 306] width 980 height 10
checkbox B12 "true"
click at [82, 249] on input "b12" at bounding box center [508, 249] width 967 height 24
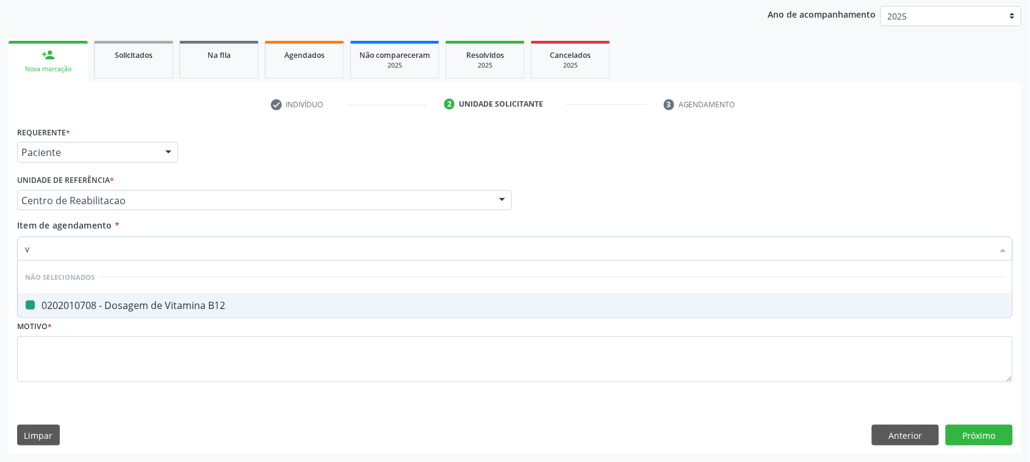
type input "vi"
checkbox B12 "false"
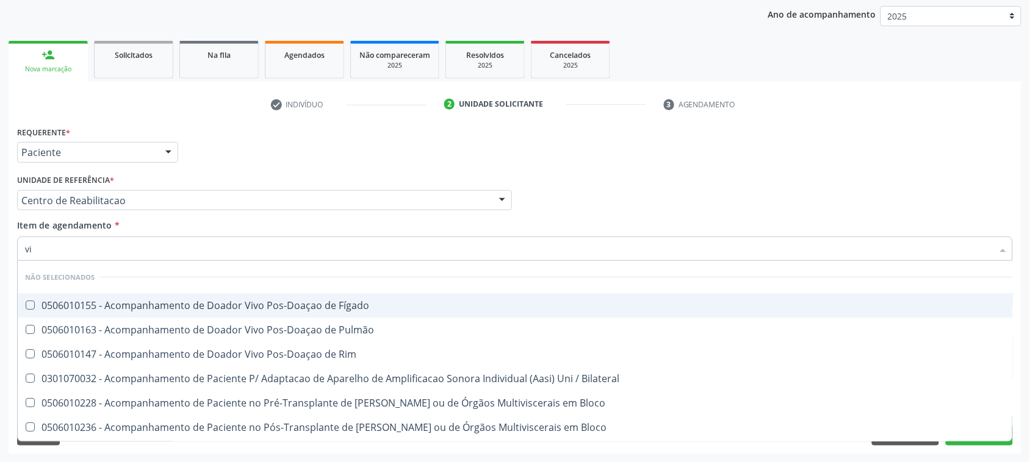
type input "vit"
checkbox Terapêuticas\)\ "true"
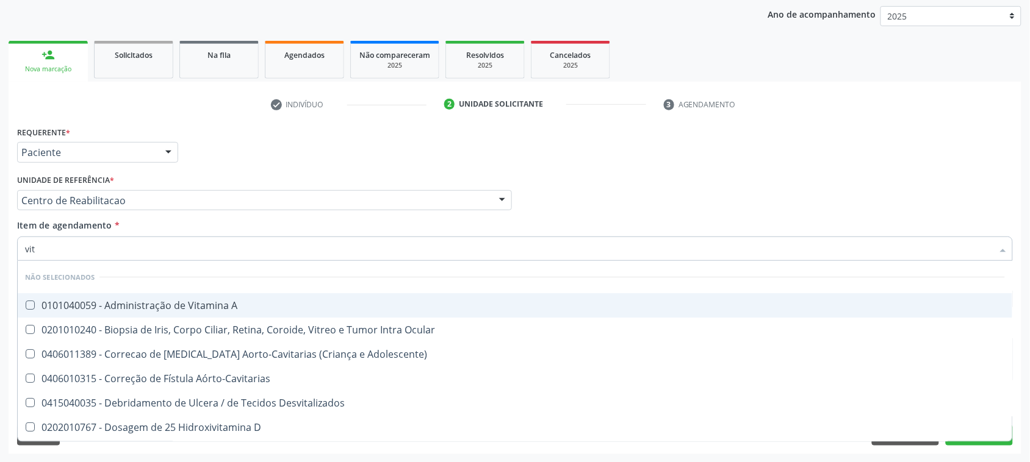
type input "vita"
checkbox D "true"
checkbox B12 "false"
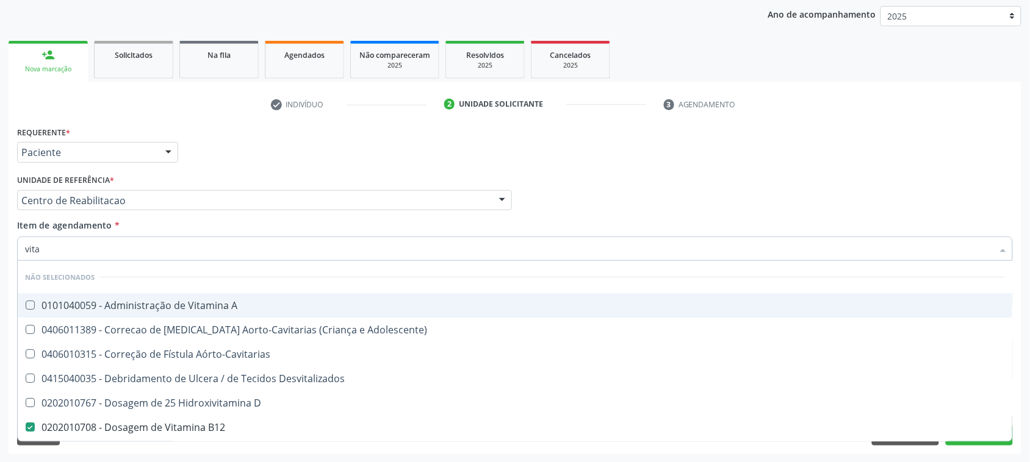
type input "vitam"
checkbox Aórto-Cavitarias "true"
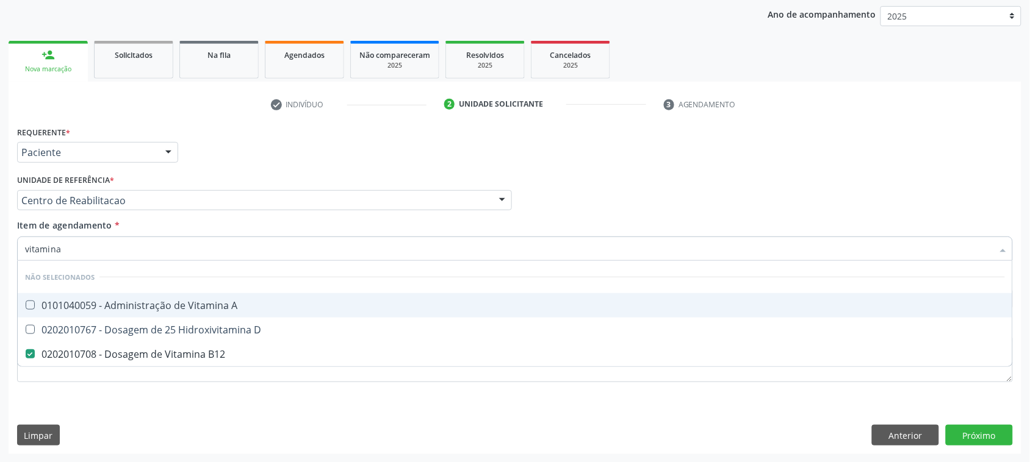
type input "vitamina"
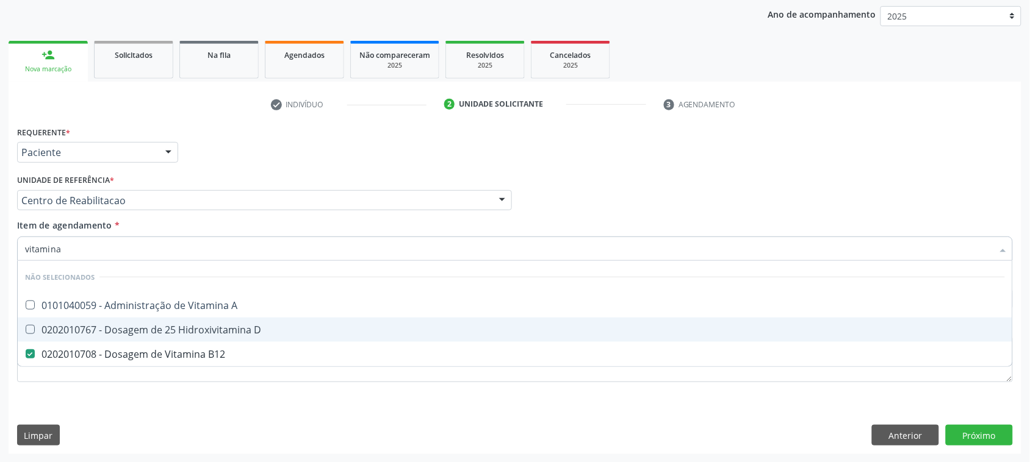
click at [226, 330] on div "0202010767 - Dosagem de 25 Hidroxivitamina D" at bounding box center [515, 330] width 980 height 10
checkbox D "true"
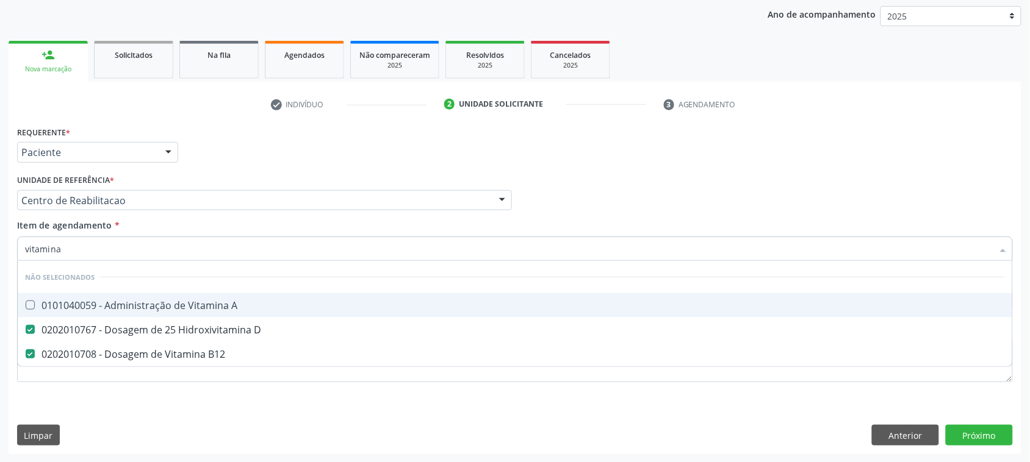
click at [189, 240] on input "vitamina" at bounding box center [508, 249] width 967 height 24
type input "re"
checkbox A "false"
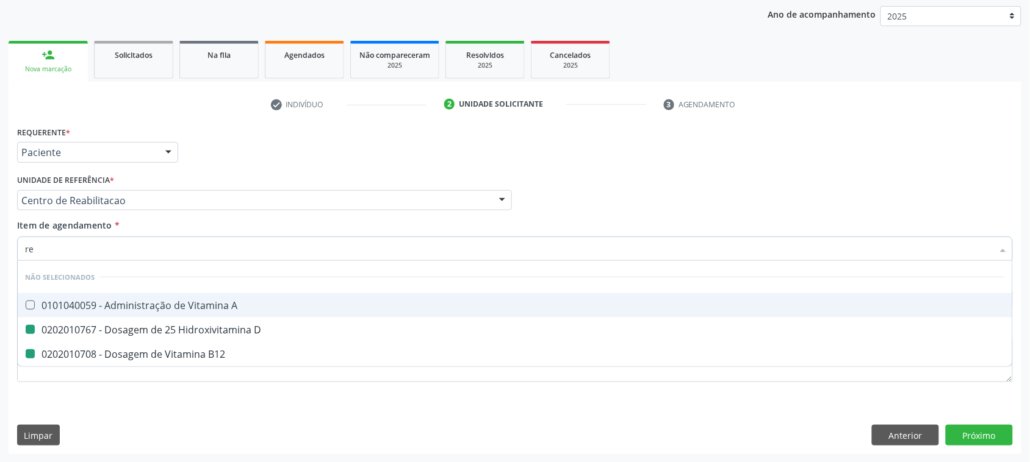
checkbox D "false"
checkbox B12 "false"
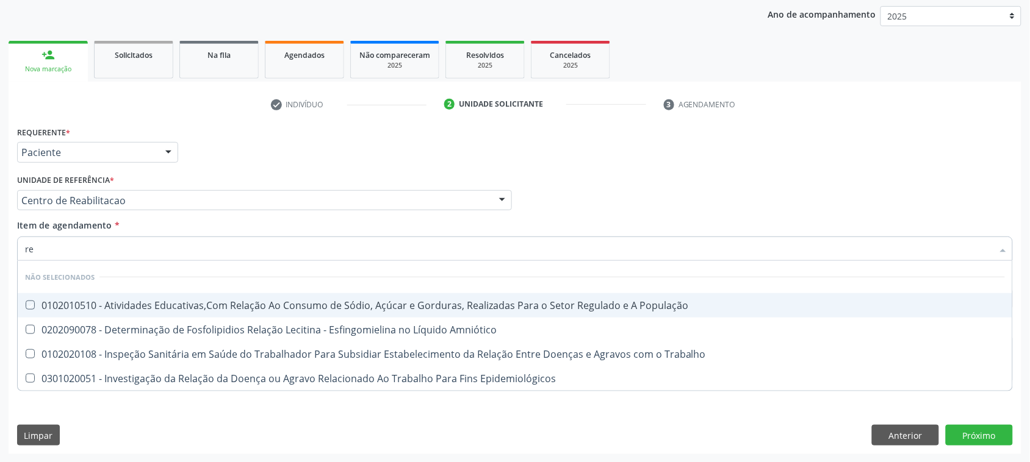
type input "r"
checkbox População "true"
checkbox Amniótico "true"
checkbox Trabalho "true"
checkbox Epidemiológicos "true"
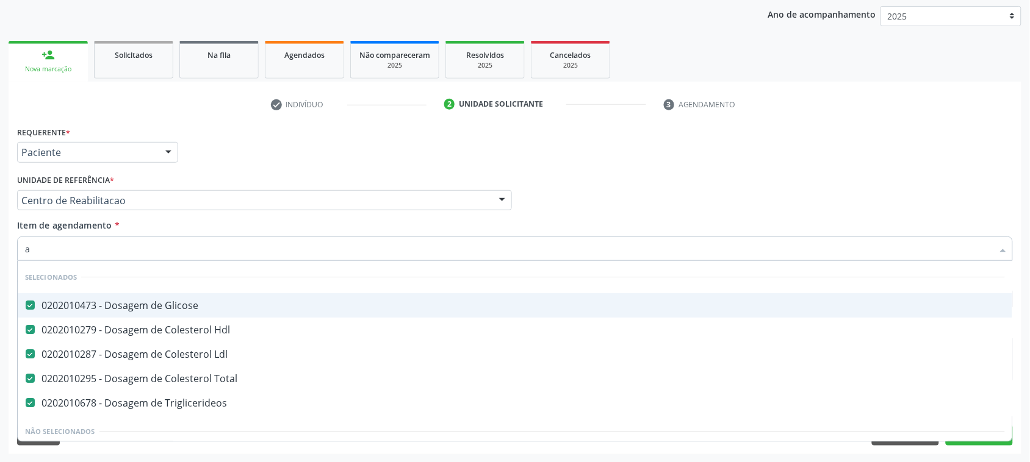
type input "al"
checkbox Ldl "false"
checkbox Total "false"
checkbox Triglicerideos "false"
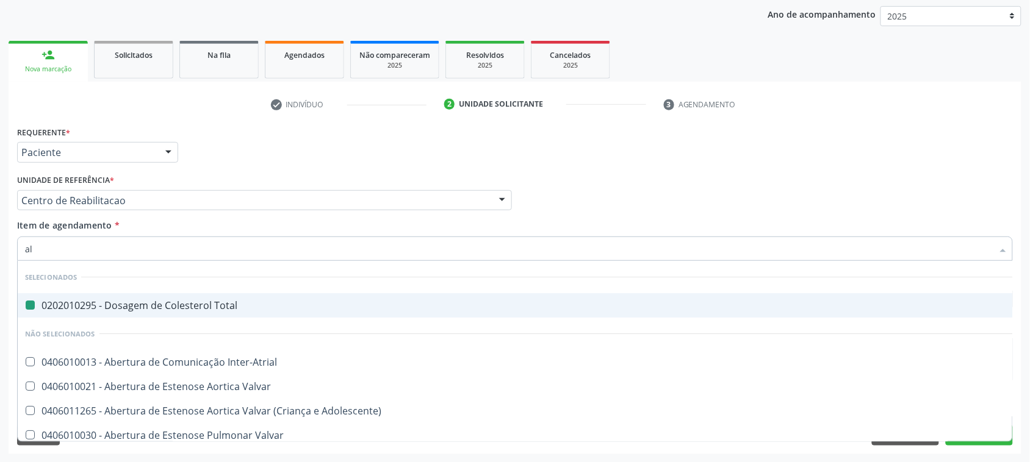
type input "alb"
checkbox Total "false"
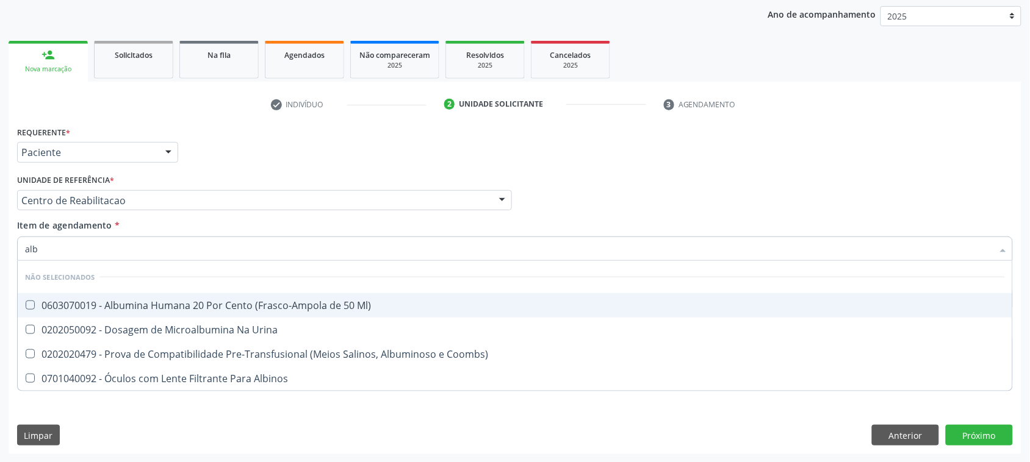
type input "albu"
click at [107, 245] on input "albu" at bounding box center [508, 249] width 967 height 24
checkbox Ml\) "true"
checkbox Coombs\) "true"
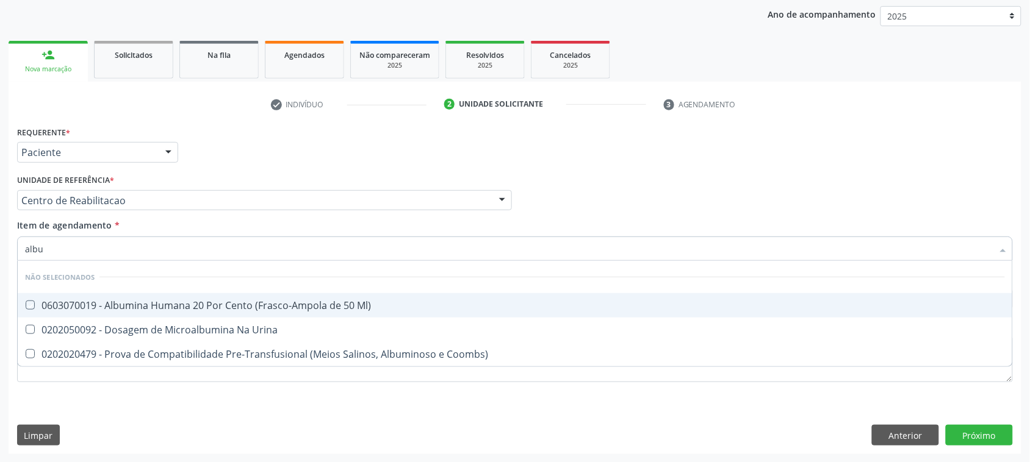
checkbox Urina "true"
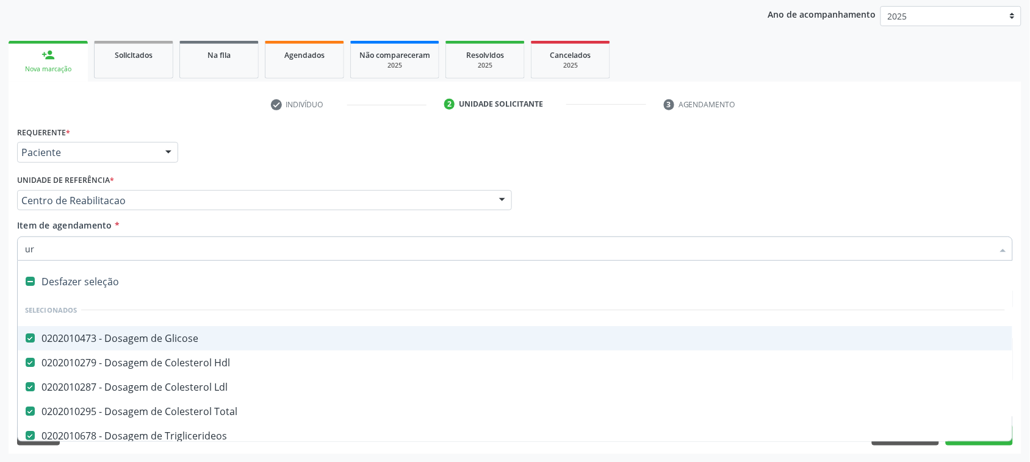
type input "uri"
checkbox Glicose "false"
checkbox Ldl "false"
checkbox Hdl "false"
checkbox Total "false"
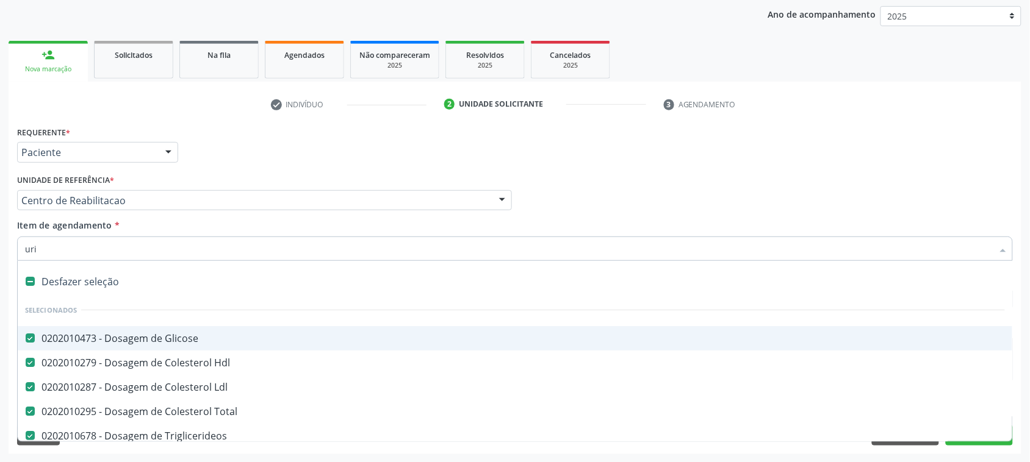
checkbox Triglicerideos "false"
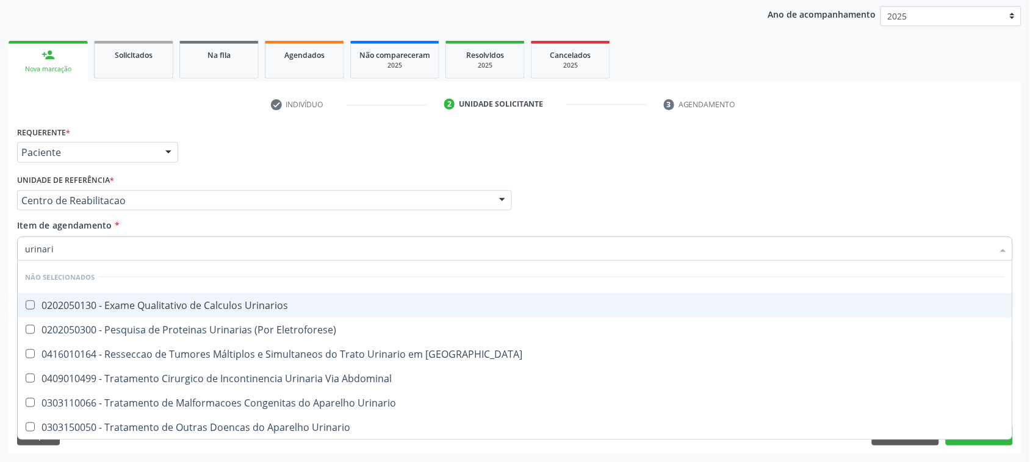
type input "urinaria"
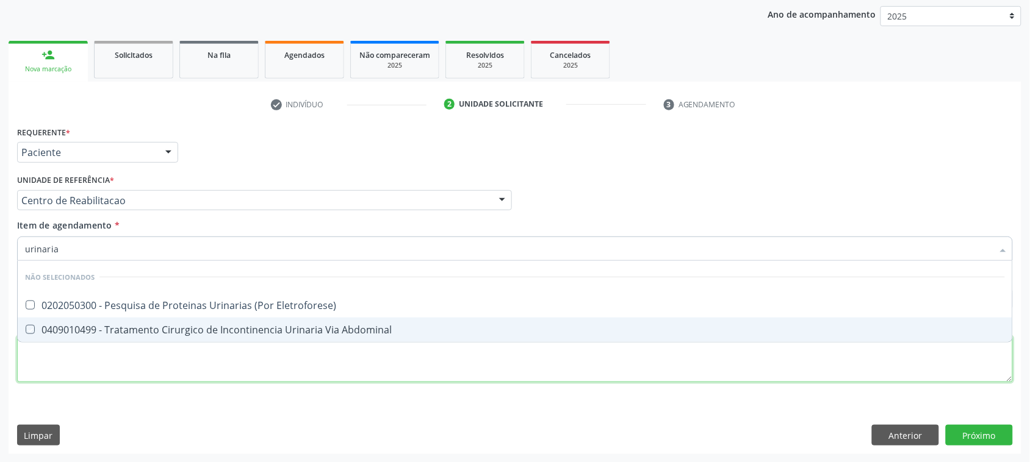
click at [258, 357] on div "Requerente * Paciente Médico(a) Enfermeiro(a) Paciente Nenhum resultado encontr…" at bounding box center [514, 261] width 995 height 276
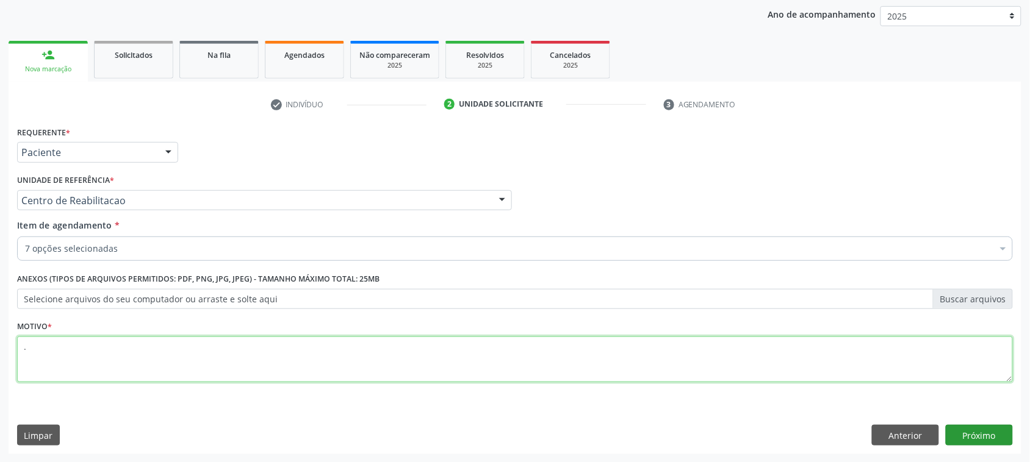
type textarea "."
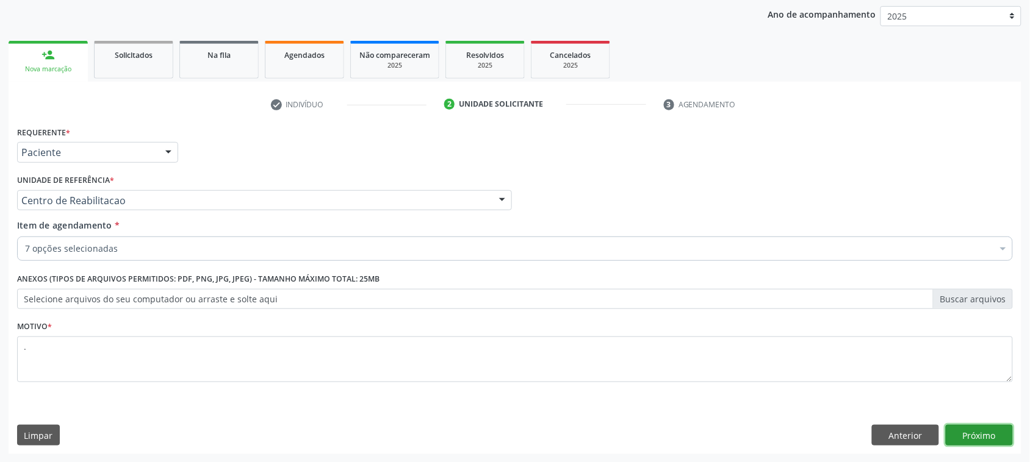
click at [970, 426] on button "Próximo" at bounding box center [978, 435] width 67 height 21
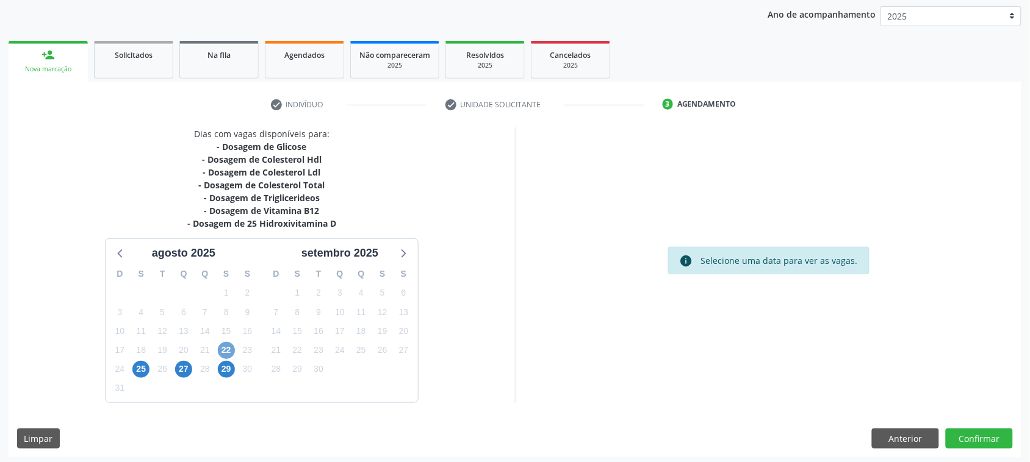
click at [224, 350] on span "22" at bounding box center [226, 350] width 17 height 17
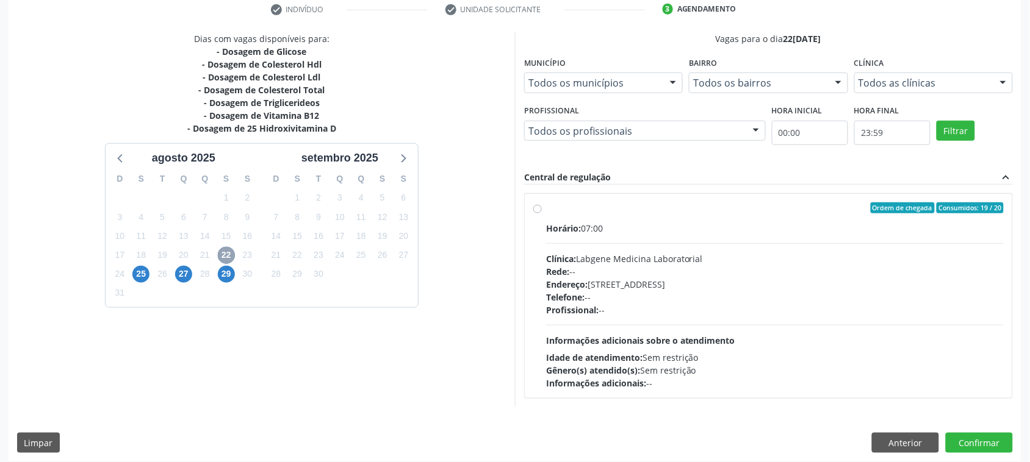
scroll to position [245, 0]
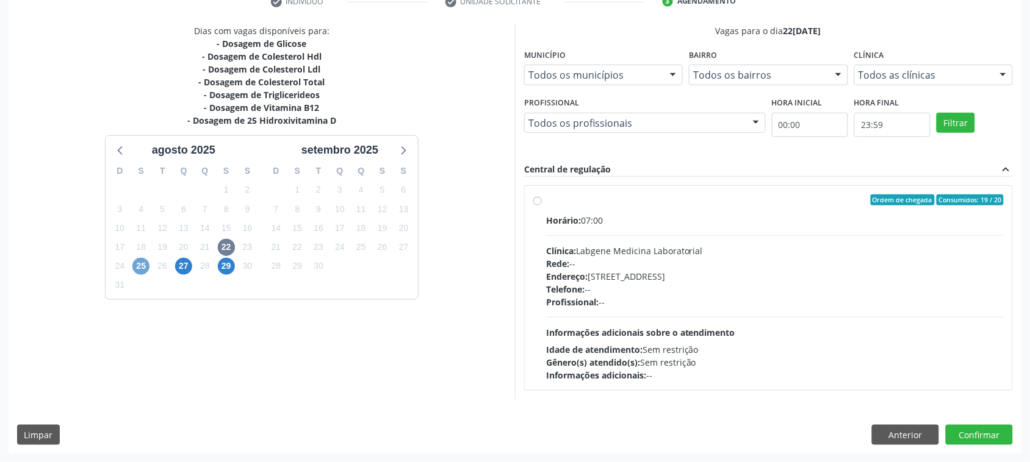
click at [138, 267] on span "25" at bounding box center [140, 266] width 17 height 17
click at [181, 265] on span "27" at bounding box center [183, 266] width 17 height 17
click at [916, 447] on div "Dias com vagas disponíveis para: - Dosagem de Glicose - Dosagem de Colesterol H…" at bounding box center [515, 238] width 1013 height 429
click at [907, 432] on button "Anterior" at bounding box center [905, 435] width 67 height 21
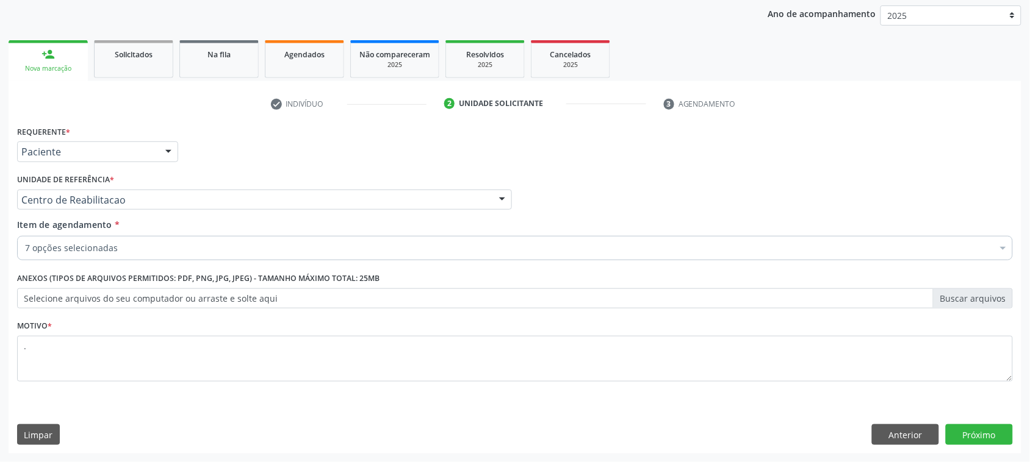
scroll to position [142, 0]
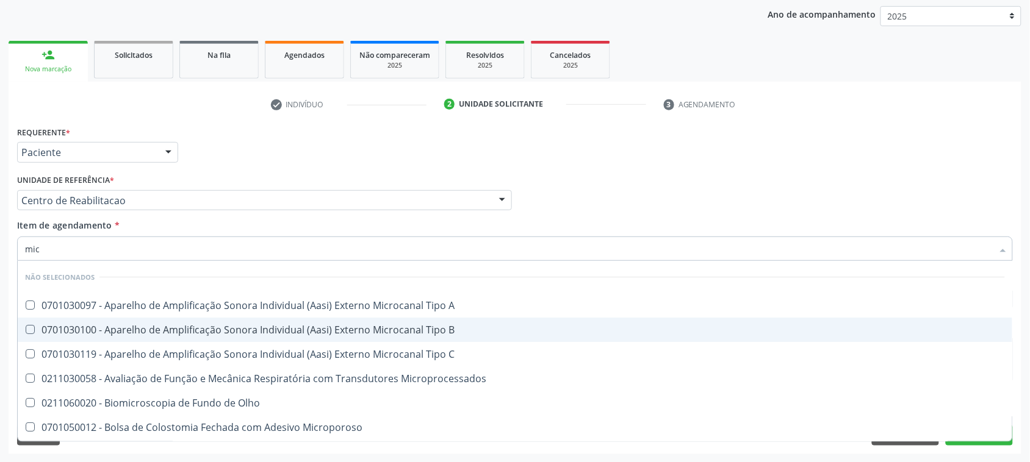
type input "micr"
checkbox A "false"
checkbox B "false"
checkbox Microprocessados "false"
checkbox Olho "false"
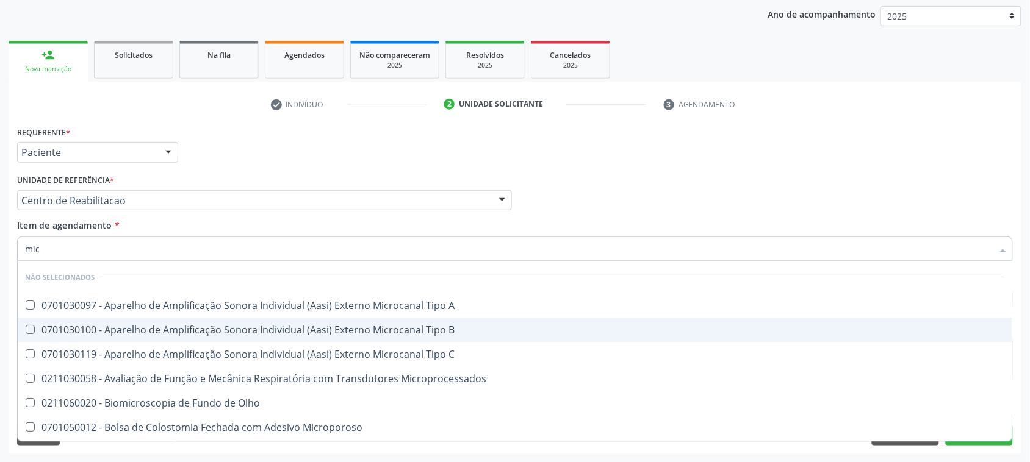
checkbox Microporoso "false"
checkbox Drenavel "false"
type input "micro"
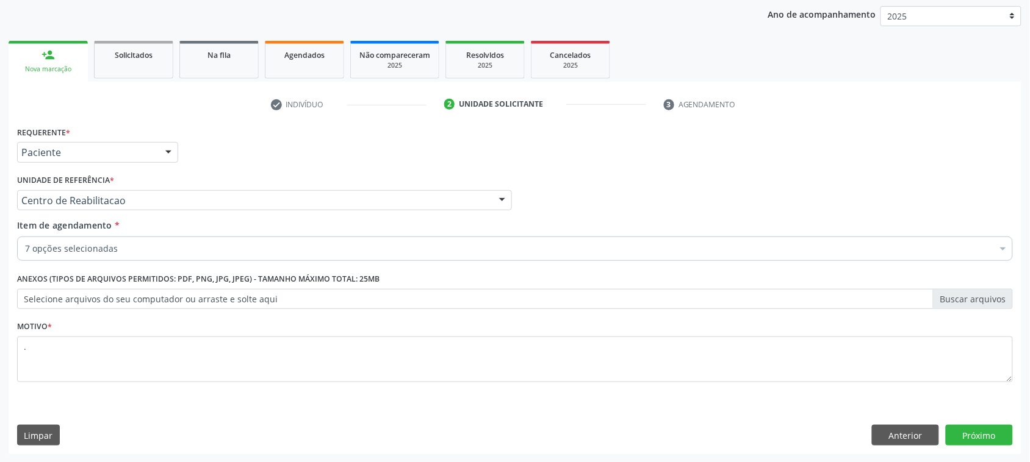
checkbox Glicose "true"
checkbox Hdl "true"
checkbox Total "true"
checkbox Triglicerideos "true"
checkbox B12 "true"
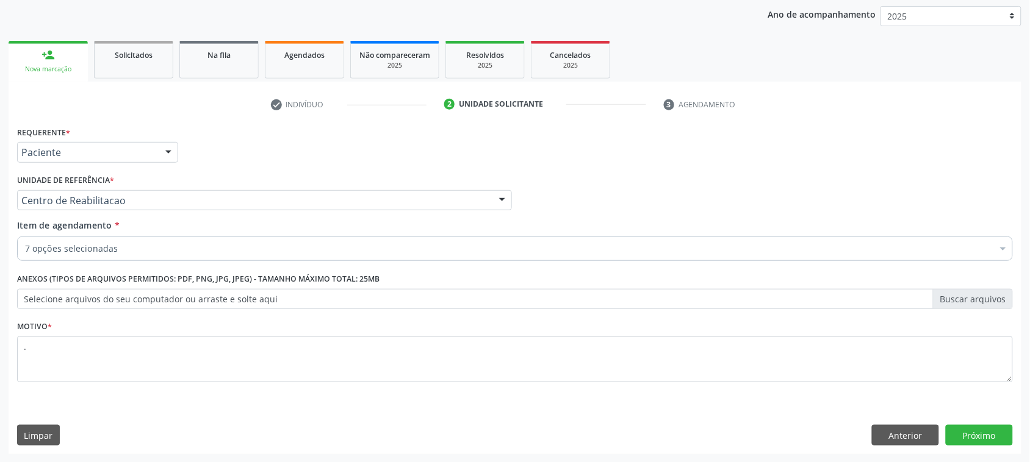
checkbox D "true"
checkbox Ldl "true"
click at [102, 242] on div "7 opções selecionadas" at bounding box center [514, 249] width 995 height 24
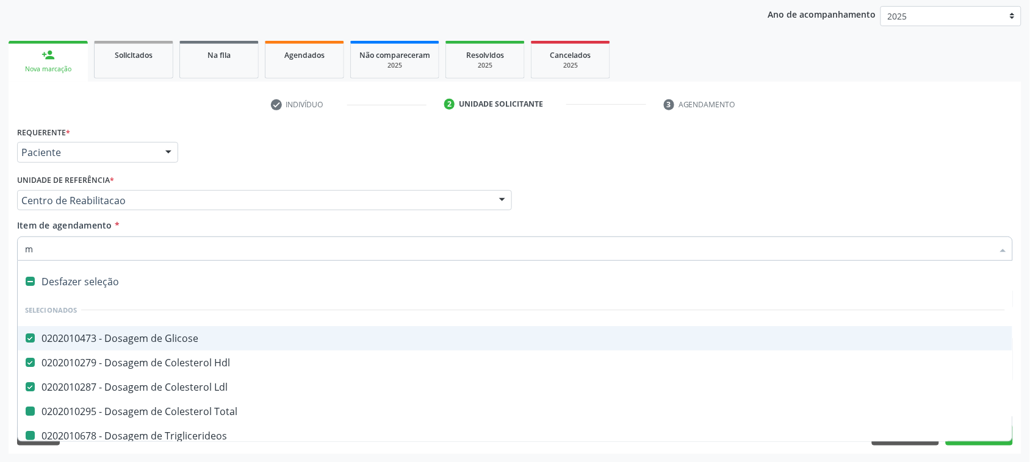
type input "mi"
checkbox Total "false"
checkbox Triglicerideos "false"
checkbox B12 "false"
checkbox D "false"
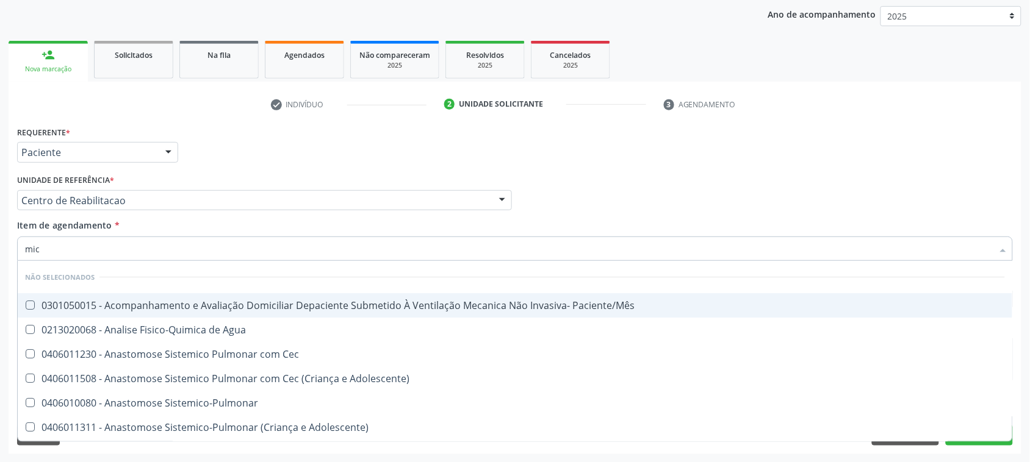
type input "micr"
checkbox Paciente\/Mês "false"
checkbox Agua "false"
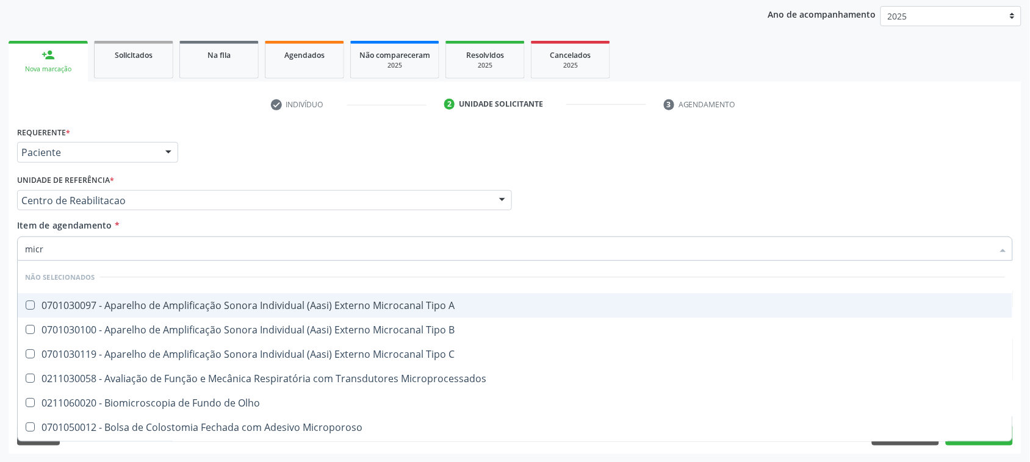
type input "micru"
